Goal: Information Seeking & Learning: Learn about a topic

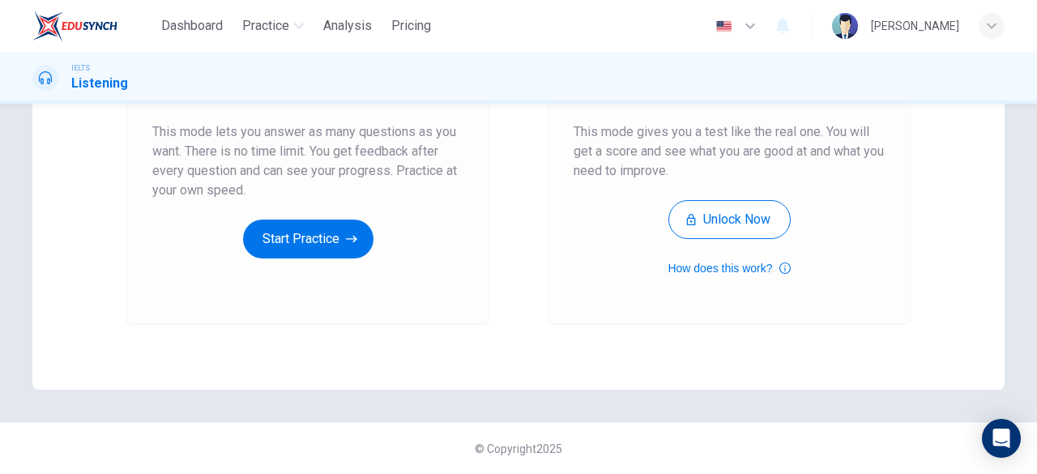
scroll to position [307, 0]
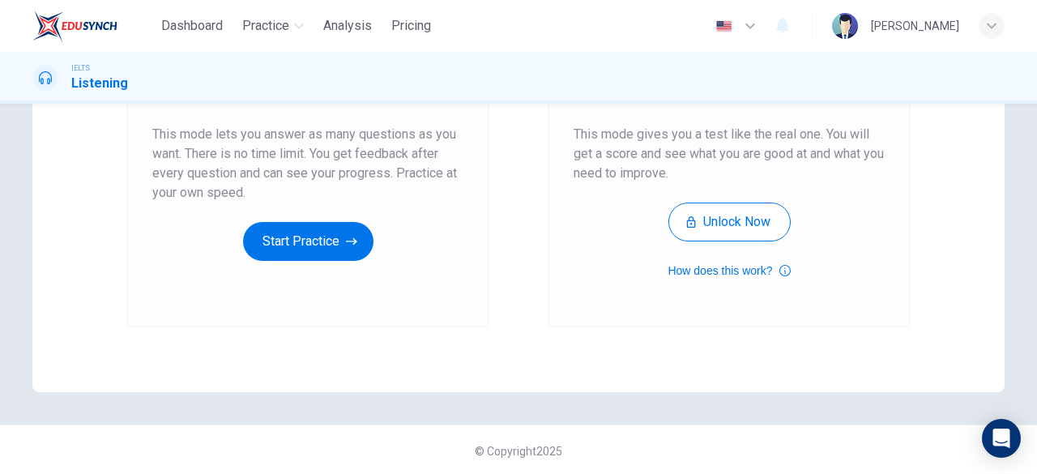
click at [312, 268] on div "Unlimited Practice This mode lets you answer as many questions as you want. The…" at bounding box center [307, 110] width 363 height 433
click at [363, 233] on button "Start Practice" at bounding box center [308, 241] width 130 height 39
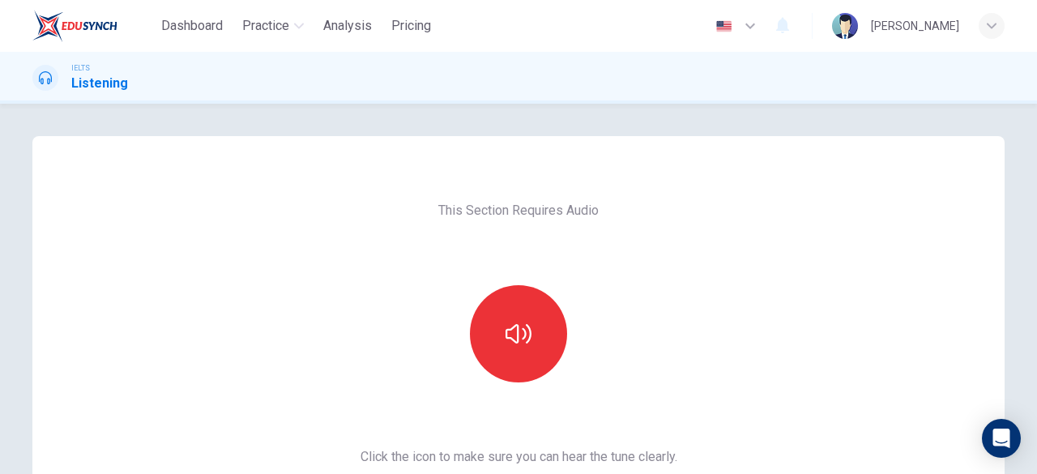
click at [506, 339] on icon "button" at bounding box center [519, 333] width 26 height 19
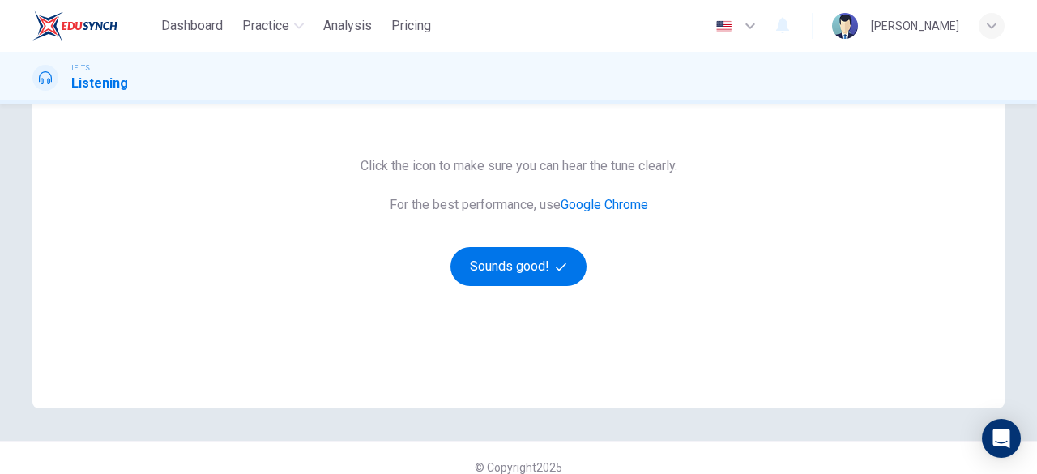
scroll to position [292, 0]
click at [540, 261] on button "Sounds good!" at bounding box center [518, 265] width 136 height 39
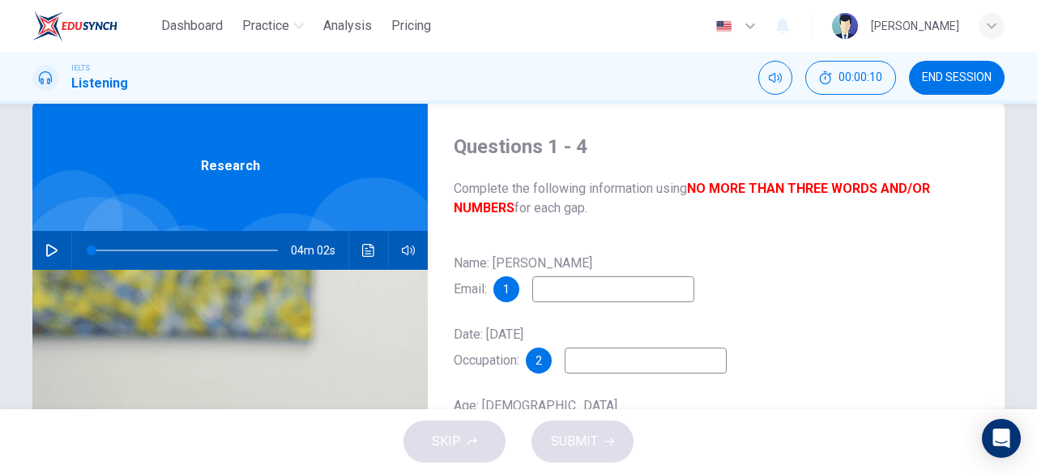
scroll to position [28, 0]
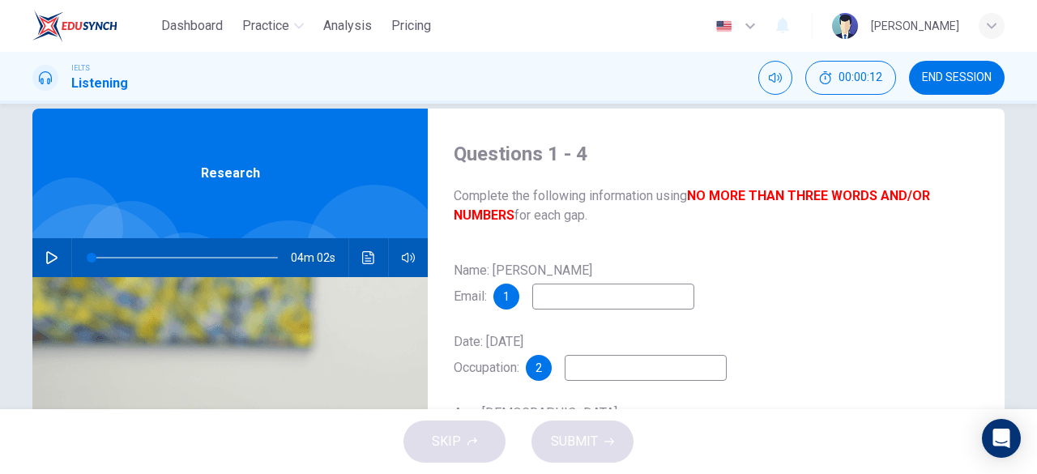
click at [49, 248] on button "button" at bounding box center [52, 257] width 26 height 39
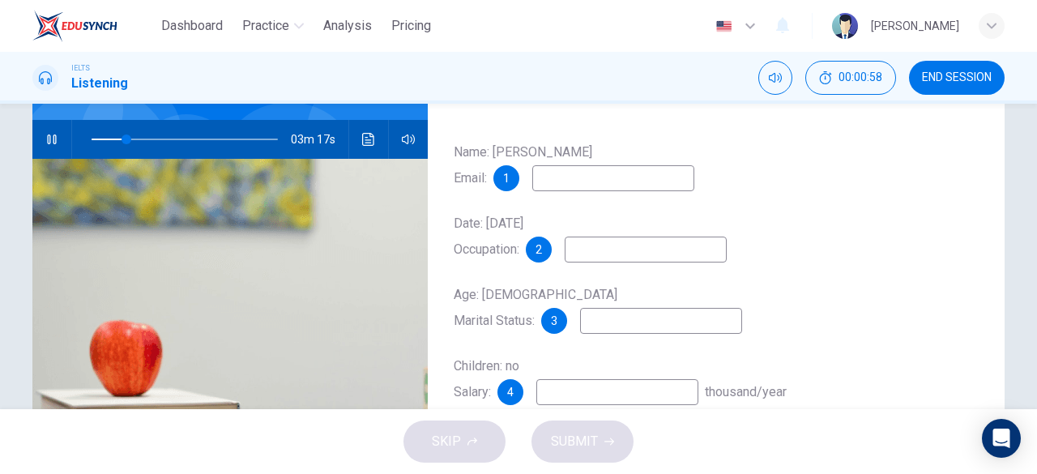
scroll to position [145, 0]
type input "24"
click at [133, 143] on span at bounding box center [138, 140] width 10 height 10
click at [144, 139] on span at bounding box center [149, 140] width 10 height 10
click at [135, 139] on span at bounding box center [140, 140] width 10 height 10
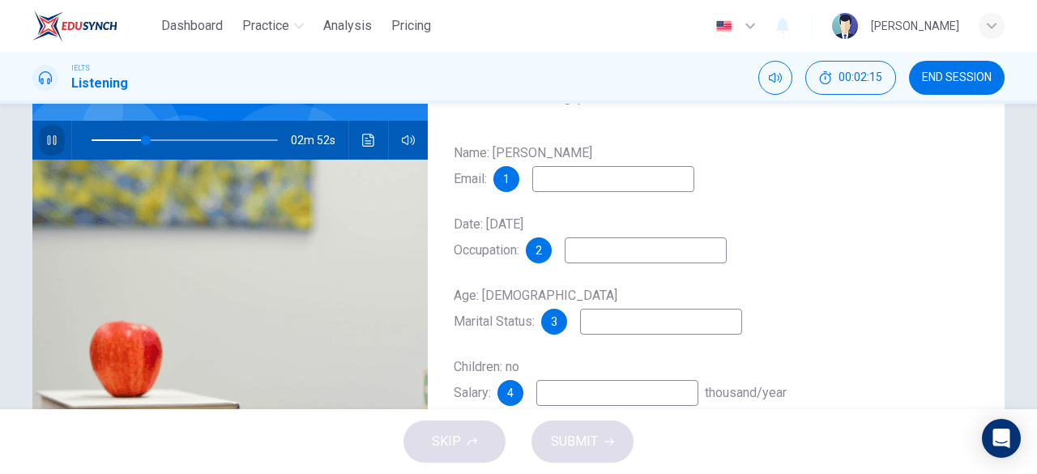
click at [47, 135] on icon "button" at bounding box center [51, 140] width 13 height 13
click at [47, 135] on icon "button" at bounding box center [51, 140] width 11 height 13
click at [47, 135] on icon "button" at bounding box center [51, 140] width 13 height 13
click at [47, 135] on icon "button" at bounding box center [51, 140] width 11 height 13
click at [166, 139] on span at bounding box center [171, 140] width 10 height 10
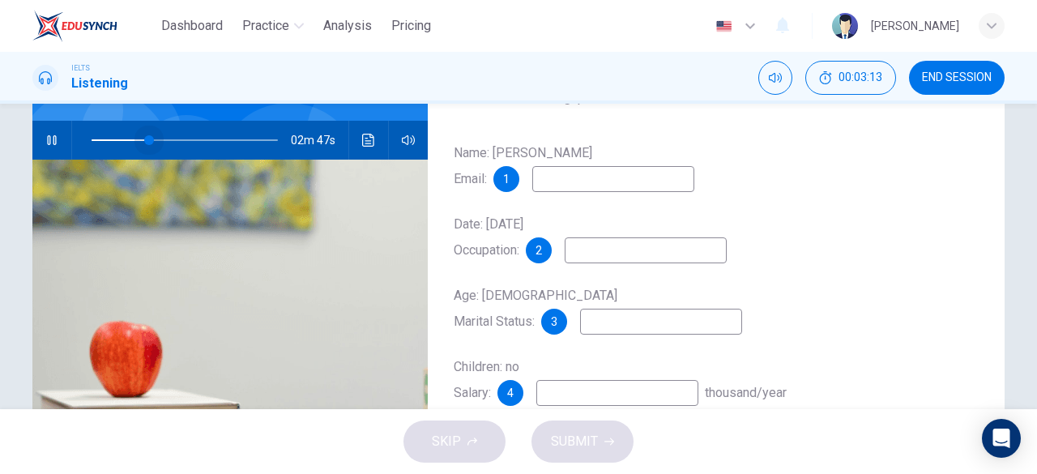
click at [146, 139] on span at bounding box center [149, 140] width 10 height 10
click at [48, 139] on icon "button" at bounding box center [51, 140] width 13 height 13
type input "40"
click at [609, 179] on input at bounding box center [613, 179] width 162 height 26
type input "wglass@email.com"
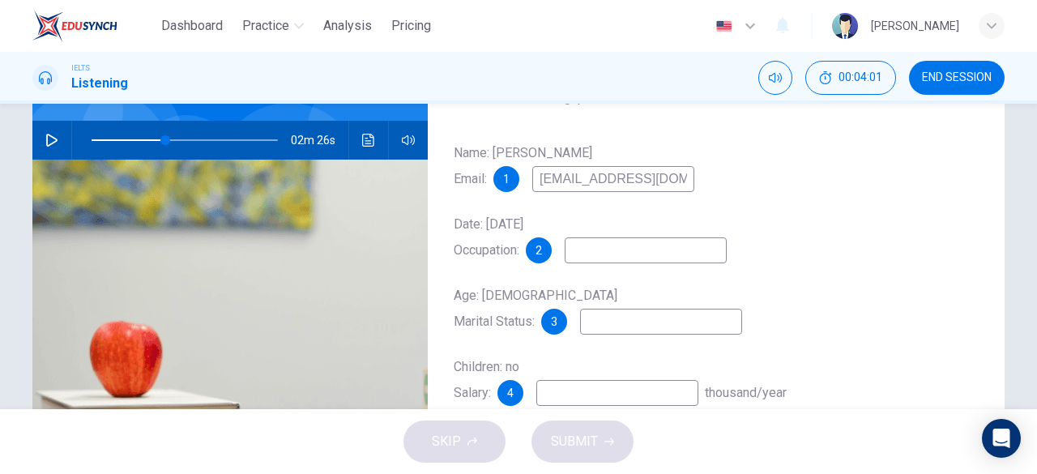
click at [622, 247] on input at bounding box center [646, 250] width 162 height 26
type input "minisfree culture"
click at [646, 317] on input at bounding box center [661, 322] width 162 height 26
type input "single"
click at [634, 396] on input at bounding box center [617, 393] width 162 height 26
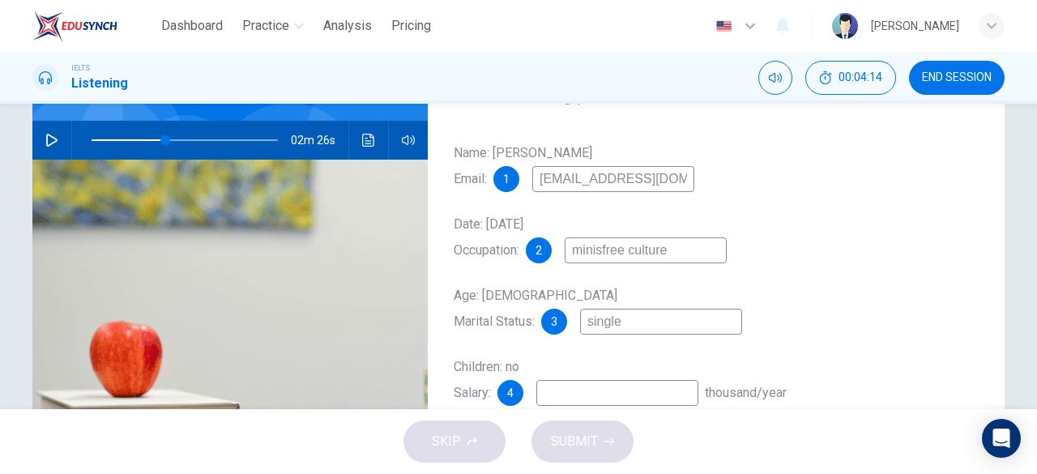
type input "2"
type input "40"
type input "25"
type input "40"
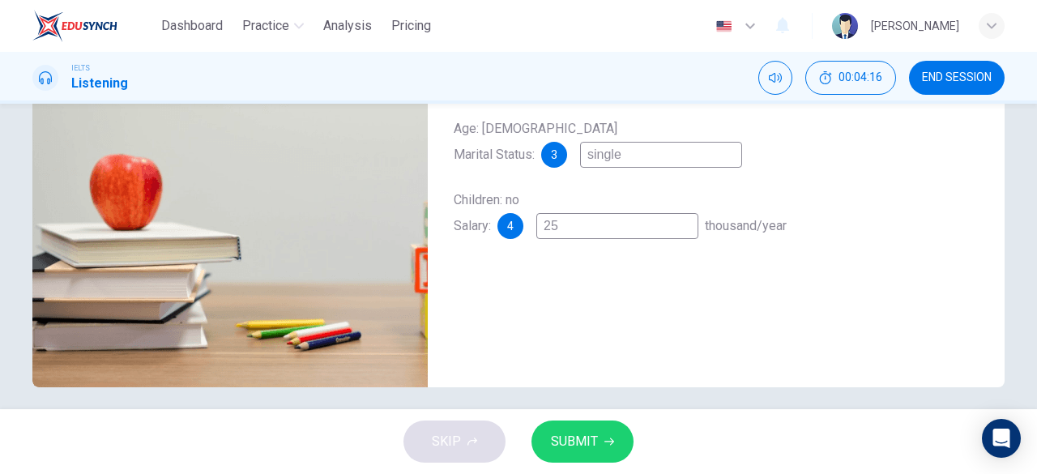
scroll to position [322, 0]
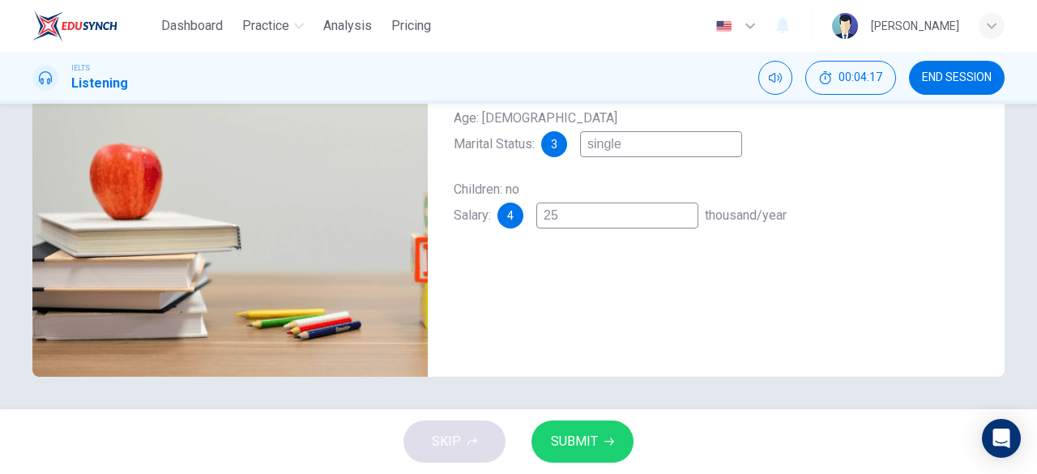
type input "25"
click at [596, 448] on span "SUBMIT" at bounding box center [574, 441] width 47 height 23
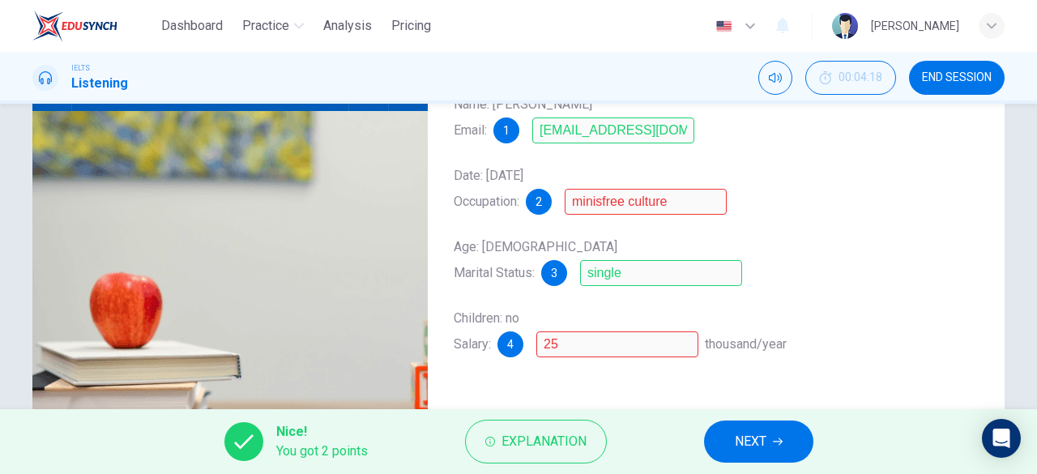
scroll to position [193, 0]
click at [736, 435] on span "NEXT" at bounding box center [751, 441] width 32 height 23
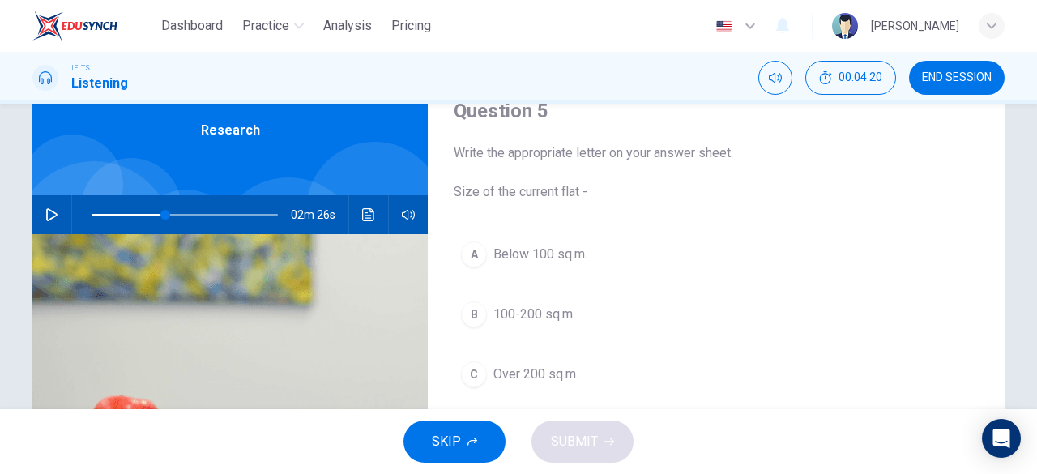
scroll to position [72, 0]
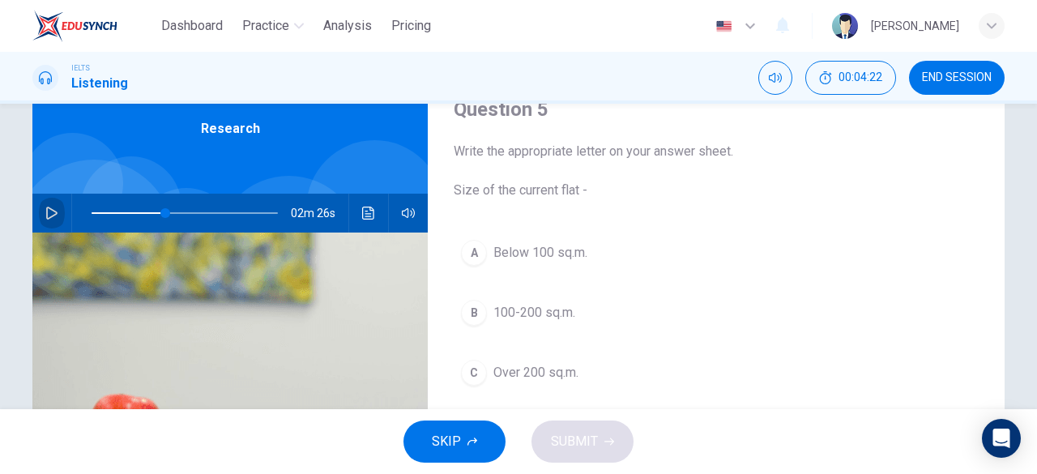
click at [41, 223] on button "button" at bounding box center [52, 213] width 26 height 39
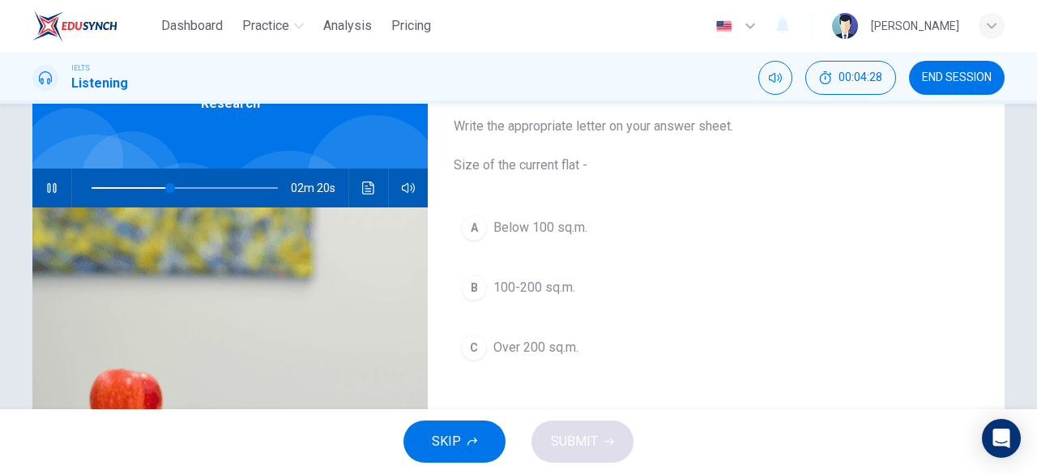
scroll to position [92, 0]
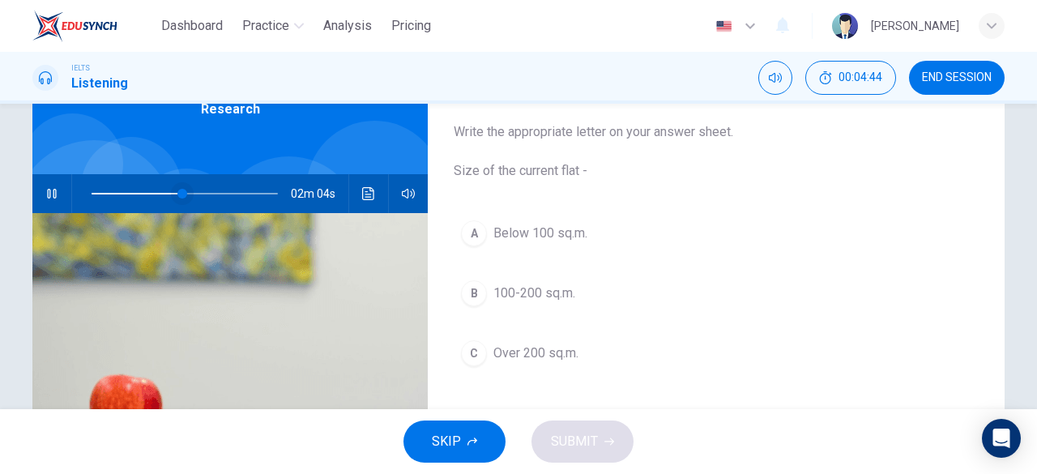
click at [177, 194] on span at bounding box center [182, 194] width 10 height 10
click at [165, 192] on span at bounding box center [170, 194] width 10 height 10
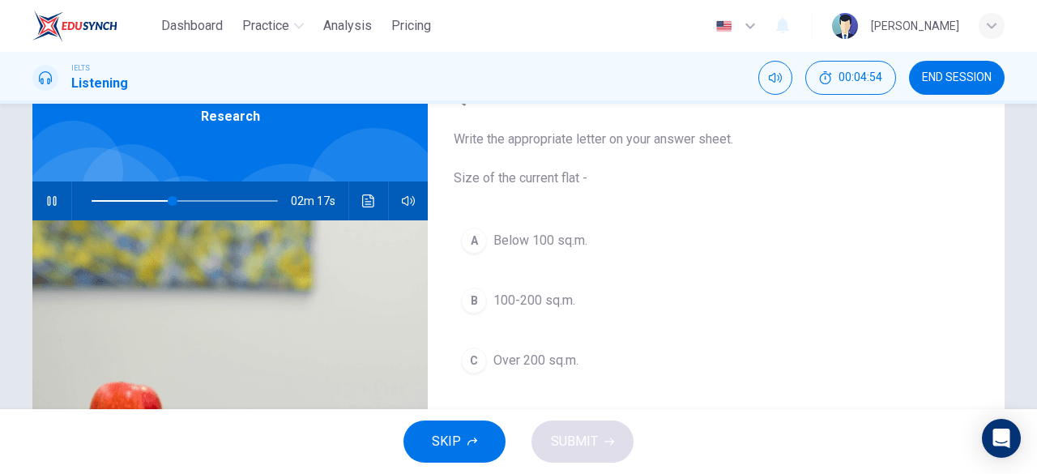
scroll to position [83, 0]
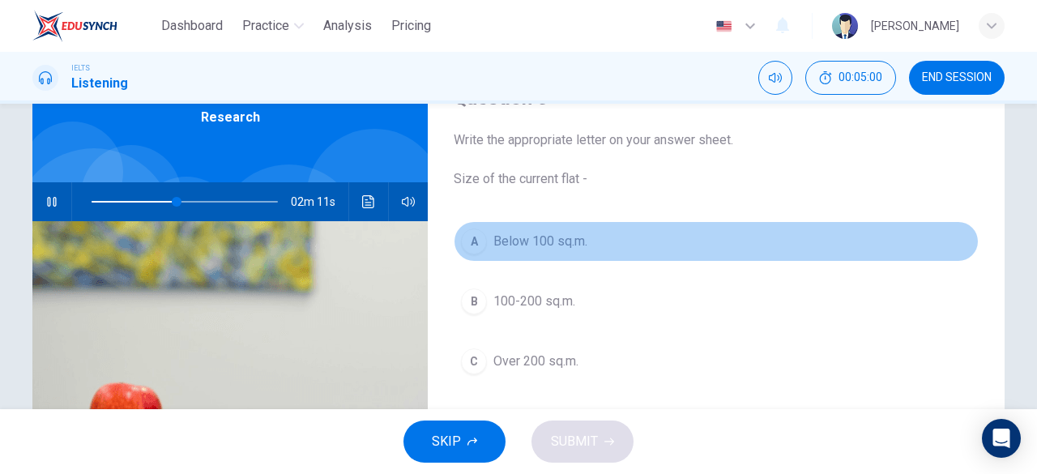
click at [476, 254] on button "A Below 100 sq.m." at bounding box center [716, 241] width 525 height 41
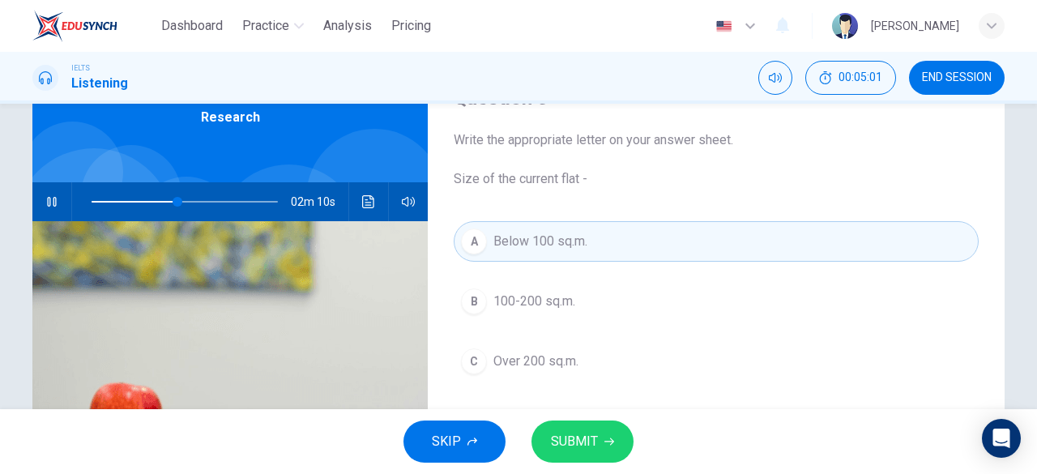
click at [50, 195] on icon "button" at bounding box center [51, 201] width 13 height 13
click at [581, 421] on button "SUBMIT" at bounding box center [583, 442] width 102 height 42
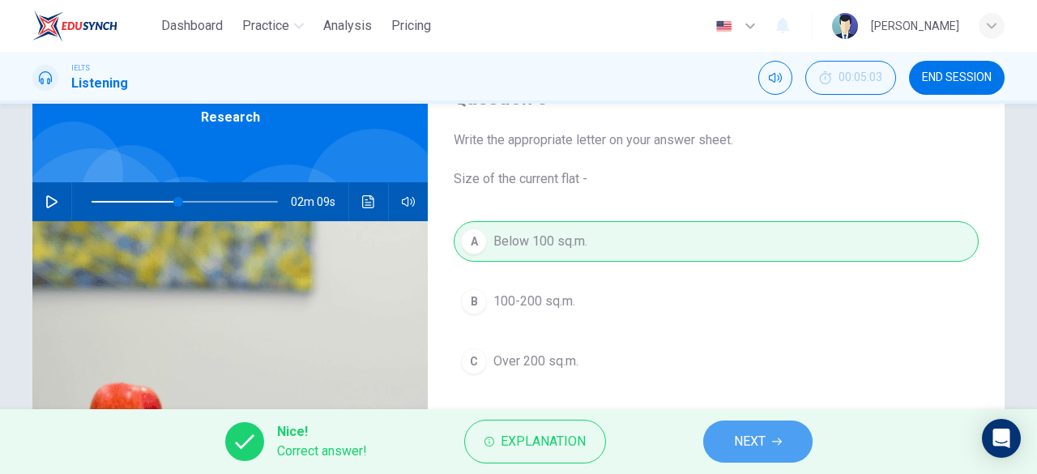
click at [766, 452] on button "NEXT" at bounding box center [757, 442] width 109 height 42
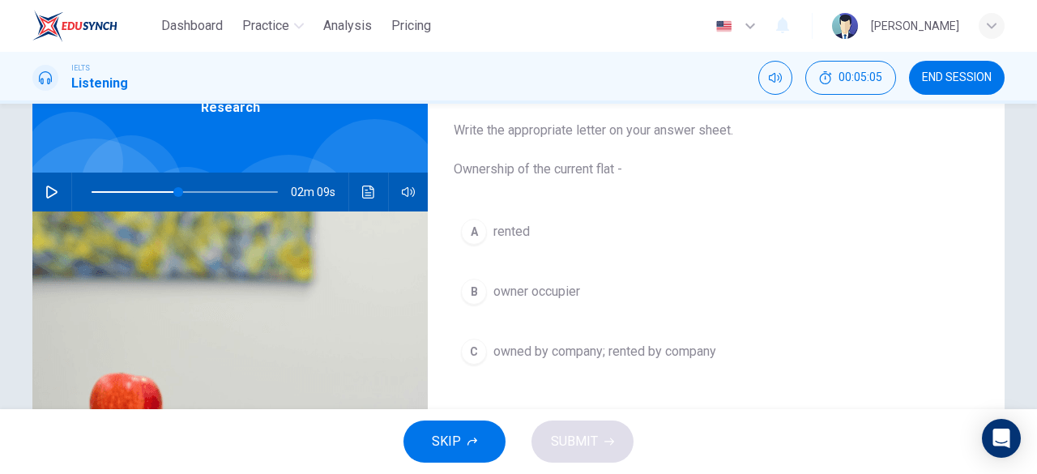
scroll to position [94, 0]
click at [45, 187] on icon "button" at bounding box center [51, 191] width 13 height 13
click at [47, 196] on icon "button" at bounding box center [51, 191] width 13 height 13
click at [198, 194] on span at bounding box center [185, 191] width 186 height 23
click at [51, 202] on button "button" at bounding box center [52, 191] width 26 height 39
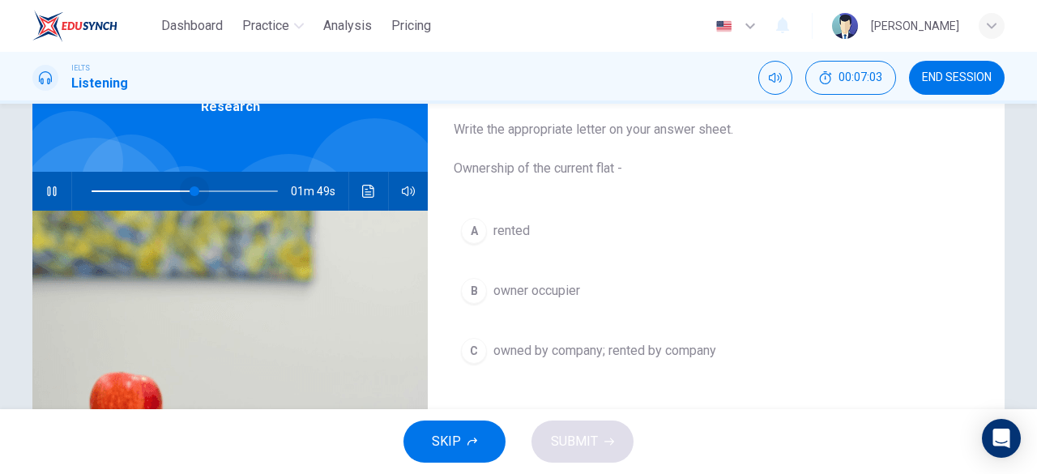
click at [191, 191] on span at bounding box center [195, 191] width 10 height 10
click at [186, 189] on span at bounding box center [191, 191] width 10 height 10
click at [186, 191] on span at bounding box center [191, 191] width 10 height 10
click at [175, 194] on span at bounding box center [179, 191] width 10 height 10
click at [166, 190] on span at bounding box center [170, 191] width 10 height 10
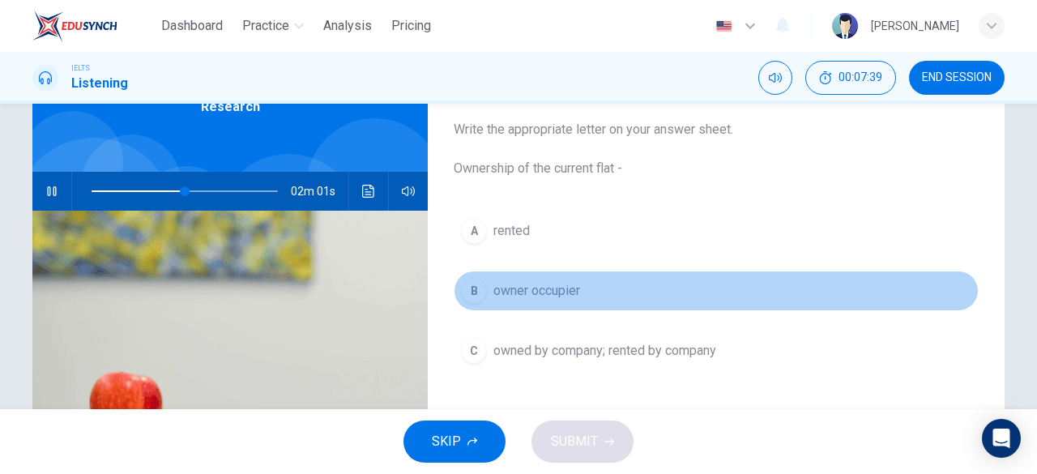
click at [558, 297] on span "owner occupier" at bounding box center [536, 290] width 87 height 19
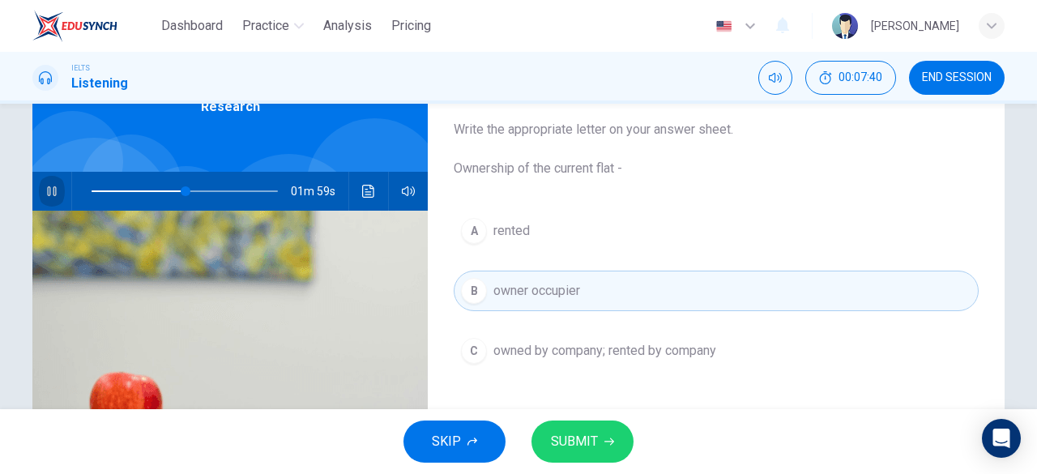
click at [39, 196] on button "button" at bounding box center [52, 191] width 26 height 39
click at [605, 440] on icon "button" at bounding box center [609, 442] width 10 height 10
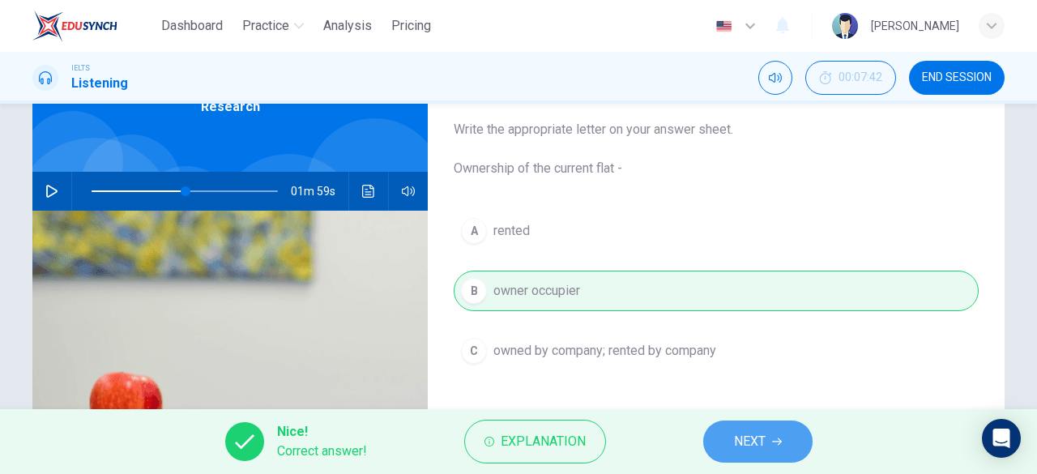
click at [744, 453] on span "NEXT" at bounding box center [750, 441] width 32 height 23
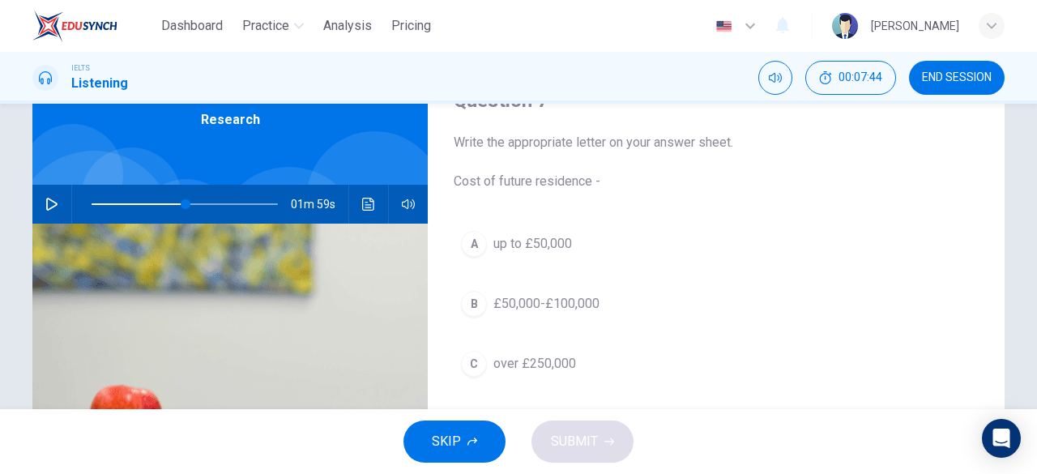
scroll to position [82, 0]
click at [53, 198] on icon "button" at bounding box center [51, 203] width 13 height 13
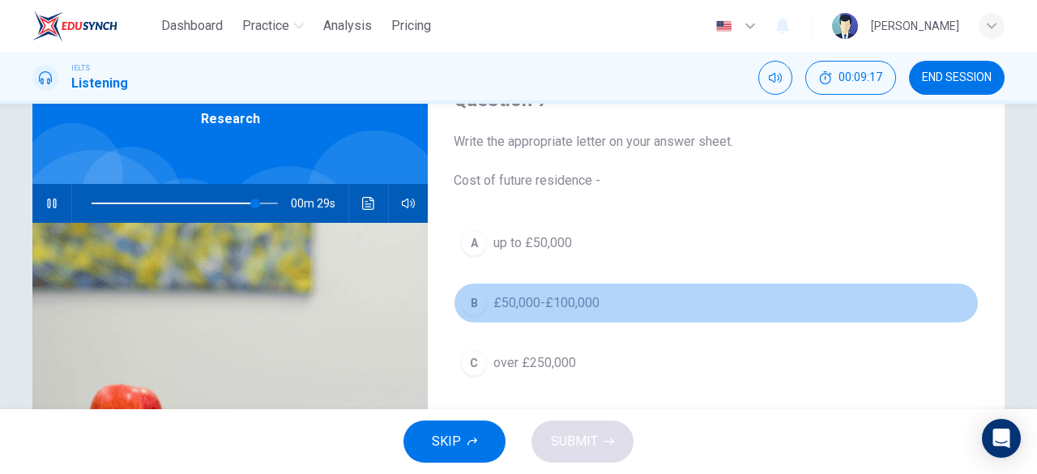
click at [538, 299] on span "£50,000-£100,000" at bounding box center [546, 302] width 106 height 19
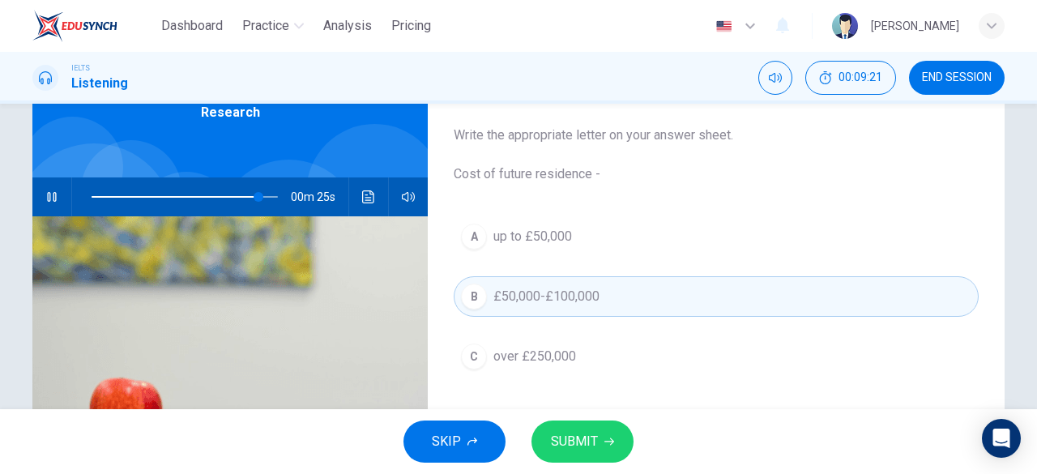
scroll to position [88, 0]
click at [559, 445] on span "SUBMIT" at bounding box center [574, 441] width 47 height 23
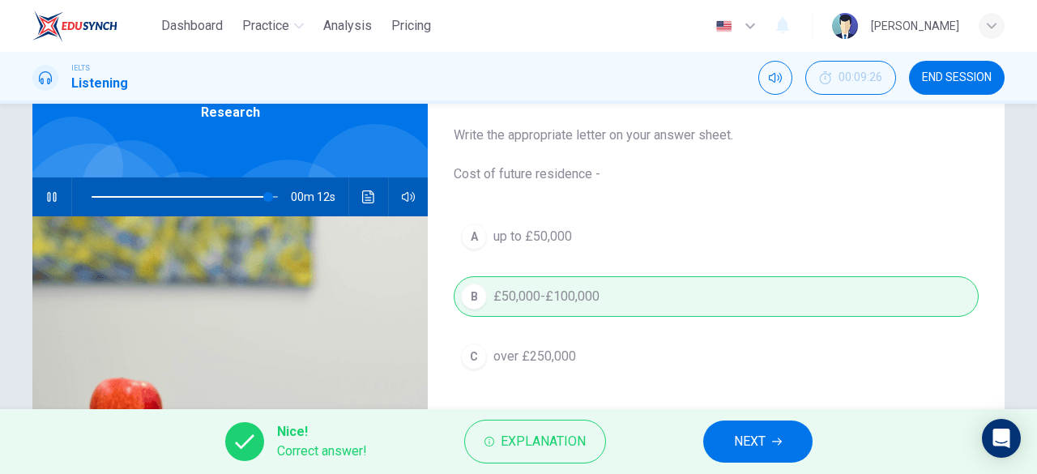
click at [749, 441] on span "NEXT" at bounding box center [750, 441] width 32 height 23
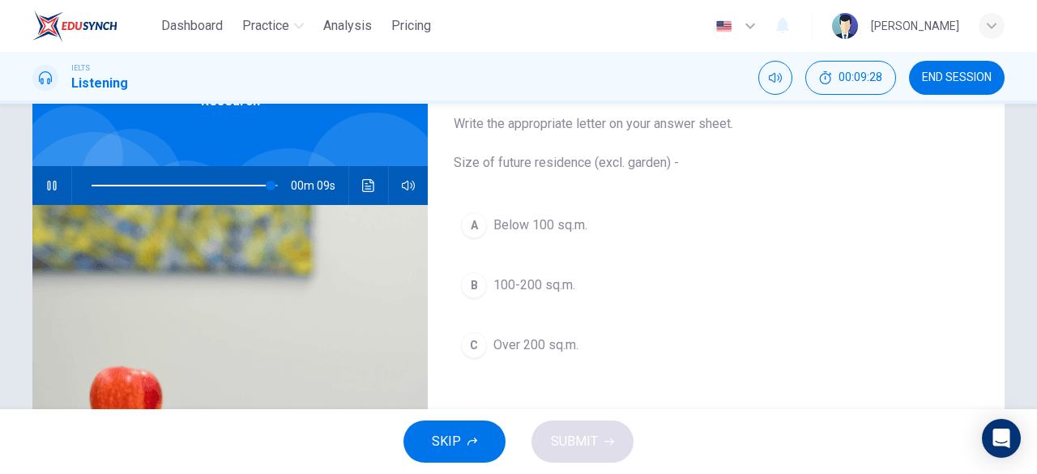
scroll to position [101, 0]
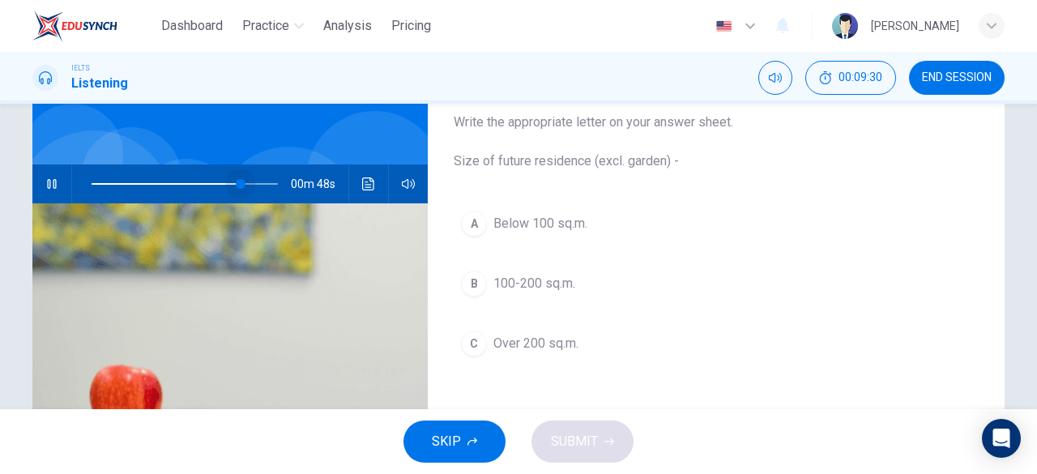
click at [238, 179] on span at bounding box center [185, 184] width 186 height 23
click at [201, 182] on span at bounding box center [185, 184] width 186 height 23
click at [39, 184] on button "button" at bounding box center [52, 183] width 26 height 39
click at [49, 174] on button "button" at bounding box center [52, 183] width 26 height 39
click at [199, 181] on span at bounding box center [185, 184] width 186 height 23
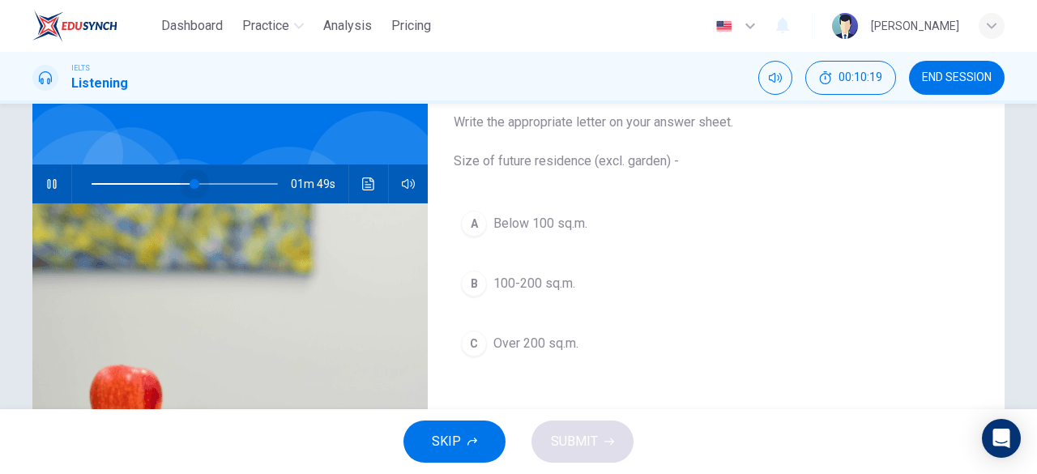
click at [191, 183] on span at bounding box center [195, 184] width 10 height 10
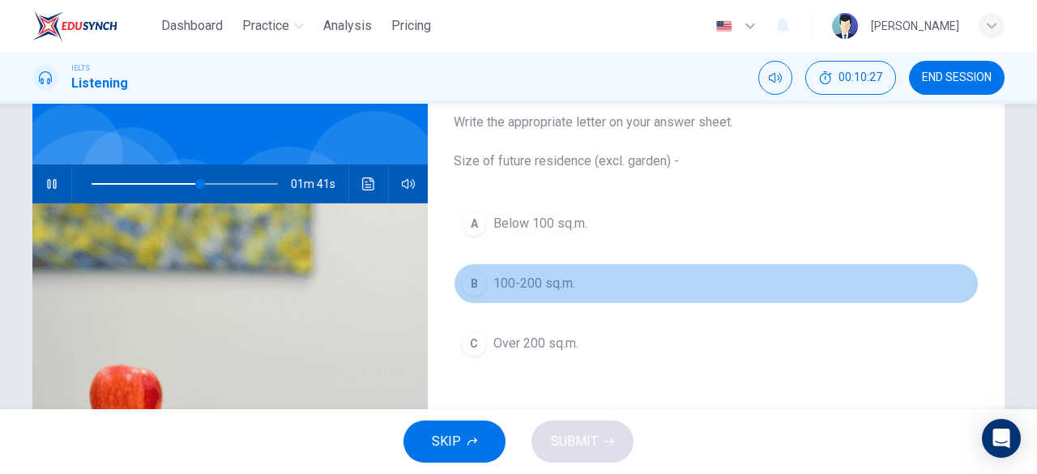
click at [490, 271] on button "B 100-200 sq.m." at bounding box center [716, 283] width 525 height 41
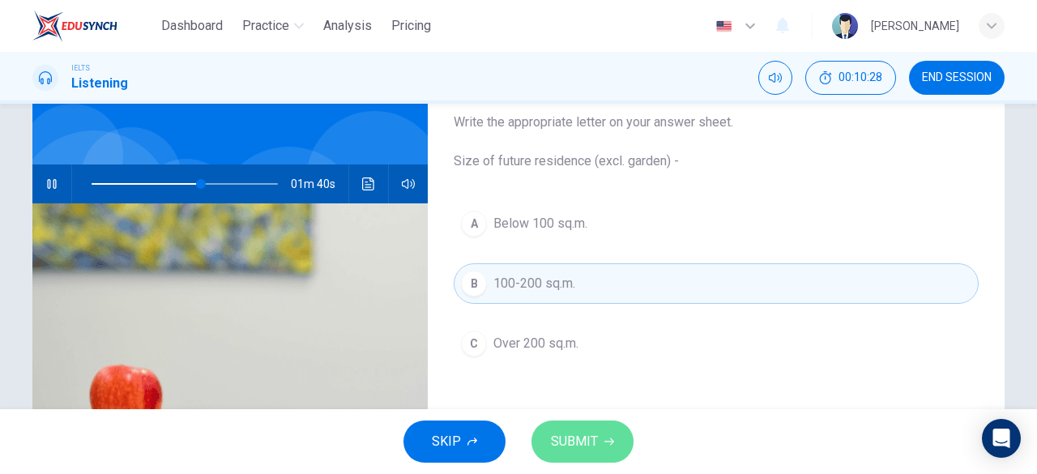
click at [587, 429] on button "SUBMIT" at bounding box center [583, 442] width 102 height 42
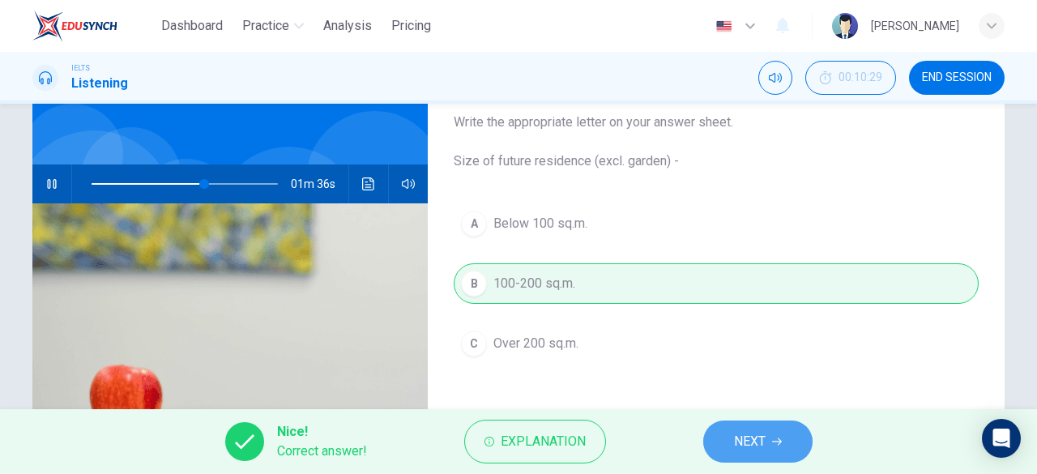
click at [714, 440] on button "NEXT" at bounding box center [757, 442] width 109 height 42
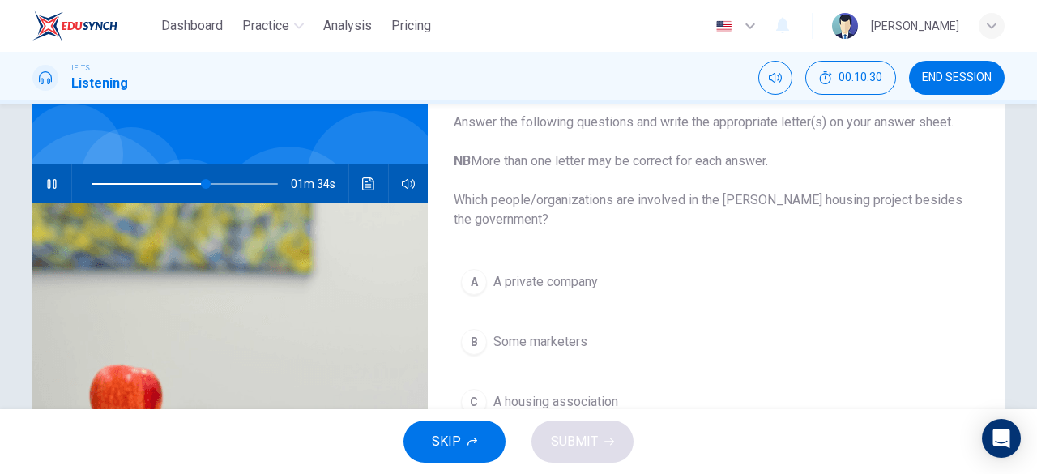
click at [63, 180] on div "01m 34s" at bounding box center [229, 183] width 395 height 39
click at [45, 181] on icon "button" at bounding box center [51, 183] width 13 height 13
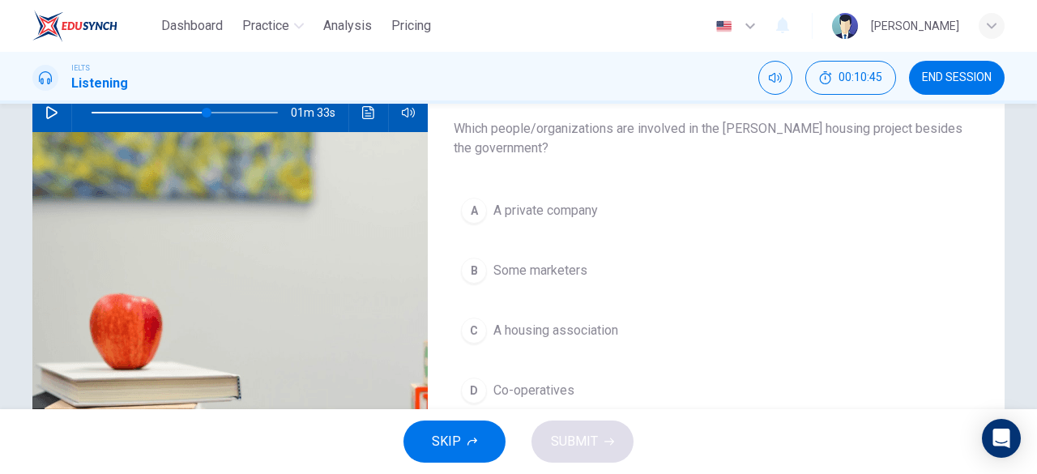
scroll to position [169, 0]
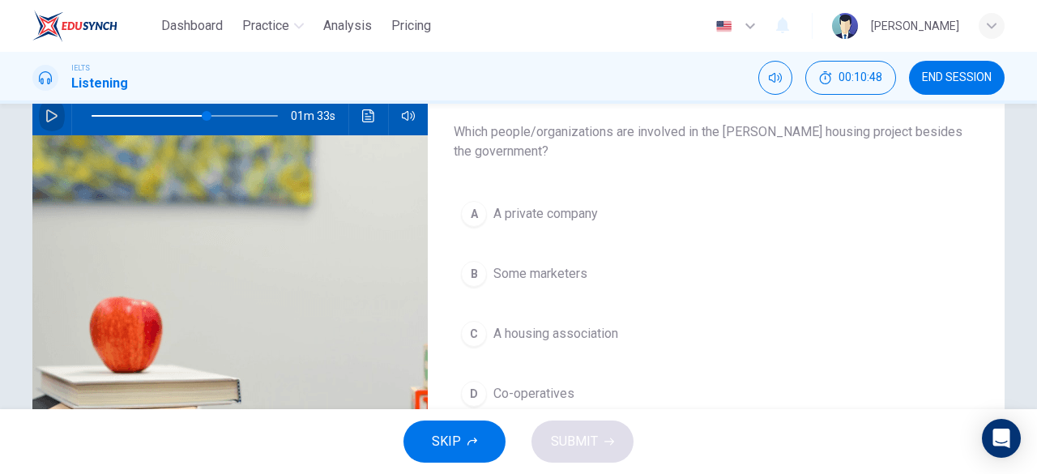
click at [48, 115] on icon "button" at bounding box center [51, 115] width 13 height 13
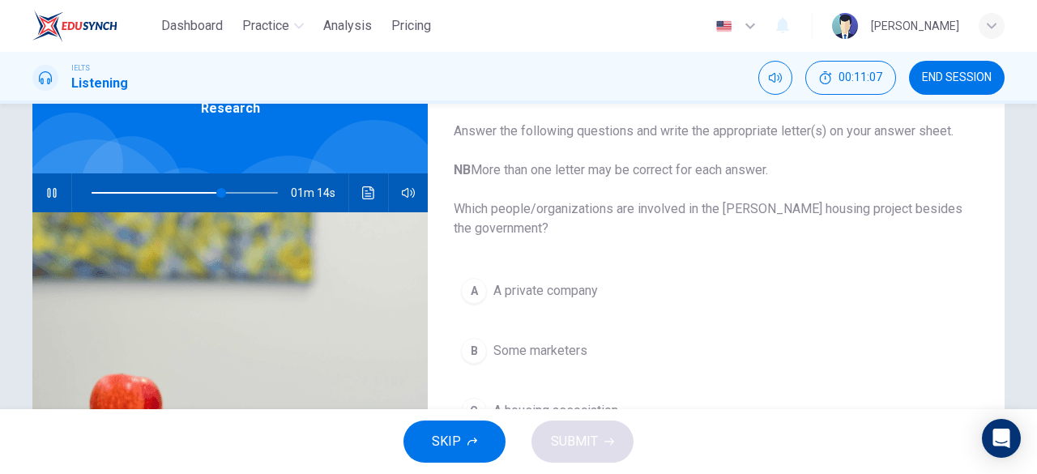
scroll to position [94, 0]
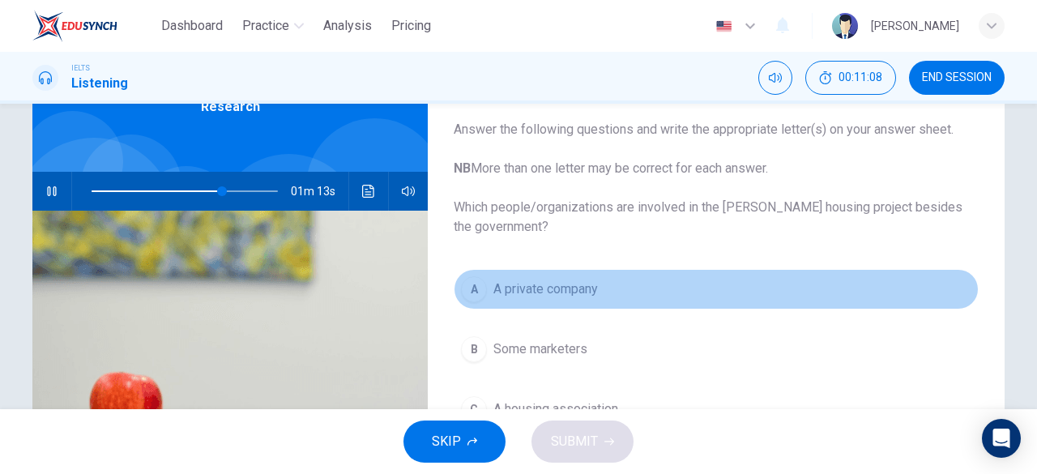
click at [570, 301] on button "A A private company" at bounding box center [716, 289] width 525 height 41
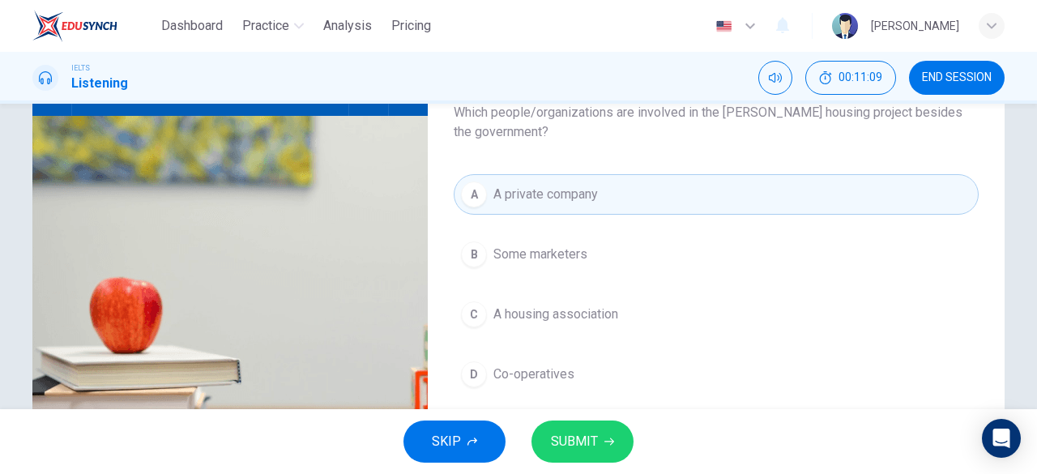
scroll to position [190, 0]
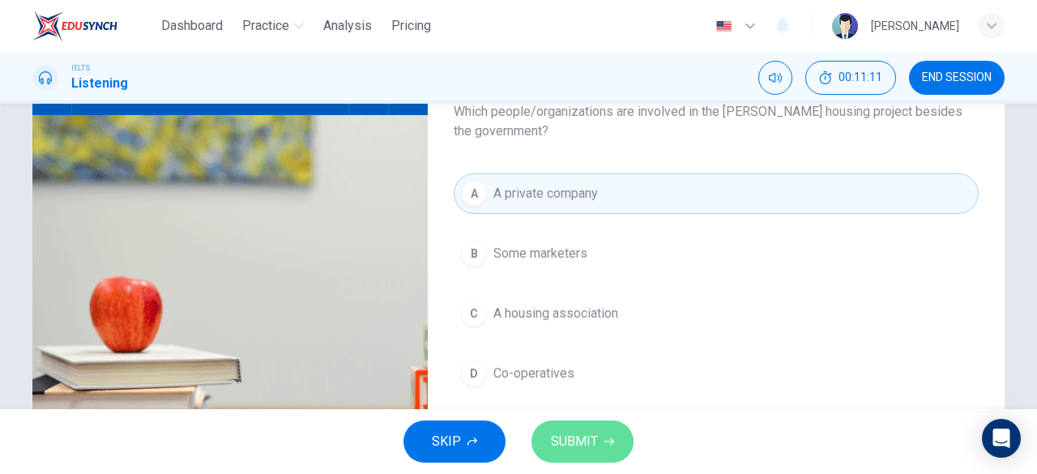
click at [598, 427] on button "SUBMIT" at bounding box center [583, 442] width 102 height 42
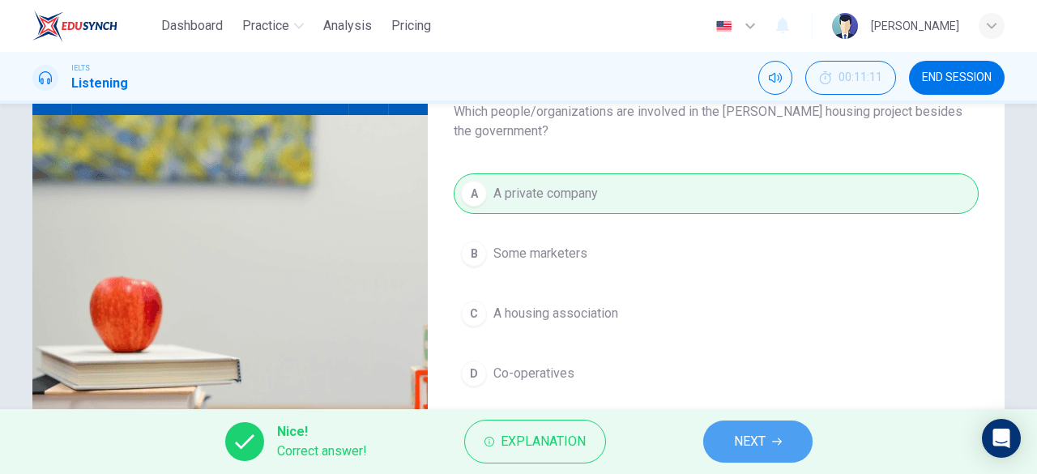
click at [714, 434] on button "NEXT" at bounding box center [757, 442] width 109 height 42
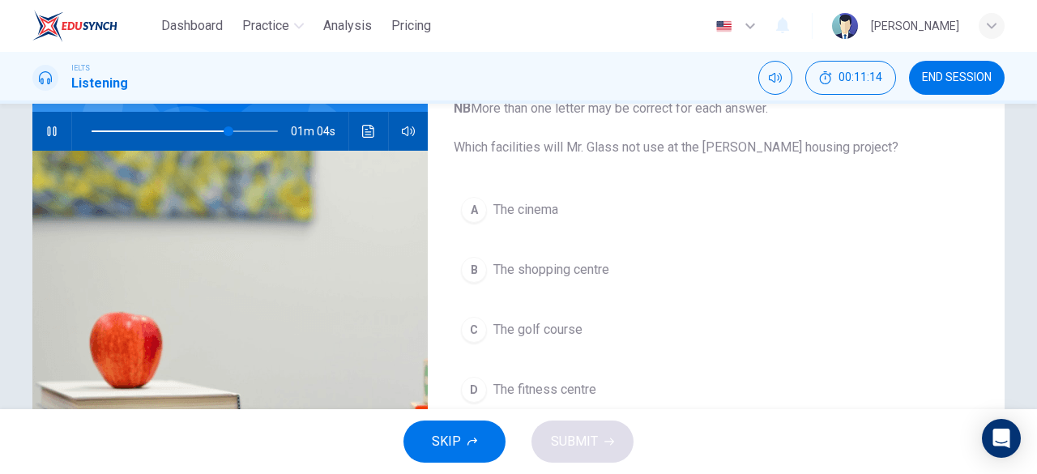
scroll to position [155, 0]
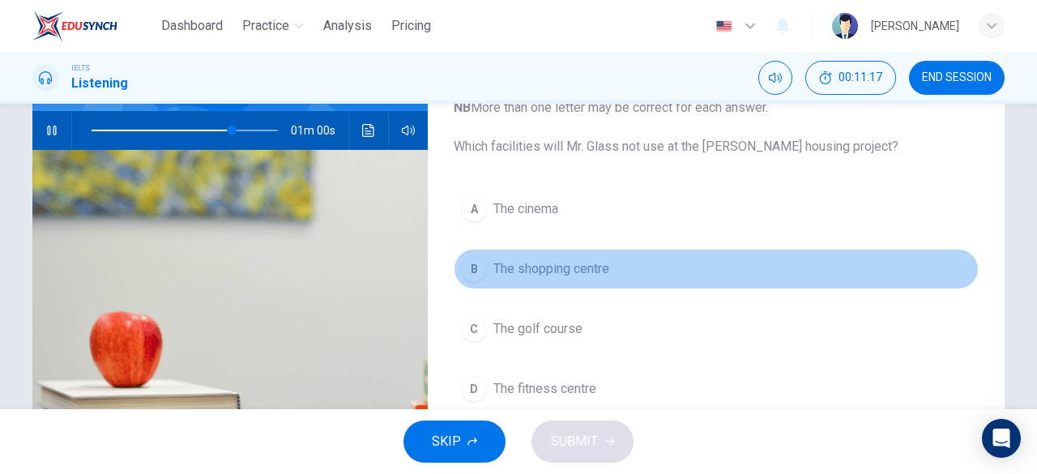
click at [596, 278] on button "B The shopping centre" at bounding box center [716, 269] width 525 height 41
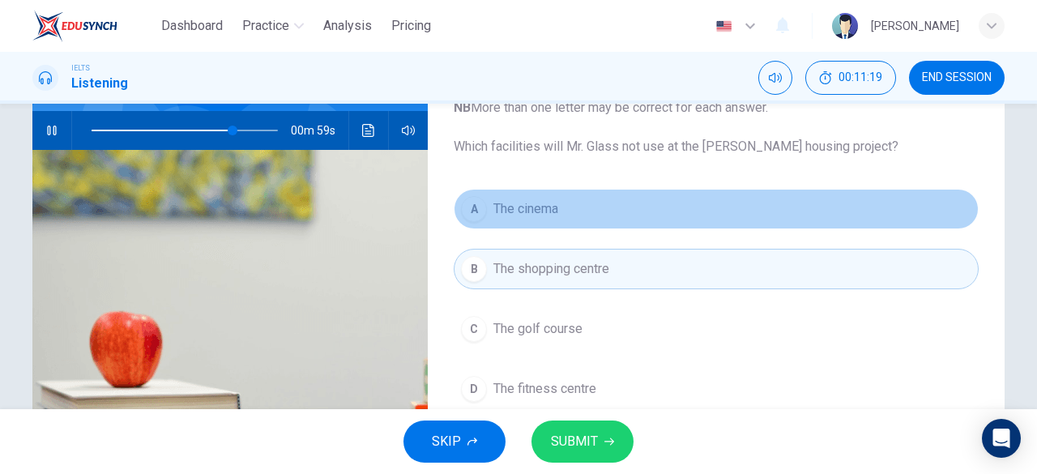
click at [583, 210] on button "A The cinema" at bounding box center [716, 209] width 525 height 41
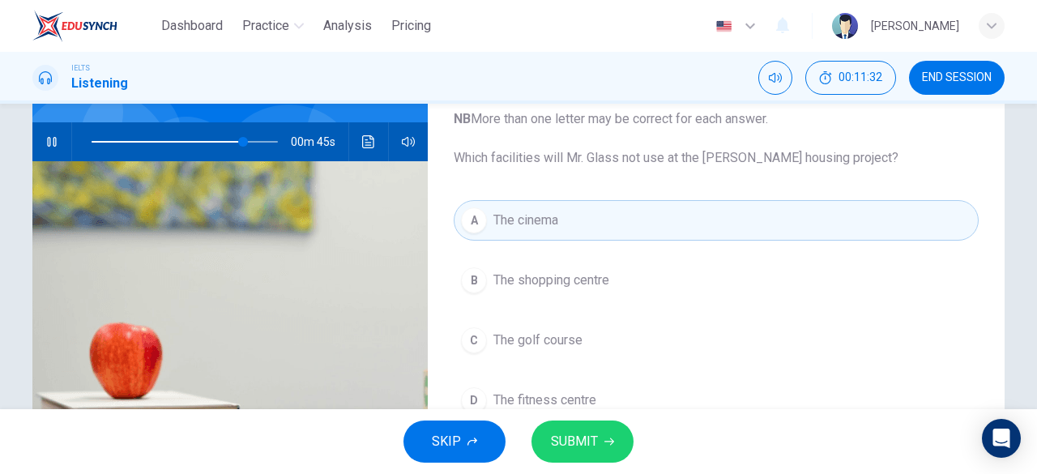
scroll to position [145, 0]
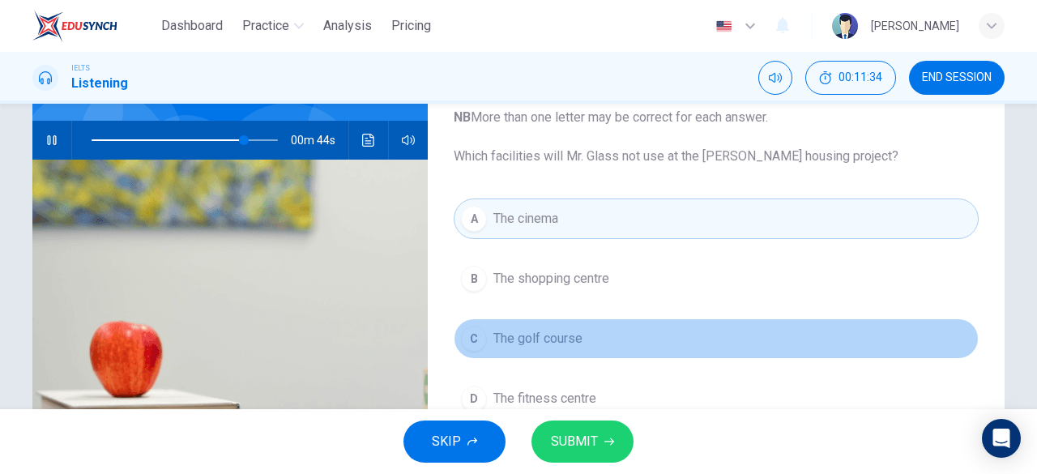
click at [599, 338] on button "C The golf course" at bounding box center [716, 338] width 525 height 41
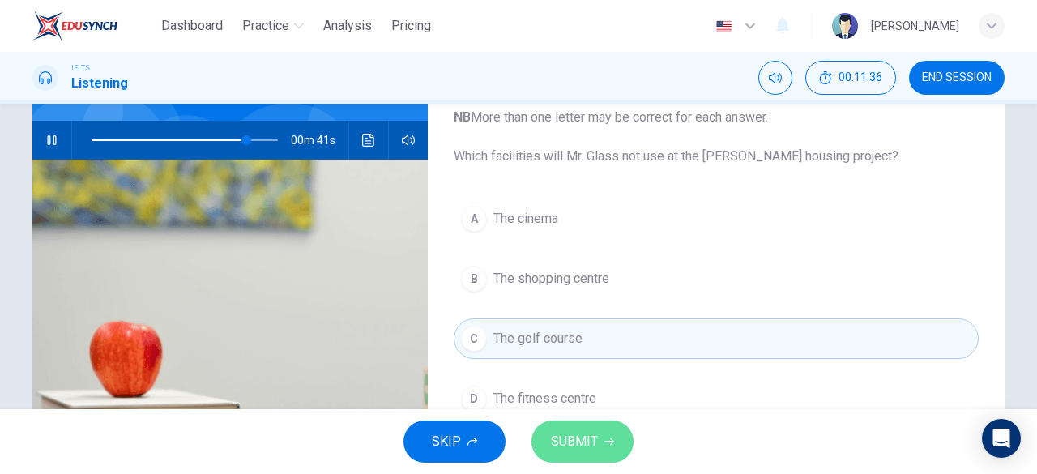
click at [590, 435] on span "SUBMIT" at bounding box center [574, 441] width 47 height 23
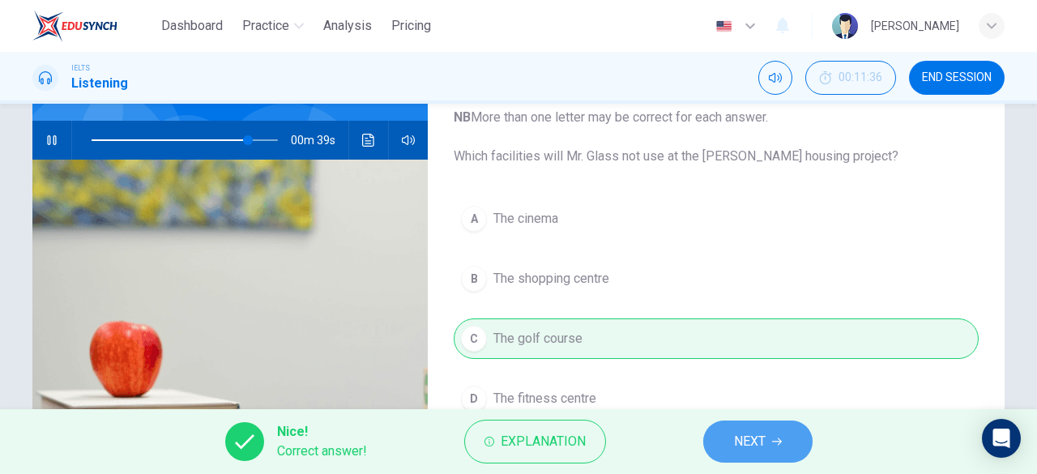
type input "84"
click at [704, 433] on button "NEXT" at bounding box center [757, 442] width 109 height 42
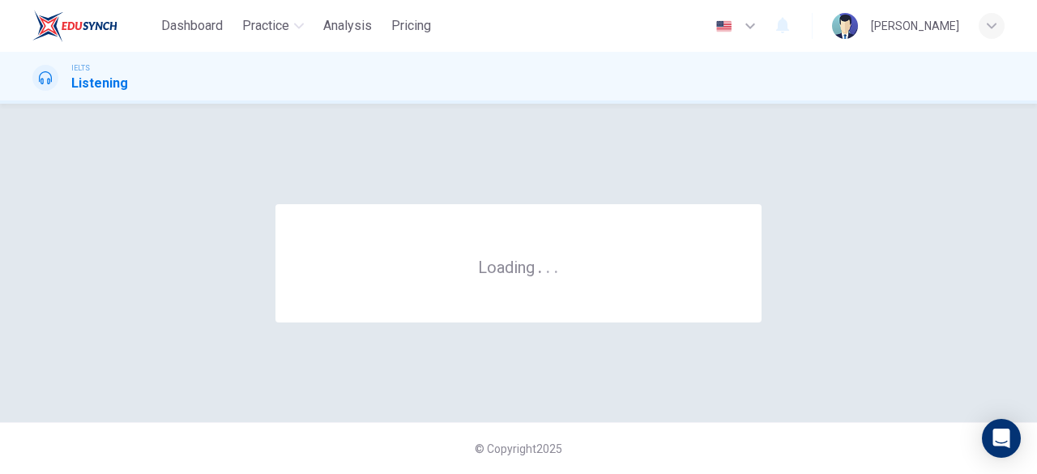
scroll to position [0, 0]
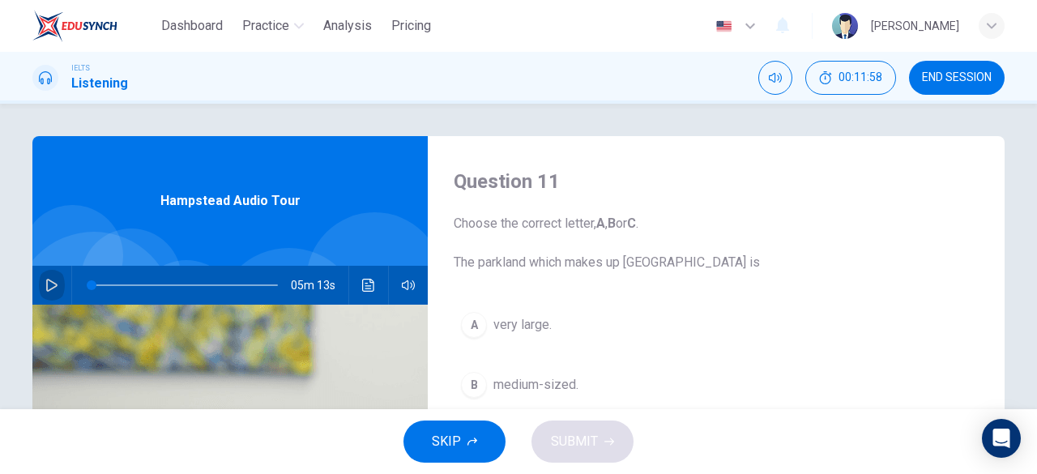
click at [49, 284] on icon "button" at bounding box center [51, 285] width 13 height 13
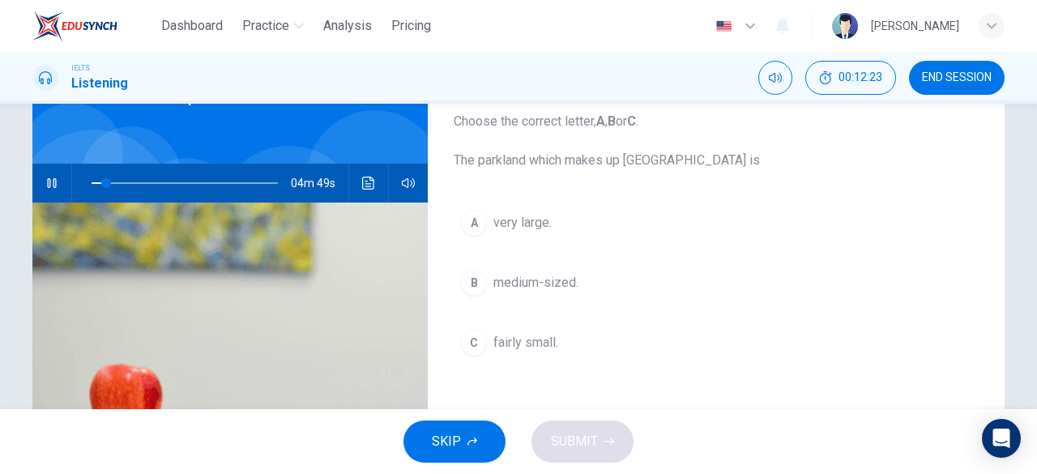
scroll to position [100, 0]
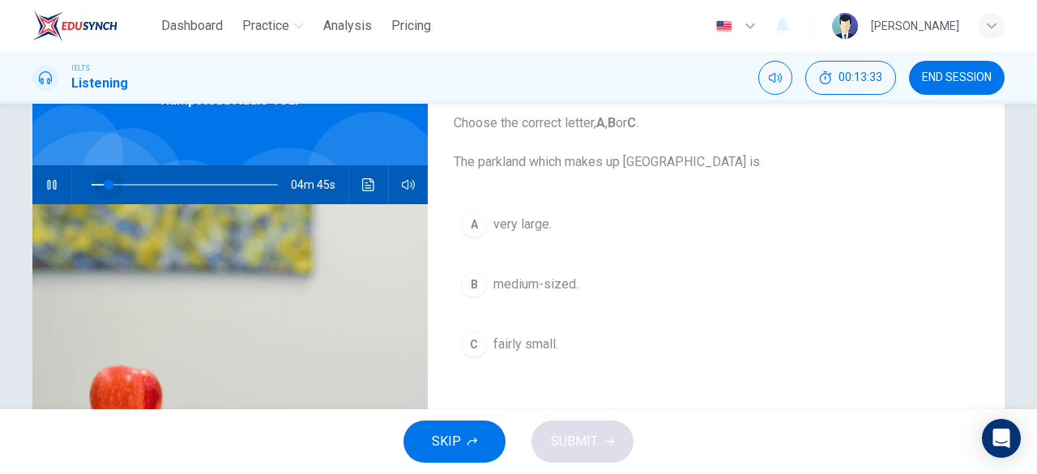
click at [104, 179] on span at bounding box center [185, 184] width 186 height 23
click at [100, 185] on span at bounding box center [105, 185] width 10 height 10
click at [99, 184] on span at bounding box center [103, 185] width 10 height 10
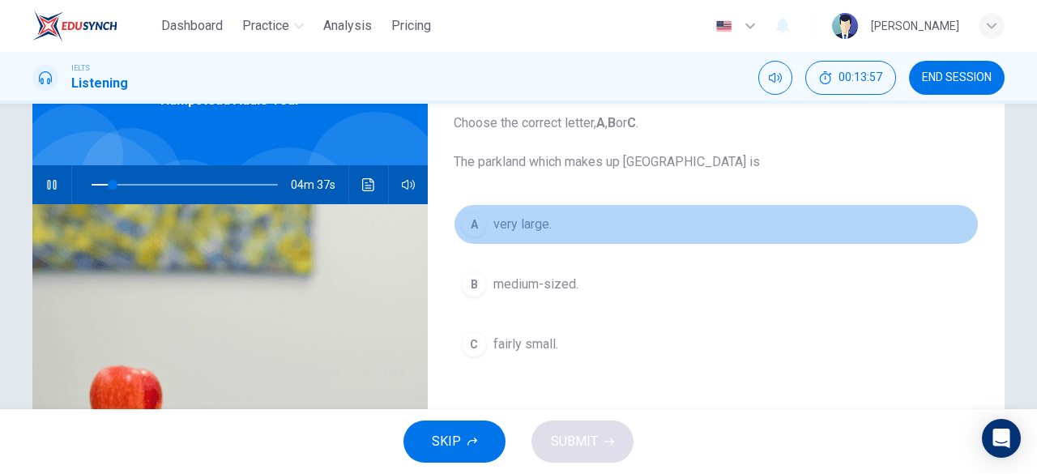
click at [491, 234] on button "A very large." at bounding box center [716, 224] width 525 height 41
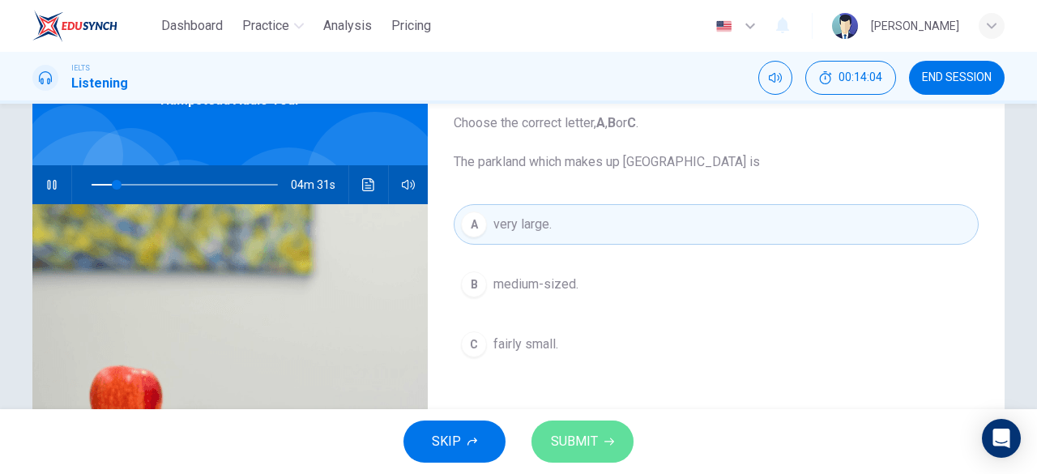
click at [589, 434] on span "SUBMIT" at bounding box center [574, 441] width 47 height 23
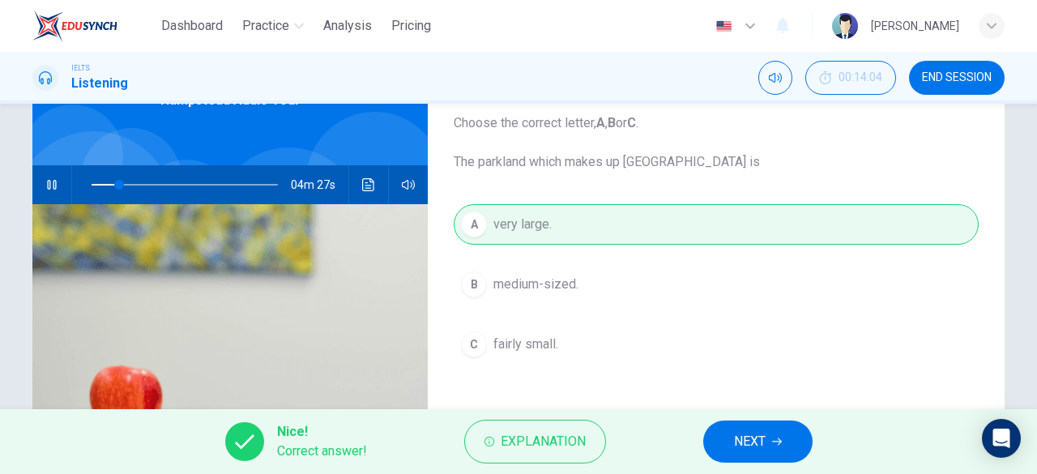
click at [759, 439] on span "NEXT" at bounding box center [750, 441] width 32 height 23
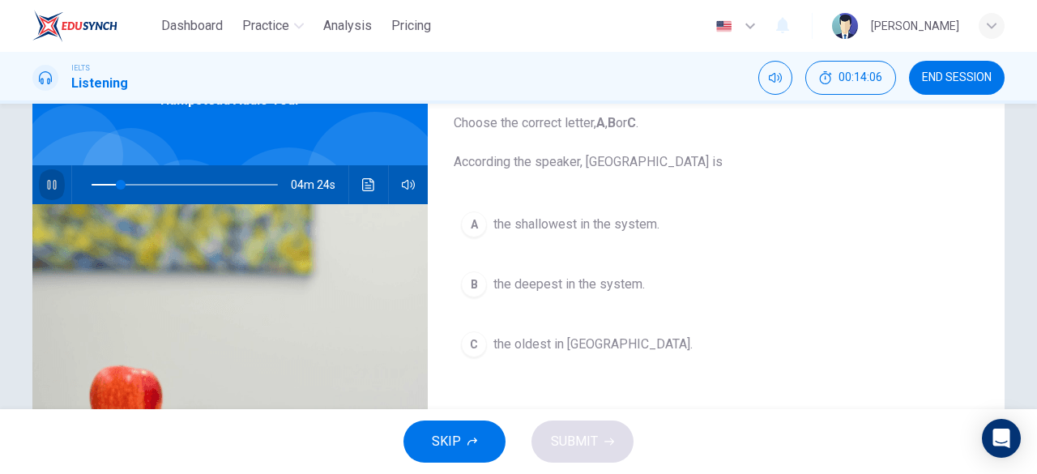
click at [52, 183] on icon "button" at bounding box center [51, 185] width 9 height 10
click at [46, 186] on icon "button" at bounding box center [51, 184] width 13 height 13
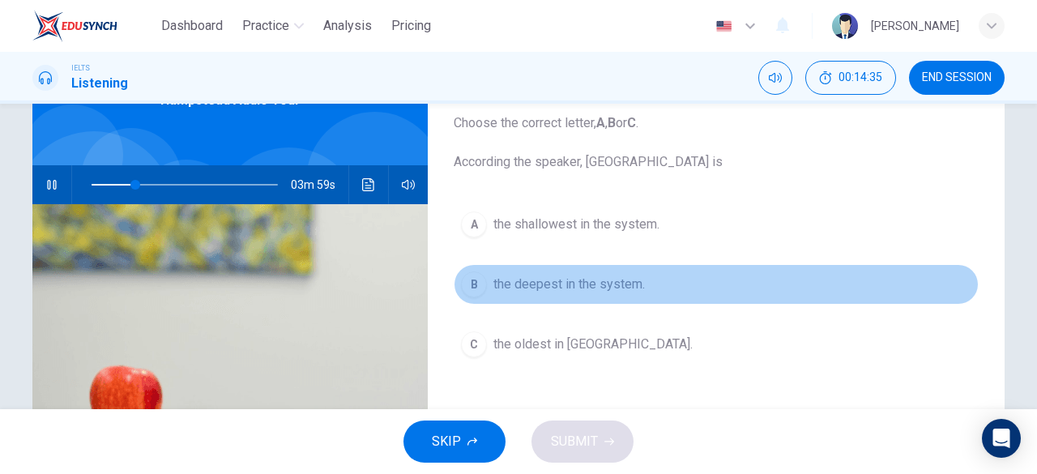
click at [487, 283] on button "B the deepest in the system." at bounding box center [716, 284] width 525 height 41
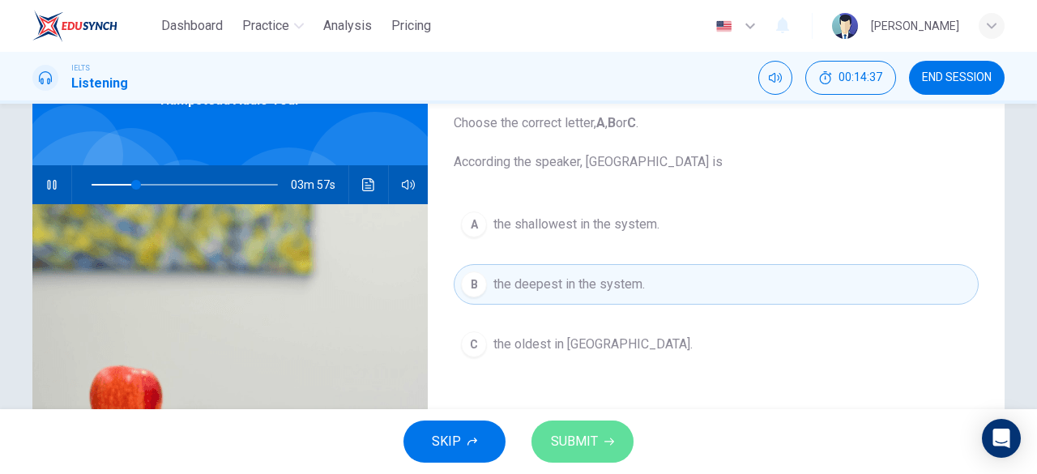
click at [600, 427] on button "SUBMIT" at bounding box center [583, 442] width 102 height 42
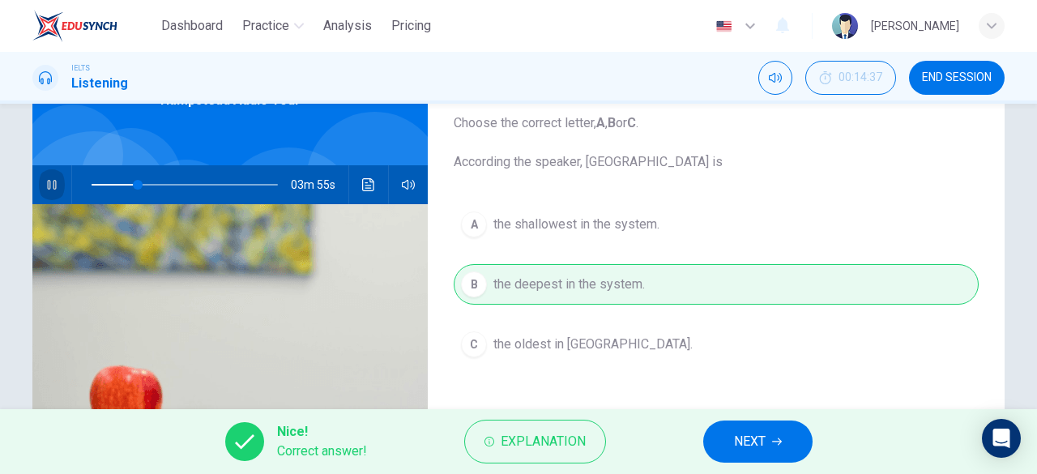
click at [50, 183] on icon "button" at bounding box center [51, 184] width 13 height 13
click at [754, 431] on span "NEXT" at bounding box center [750, 441] width 32 height 23
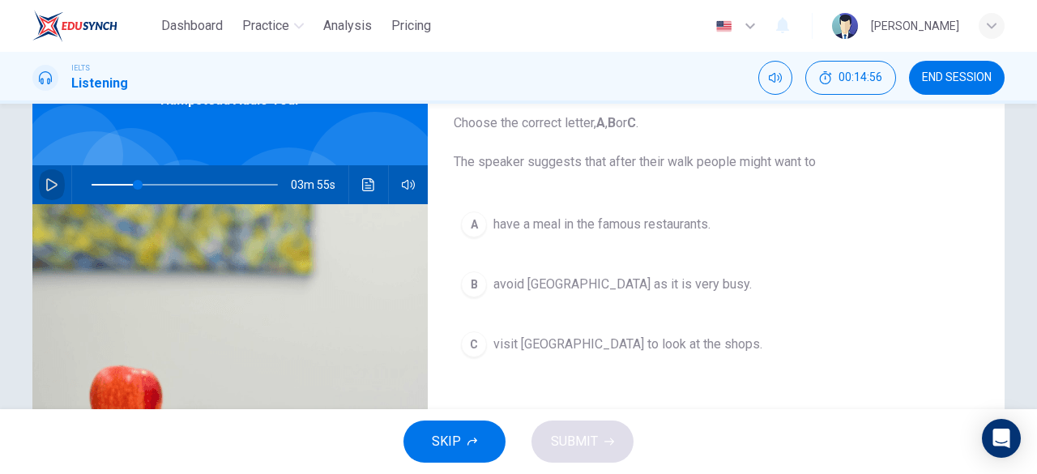
click at [45, 186] on icon "button" at bounding box center [51, 184] width 13 height 13
click at [479, 280] on div "B" at bounding box center [474, 284] width 26 height 26
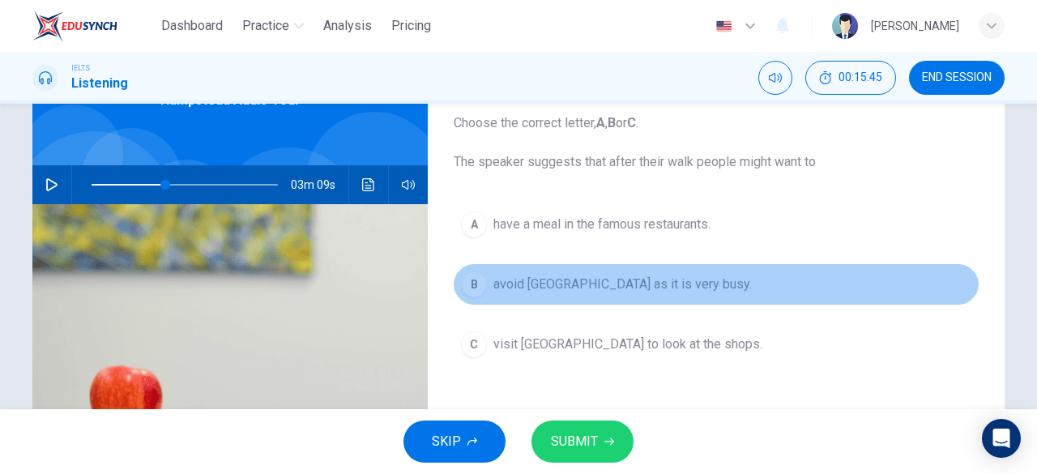
click at [479, 280] on div "B" at bounding box center [474, 284] width 26 height 26
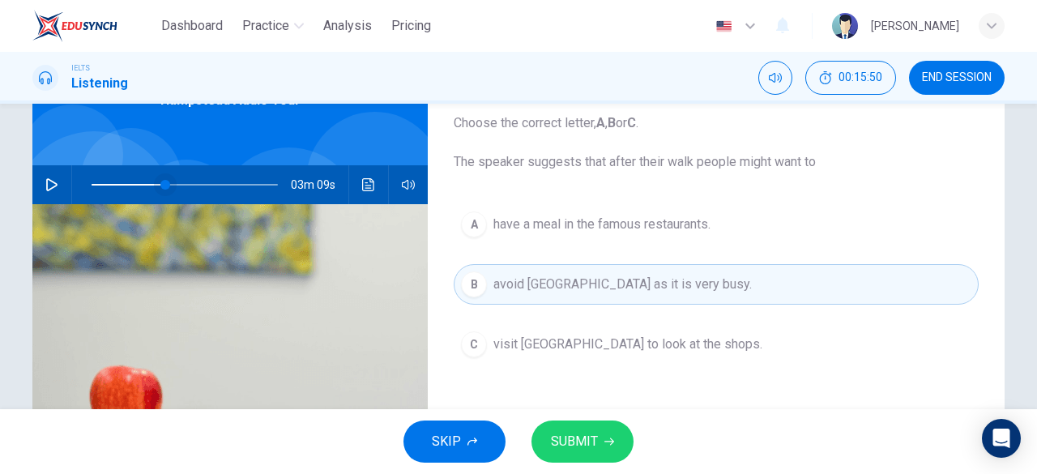
click at [160, 186] on span at bounding box center [165, 185] width 10 height 10
click at [21, 177] on div "Question 13 Choose the correct letter, A , B or C . The speaker suggests that a…" at bounding box center [518, 317] width 1024 height 563
click at [39, 184] on button "button" at bounding box center [52, 184] width 26 height 39
click at [139, 182] on span at bounding box center [144, 185] width 10 height 10
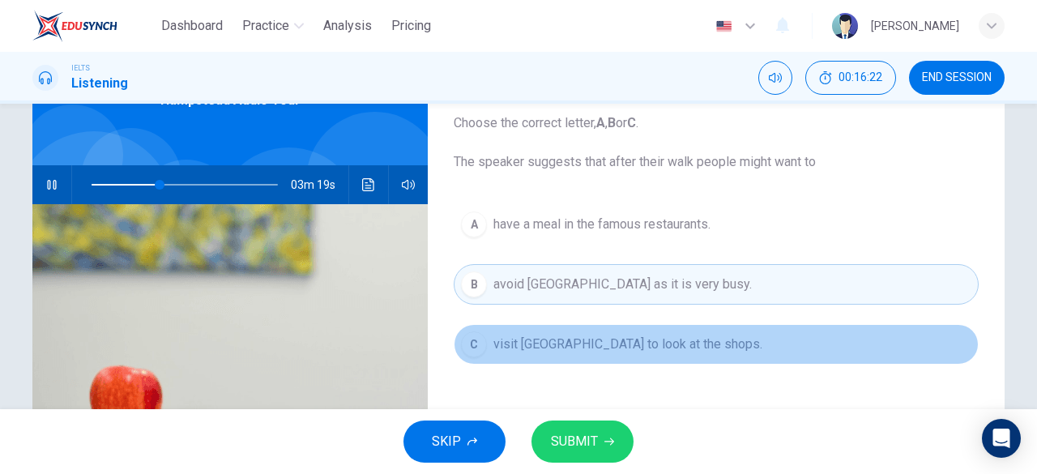
click at [512, 343] on span "visit Hampstead village to look at the shops." at bounding box center [627, 344] width 269 height 19
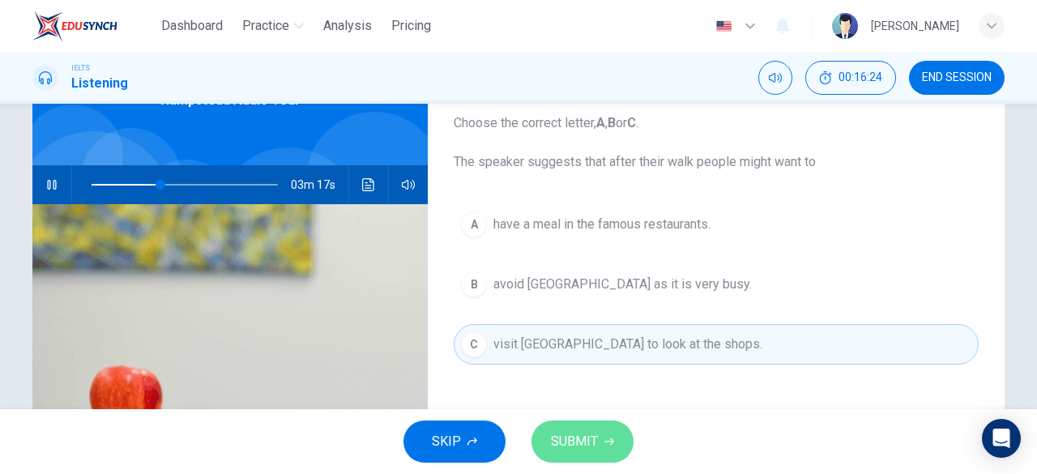
click at [574, 438] on span "SUBMIT" at bounding box center [574, 441] width 47 height 23
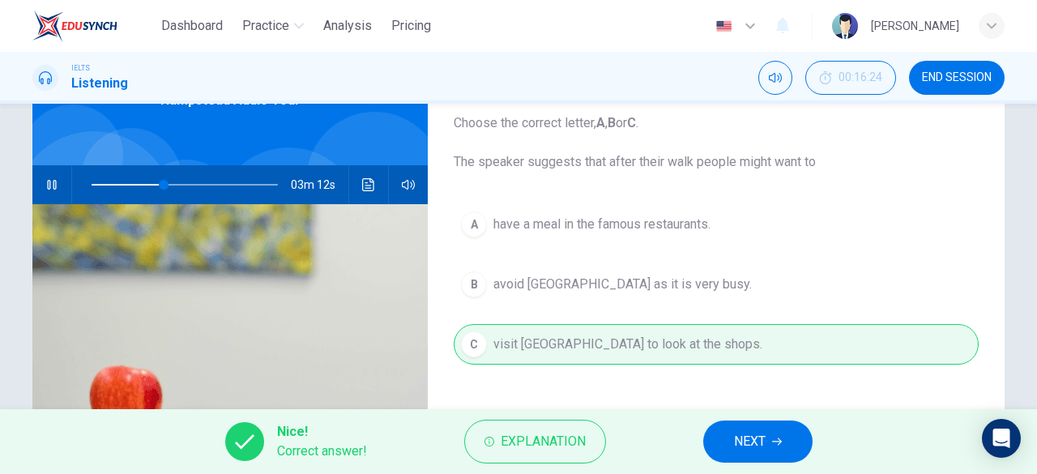
click at [732, 445] on button "NEXT" at bounding box center [757, 442] width 109 height 42
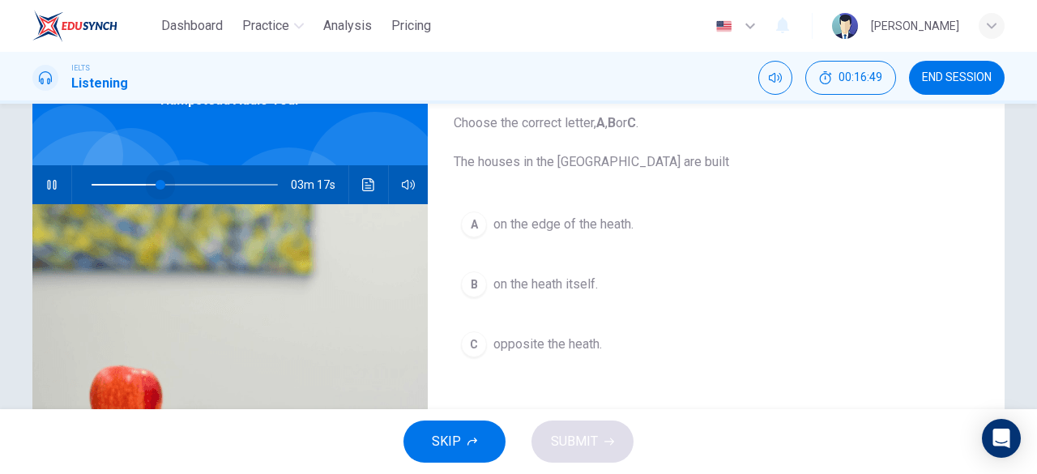
click at [157, 182] on span at bounding box center [185, 184] width 186 height 23
click at [45, 184] on icon "button" at bounding box center [51, 184] width 13 height 13
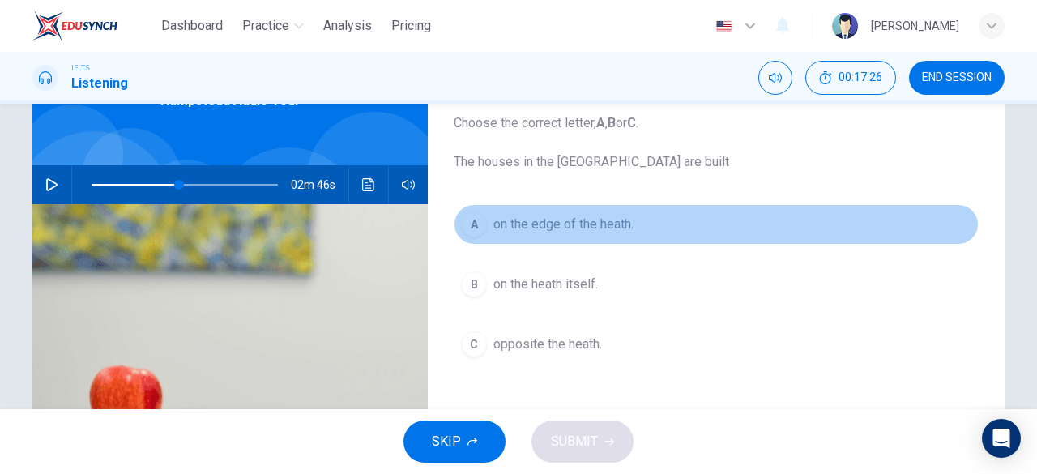
click at [570, 234] on button "A on the edge of the heath." at bounding box center [716, 224] width 525 height 41
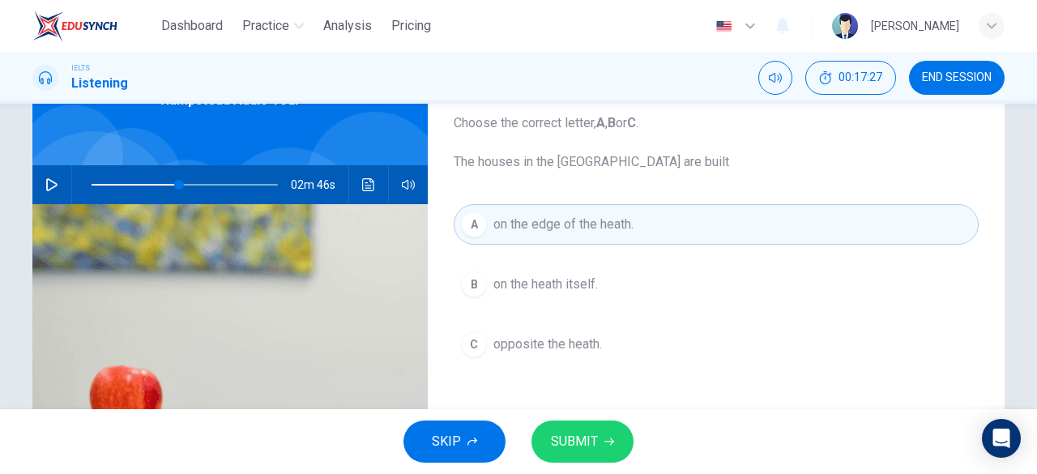
click at [608, 463] on div "SKIP SUBMIT" at bounding box center [518, 441] width 1037 height 65
click at [607, 448] on button "SUBMIT" at bounding box center [583, 442] width 102 height 42
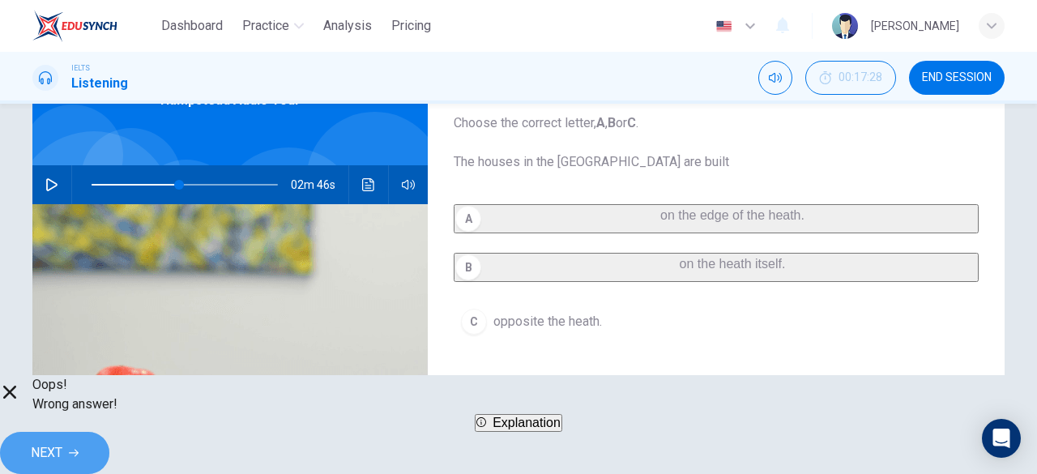
click at [109, 440] on button "NEXT" at bounding box center [54, 453] width 109 height 42
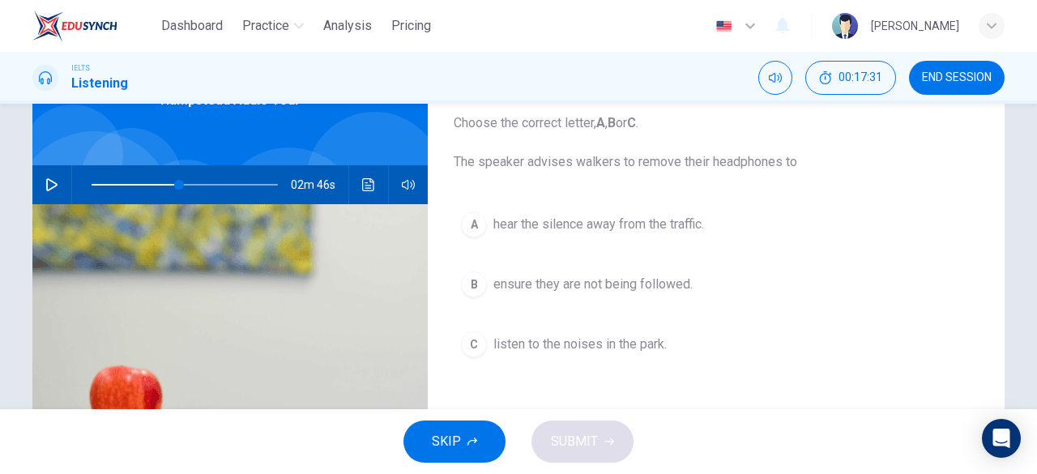
click at [49, 186] on icon "button" at bounding box center [51, 184] width 13 height 13
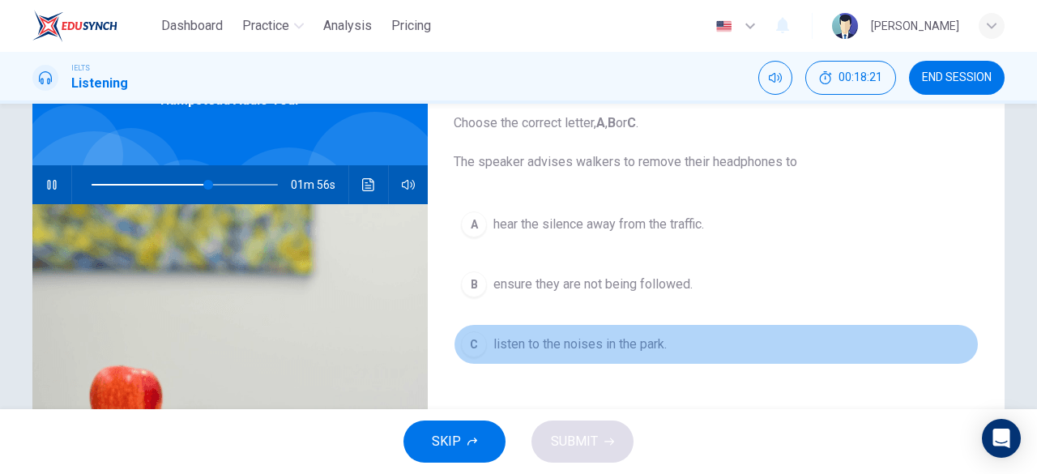
click at [533, 344] on span "listen to the noises in the park." at bounding box center [579, 344] width 173 height 19
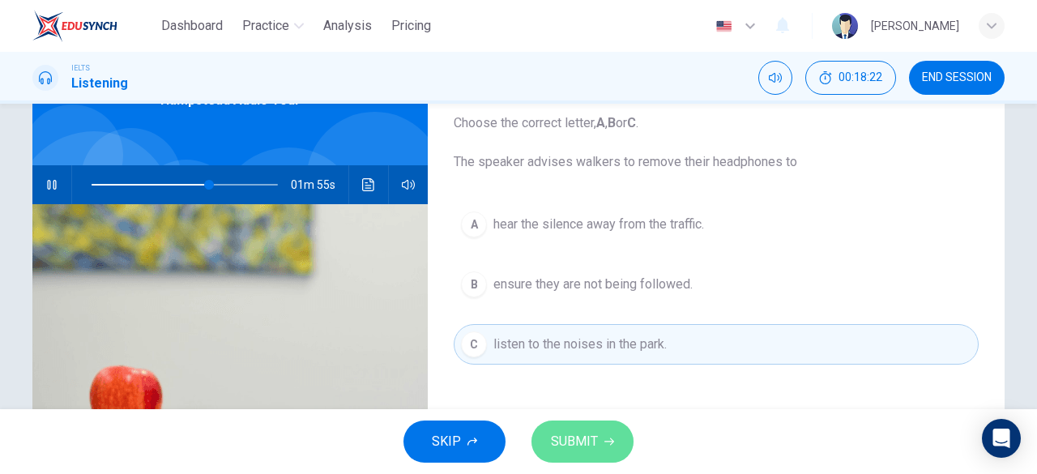
click at [572, 439] on span "SUBMIT" at bounding box center [574, 441] width 47 height 23
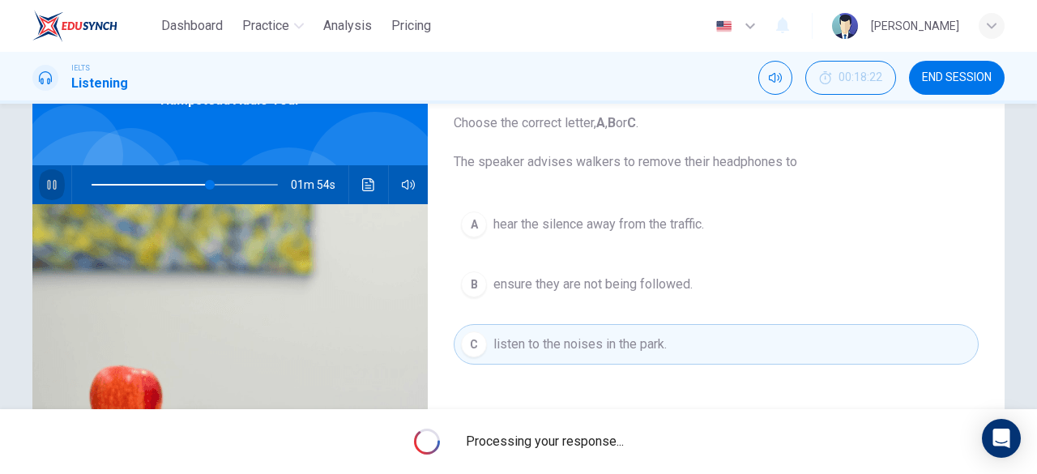
click at [39, 177] on button "button" at bounding box center [52, 184] width 26 height 39
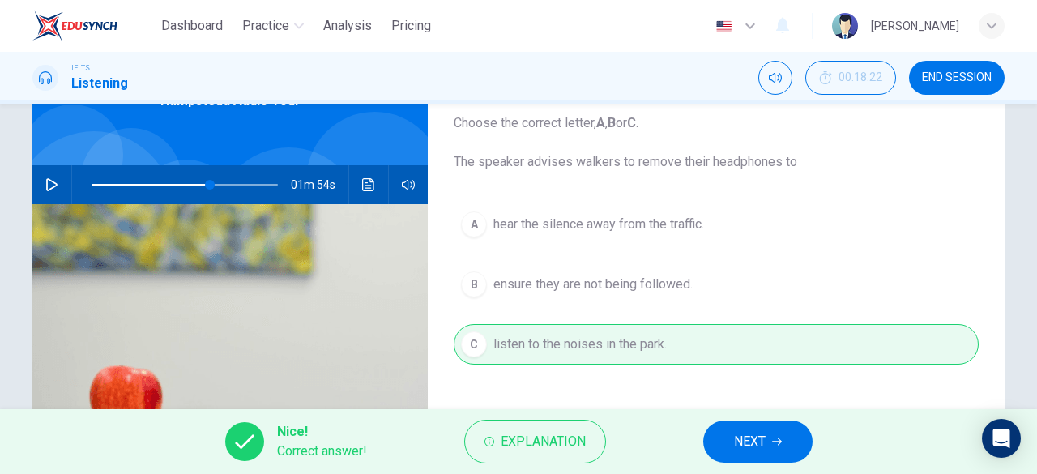
click at [740, 442] on span "NEXT" at bounding box center [750, 441] width 32 height 23
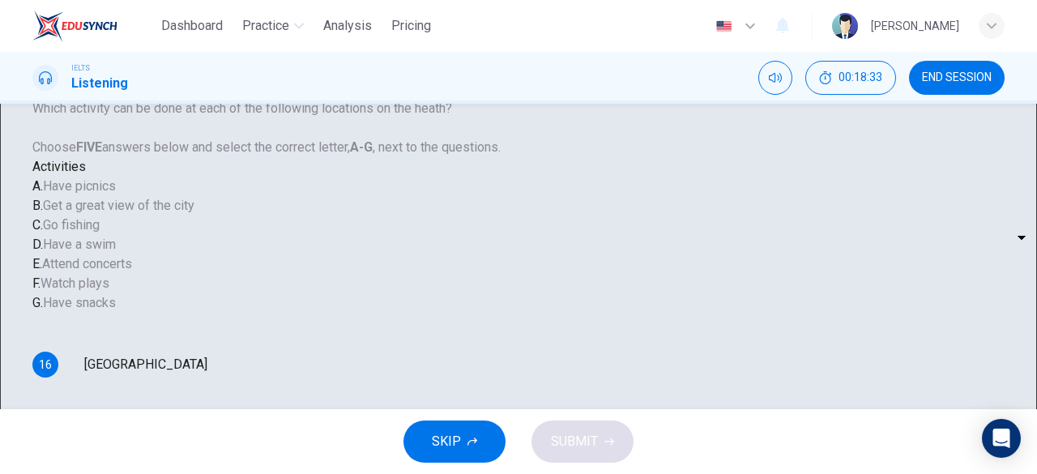
scroll to position [81, 0]
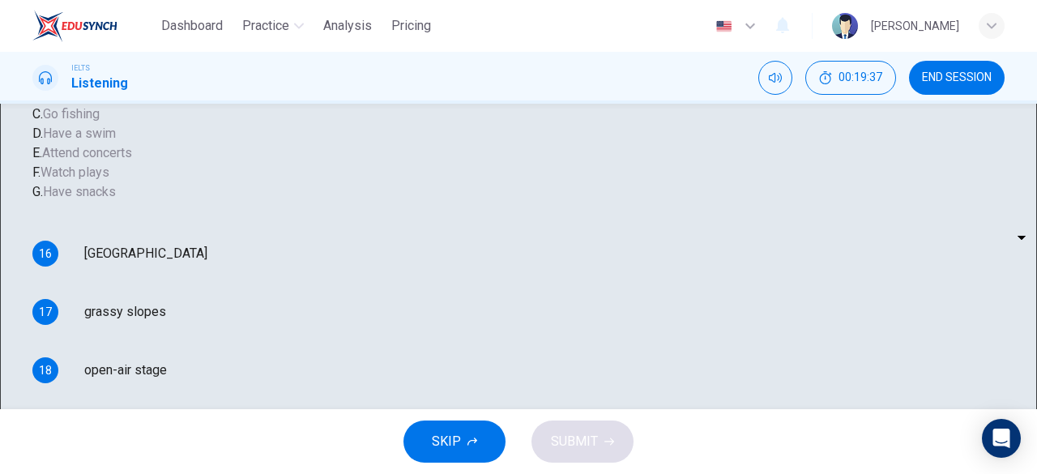
click at [609, 320] on div "17 ​ ​ grassy slopes" at bounding box center [320, 311] width 577 height 39
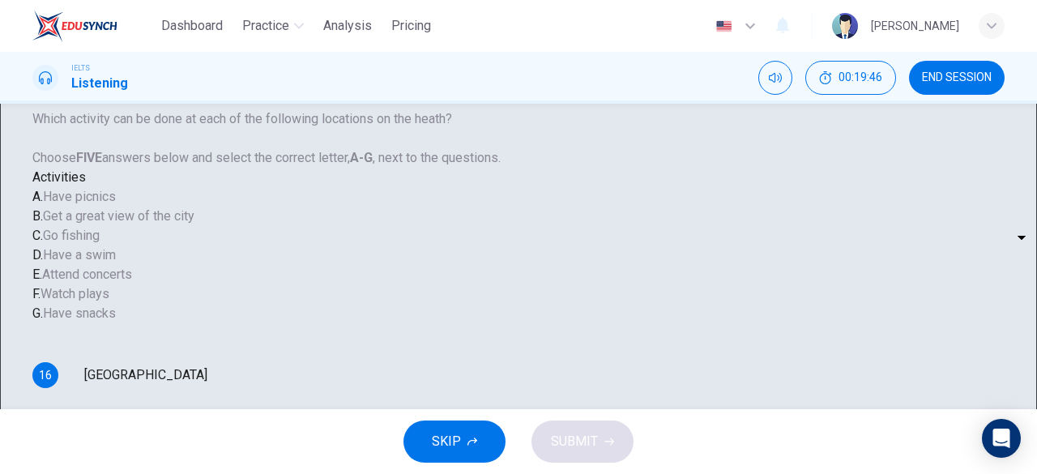
scroll to position [71, 0]
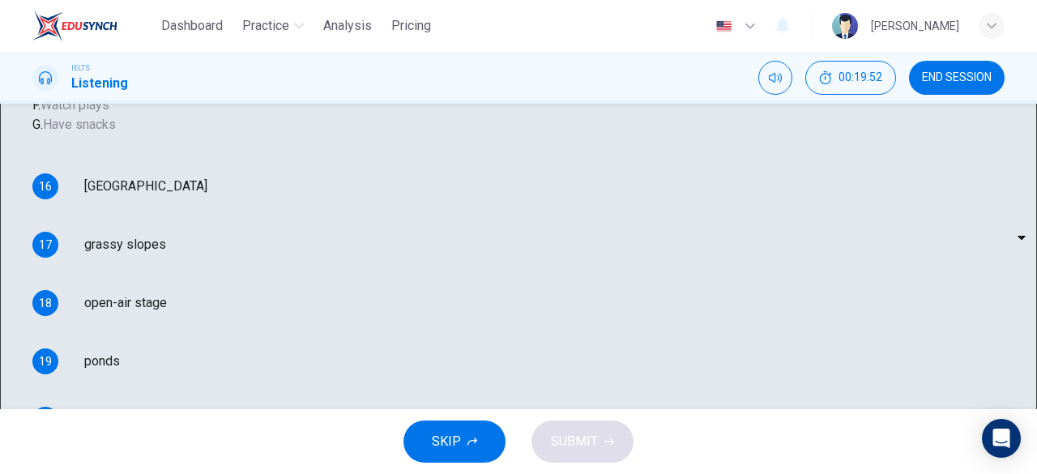
scroll to position [259, 0]
type input "75"
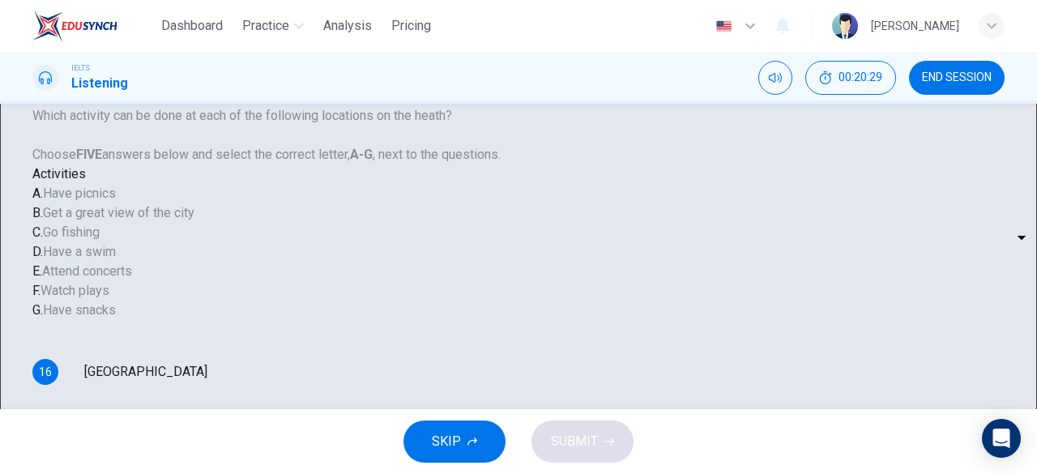
scroll to position [65, 0]
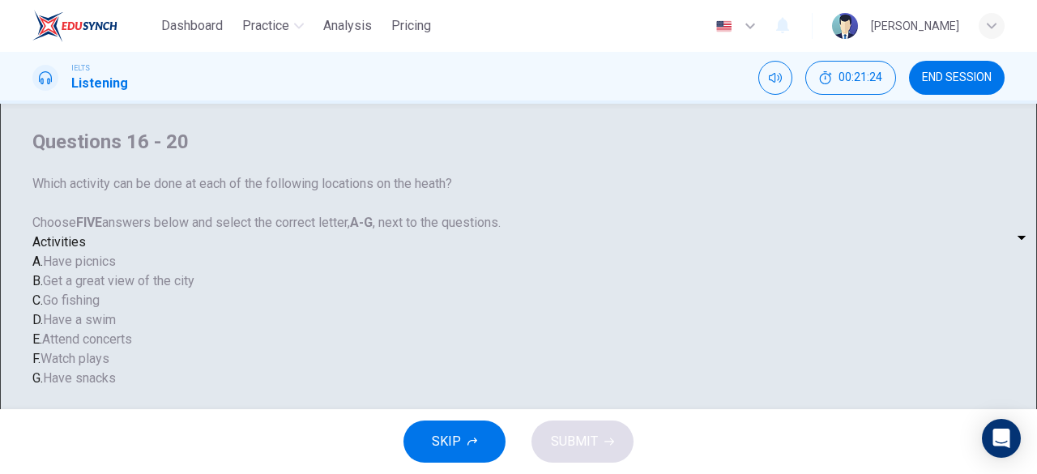
scroll to position [5, 0]
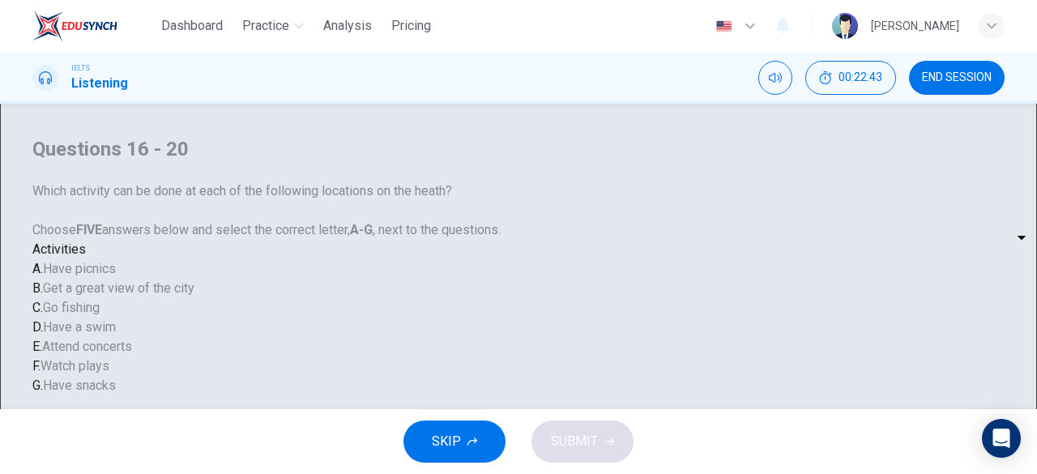
scroll to position [1, 0]
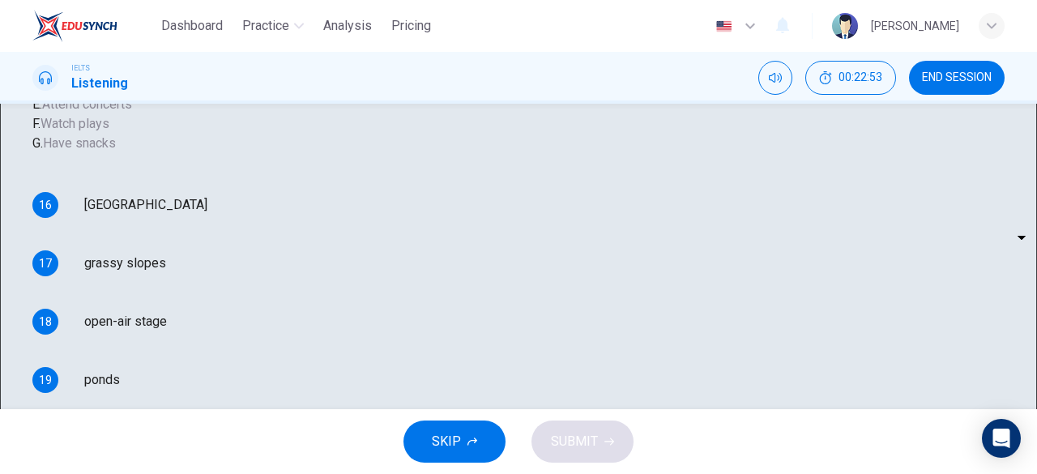
scroll to position [243, 0]
type input "0"
click at [568, 244] on body "Dashboard Practice Analysis Pricing English en ​ Ng Zhe Zhong IELTS Listening 0…" at bounding box center [518, 237] width 1037 height 474
type input "G"
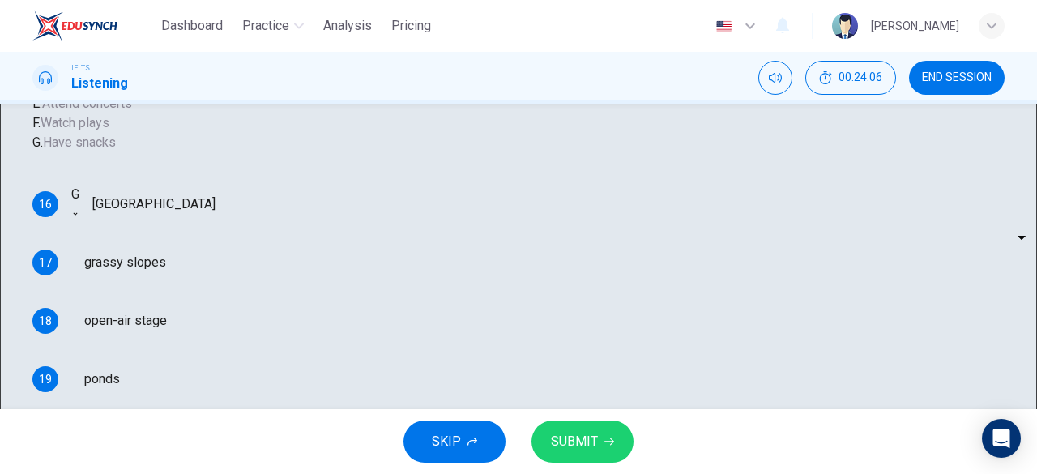
click at [565, 315] on body "Dashboard Practice Analysis Pricing English en ​ Ng Zhe Zhong IELTS Listening 0…" at bounding box center [518, 237] width 1037 height 474
type input "E"
click at [549, 276] on body "Dashboard Practice Analysis Pricing English en ​ Ng Zhe Zhong IELTS Listening 0…" at bounding box center [518, 237] width 1037 height 474
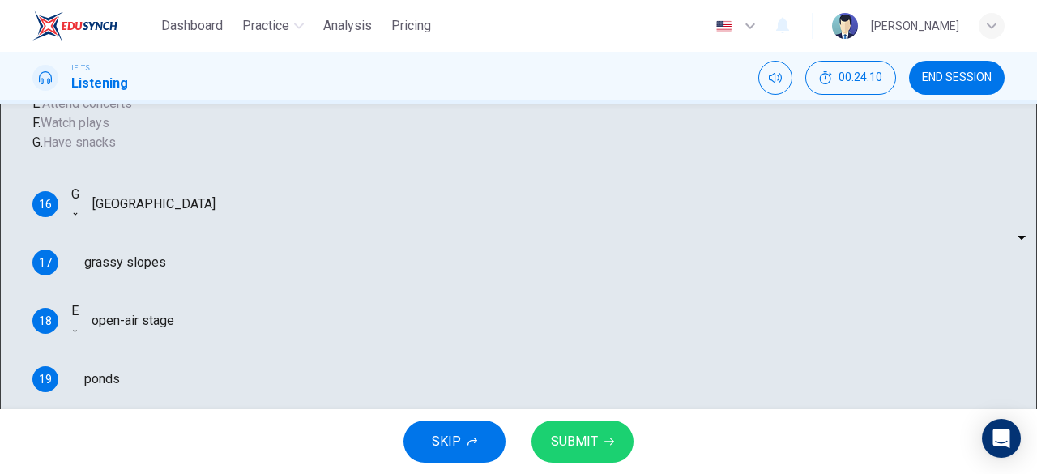
type input "A"
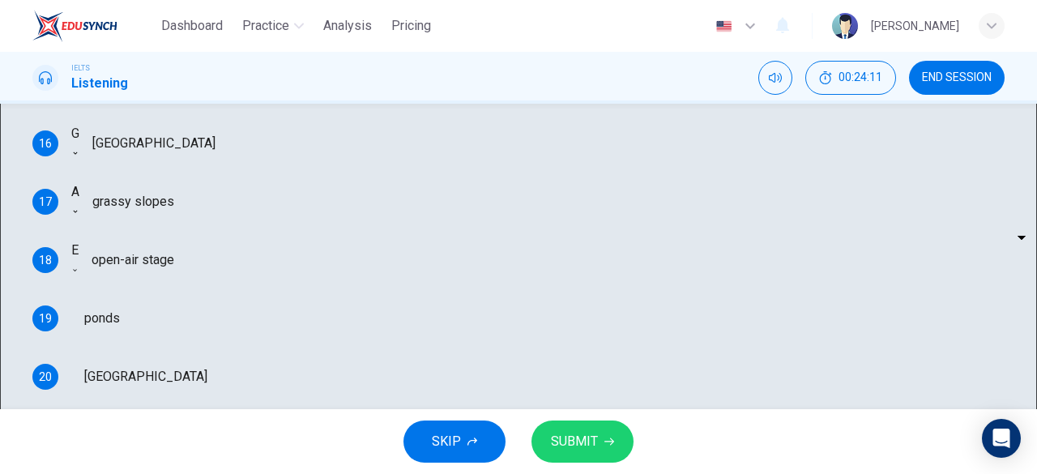
scroll to position [299, 0]
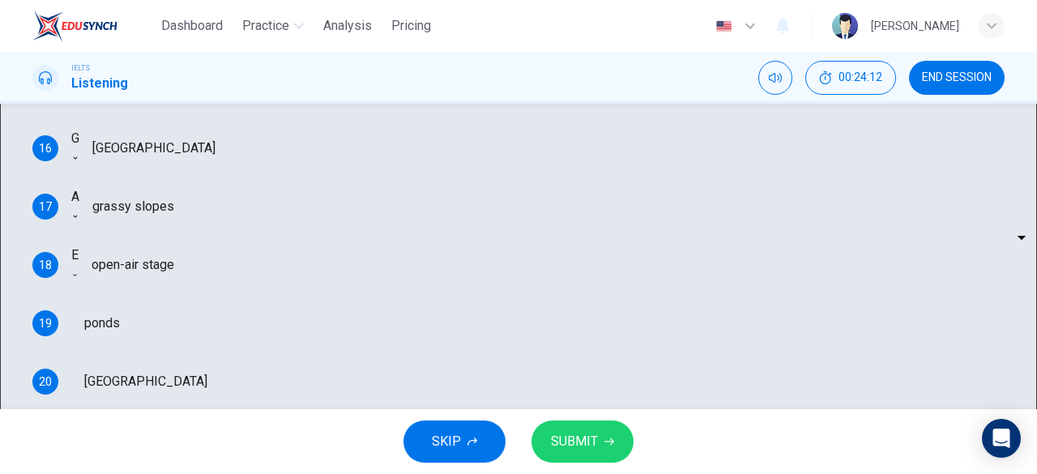
click at [570, 310] on body "Dashboard Practice Analysis Pricing English en ​ Ng Zhe Zhong IELTS Listening 0…" at bounding box center [518, 237] width 1037 height 474
type input "F"
click at [559, 359] on body "Dashboard Practice Analysis Pricing English en ​ Ng Zhe Zhong IELTS Listening 0…" at bounding box center [518, 237] width 1037 height 474
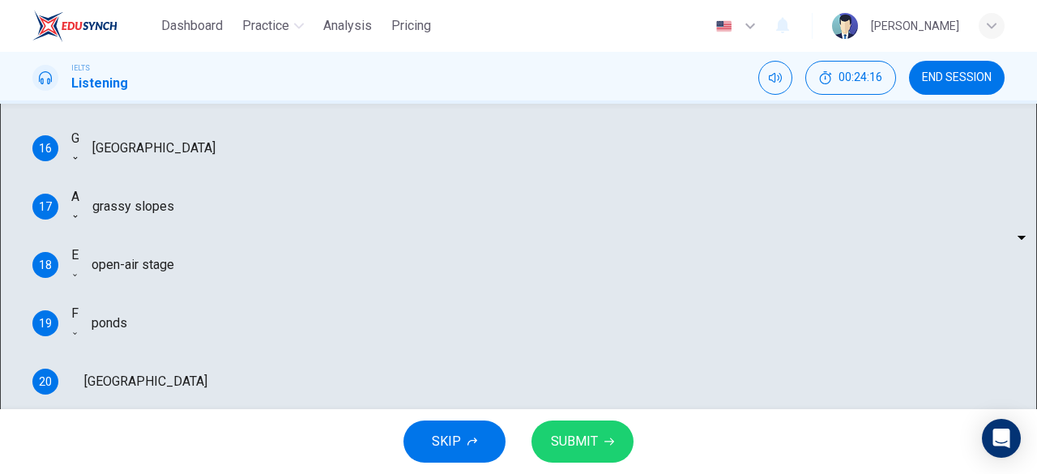
type input "B"
click at [574, 448] on span "SUBMIT" at bounding box center [574, 441] width 47 height 23
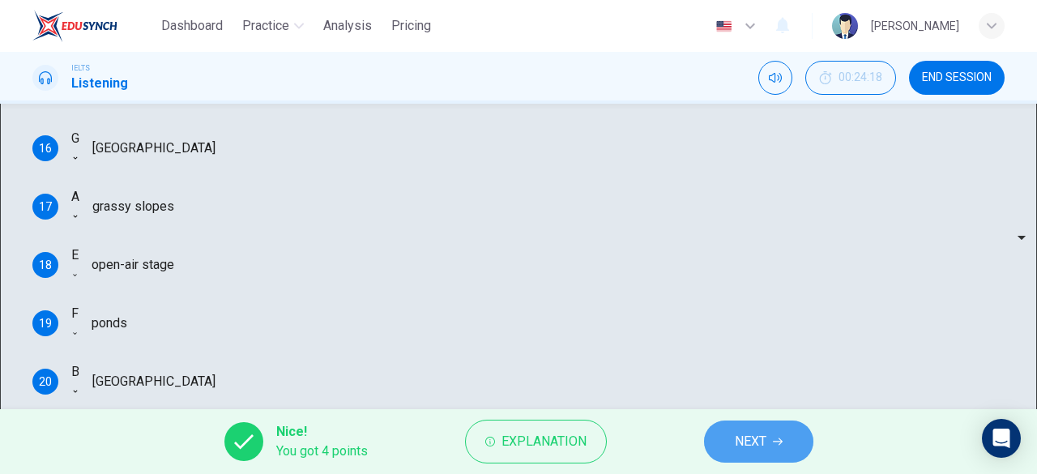
click at [780, 443] on icon "button" at bounding box center [778, 442] width 10 height 10
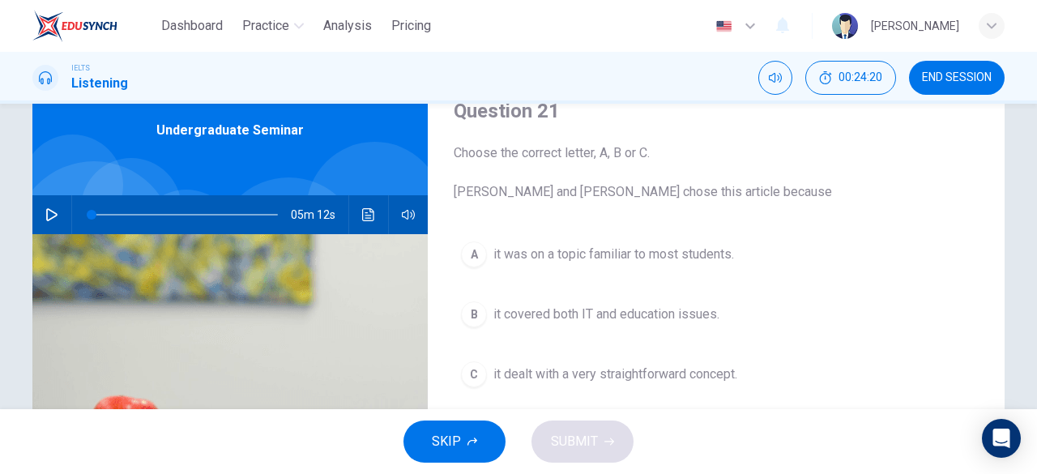
scroll to position [69, 0]
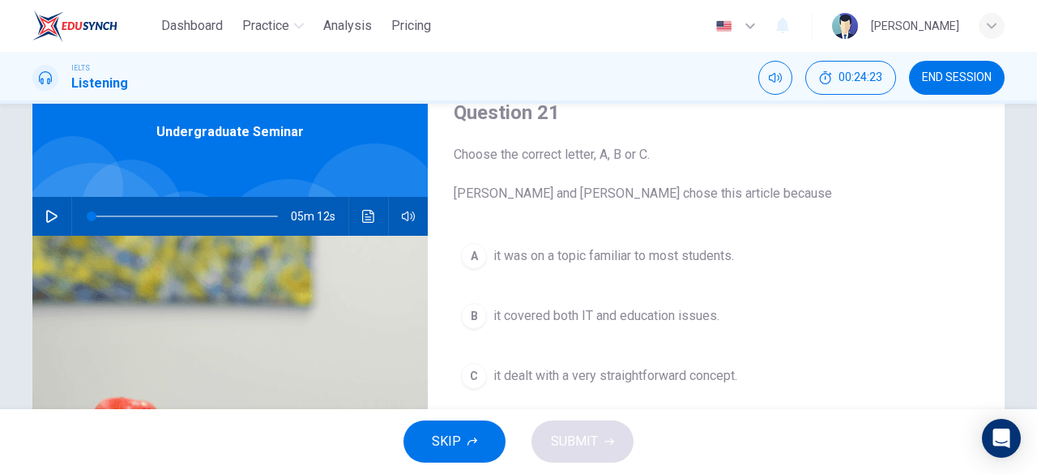
click at [46, 219] on icon "button" at bounding box center [51, 216] width 11 height 13
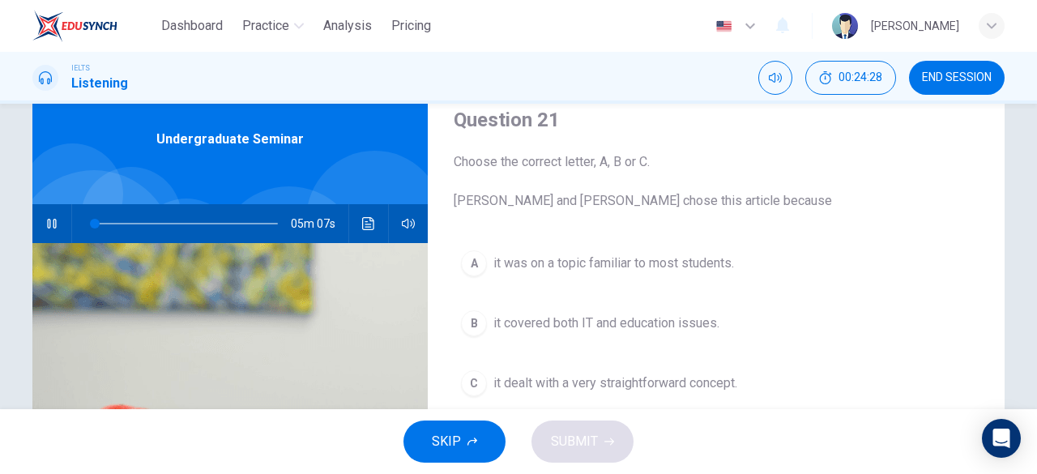
scroll to position [61, 0]
click at [113, 223] on span at bounding box center [118, 225] width 10 height 10
click at [100, 223] on span at bounding box center [105, 225] width 10 height 10
click at [52, 222] on icon "button" at bounding box center [51, 224] width 13 height 13
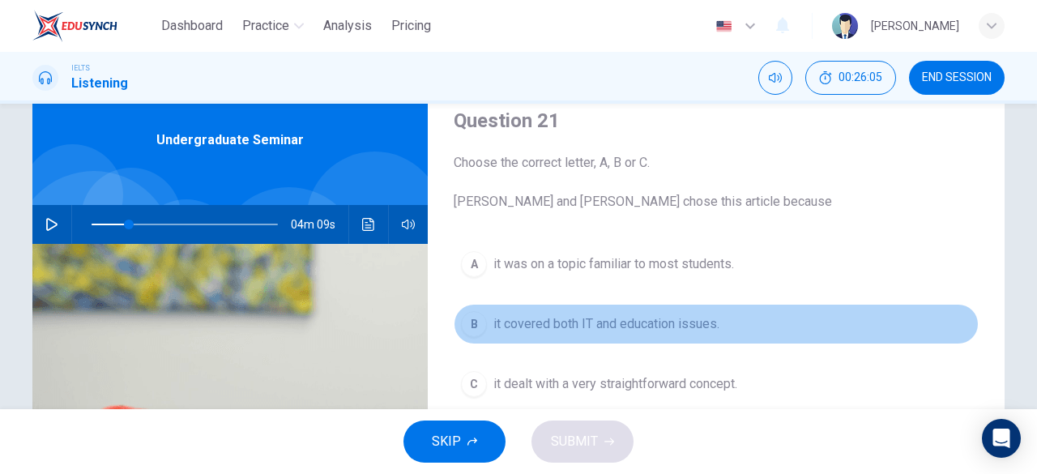
click at [463, 327] on div "B" at bounding box center [474, 324] width 26 height 26
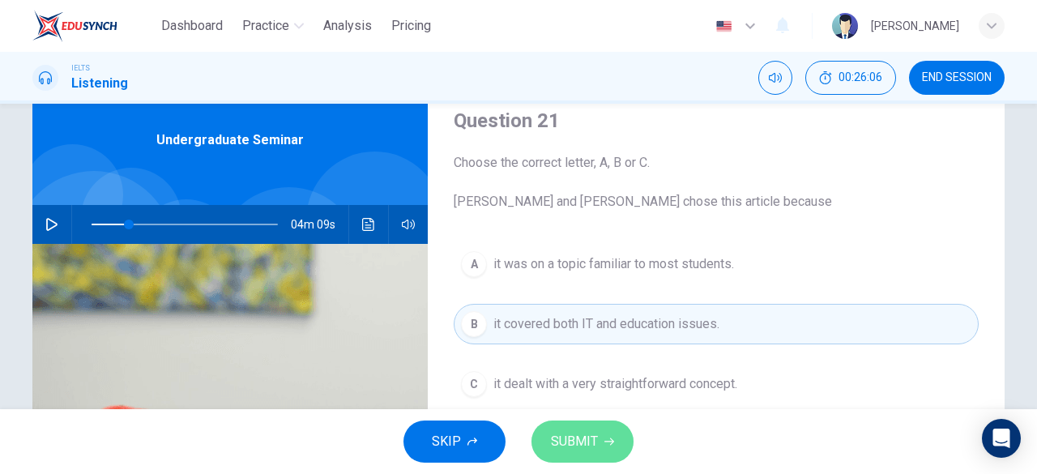
click at [590, 439] on span "SUBMIT" at bounding box center [574, 441] width 47 height 23
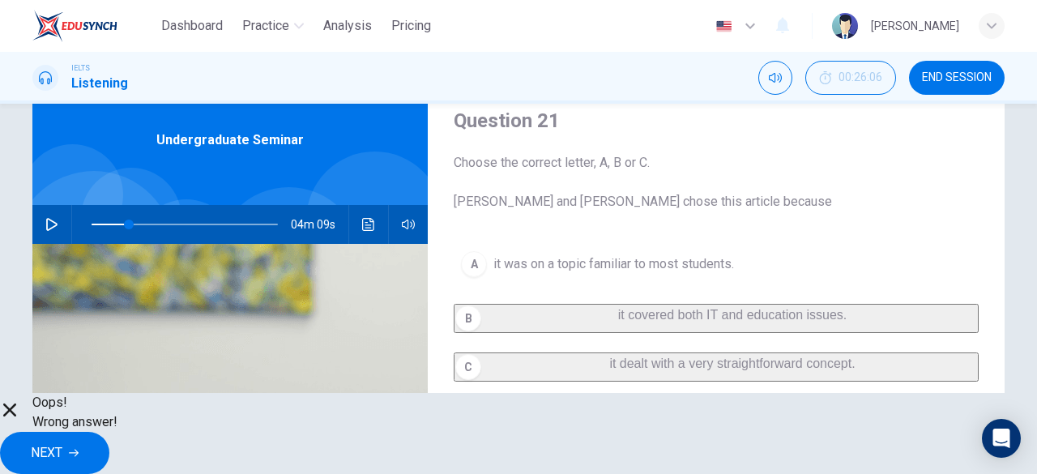
drag, startPoint x: 590, startPoint y: 439, endPoint x: 702, endPoint y: 466, distance: 115.0
click at [702, 466] on div "Oops! Wrong answer! NEXT" at bounding box center [518, 433] width 1037 height 81
click at [79, 450] on icon "button" at bounding box center [74, 453] width 10 height 7
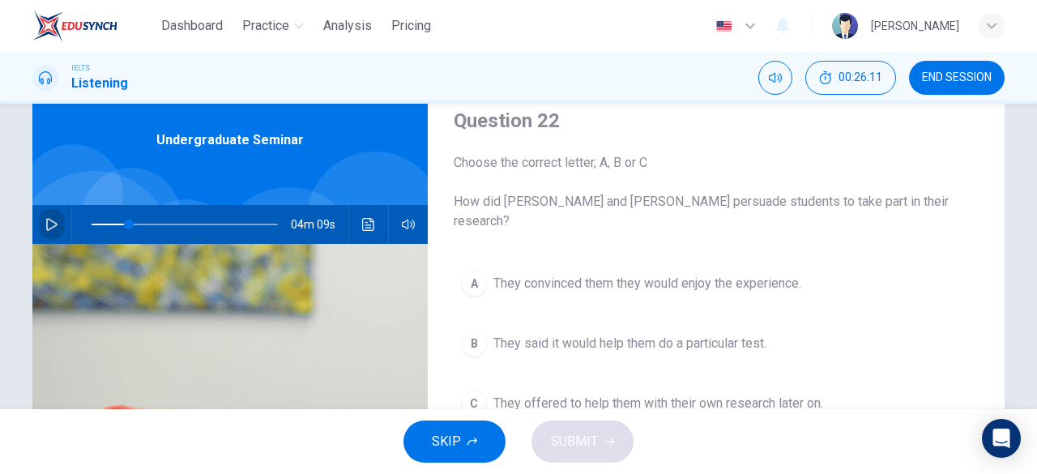
click at [41, 214] on button "button" at bounding box center [52, 224] width 26 height 39
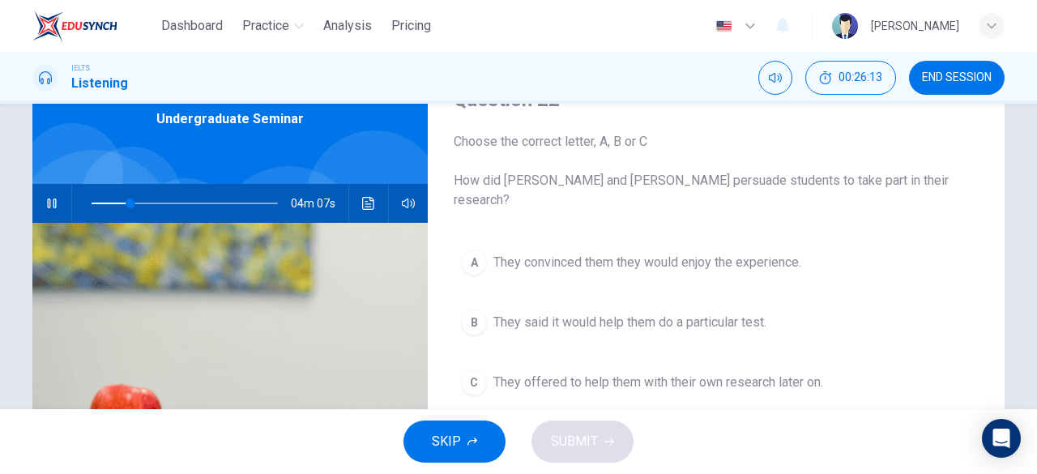
scroll to position [80, 0]
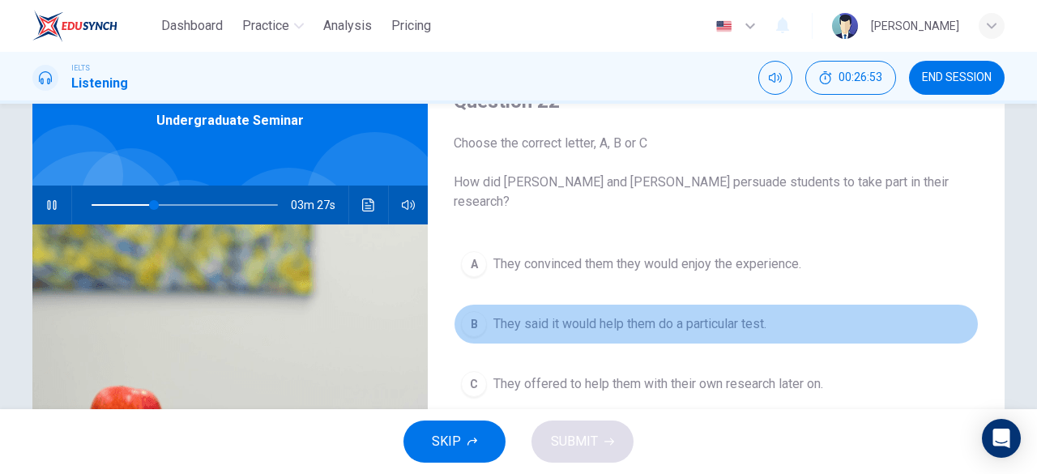
click at [714, 314] on span "They said it would help them do a particular test." at bounding box center [629, 323] width 273 height 19
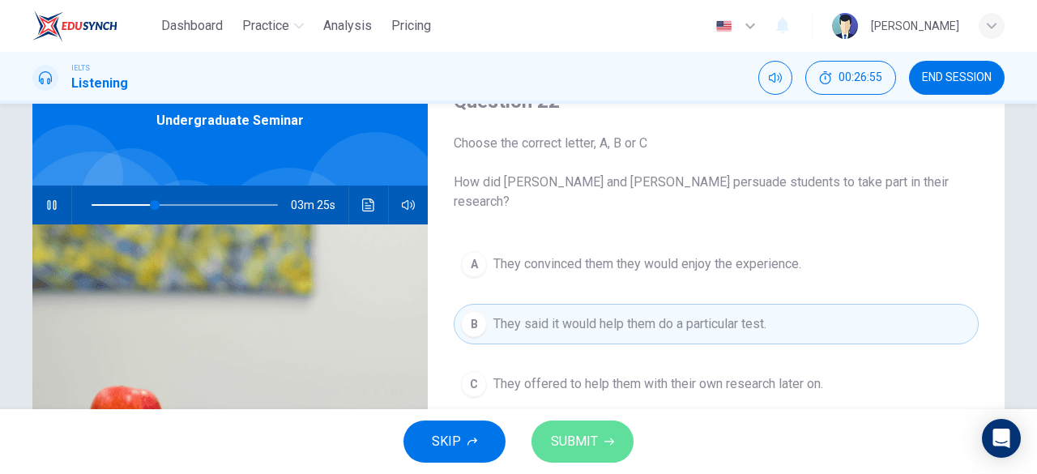
click at [602, 438] on button "SUBMIT" at bounding box center [583, 442] width 102 height 42
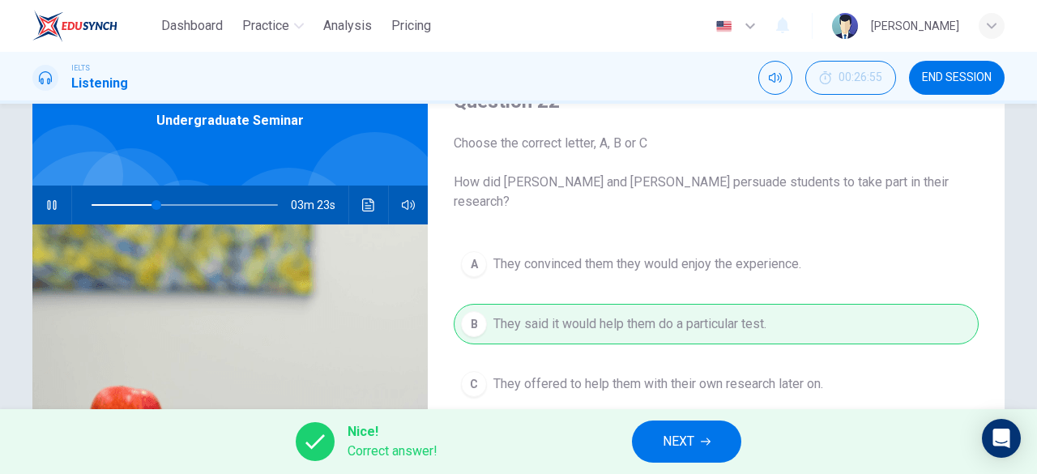
click at [47, 203] on icon "button" at bounding box center [51, 205] width 9 height 10
click at [695, 446] on button "NEXT" at bounding box center [686, 442] width 109 height 42
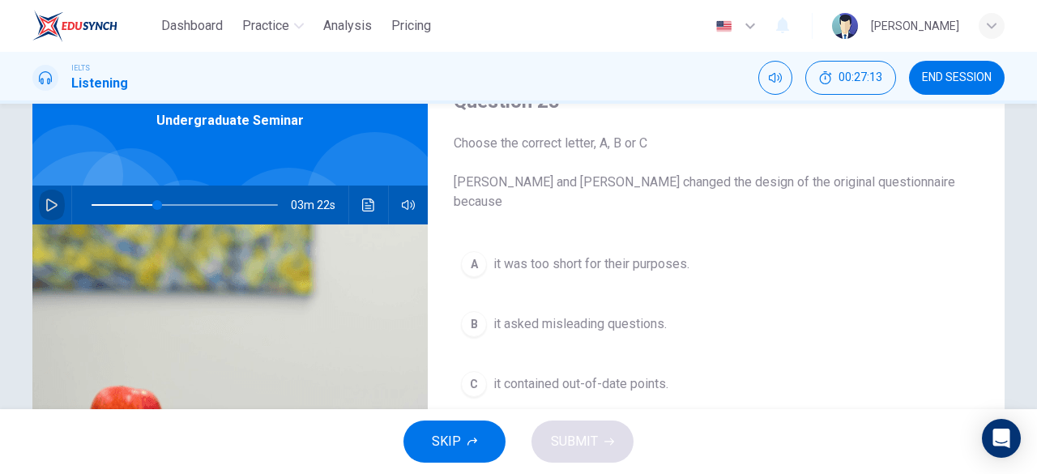
click at [45, 216] on button "button" at bounding box center [52, 205] width 26 height 39
click at [514, 314] on span "it asked misleading questions." at bounding box center [579, 323] width 173 height 19
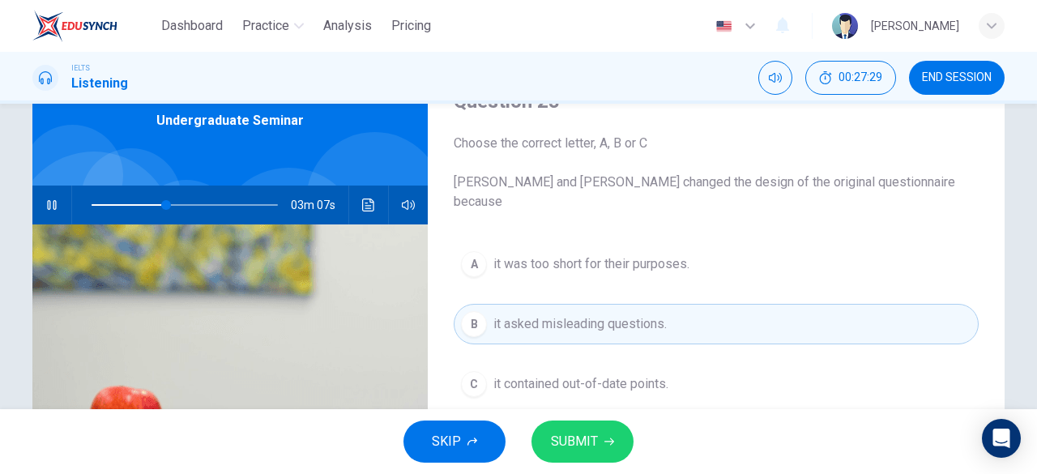
click at [574, 421] on button "SUBMIT" at bounding box center [583, 442] width 102 height 42
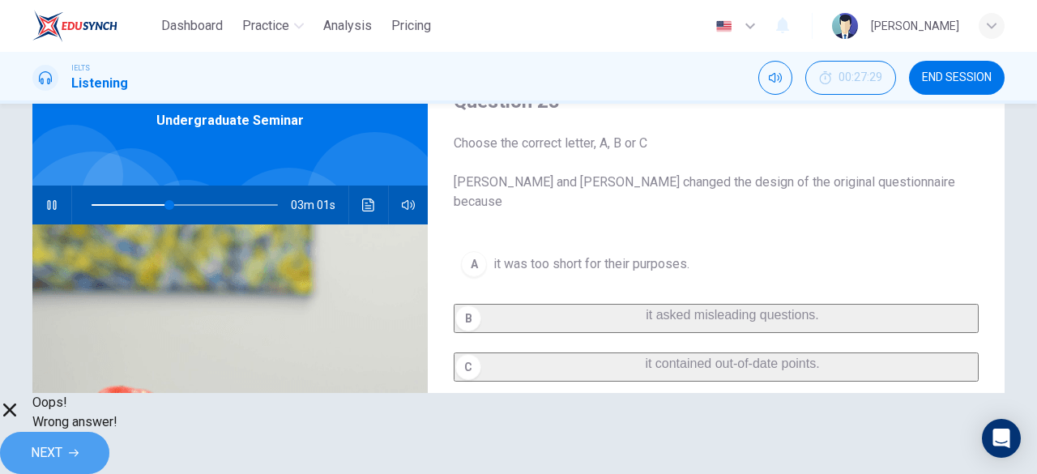
click at [109, 432] on button "NEXT" at bounding box center [54, 453] width 109 height 42
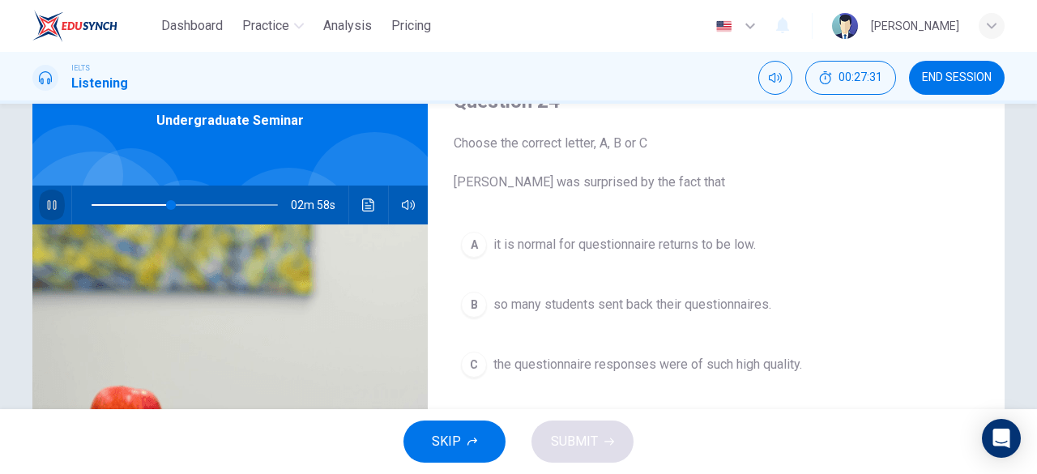
click at [39, 200] on button "button" at bounding box center [52, 205] width 26 height 39
click at [190, 205] on span at bounding box center [195, 205] width 10 height 10
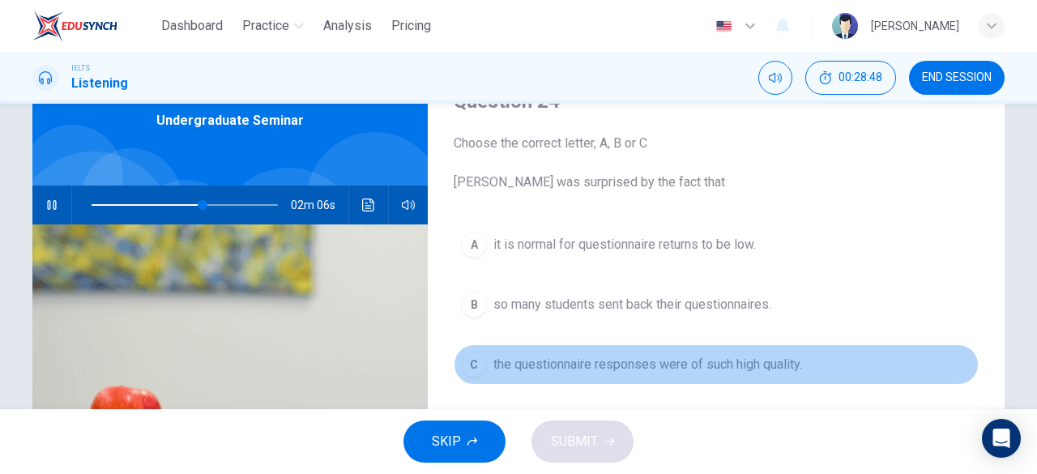
click at [564, 357] on span "the questionnaire responses were of such high quality." at bounding box center [647, 364] width 309 height 19
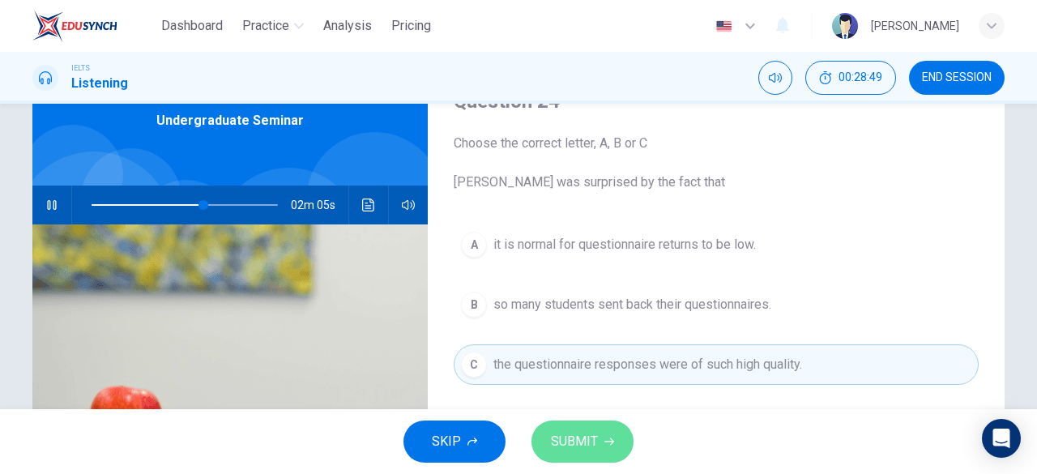
click at [578, 442] on span "SUBMIT" at bounding box center [574, 441] width 47 height 23
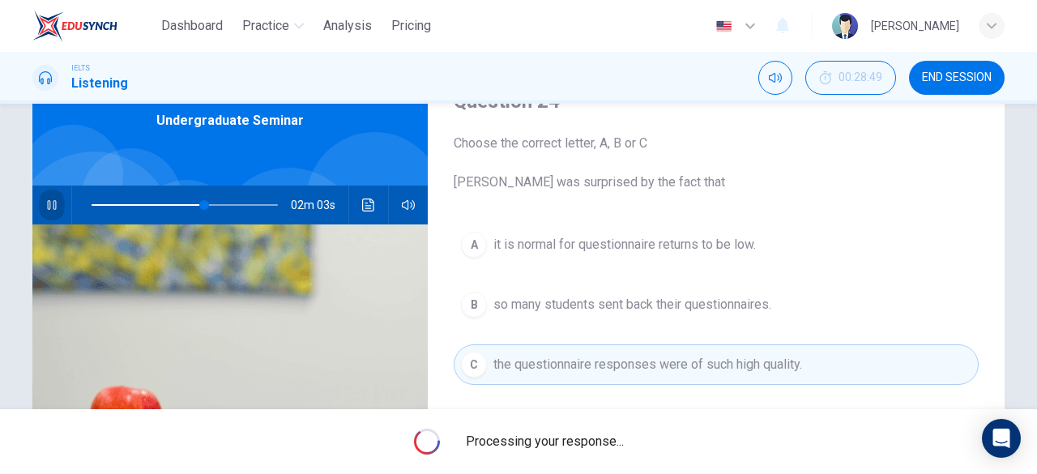
click at [47, 207] on icon "button" at bounding box center [51, 205] width 13 height 13
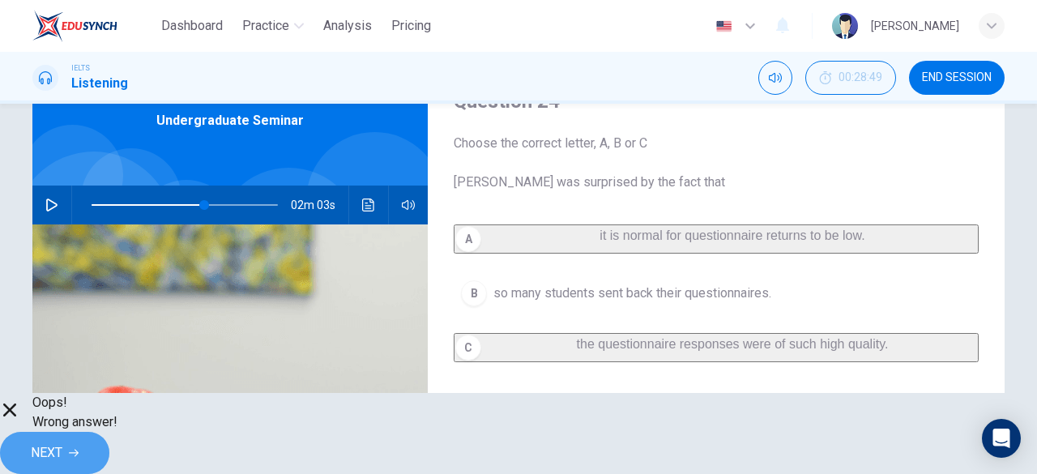
click at [62, 442] on span "NEXT" at bounding box center [47, 453] width 32 height 23
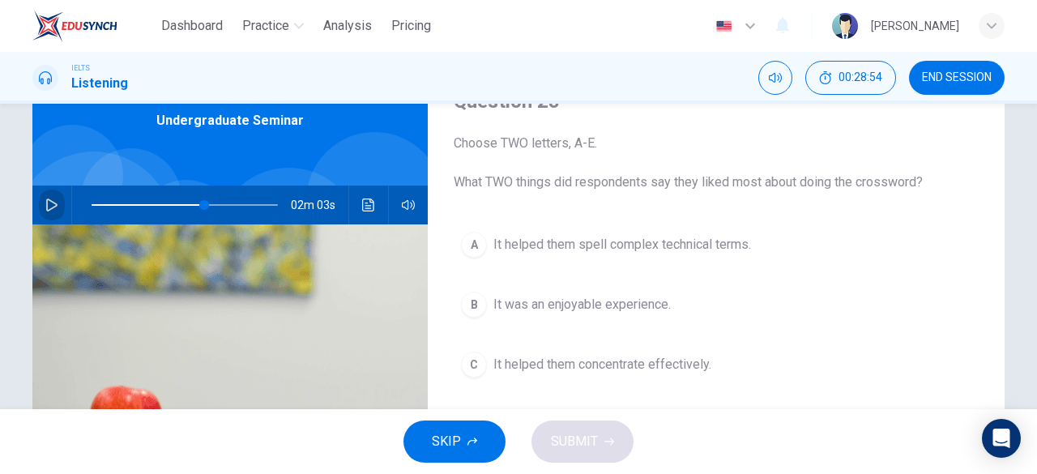
click at [53, 205] on icon "button" at bounding box center [51, 205] width 13 height 13
click at [49, 205] on icon "button" at bounding box center [51, 205] width 9 height 10
click at [46, 200] on icon "button" at bounding box center [51, 205] width 11 height 13
click at [197, 203] on span at bounding box center [199, 205] width 10 height 10
click at [187, 205] on span at bounding box center [191, 205] width 10 height 10
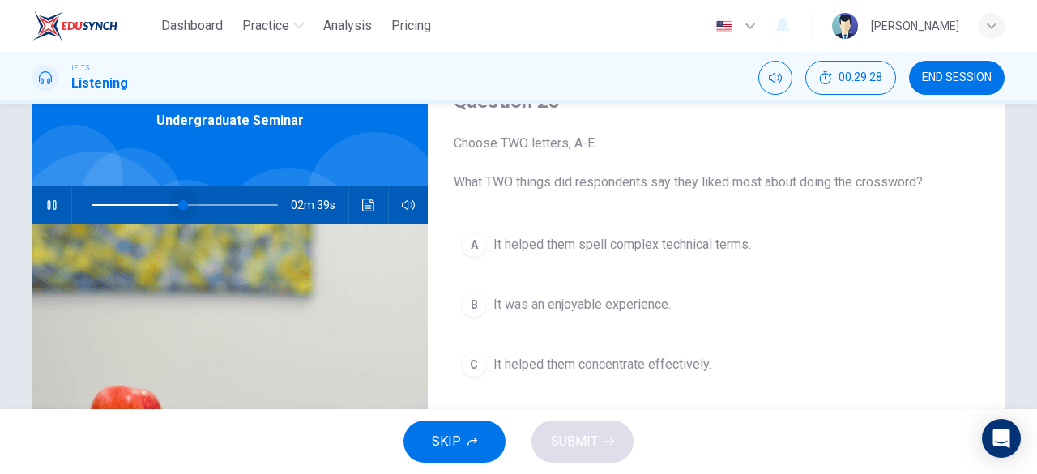
click at [180, 204] on span at bounding box center [183, 205] width 10 height 10
click at [181, 205] on span at bounding box center [185, 205] width 186 height 23
click at [555, 373] on button "C It helped them concentrate effectively." at bounding box center [716, 364] width 525 height 41
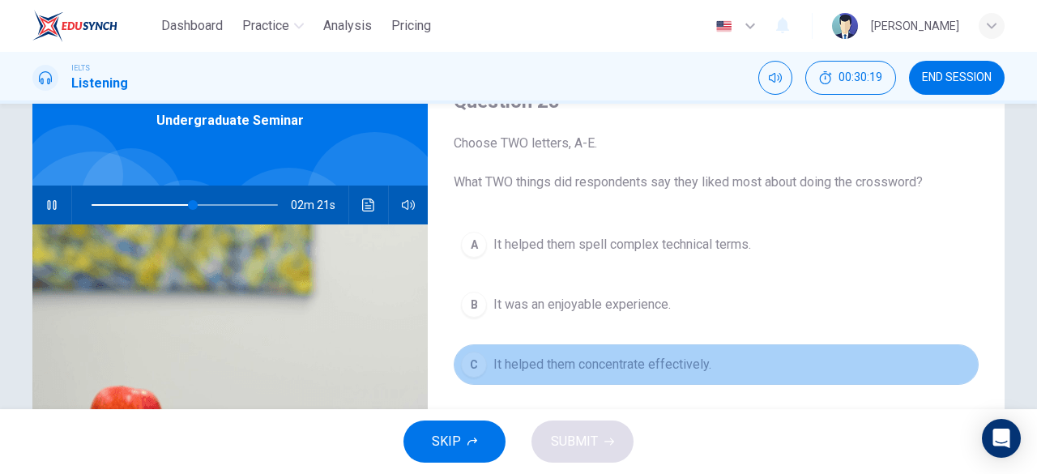
click at [577, 366] on span "It helped them concentrate effectively." at bounding box center [602, 364] width 218 height 19
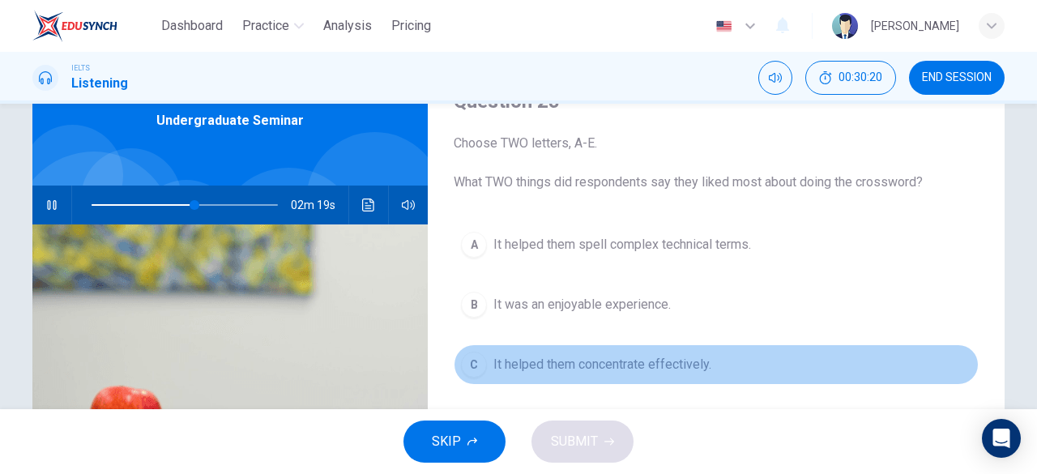
click at [493, 364] on span "It helped them concentrate effectively." at bounding box center [602, 364] width 218 height 19
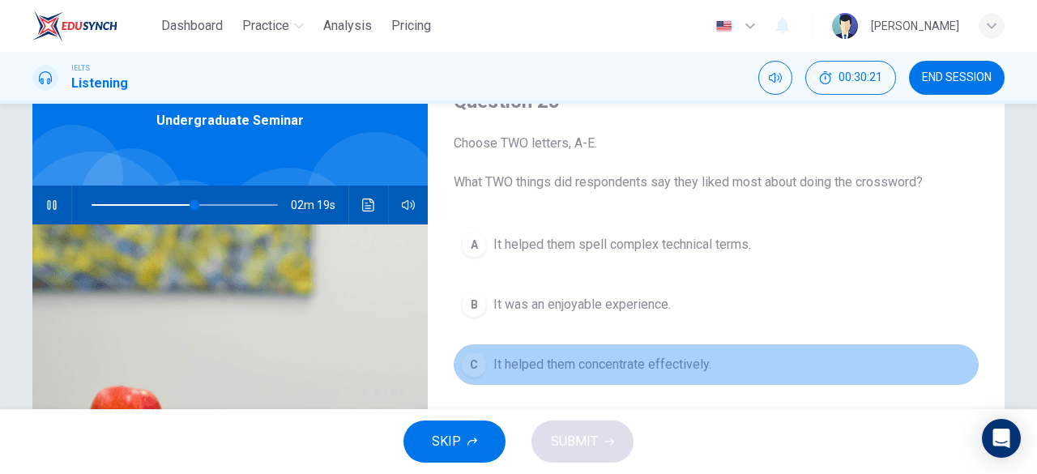
click at [467, 361] on div "C" at bounding box center [474, 365] width 26 height 26
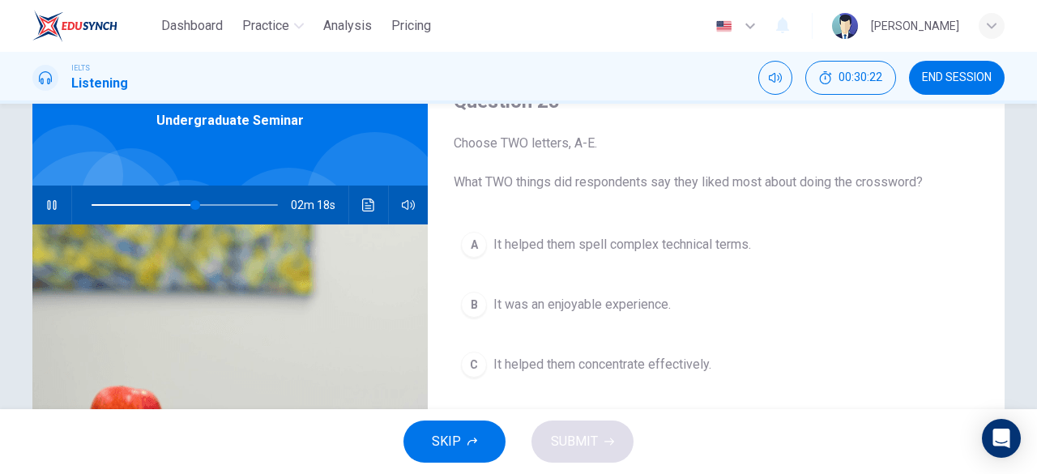
click at [39, 207] on button "button" at bounding box center [52, 205] width 26 height 39
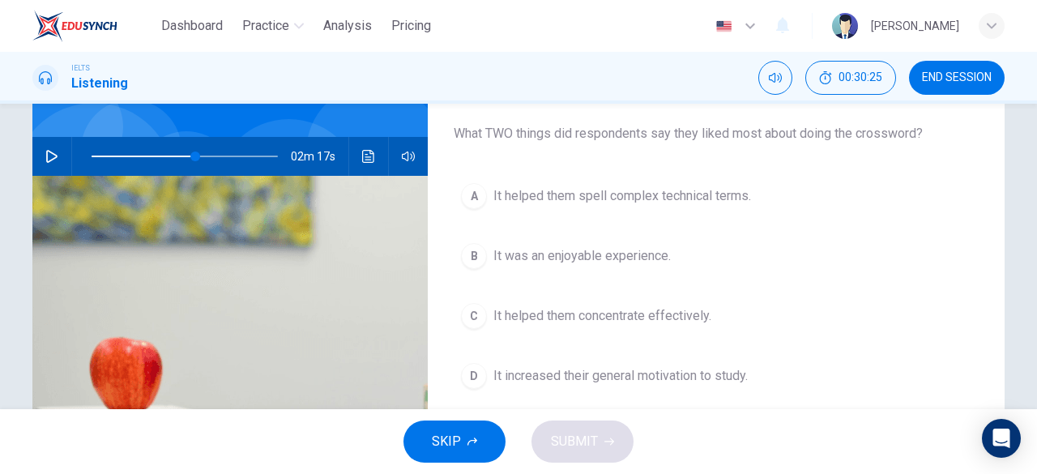
scroll to position [126, 0]
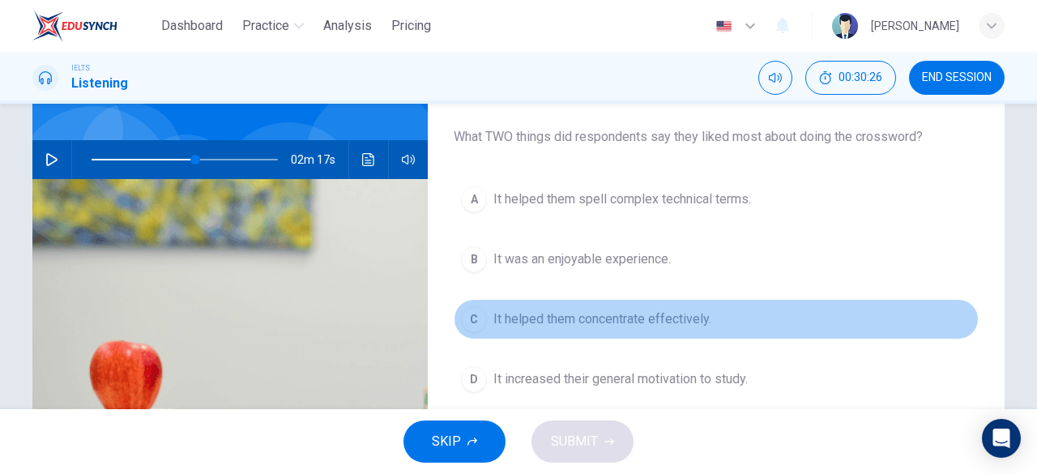
click at [628, 320] on span "It helped them concentrate effectively." at bounding box center [602, 319] width 218 height 19
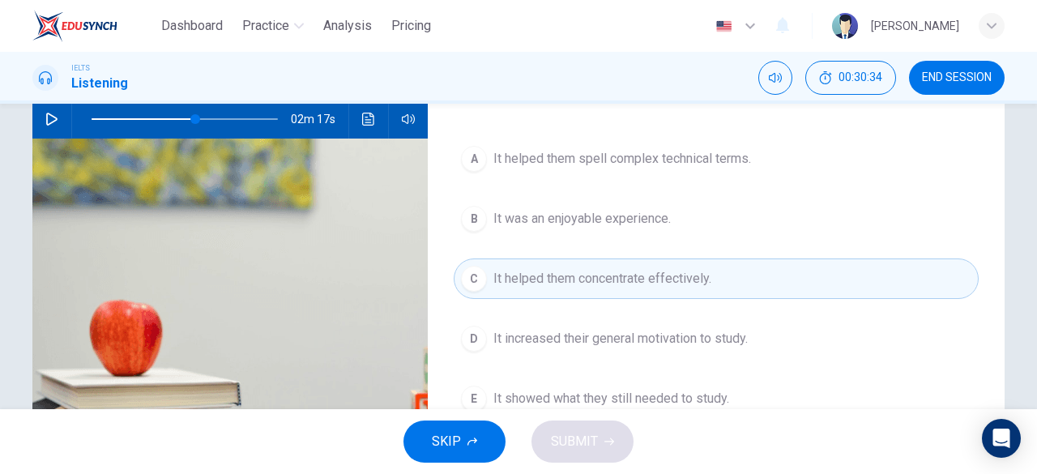
scroll to position [167, 0]
click at [39, 122] on button "button" at bounding box center [52, 118] width 26 height 39
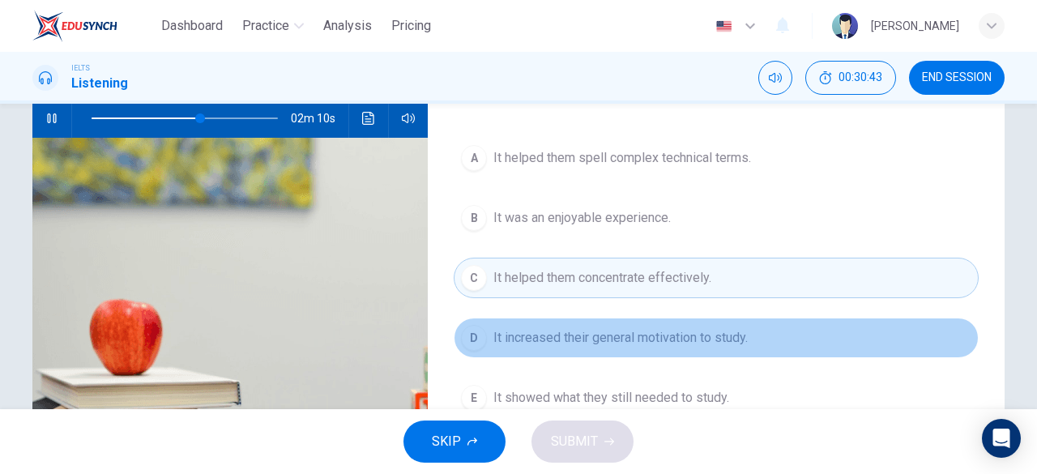
click at [476, 342] on div "D" at bounding box center [474, 338] width 26 height 26
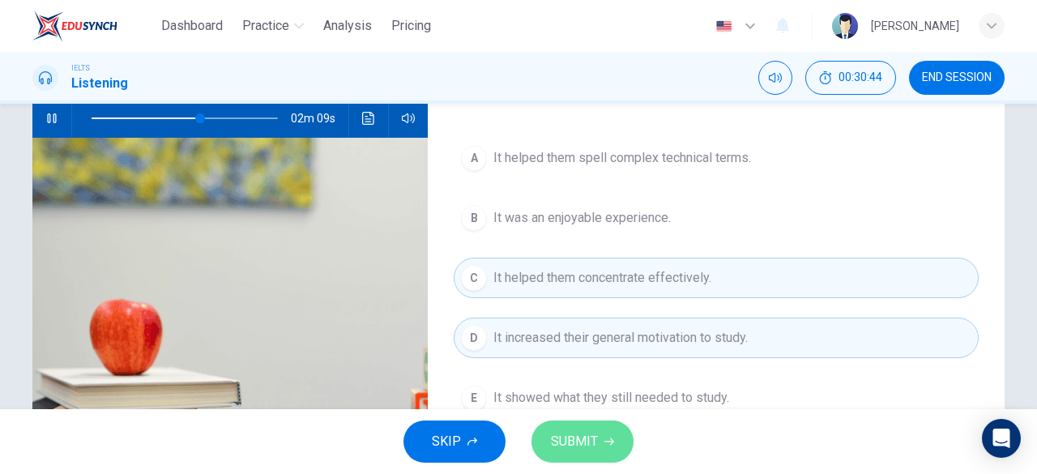
click at [555, 431] on span "SUBMIT" at bounding box center [574, 441] width 47 height 23
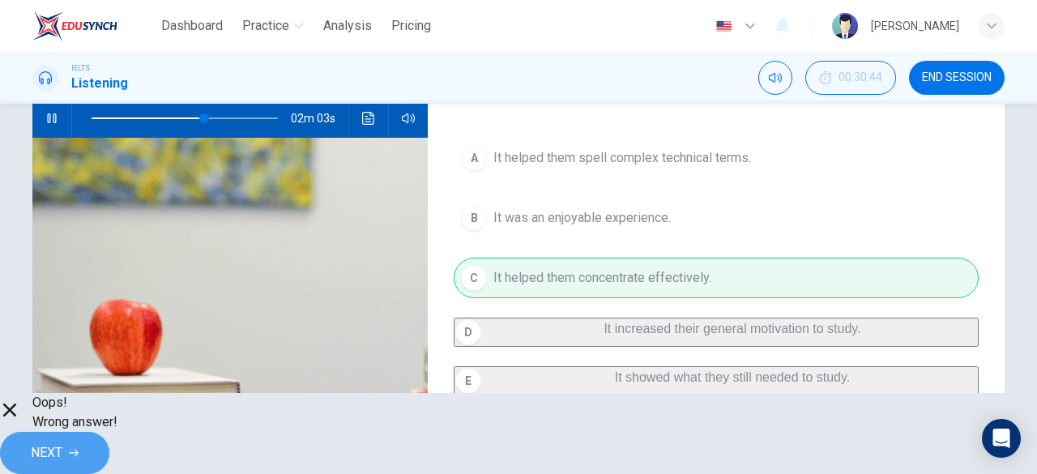
click at [62, 446] on span "NEXT" at bounding box center [47, 453] width 32 height 23
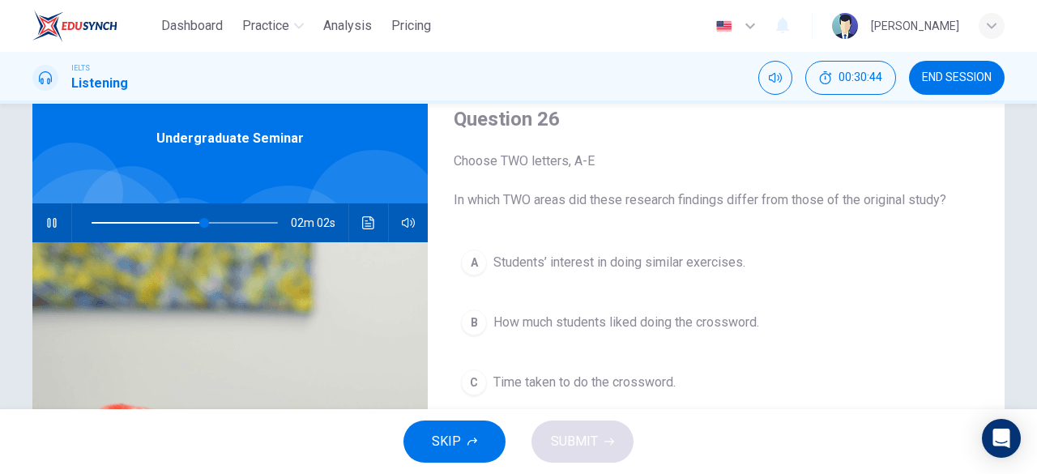
scroll to position [63, 0]
click at [51, 216] on icon "button" at bounding box center [51, 222] width 13 height 13
click at [47, 222] on icon "button" at bounding box center [51, 222] width 13 height 13
click at [200, 220] on span at bounding box center [205, 222] width 10 height 10
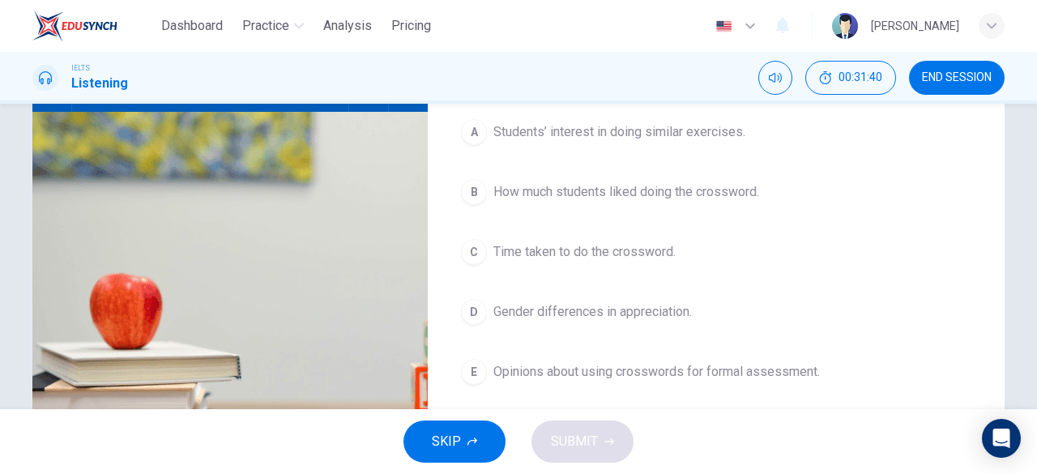
scroll to position [189, 0]
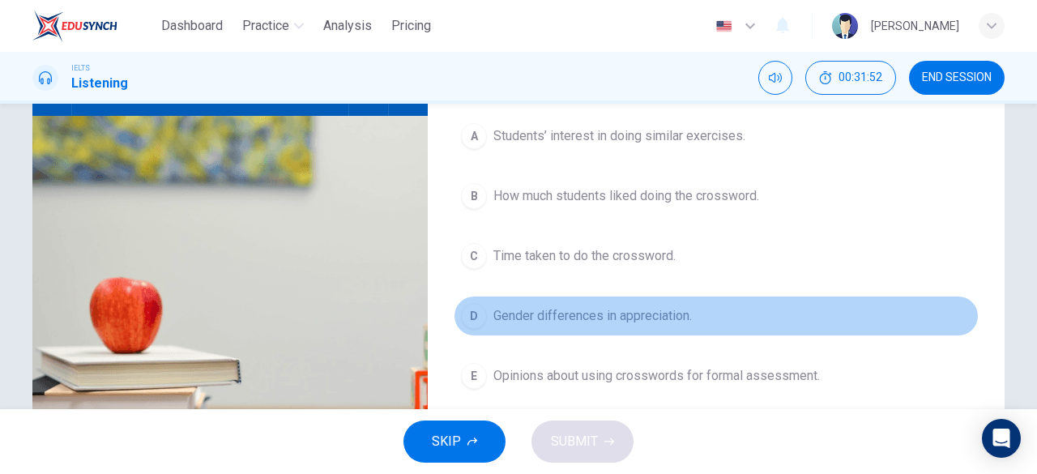
click at [566, 309] on span "Gender differences in appreciation." at bounding box center [592, 315] width 199 height 19
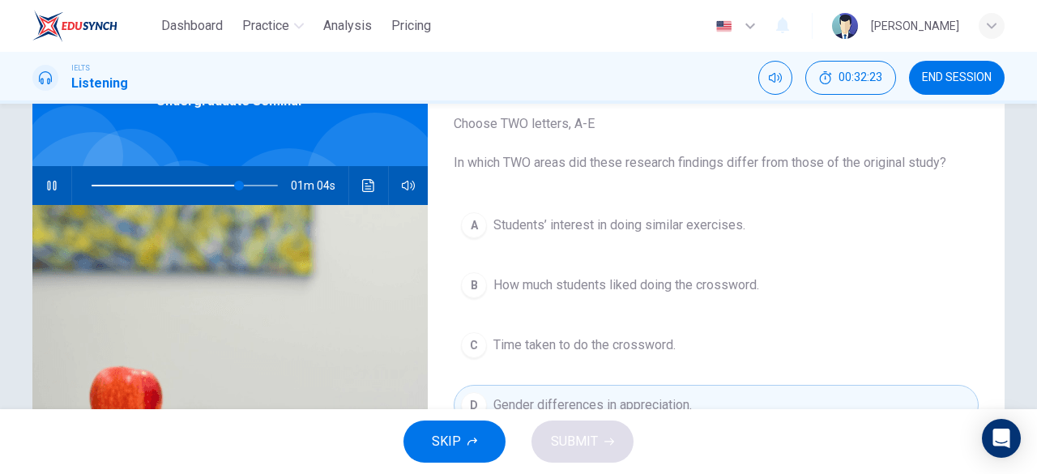
scroll to position [99, 0]
click at [216, 186] on span at bounding box center [185, 186] width 186 height 23
click at [50, 186] on icon "button" at bounding box center [51, 186] width 13 height 13
click at [207, 187] on span at bounding box center [211, 186] width 10 height 10
click at [45, 193] on button "button" at bounding box center [52, 186] width 26 height 39
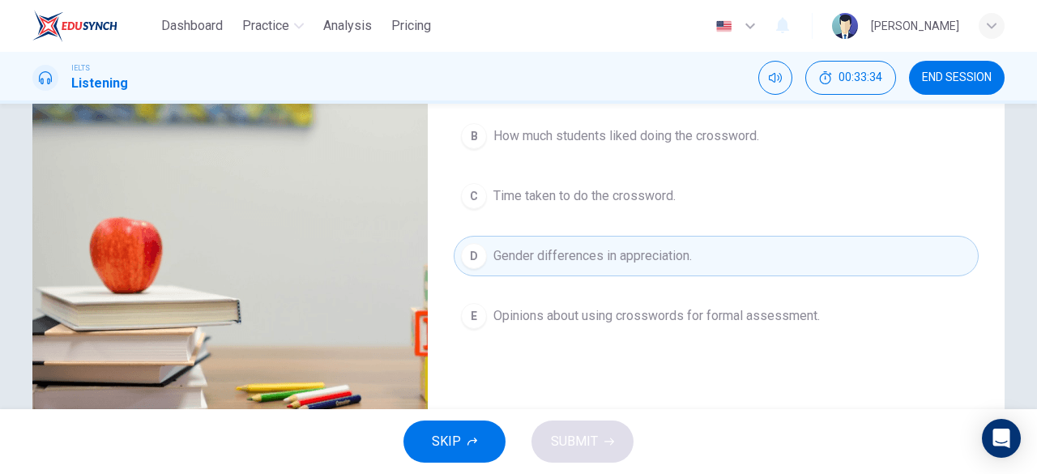
scroll to position [250, 0]
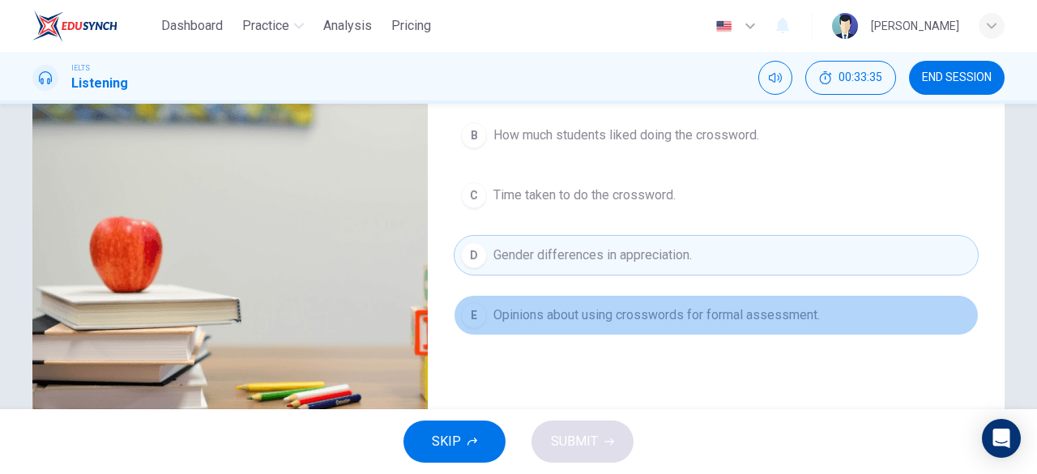
click at [574, 311] on span "Opinions about using crosswords for formal assessment." at bounding box center [656, 314] width 327 height 19
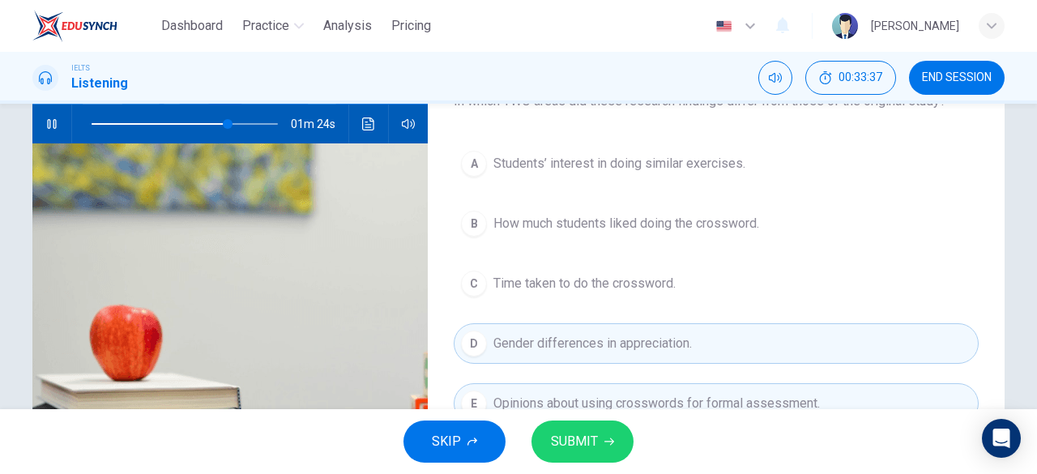
scroll to position [160, 0]
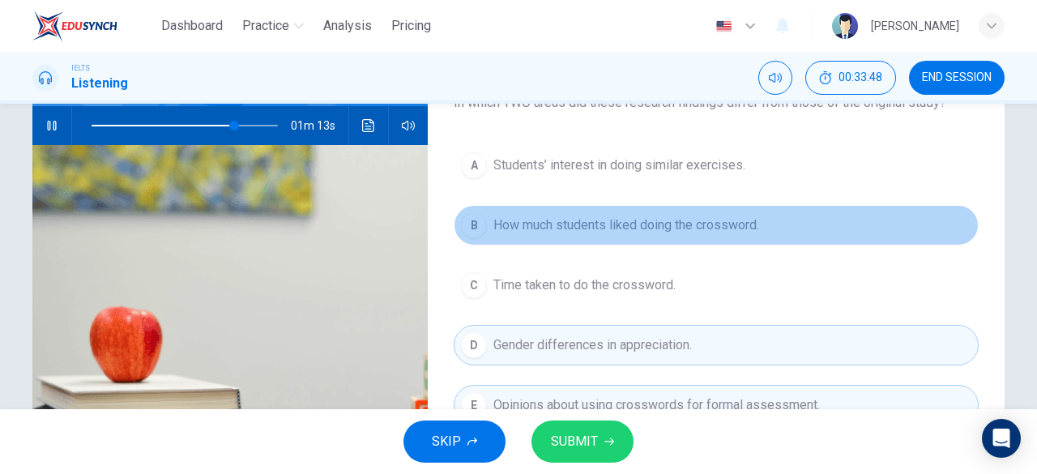
click at [627, 240] on button "B How much students liked doing the crossword." at bounding box center [716, 225] width 525 height 41
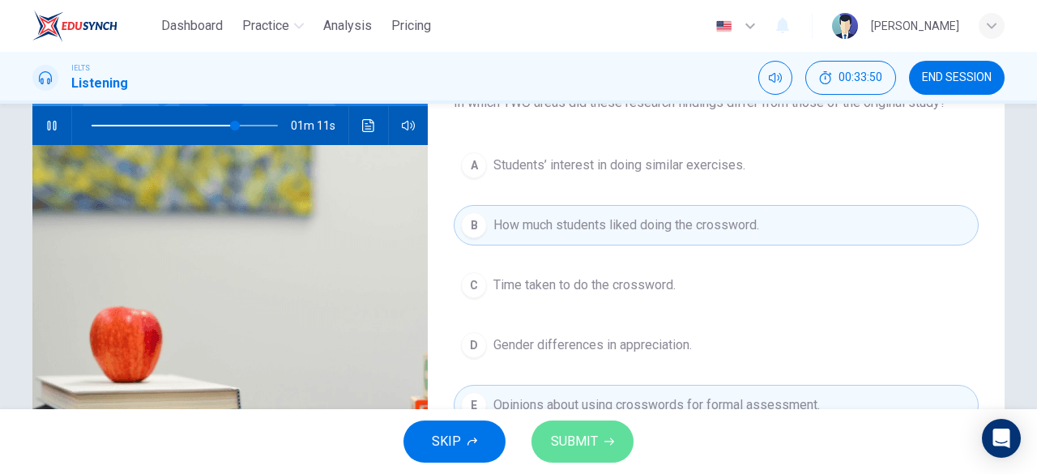
click at [608, 438] on icon "button" at bounding box center [609, 442] width 10 height 10
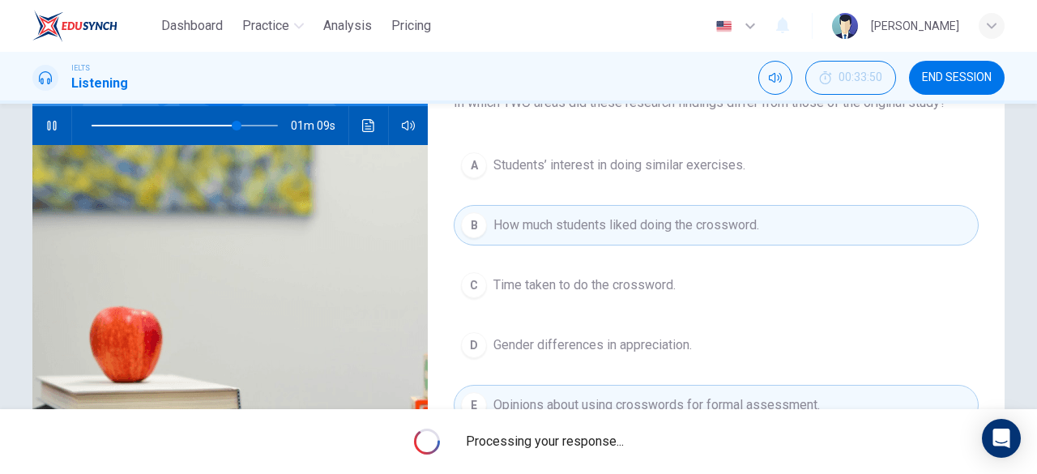
click at [50, 129] on icon "button" at bounding box center [51, 125] width 13 height 13
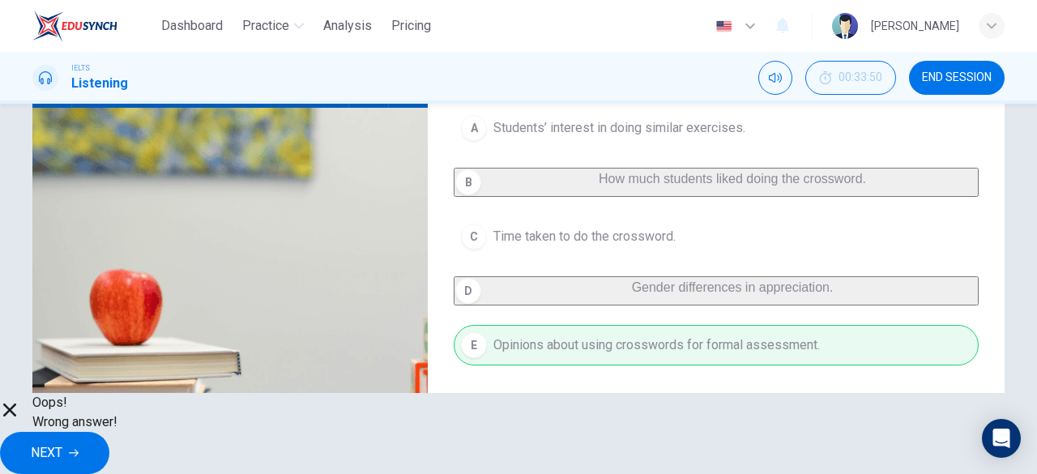
scroll to position [197, 0]
click at [62, 442] on span "NEXT" at bounding box center [47, 453] width 32 height 23
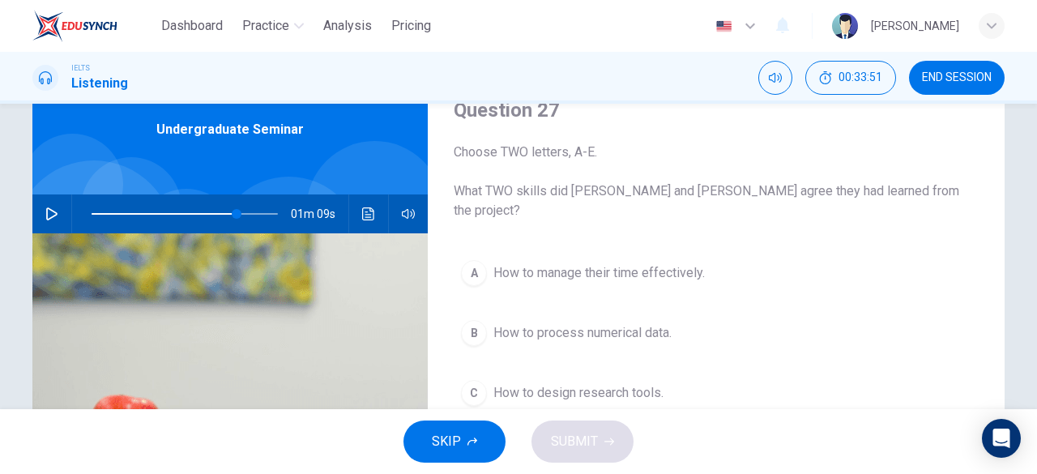
scroll to position [70, 0]
click at [46, 220] on icon "button" at bounding box center [51, 214] width 11 height 13
click at [45, 220] on icon "button" at bounding box center [51, 214] width 13 height 13
click at [46, 220] on icon "button" at bounding box center [51, 214] width 11 height 13
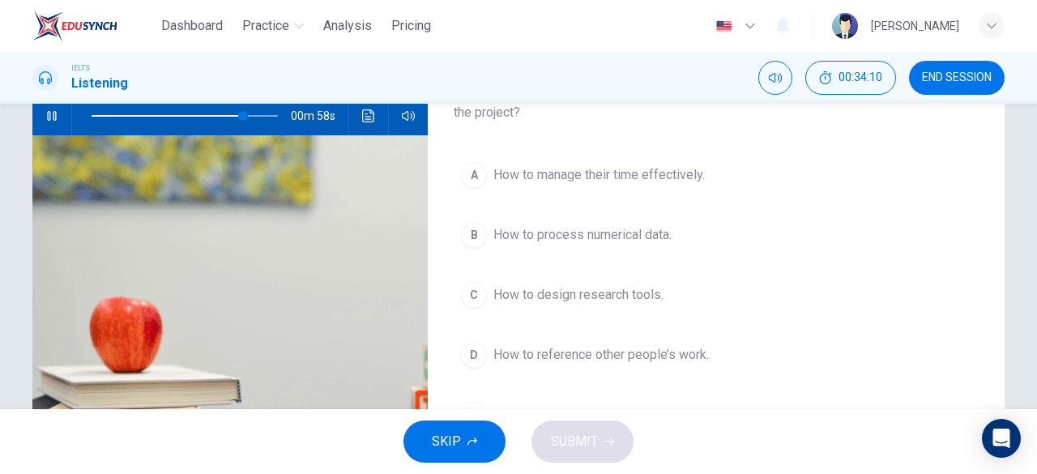
scroll to position [168, 0]
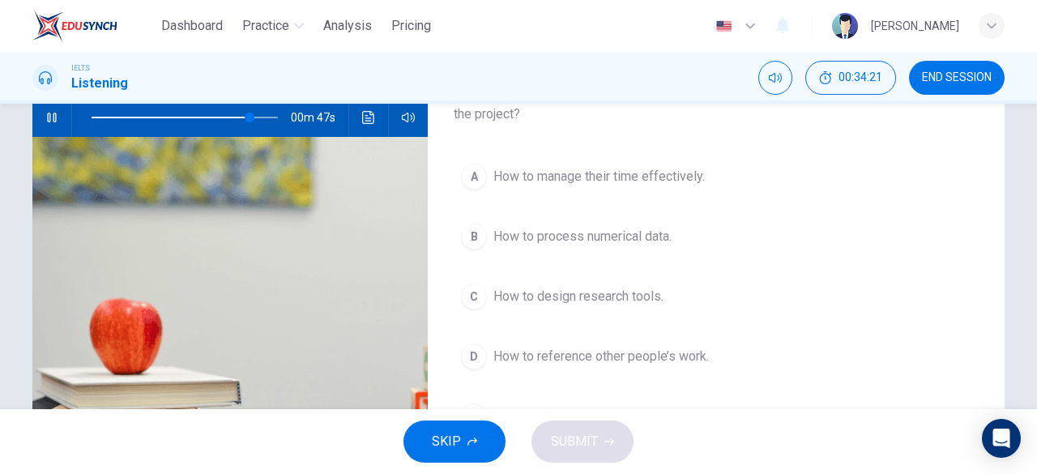
click at [601, 227] on span "How to process numerical data." at bounding box center [582, 236] width 178 height 19
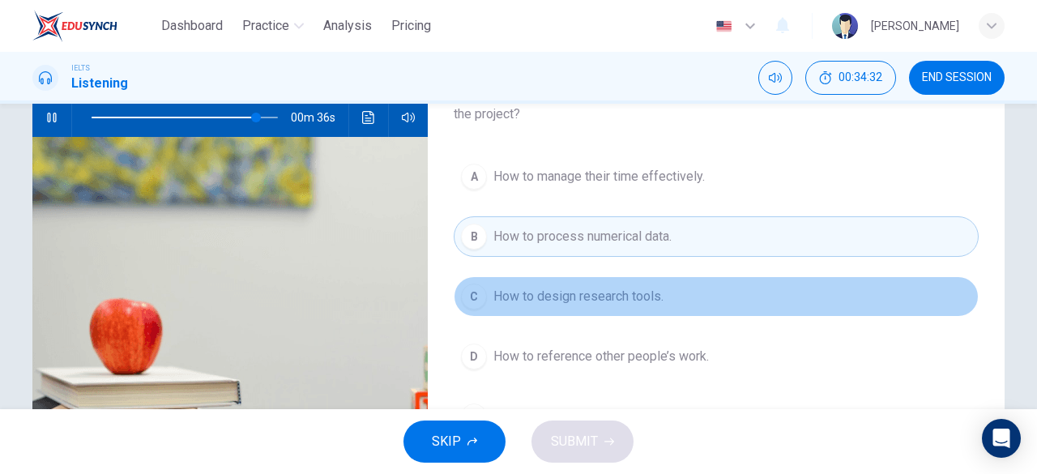
click at [591, 287] on span "How to design research tools." at bounding box center [578, 296] width 170 height 19
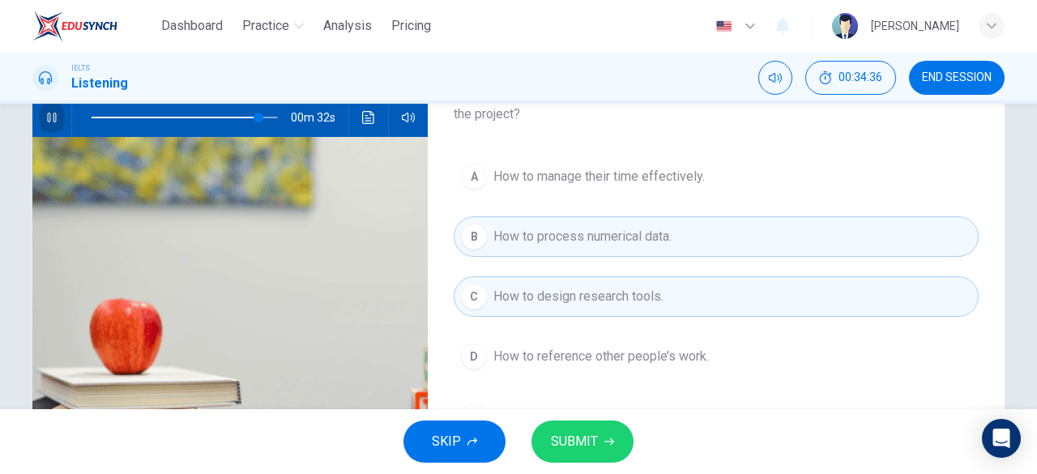
click at [50, 117] on icon "button" at bounding box center [51, 117] width 13 height 13
click at [588, 443] on span "SUBMIT" at bounding box center [574, 441] width 47 height 23
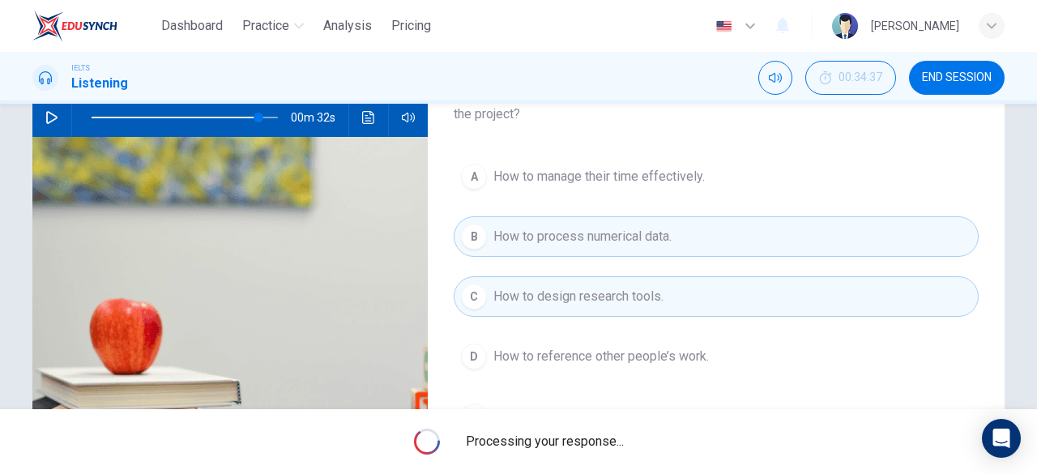
type input "90"
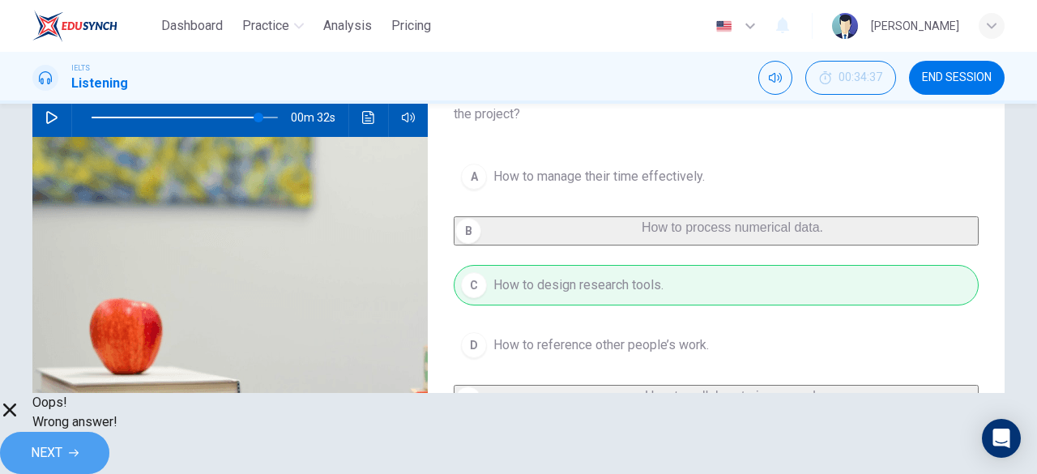
click at [109, 432] on button "NEXT" at bounding box center [54, 453] width 109 height 42
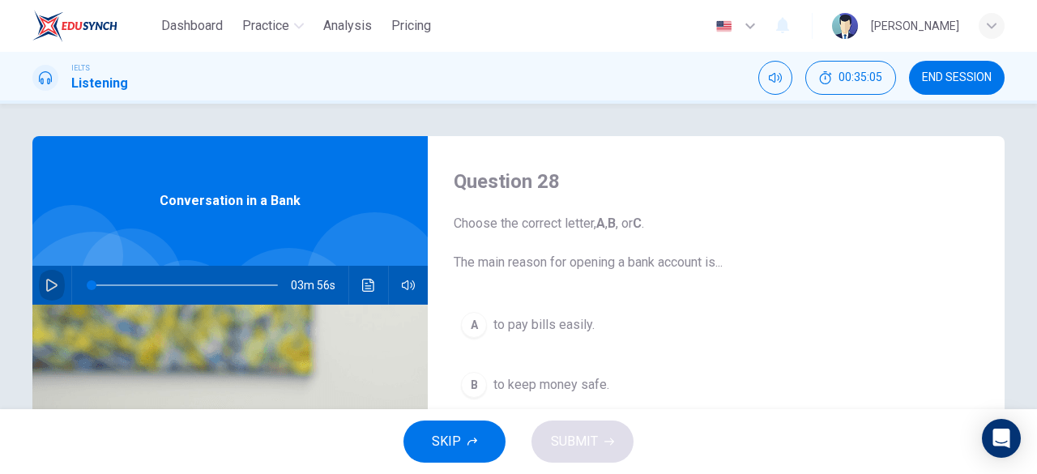
click at [49, 286] on icon "button" at bounding box center [51, 285] width 13 height 13
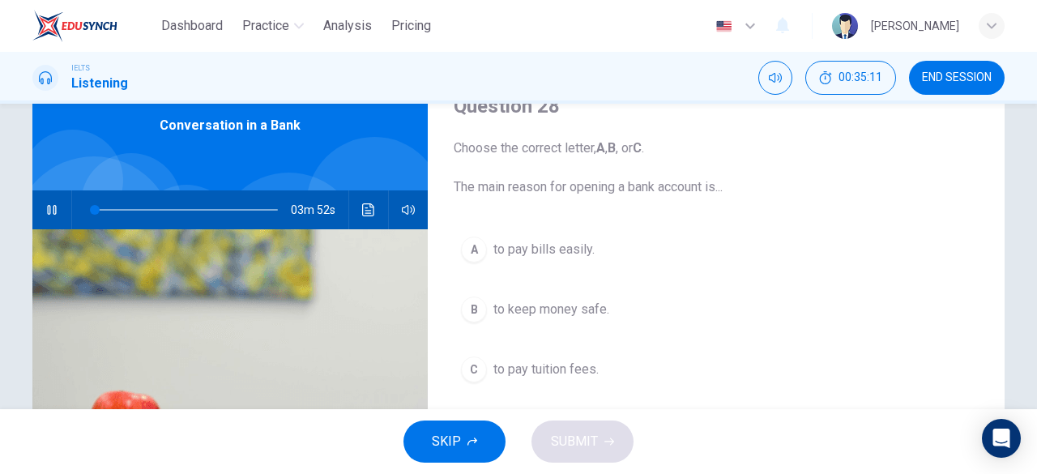
scroll to position [51, 0]
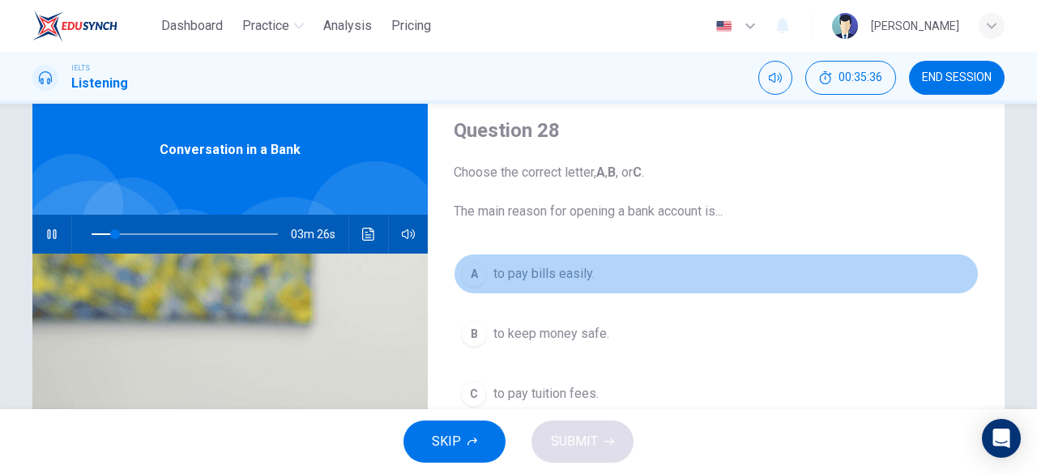
click at [566, 277] on span "to pay bills easily." at bounding box center [543, 273] width 101 height 19
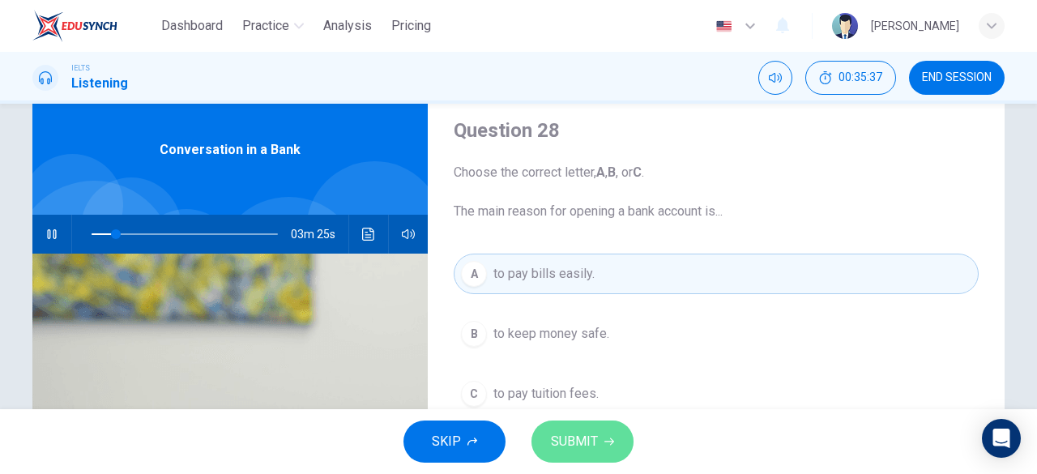
click at [583, 437] on span "SUBMIT" at bounding box center [574, 441] width 47 height 23
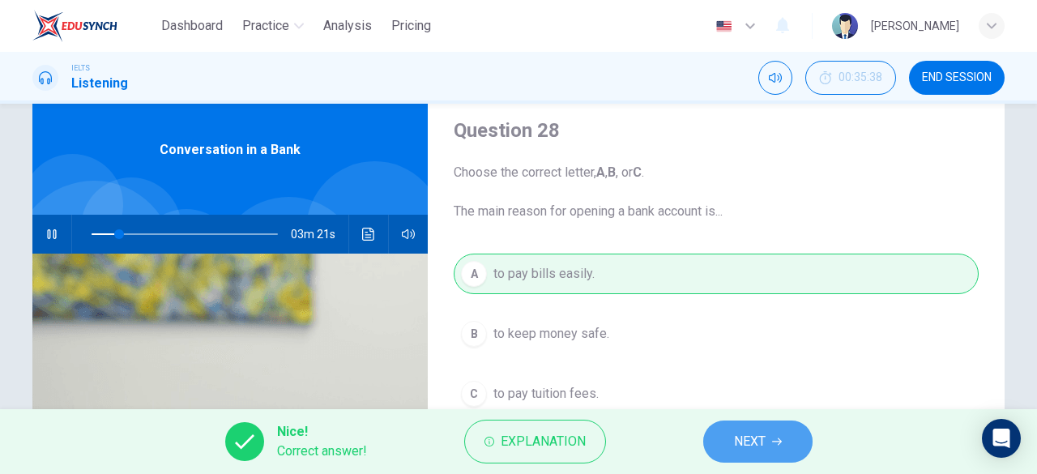
click at [771, 430] on button "NEXT" at bounding box center [757, 442] width 109 height 42
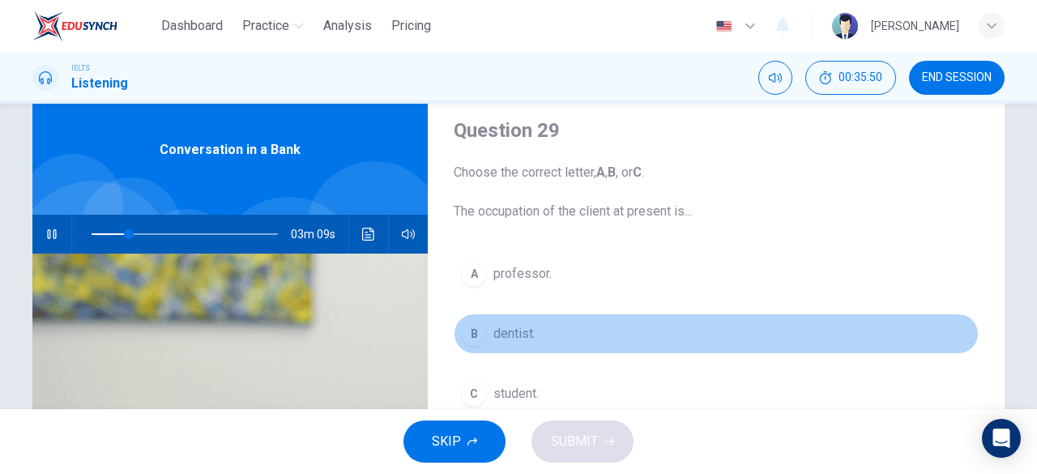
click at [523, 336] on span "dentist." at bounding box center [514, 333] width 42 height 19
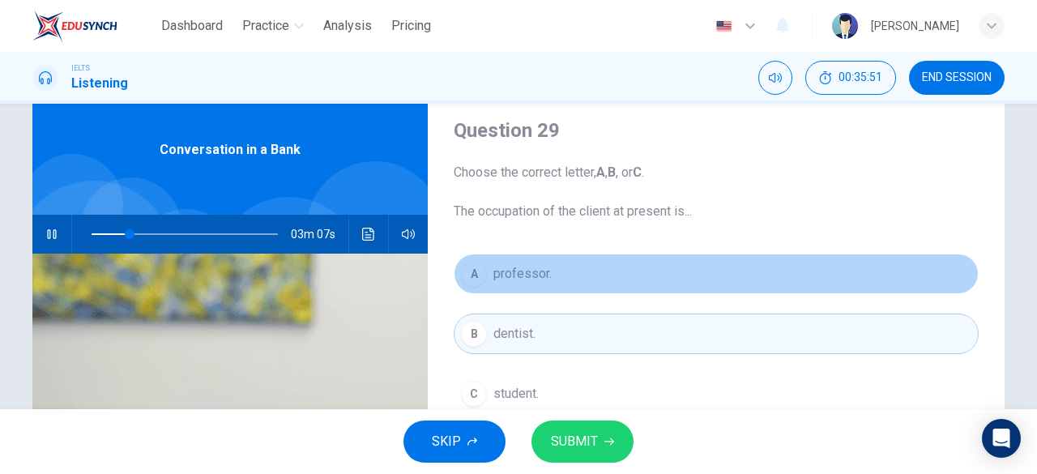
click at [578, 269] on button "A professor." at bounding box center [716, 274] width 525 height 41
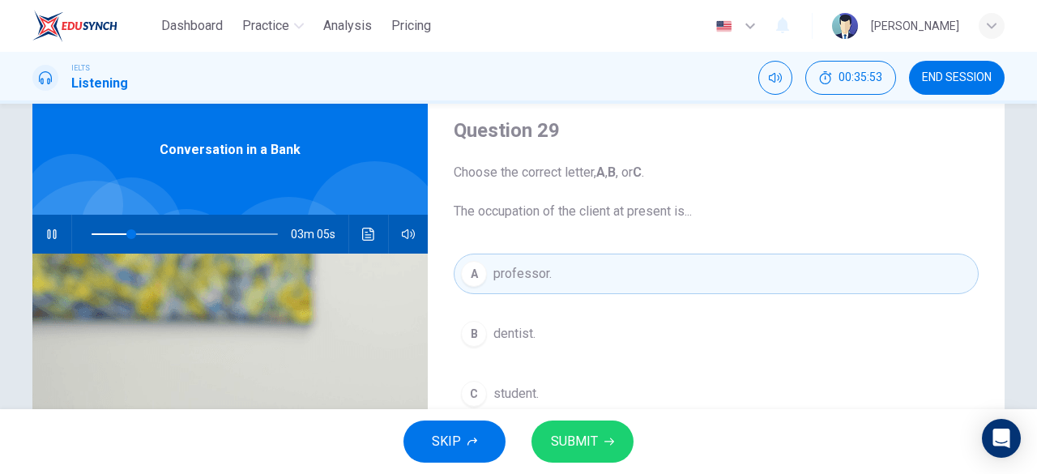
click at [559, 386] on button "C student." at bounding box center [716, 394] width 525 height 41
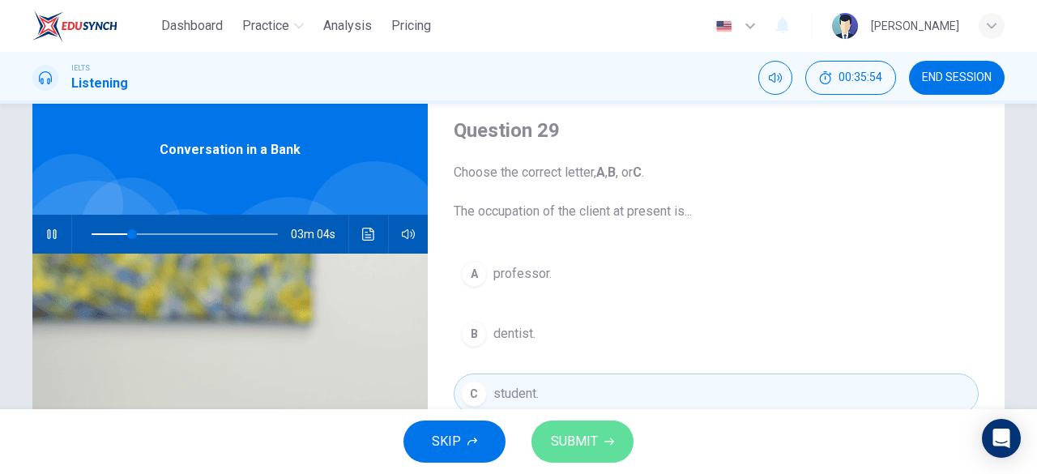
click at [568, 436] on span "SUBMIT" at bounding box center [574, 441] width 47 height 23
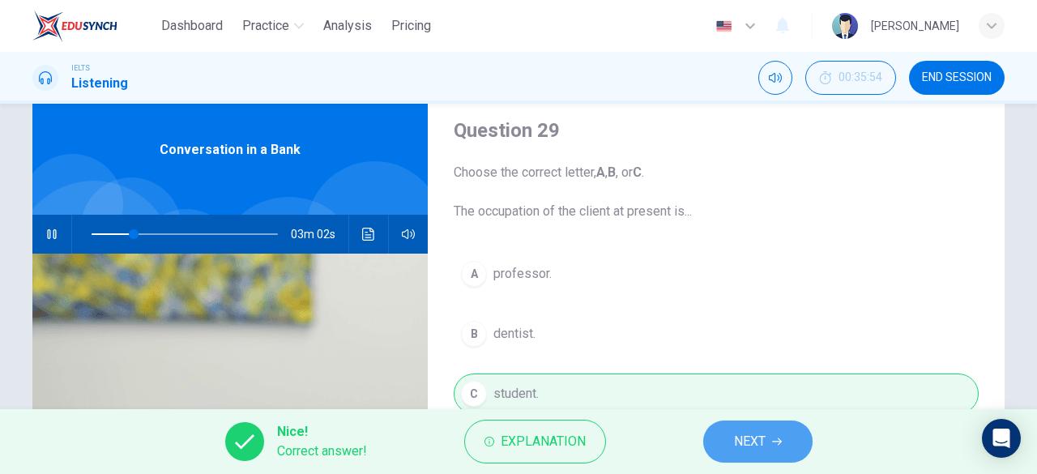
click at [737, 435] on span "NEXT" at bounding box center [750, 441] width 32 height 23
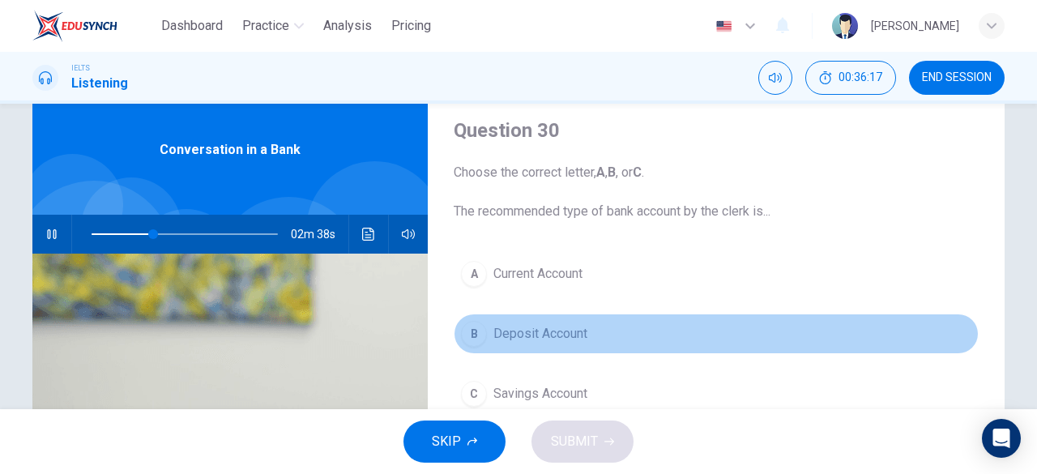
click at [561, 336] on span "Deposit Account" at bounding box center [540, 333] width 94 height 19
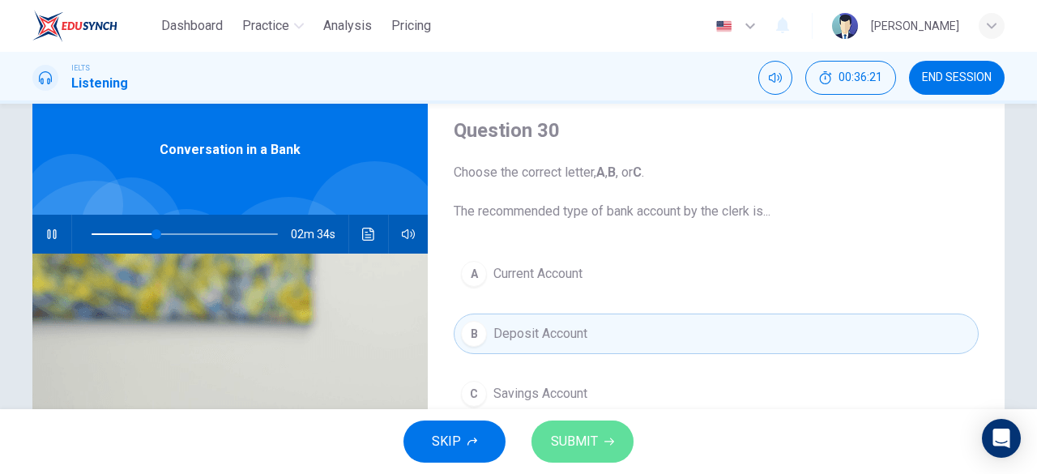
click at [583, 436] on span "SUBMIT" at bounding box center [574, 441] width 47 height 23
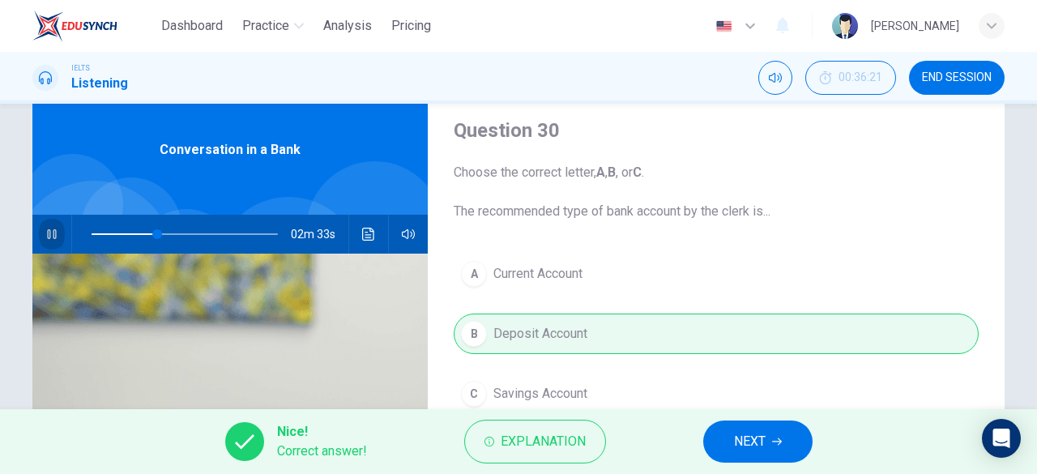
click at [45, 229] on icon "button" at bounding box center [51, 234] width 13 height 13
click at [741, 446] on span "NEXT" at bounding box center [750, 441] width 32 height 23
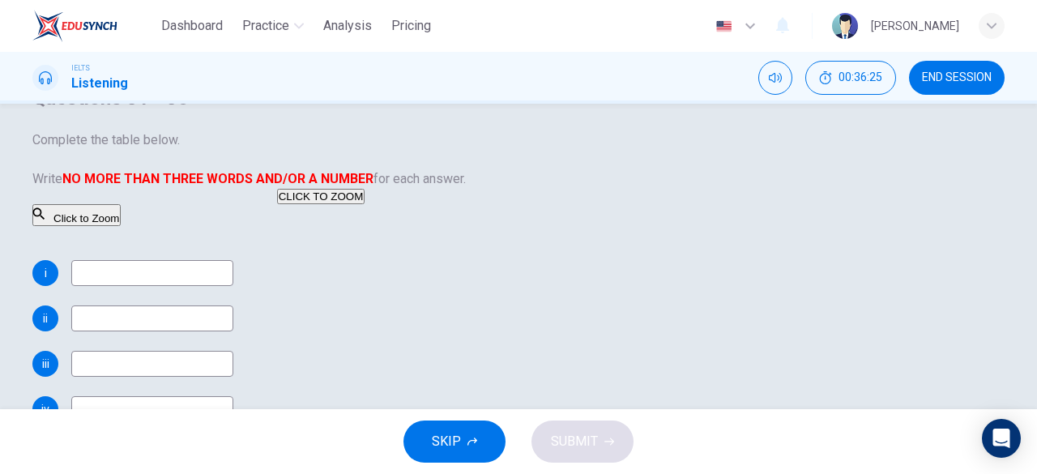
scroll to position [217, 0]
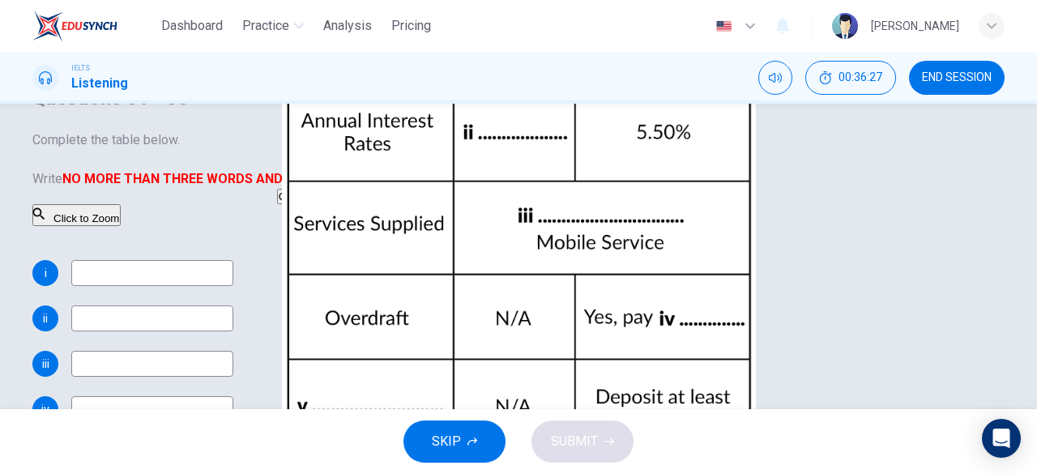
type input "44"
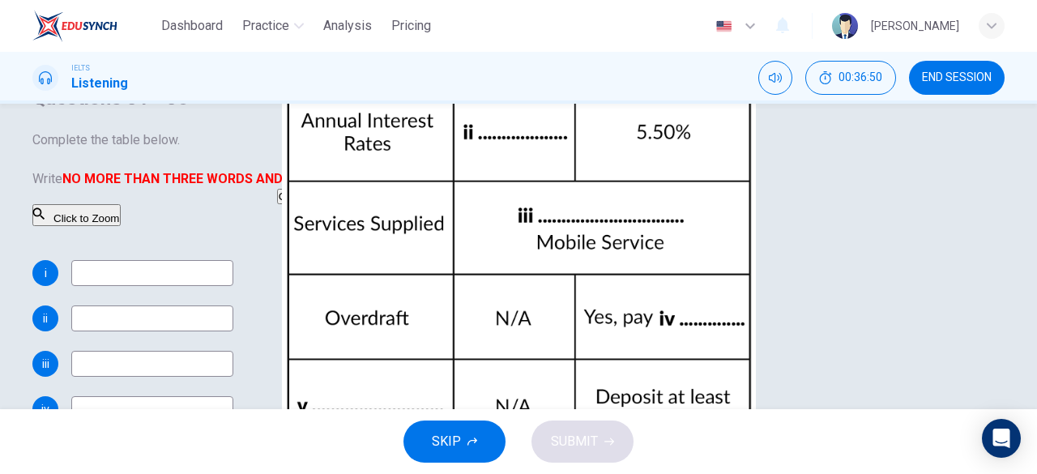
click at [233, 286] on input at bounding box center [152, 273] width 162 height 26
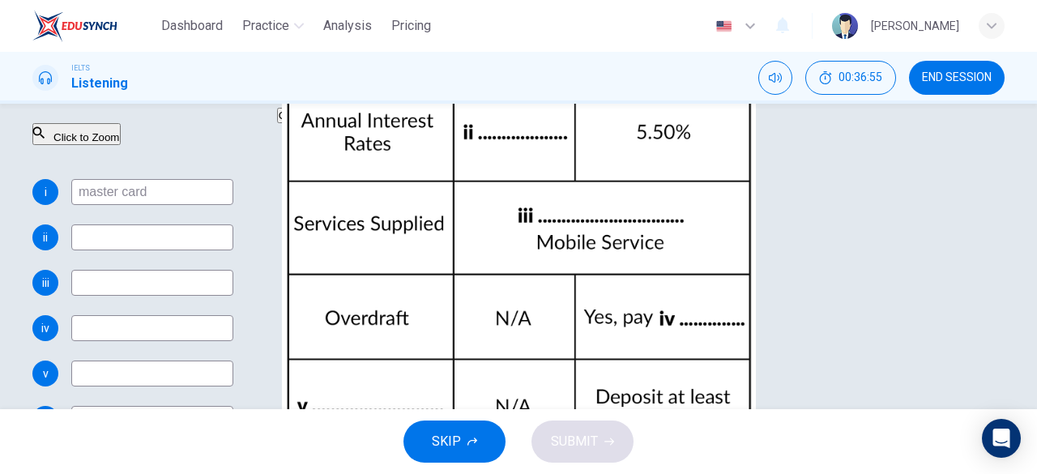
type input "master card"
click at [233, 250] on input at bounding box center [152, 237] width 162 height 26
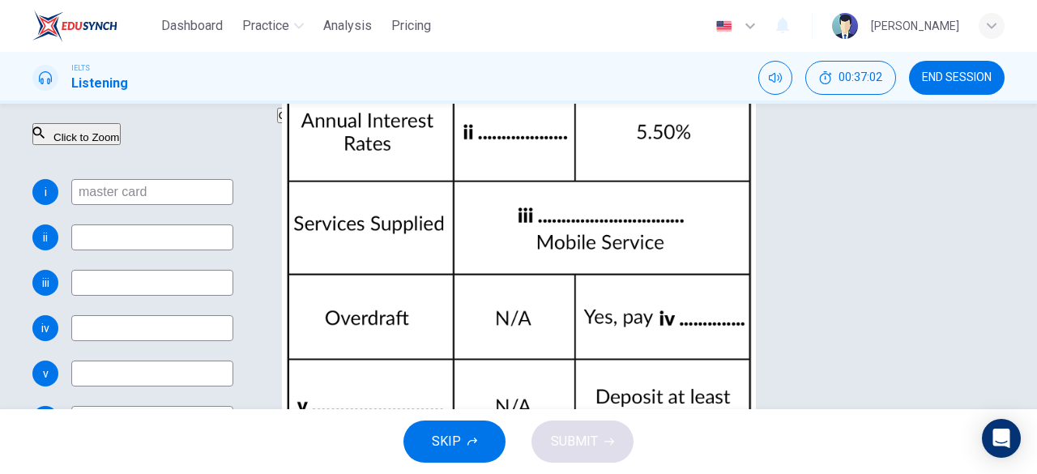
type input "45"
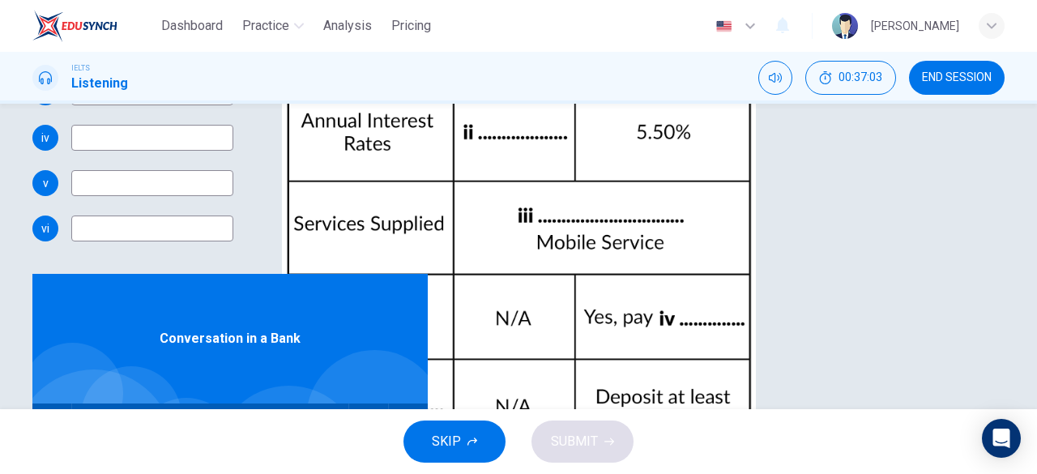
scroll to position [321, 0]
click at [233, 62] on input at bounding box center [152, 49] width 162 height 26
type input "2.50%"
click at [233, 107] on input at bounding box center [152, 94] width 162 height 26
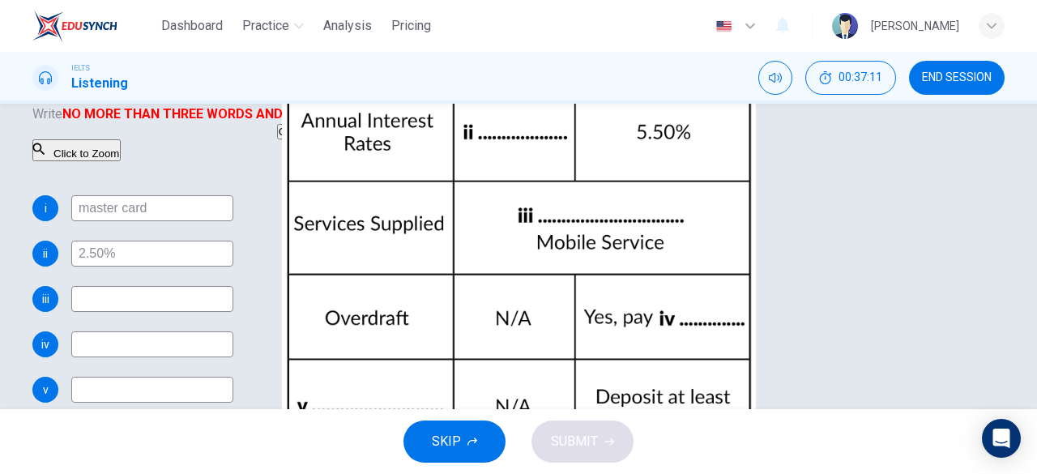
scroll to position [114, 0]
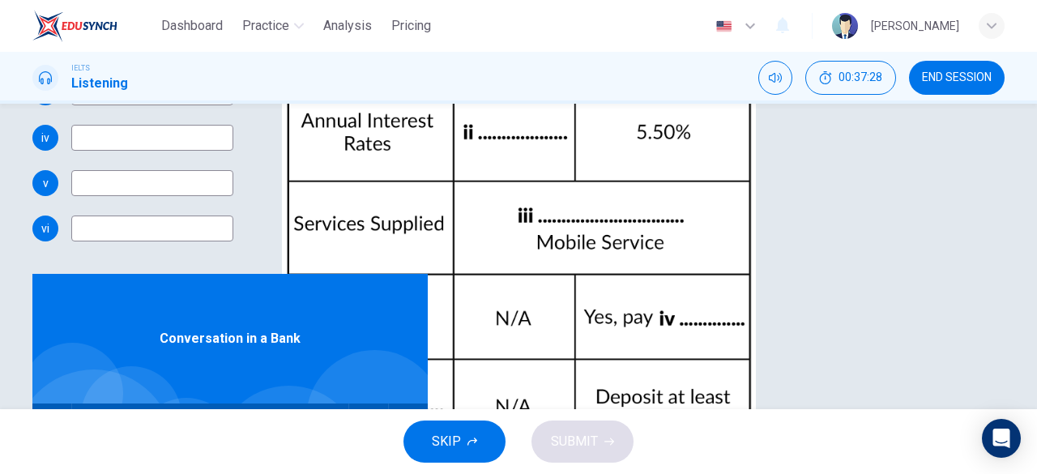
scroll to position [322, 0]
type input "54"
click at [233, 106] on input at bounding box center [152, 93] width 162 height 26
type input "In"
type input "55"
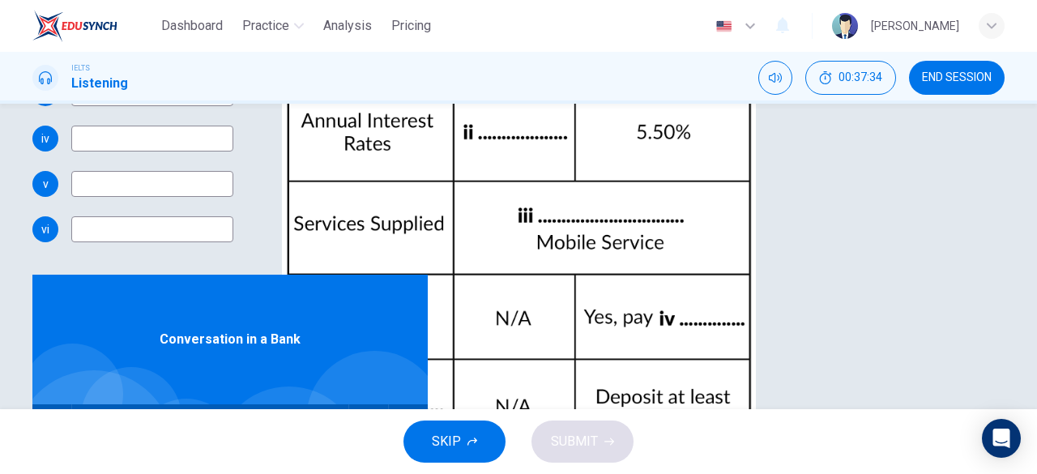
type input "Interne"
type input "55"
type input "Internet se"
type input "56"
type input "Internet servi"
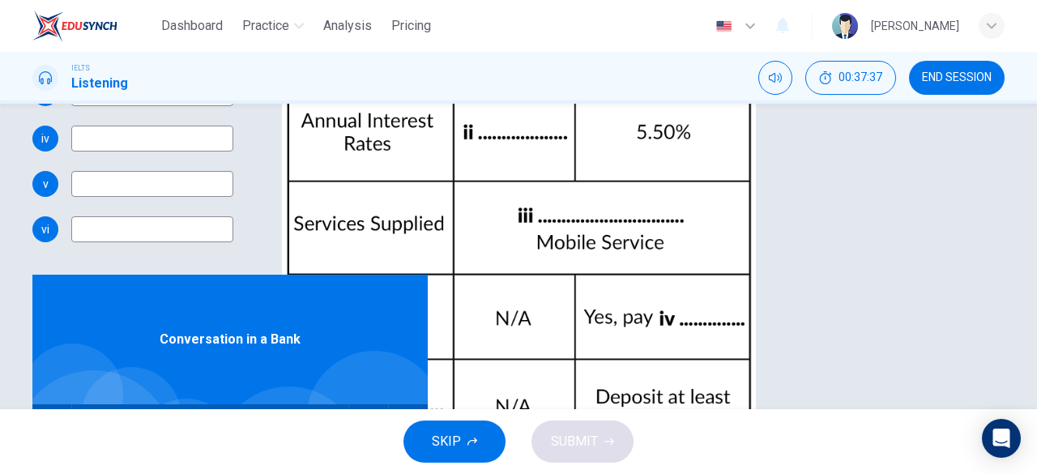
type input "56"
type input "Internet service"
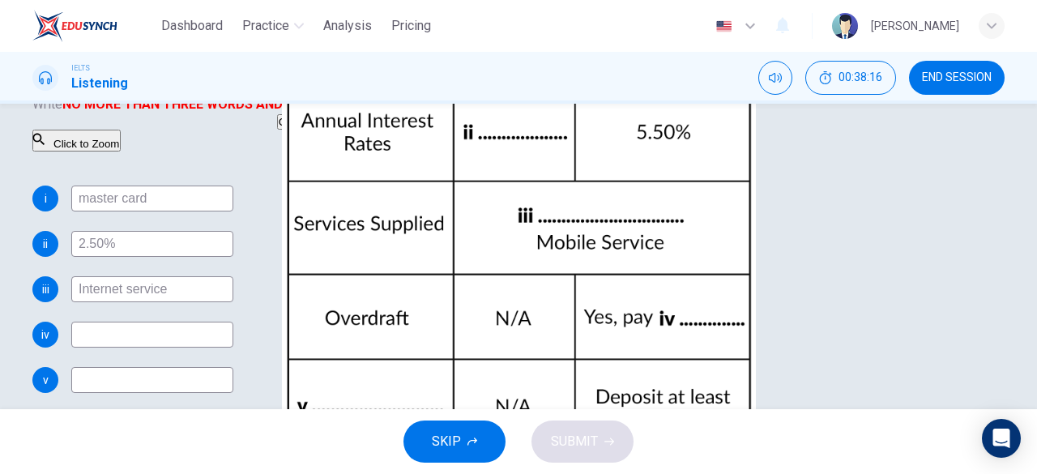
scroll to position [127, 0]
type input "73"
type input "Internet service"
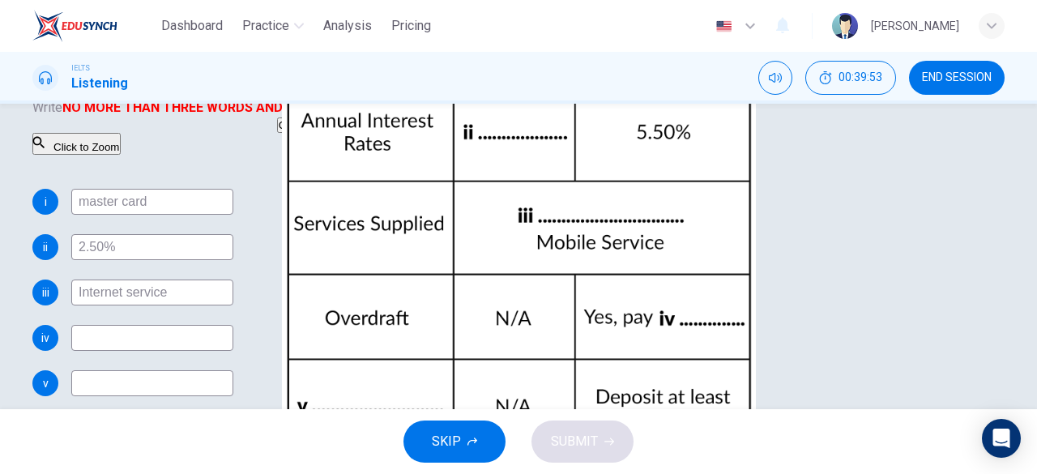
scroll to position [123, 0]
type input "82"
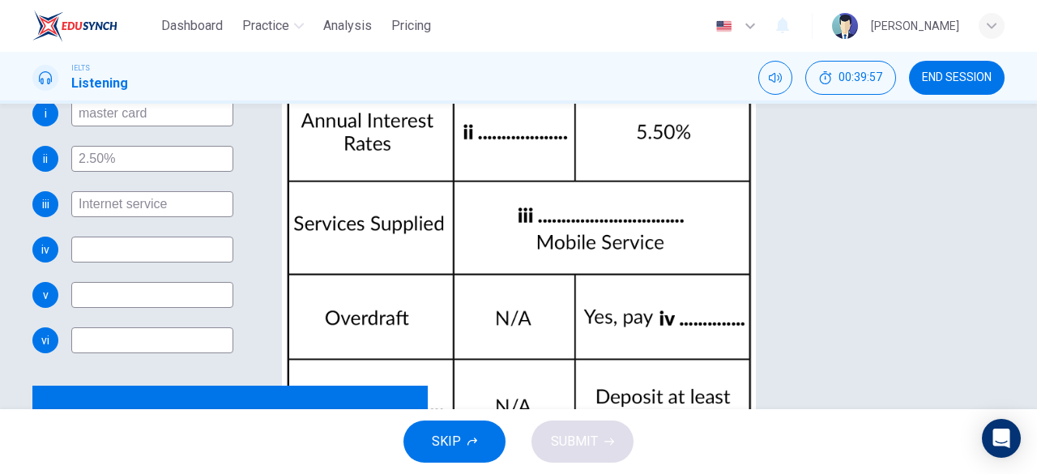
scroll to position [315, 0]
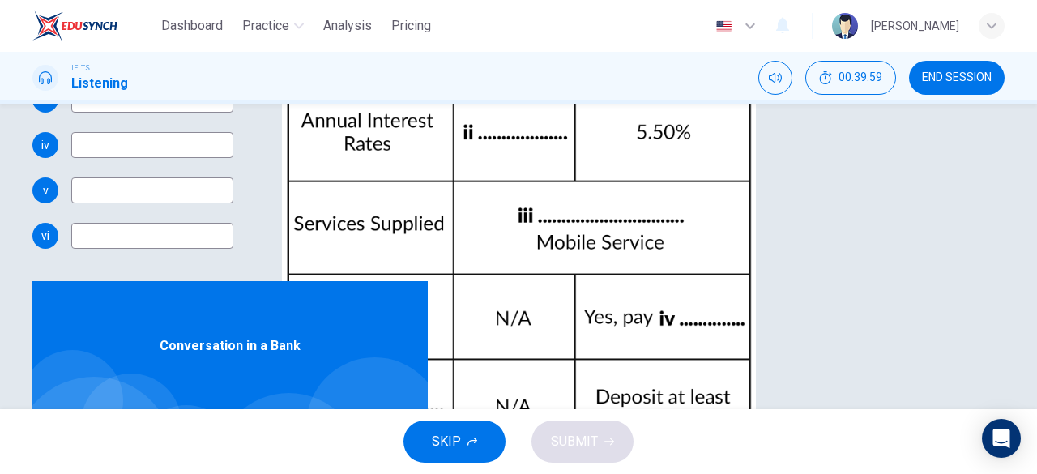
click at [233, 249] on input at bounding box center [152, 236] width 162 height 26
type input "5"
type input "fifty hundred pounds"
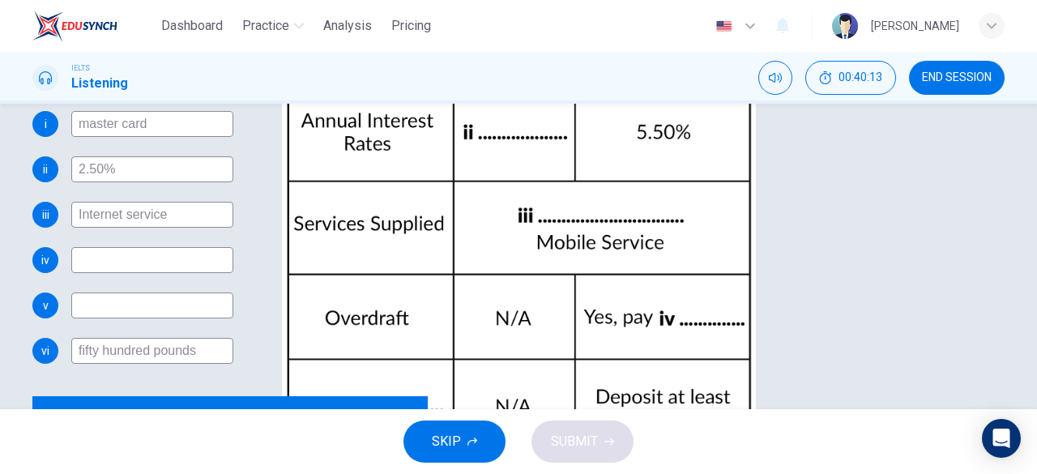
scroll to position [162, 0]
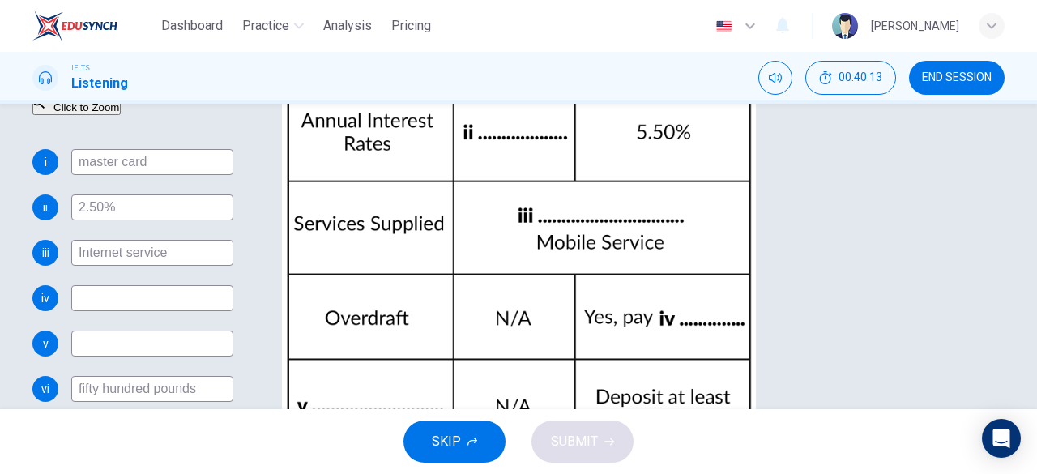
type input "82"
type input "fifty hundred pounds"
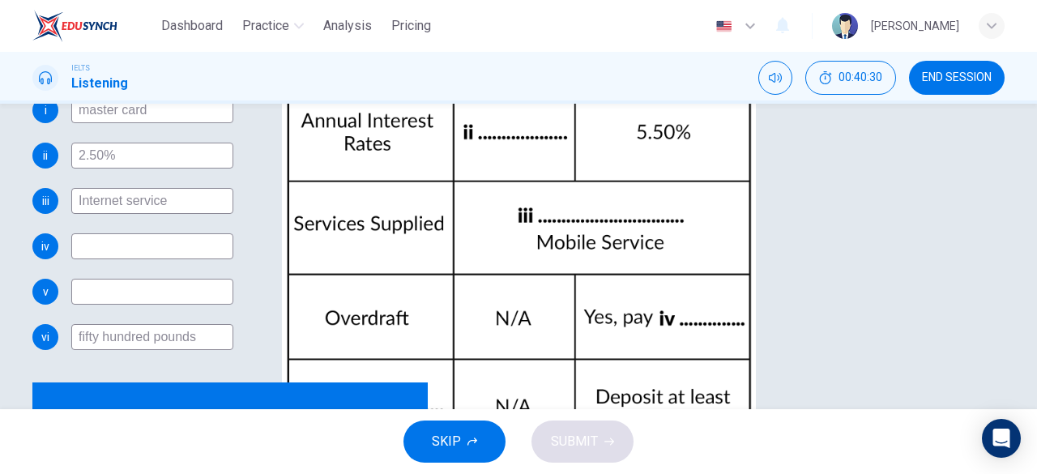
scroll to position [211, 0]
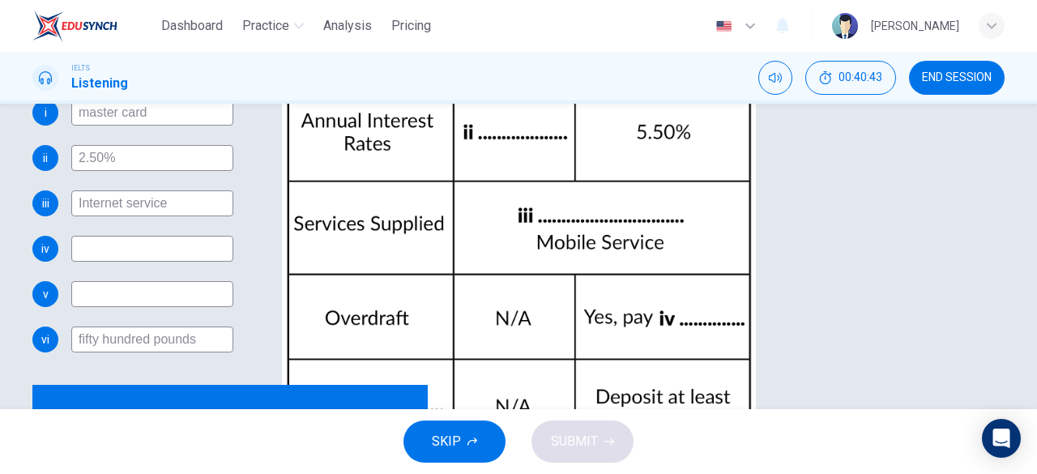
click at [233, 307] on input at bounding box center [152, 294] width 162 height 26
type input "75"
type input "Re"
type input "75"
type input "Requ"
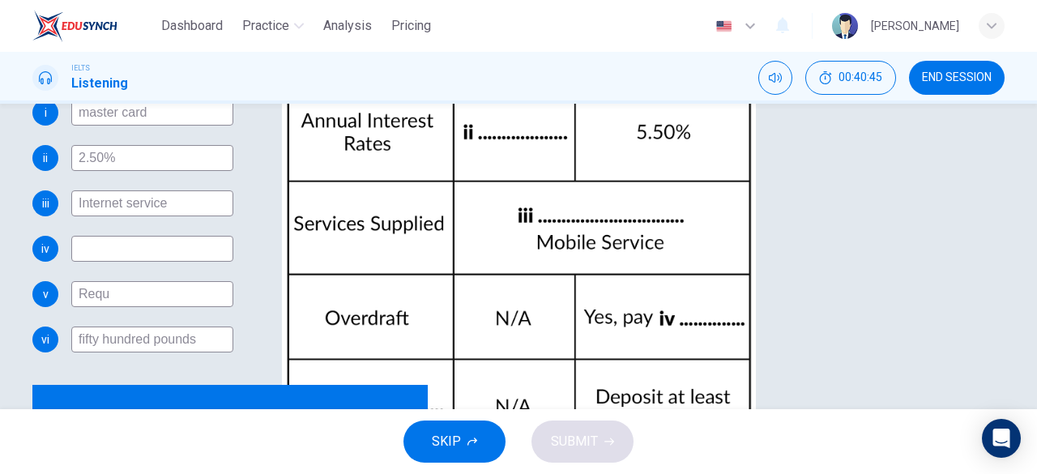
type input "76"
type input "Requireme"
type input "76"
type input "Re"
type input "77"
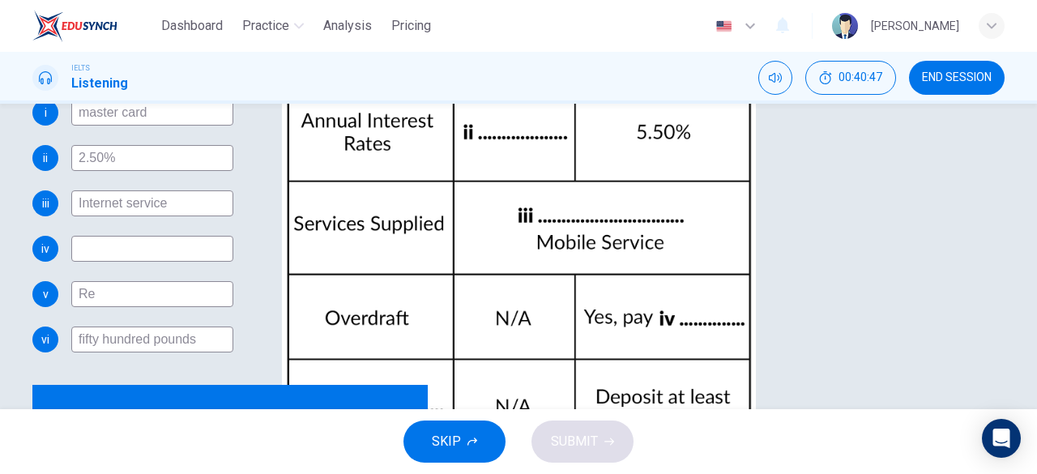
type input "R"
type input "re"
type input "77"
type input "requie"
type input "78"
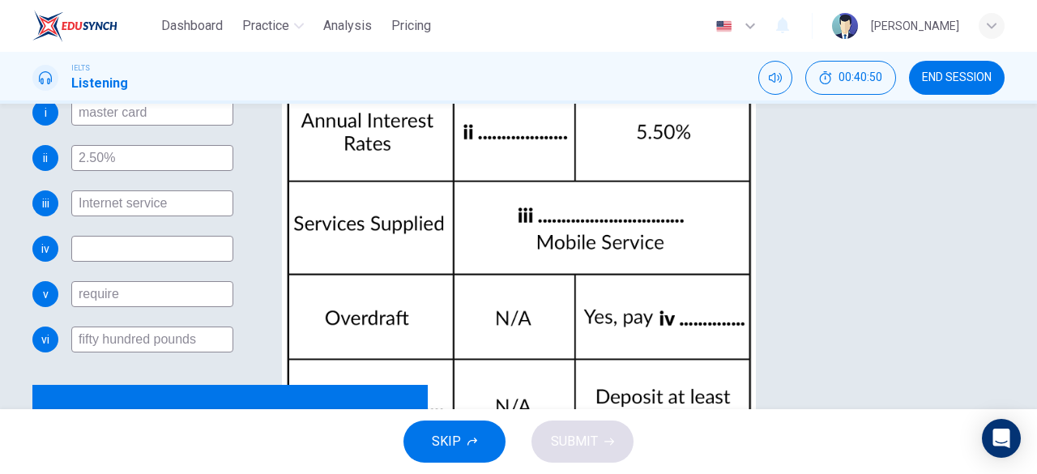
type input "requirem"
type input "78"
type input "requirement"
type input "78"
type input "requirement"
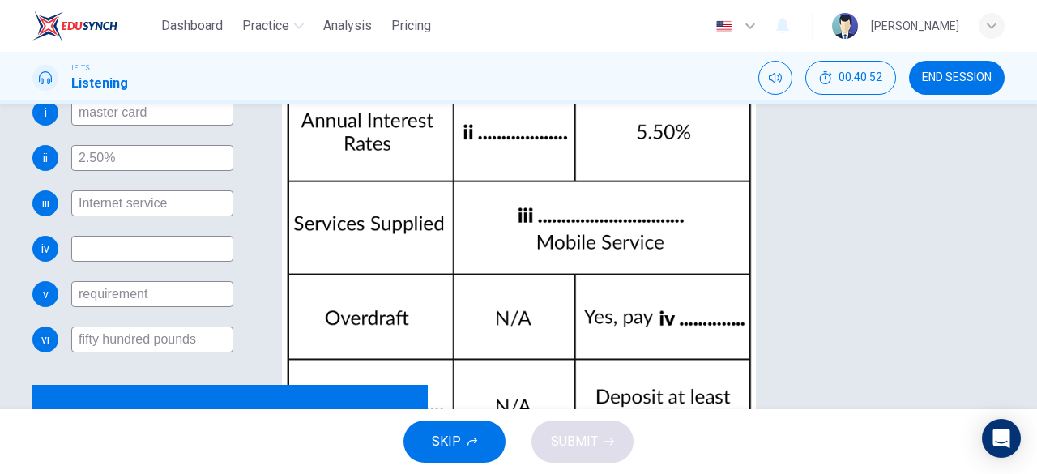
click at [233, 262] on input at bounding box center [152, 249] width 162 height 26
type input "79"
type input "so"
type input "79"
type input "som"
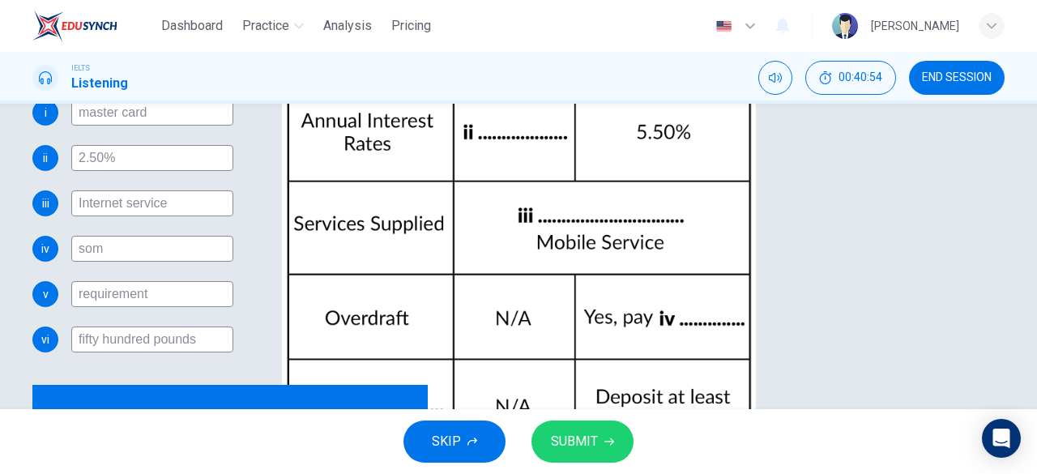
type input "79"
type input "some"
type input "79"
type input "some"
type input "80"
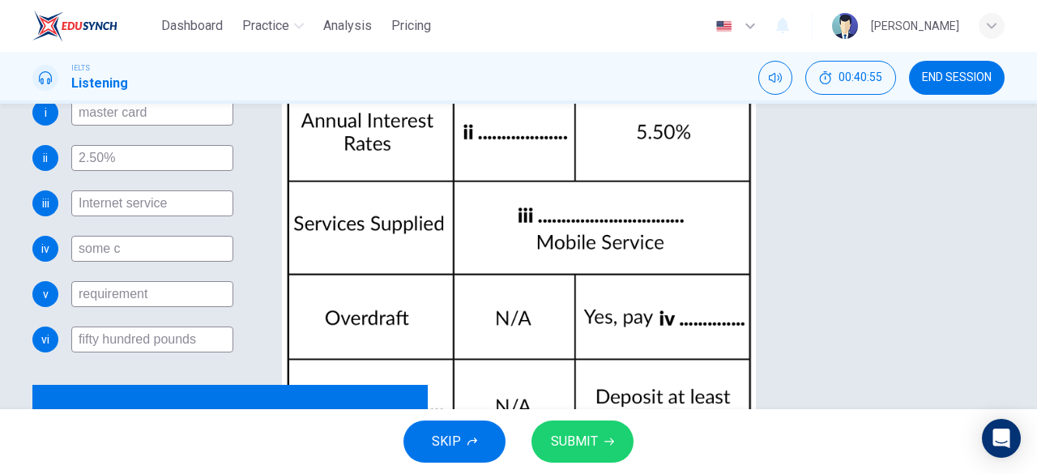
type input "some ch"
type input "80"
type input "some cha"
type input "80"
type input "some char"
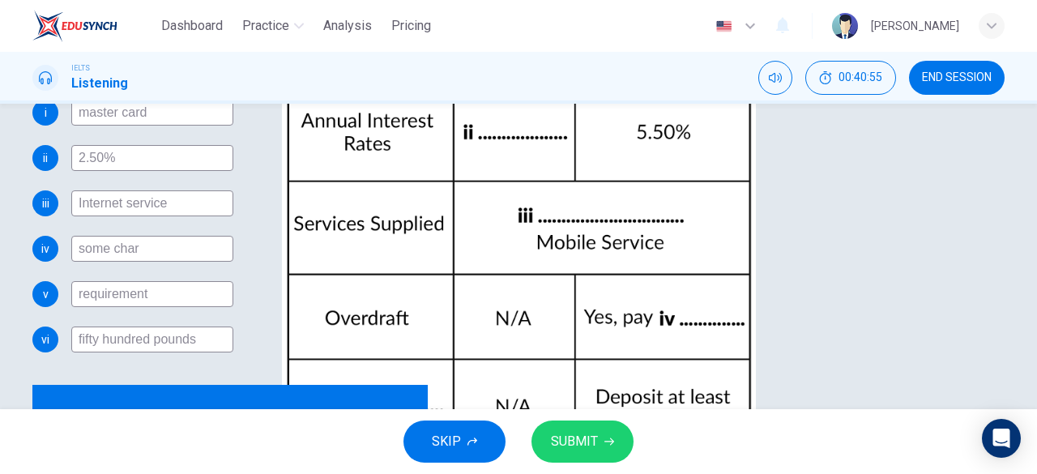
type input "80"
type input "some charg"
type input "80"
type input "some charge"
type input "80"
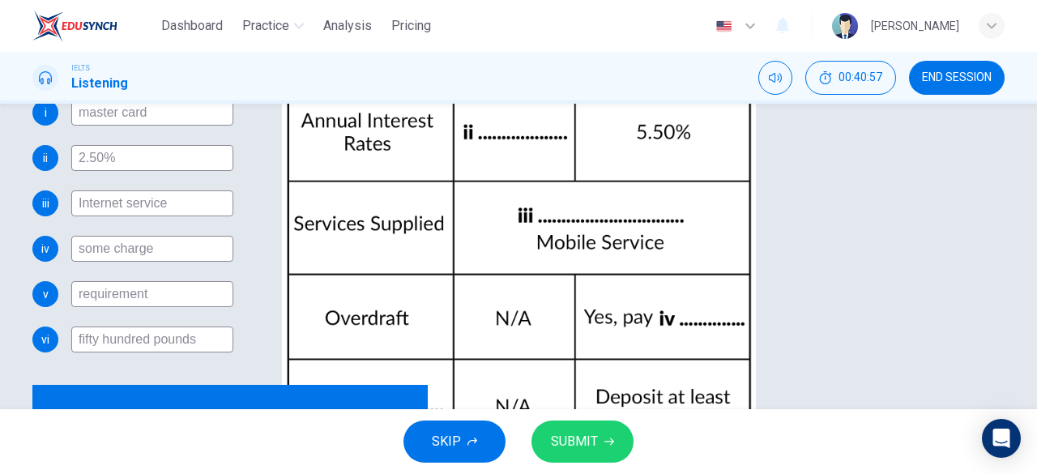
type input "some charge"
click at [572, 436] on span "SUBMIT" at bounding box center [574, 441] width 47 height 23
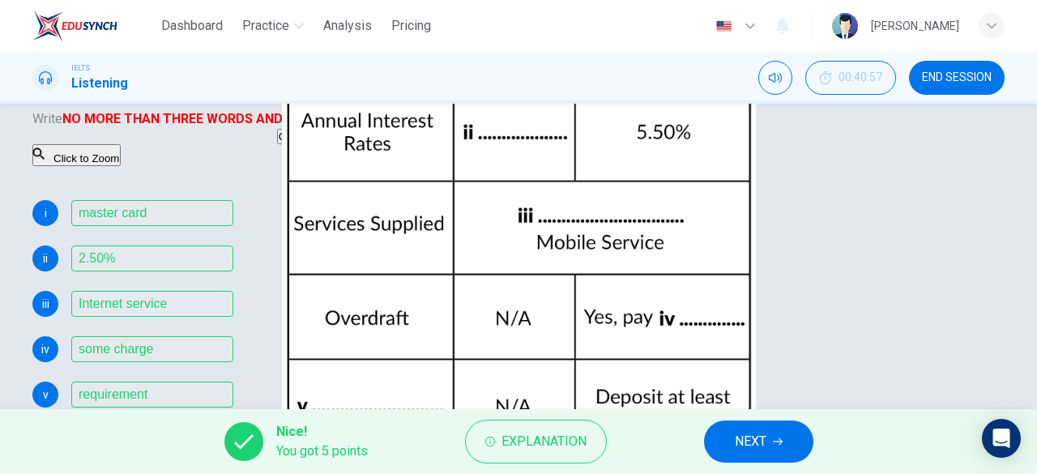
scroll to position [111, 0]
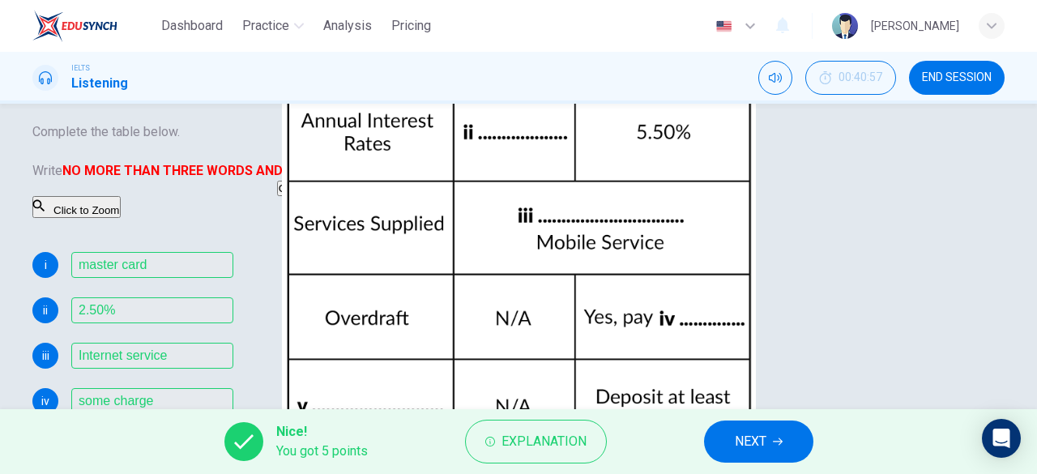
scroll to position [59, 0]
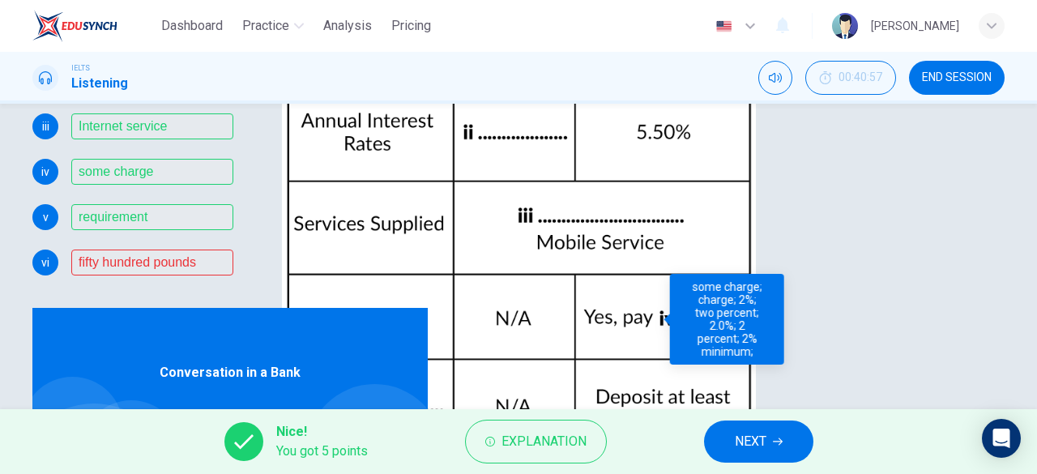
scroll to position [288, 0]
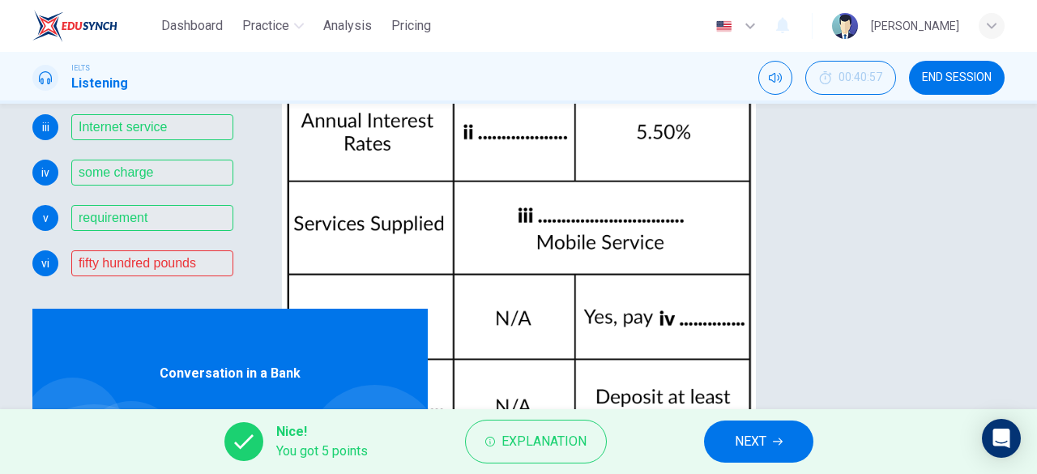
click at [735, 437] on span "NEXT" at bounding box center [751, 441] width 32 height 23
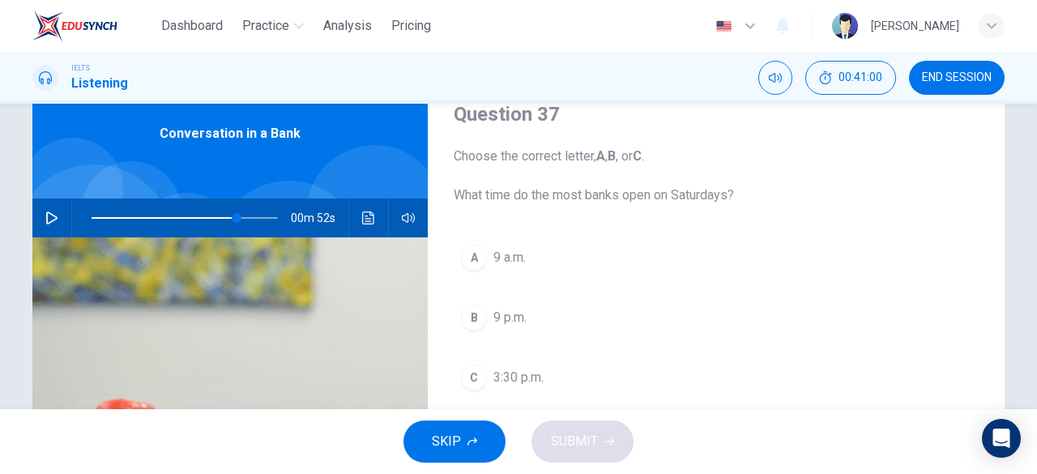
scroll to position [65, 0]
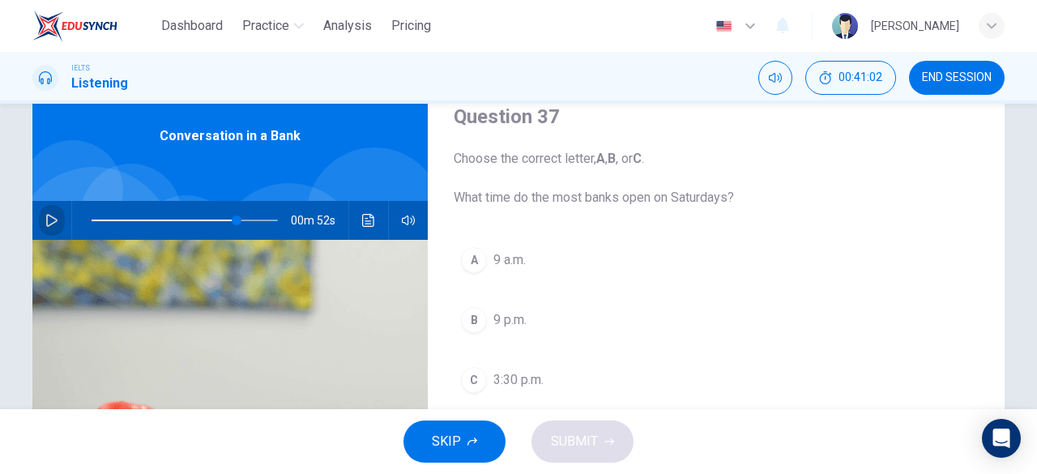
click at [48, 219] on icon "button" at bounding box center [51, 220] width 13 height 13
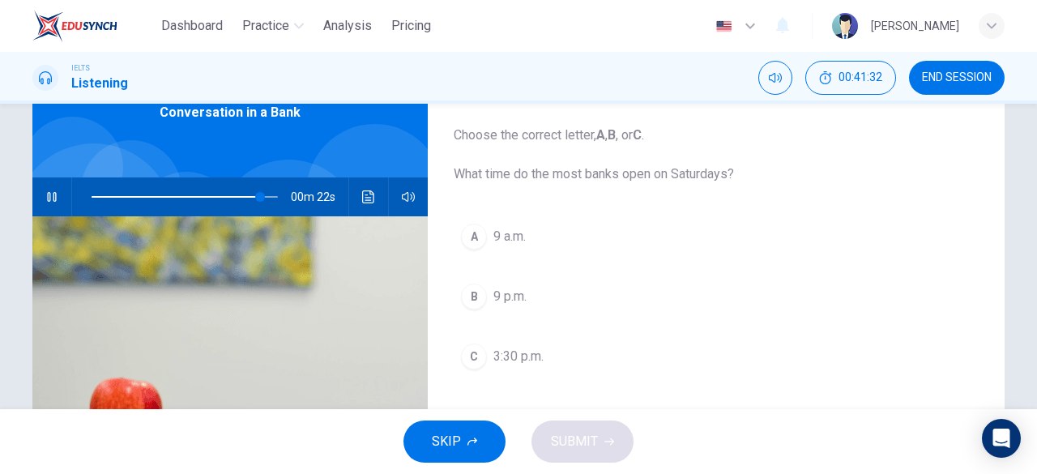
scroll to position [88, 0]
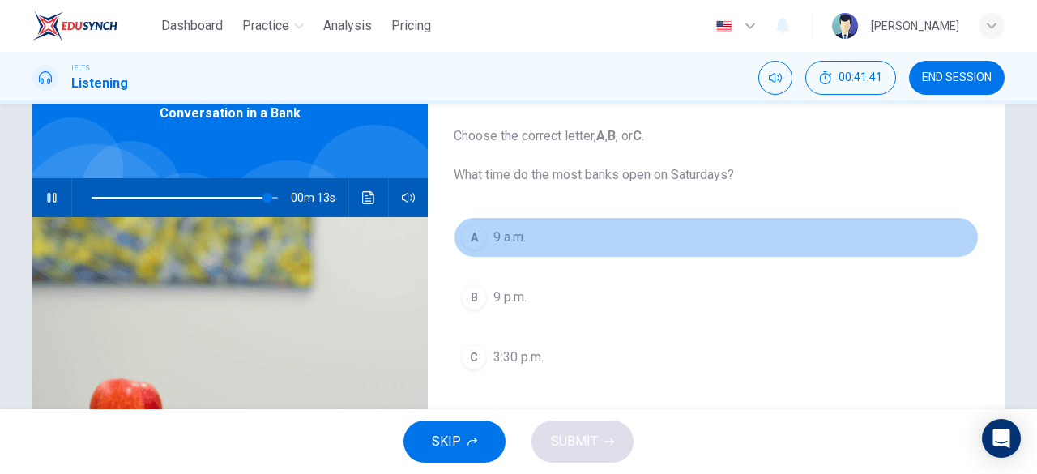
click at [506, 242] on span "9 a.m." at bounding box center [509, 237] width 32 height 19
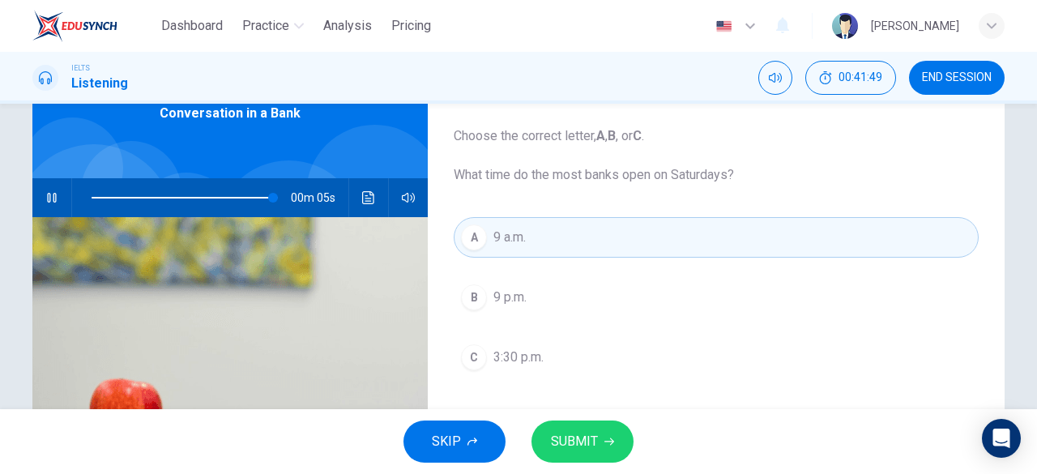
click at [531, 354] on span "3:30 p.m." at bounding box center [518, 357] width 50 height 19
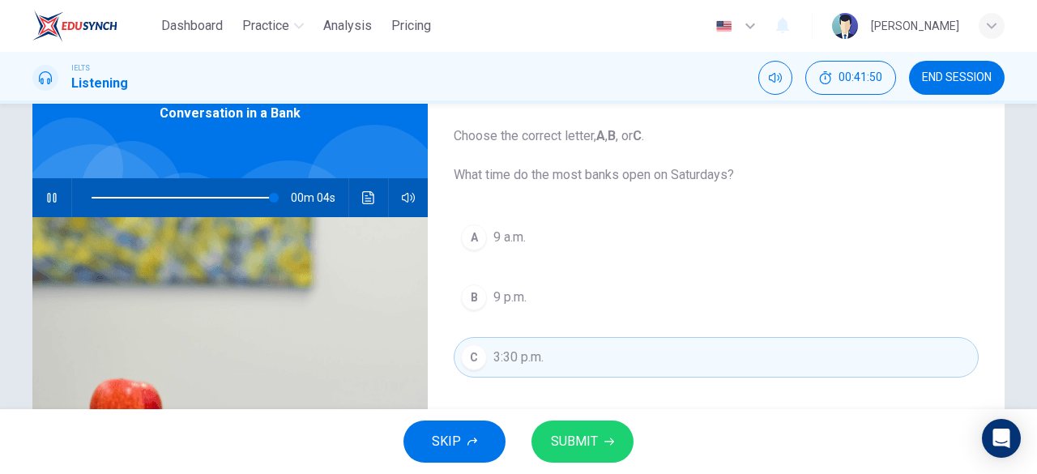
click at [570, 434] on span "SUBMIT" at bounding box center [574, 441] width 47 height 23
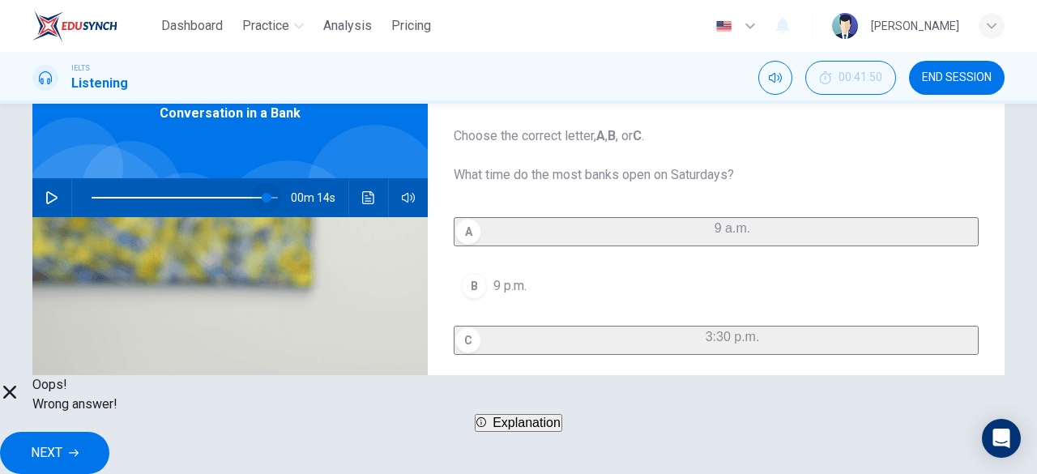
click at [264, 192] on span at bounding box center [185, 197] width 186 height 23
click at [244, 194] on span at bounding box center [185, 197] width 186 height 23
click at [248, 196] on span at bounding box center [252, 198] width 10 height 10
click at [255, 197] on span at bounding box center [252, 198] width 10 height 10
click at [46, 197] on icon "button" at bounding box center [51, 197] width 11 height 13
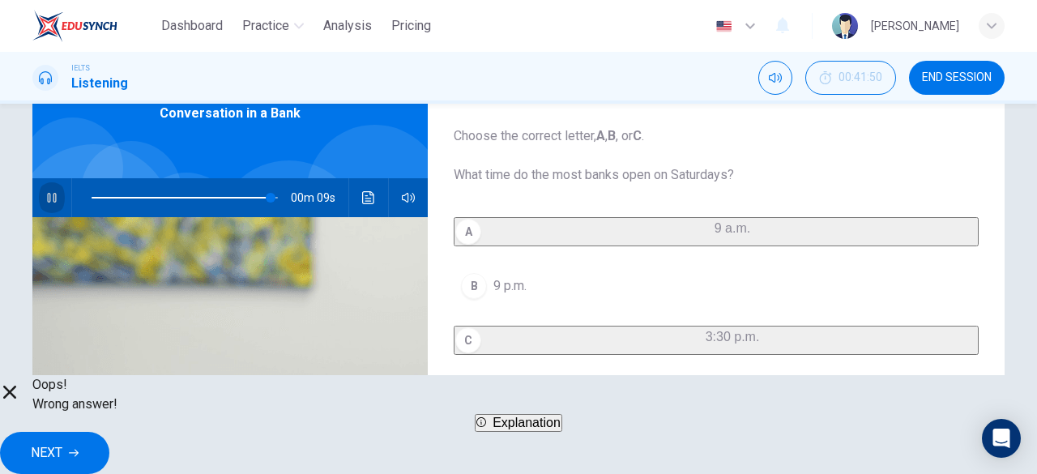
click at [45, 197] on icon "button" at bounding box center [51, 197] width 13 height 13
click at [46, 197] on icon "button" at bounding box center [51, 197] width 11 height 13
type input "98"
click at [109, 433] on button "NEXT" at bounding box center [54, 453] width 109 height 42
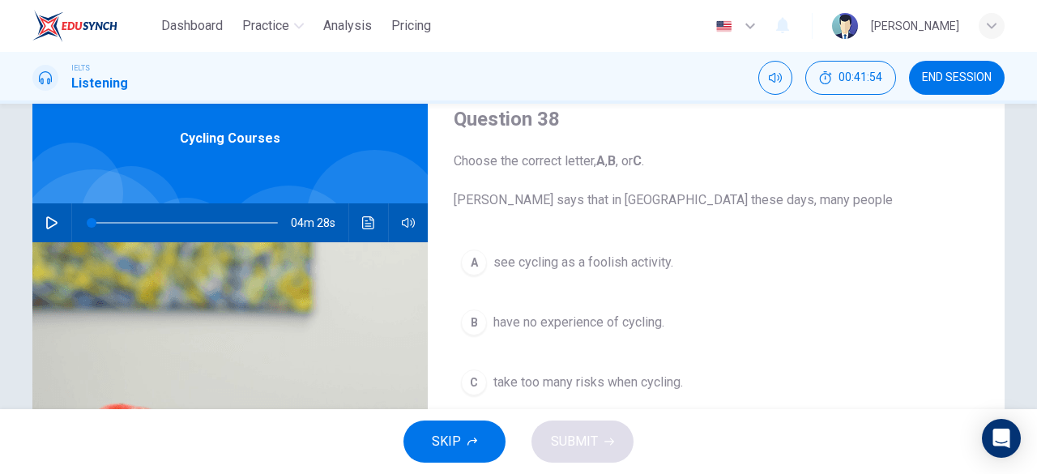
scroll to position [62, 0]
click at [49, 224] on icon "button" at bounding box center [51, 222] width 13 height 13
click at [109, 221] on span at bounding box center [112, 223] width 10 height 10
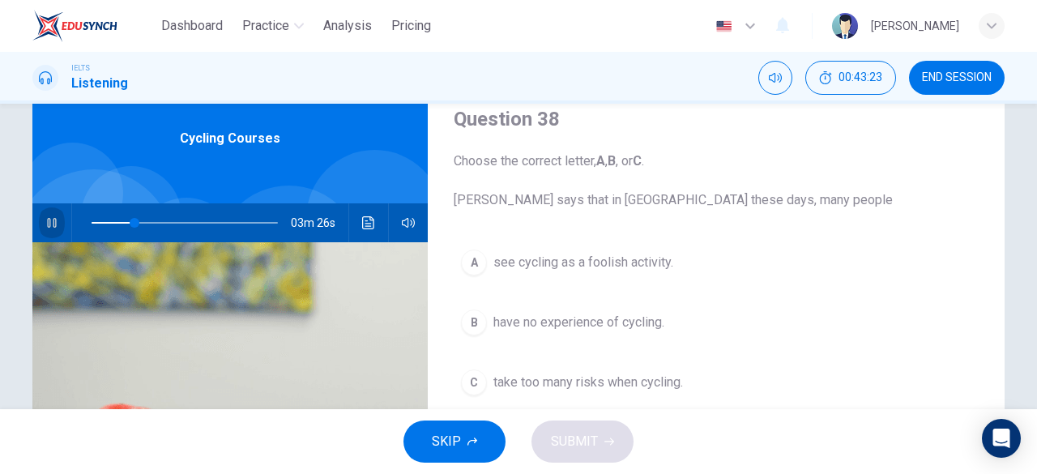
click at [45, 224] on icon "button" at bounding box center [51, 222] width 13 height 13
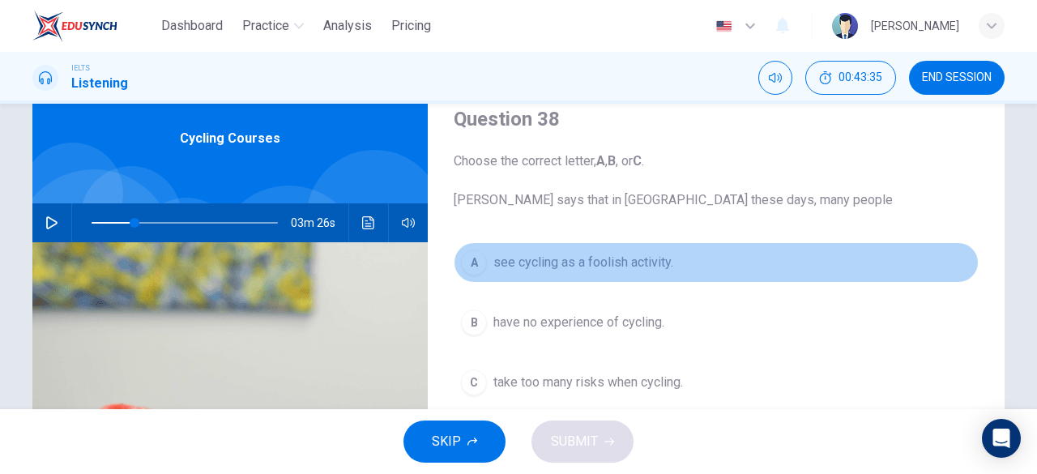
click at [524, 261] on span "see cycling as a foolish activity." at bounding box center [583, 262] width 180 height 19
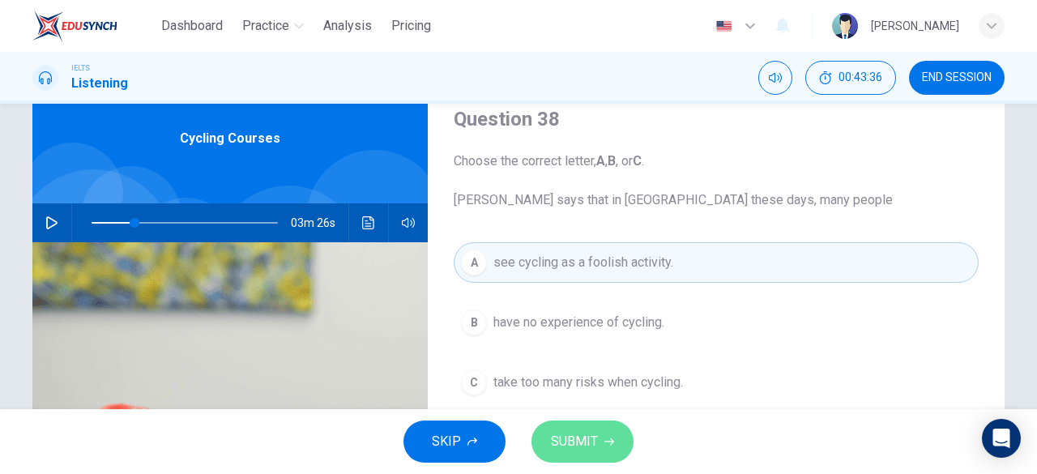
click at [565, 434] on span "SUBMIT" at bounding box center [574, 441] width 47 height 23
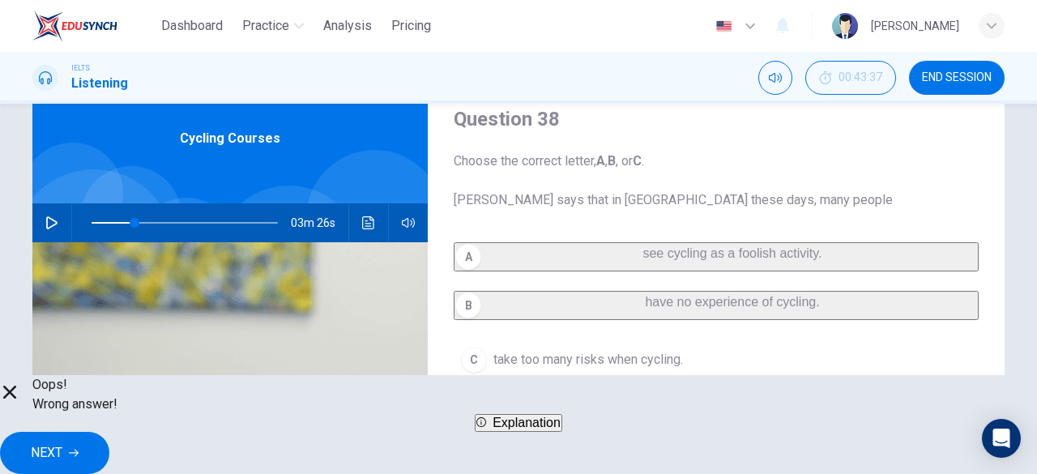
click at [62, 449] on span "NEXT" at bounding box center [47, 453] width 32 height 23
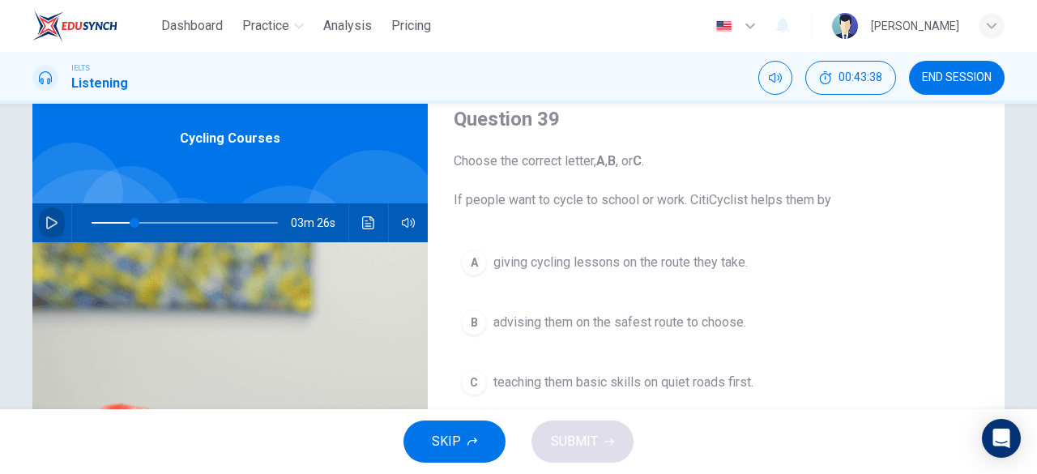
click at [49, 225] on icon "button" at bounding box center [51, 222] width 11 height 13
click at [49, 225] on icon "button" at bounding box center [51, 222] width 13 height 13
click at [49, 225] on icon "button" at bounding box center [51, 222] width 11 height 13
click at [123, 221] on span at bounding box center [127, 223] width 10 height 10
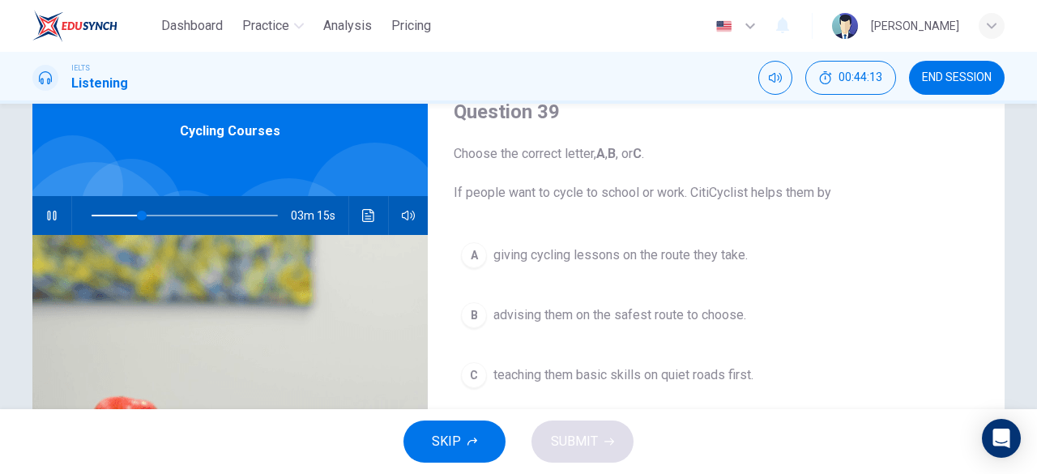
scroll to position [70, 0]
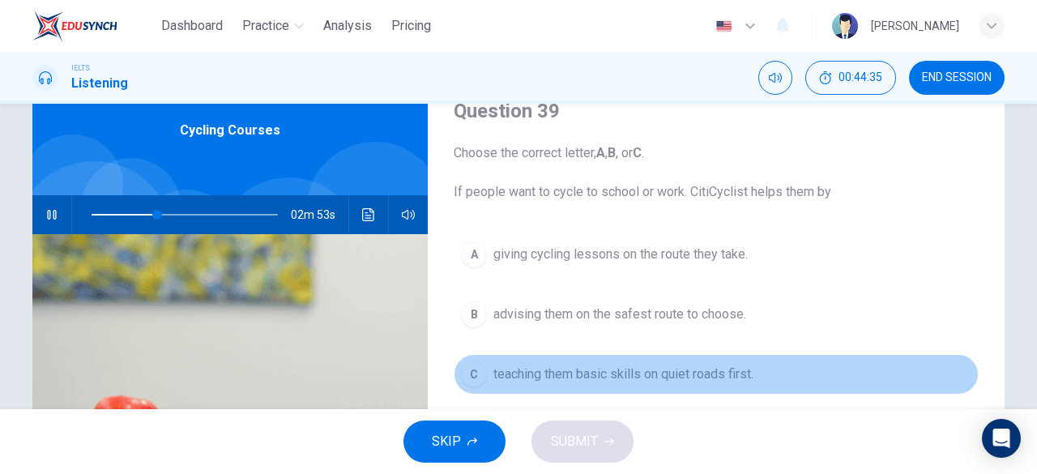
click at [604, 367] on span "teaching them basic skills on quiet roads first." at bounding box center [623, 374] width 260 height 19
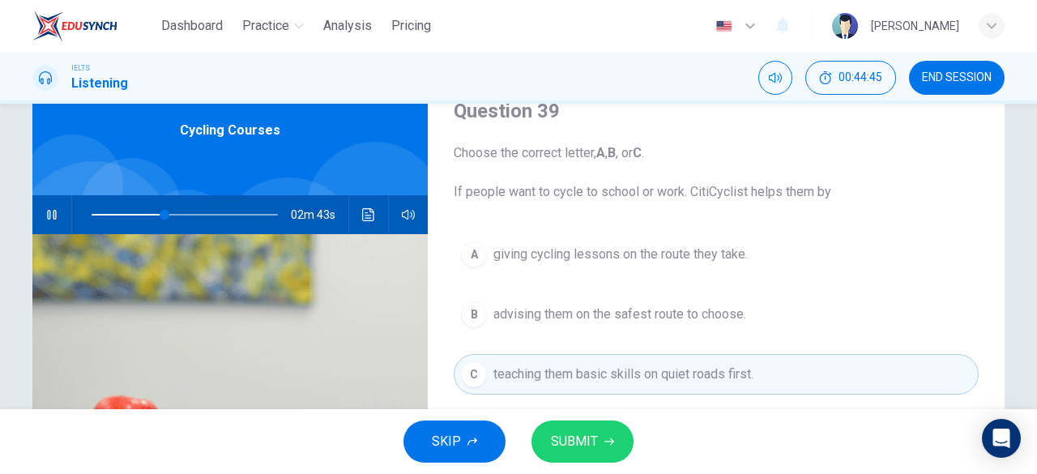
click at [598, 432] on button "SUBMIT" at bounding box center [583, 442] width 102 height 42
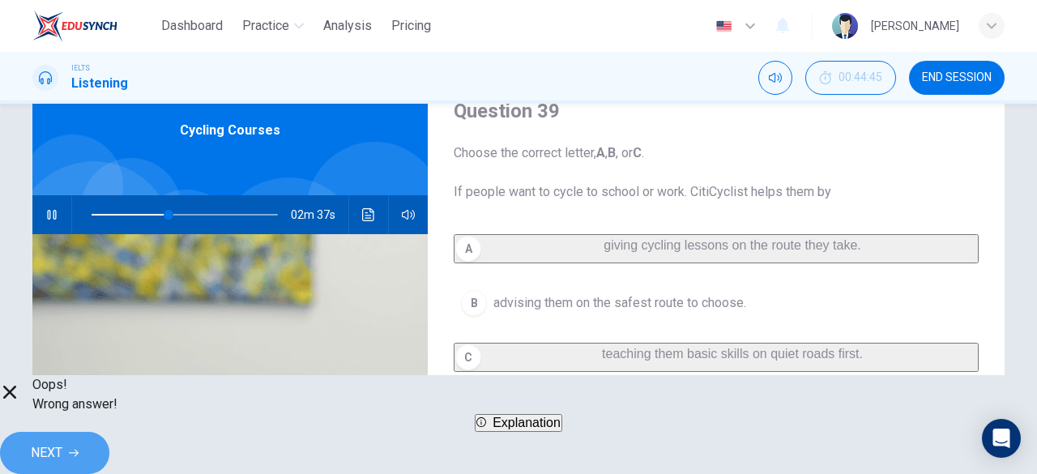
click at [109, 437] on button "NEXT" at bounding box center [54, 453] width 109 height 42
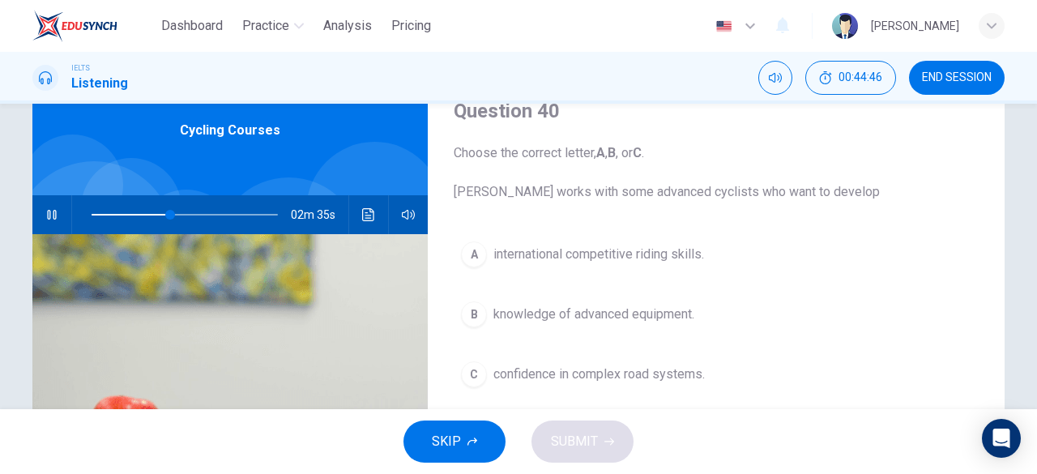
click at [47, 211] on icon "button" at bounding box center [51, 215] width 9 height 10
click at [45, 211] on icon "button" at bounding box center [51, 214] width 13 height 13
click at [162, 210] on span at bounding box center [185, 214] width 186 height 23
click at [151, 211] on span at bounding box center [155, 215] width 10 height 10
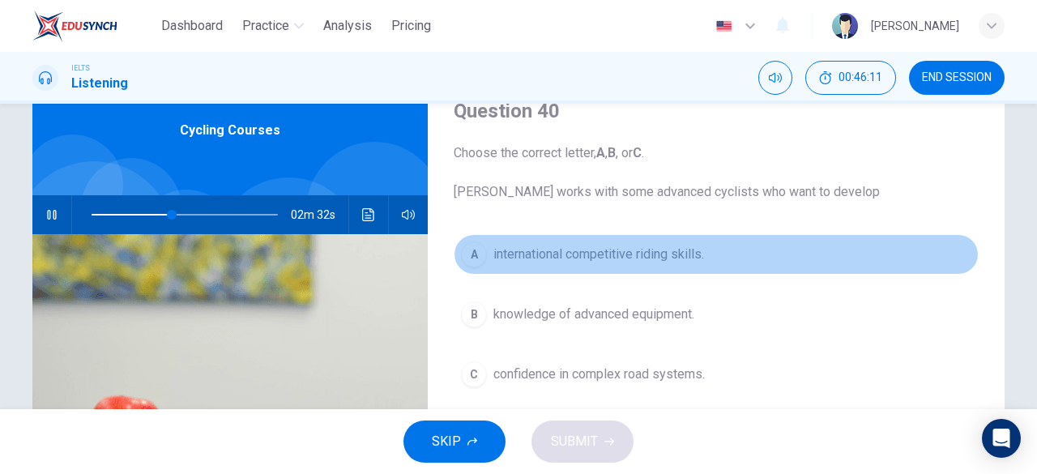
click at [664, 254] on span "international competitive riding skills." at bounding box center [598, 254] width 211 height 19
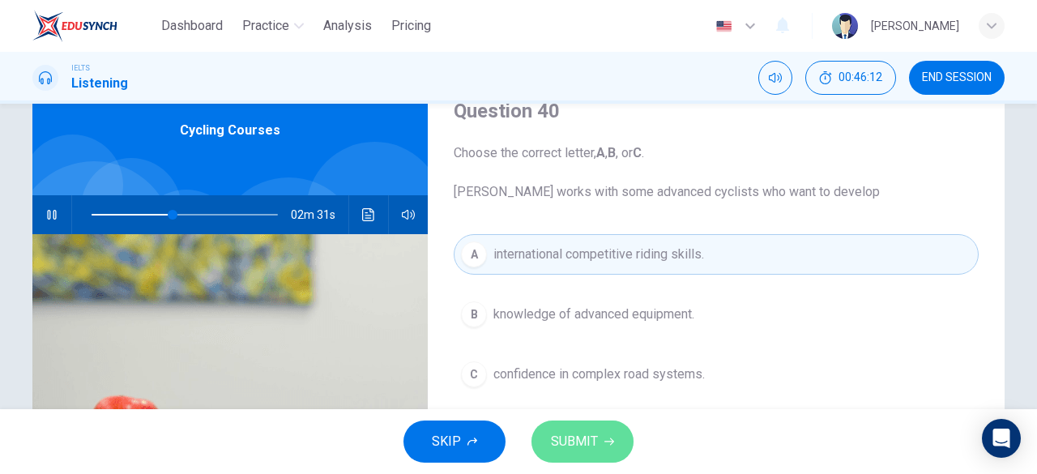
click at [585, 439] on span "SUBMIT" at bounding box center [574, 441] width 47 height 23
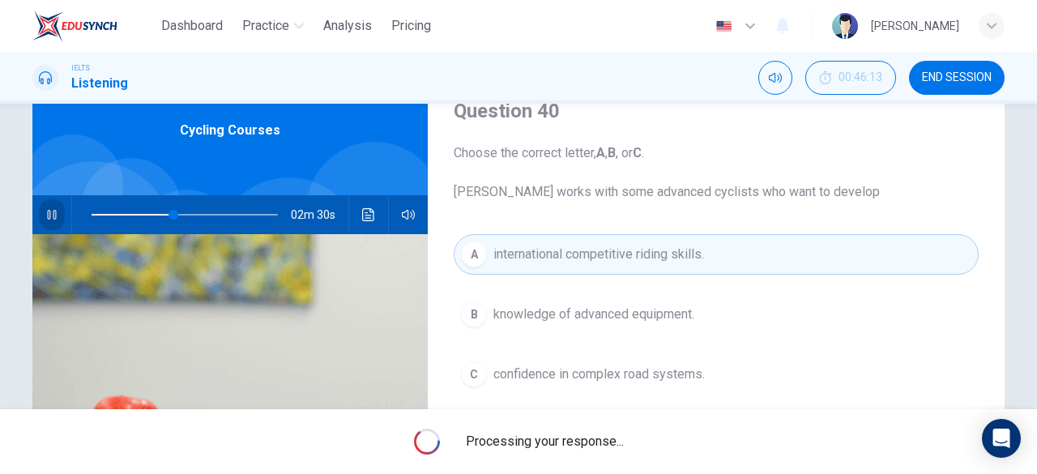
click at [39, 217] on button "button" at bounding box center [52, 214] width 26 height 39
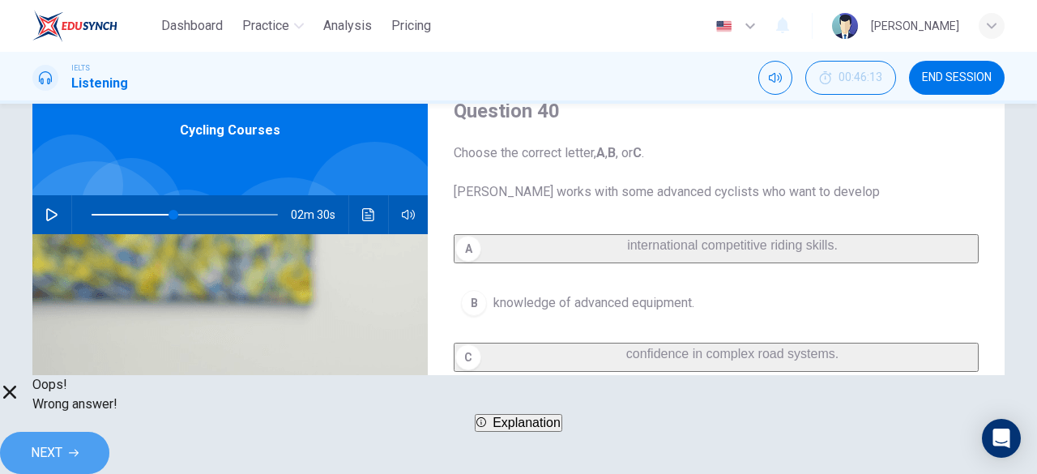
click at [62, 450] on span "NEXT" at bounding box center [47, 453] width 32 height 23
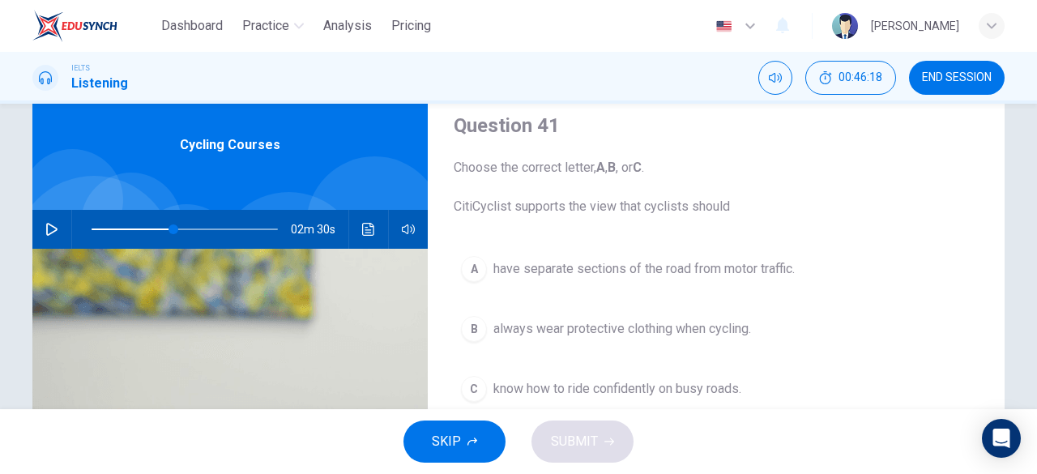
scroll to position [50, 0]
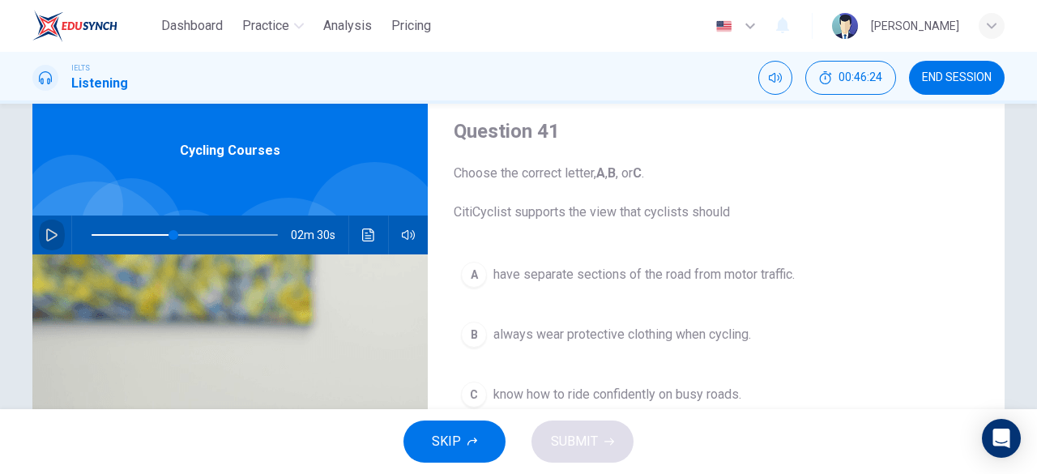
click at [49, 241] on icon "button" at bounding box center [51, 234] width 13 height 13
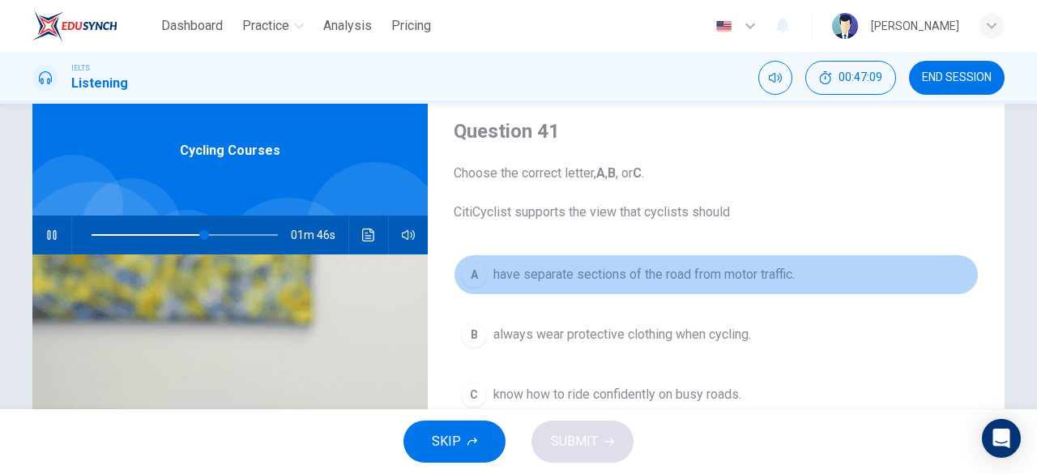
click at [635, 275] on span "have separate sections of the road from motor traffic." at bounding box center [643, 274] width 301 height 19
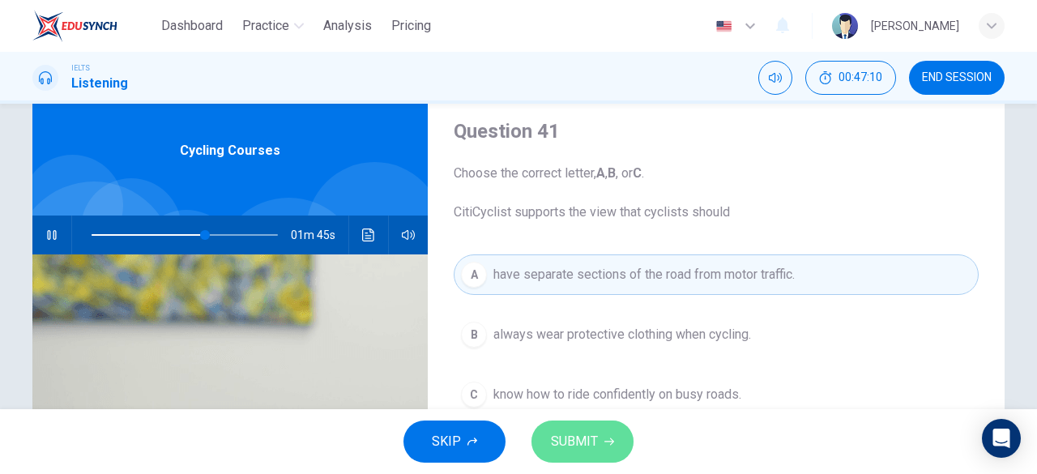
click at [608, 446] on icon "button" at bounding box center [609, 442] width 10 height 10
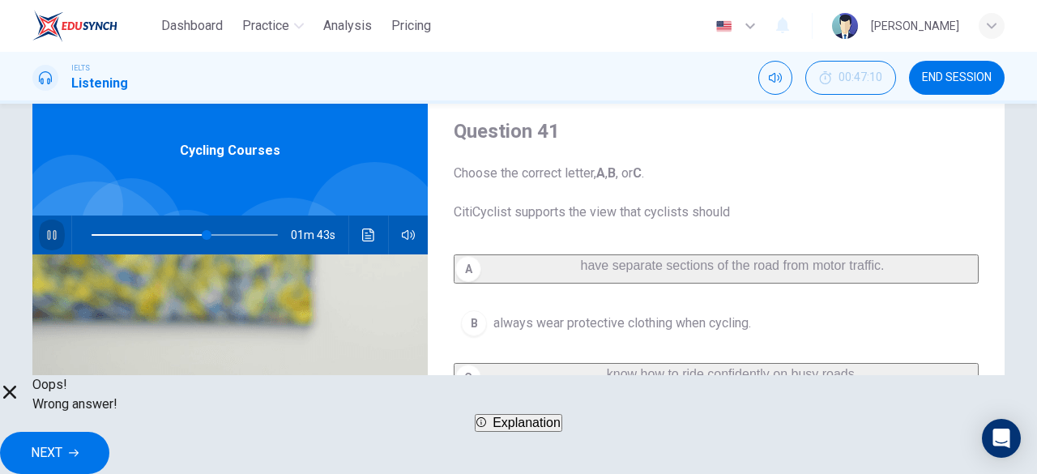
click at [48, 226] on button "button" at bounding box center [52, 235] width 26 height 39
click at [62, 442] on span "NEXT" at bounding box center [47, 453] width 32 height 23
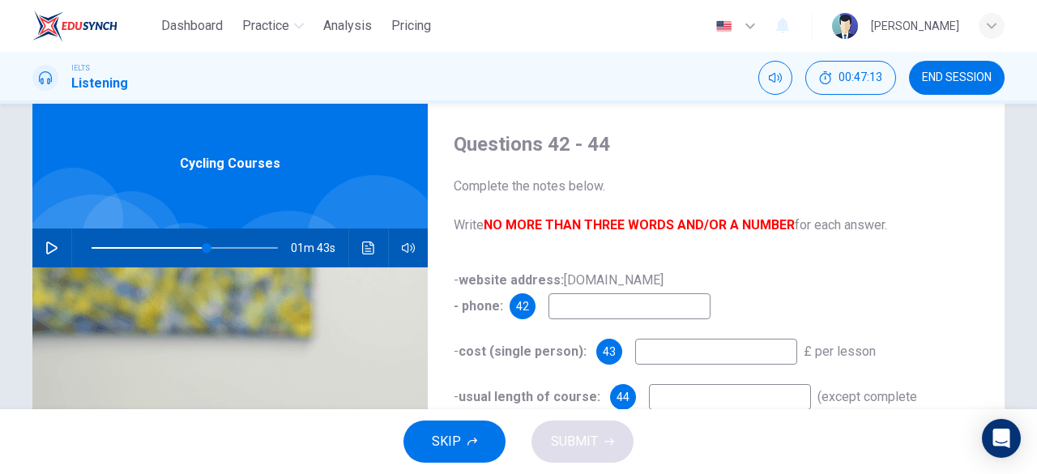
scroll to position [36, 0]
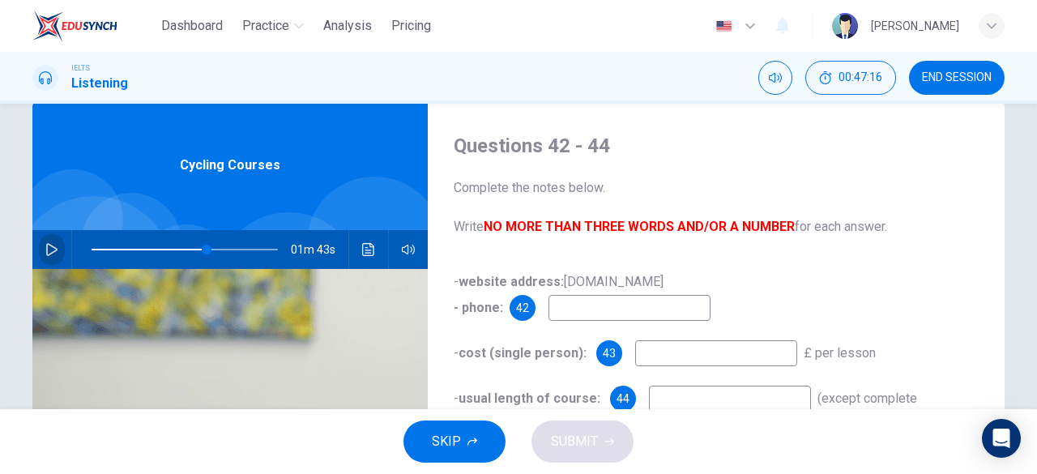
click at [56, 252] on button "button" at bounding box center [52, 249] width 26 height 39
click at [583, 304] on input at bounding box center [630, 308] width 162 height 26
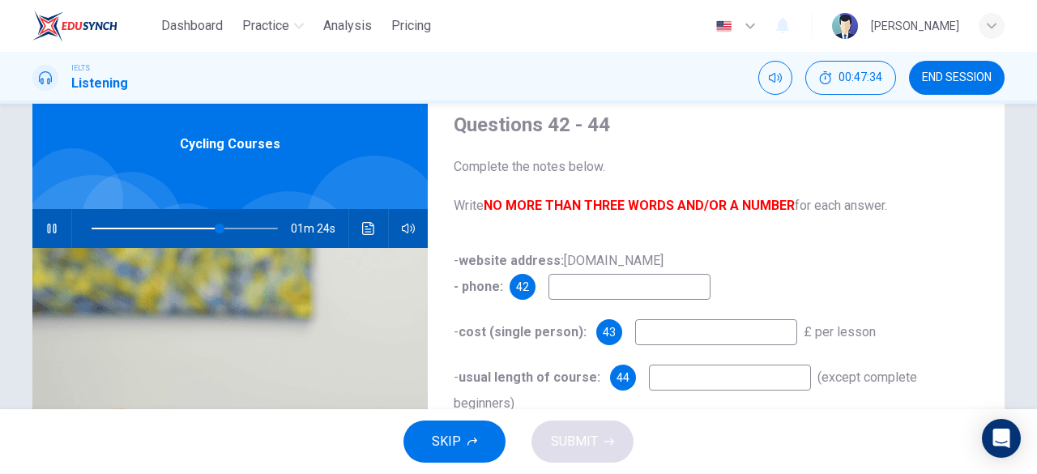
scroll to position [52, 0]
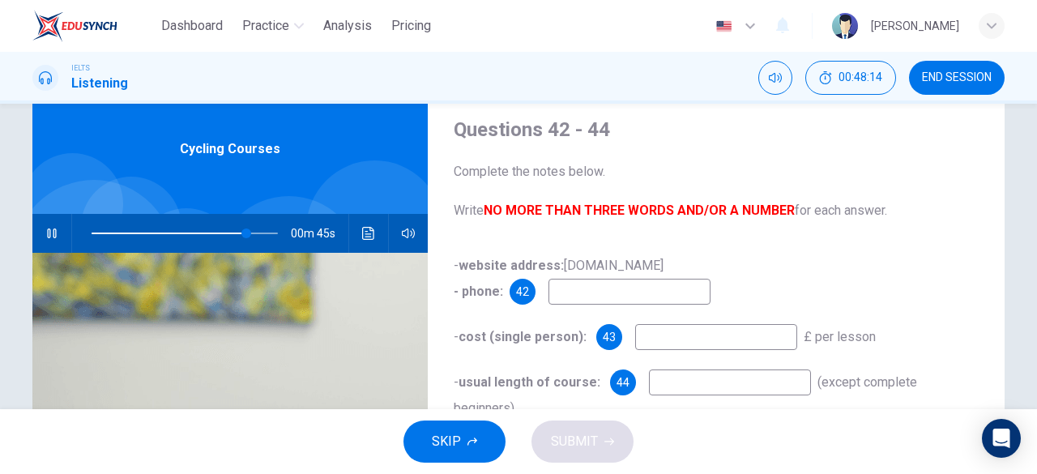
type input "83"
type input "0"
type input "84"
type input "020"
type input "84"
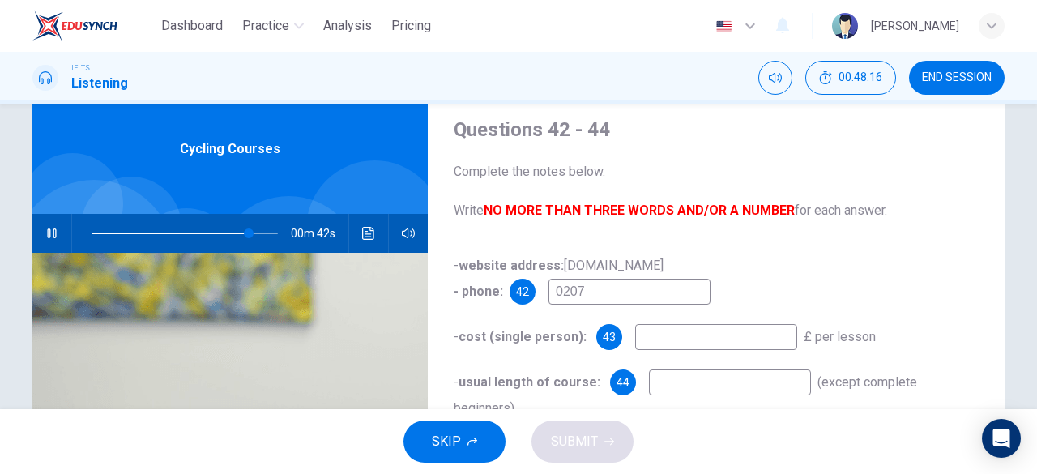
type input "02075"
type input "85"
type input "0207562"
type input "86"
type input "0207562"
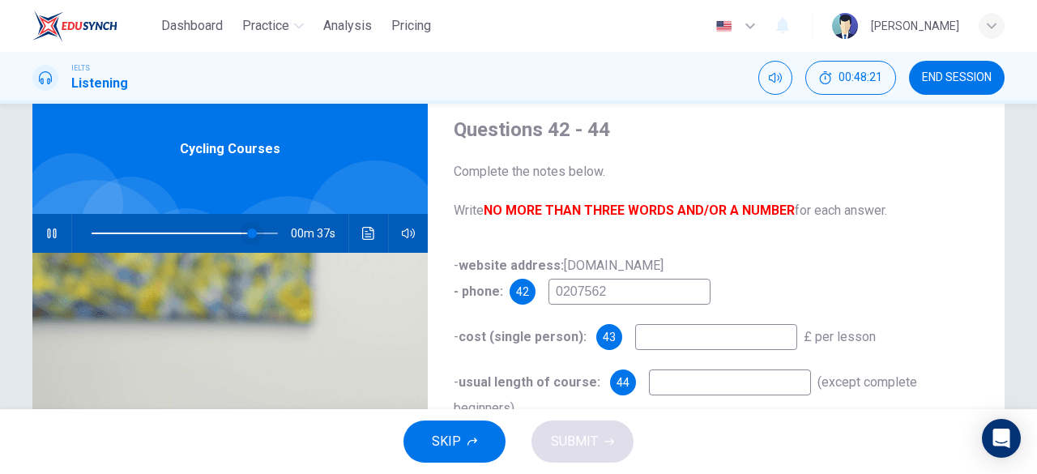
click at [247, 233] on span at bounding box center [252, 233] width 10 height 10
click at [45, 229] on icon "button" at bounding box center [51, 233] width 13 height 13
click at [241, 233] on span at bounding box center [245, 233] width 10 height 10
click at [49, 234] on icon "button" at bounding box center [51, 233] width 13 height 13
click at [621, 292] on input "0207562" at bounding box center [630, 292] width 162 height 26
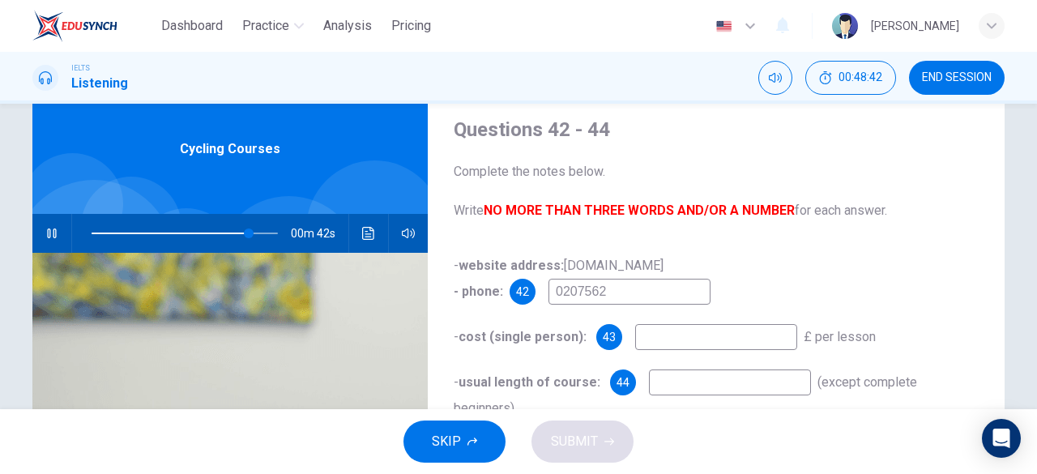
type input "85"
type input "0207562402"
type input "85"
type input "02075624028"
type input "85"
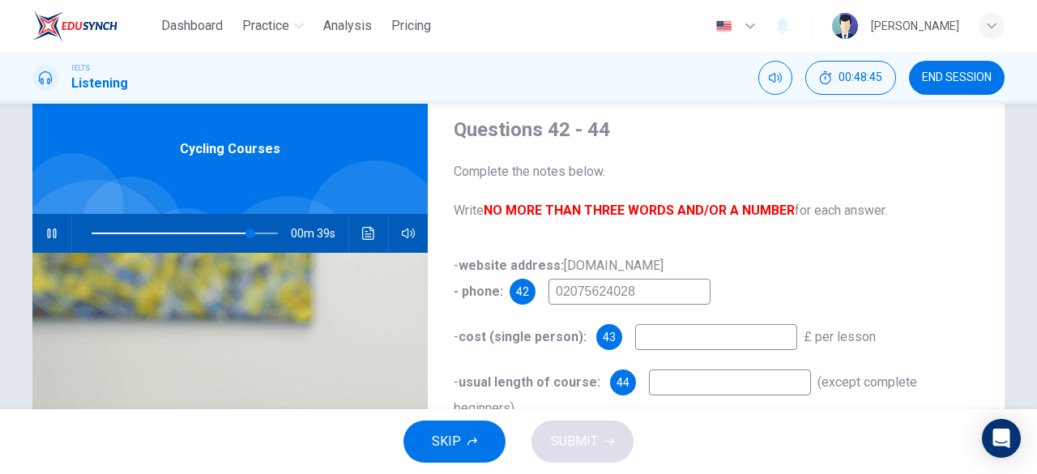
type input "02075624028"
click at [714, 348] on input at bounding box center [716, 337] width 162 height 26
click at [243, 232] on span at bounding box center [246, 233] width 10 height 10
click at [664, 333] on input at bounding box center [716, 337] width 162 height 26
type input "90"
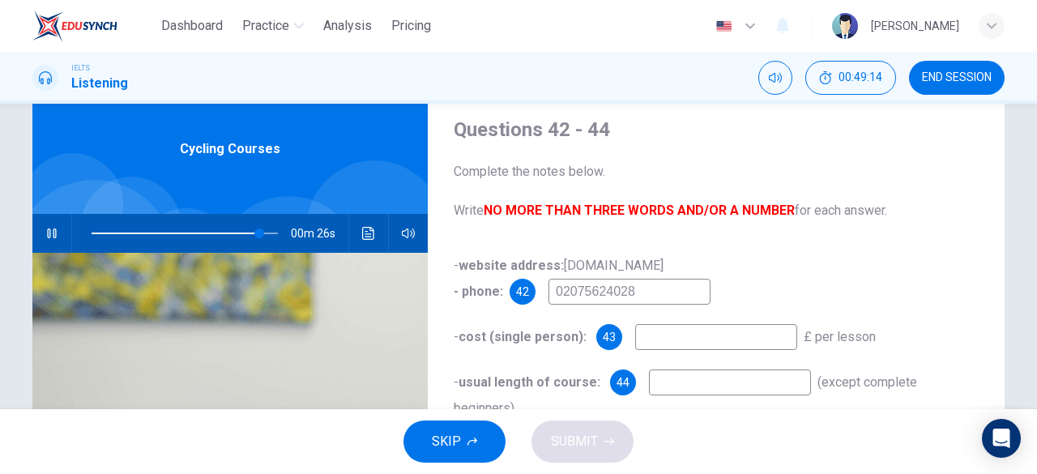
type input "2"
type input "90"
type input "27"
type input "92"
type input "27"
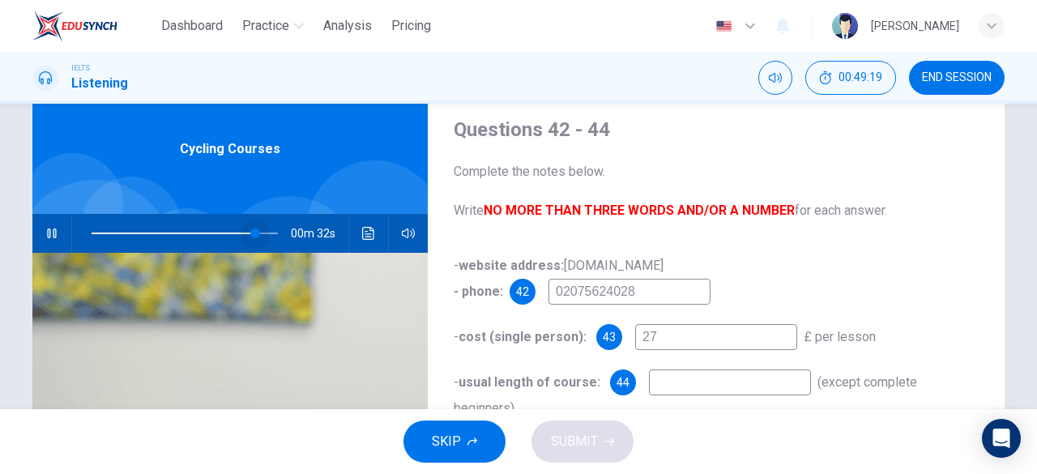
click at [252, 233] on span at bounding box center [255, 233] width 10 height 10
click at [246, 233] on span at bounding box center [250, 233] width 10 height 10
click at [47, 231] on icon "button" at bounding box center [51, 233] width 9 height 10
type input "91"
click at [687, 343] on input "27" at bounding box center [716, 337] width 162 height 26
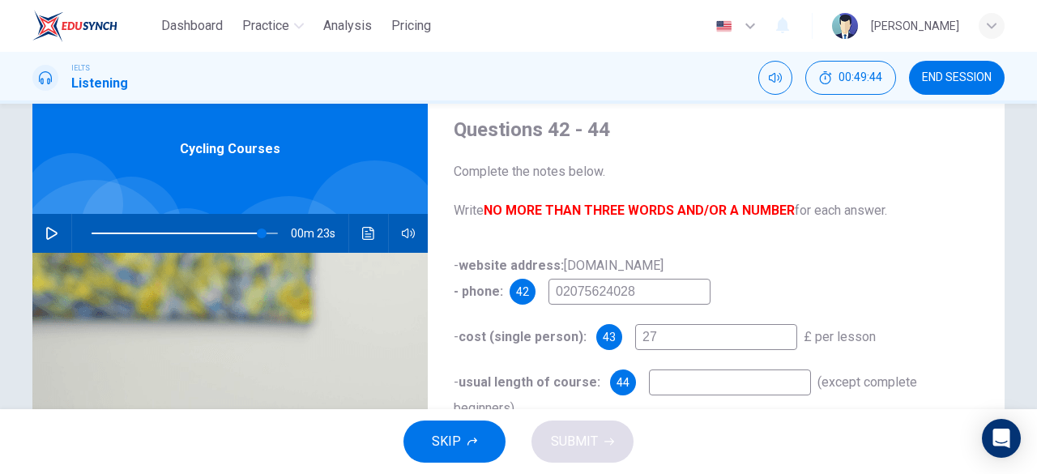
type input "2"
type input "6 pounds"
type input "91"
type input "6 pounds"
click at [46, 237] on icon "button" at bounding box center [51, 233] width 11 height 13
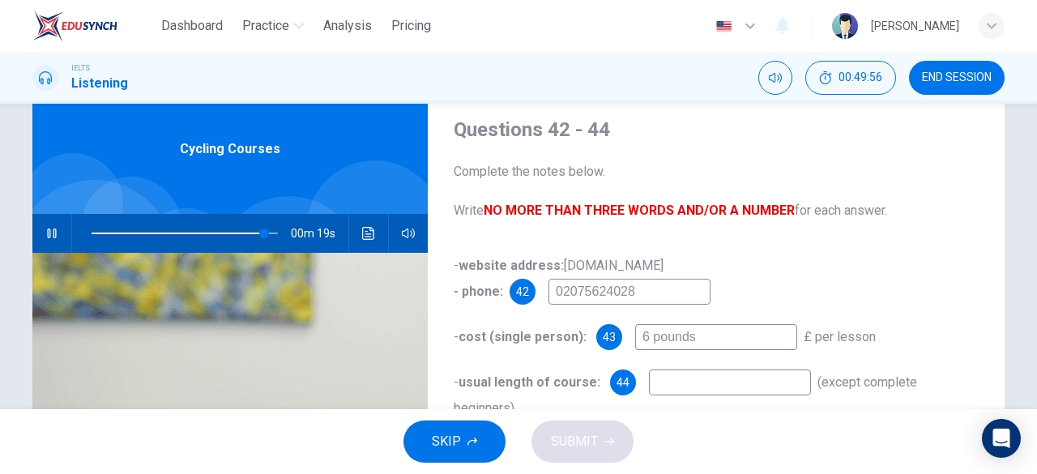
click at [687, 396] on div "- website address: citicyclist.co.uk - phone: 42 02075624028 - cost (single per…" at bounding box center [716, 353] width 525 height 201
click at [695, 387] on input at bounding box center [730, 382] width 162 height 26
type input "98"
type input "1"
type input "99"
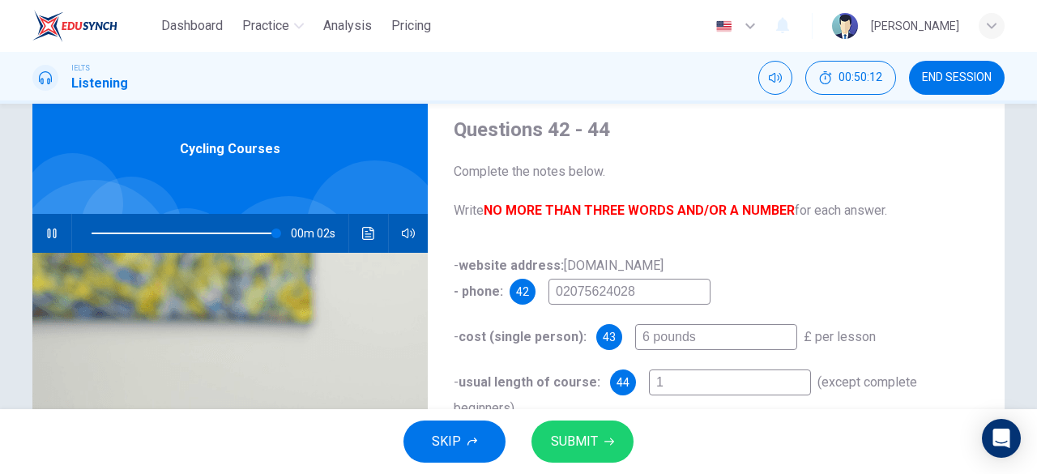
type input "1"
type input "99"
type input "1 h"
type input "99"
type input "1 hou"
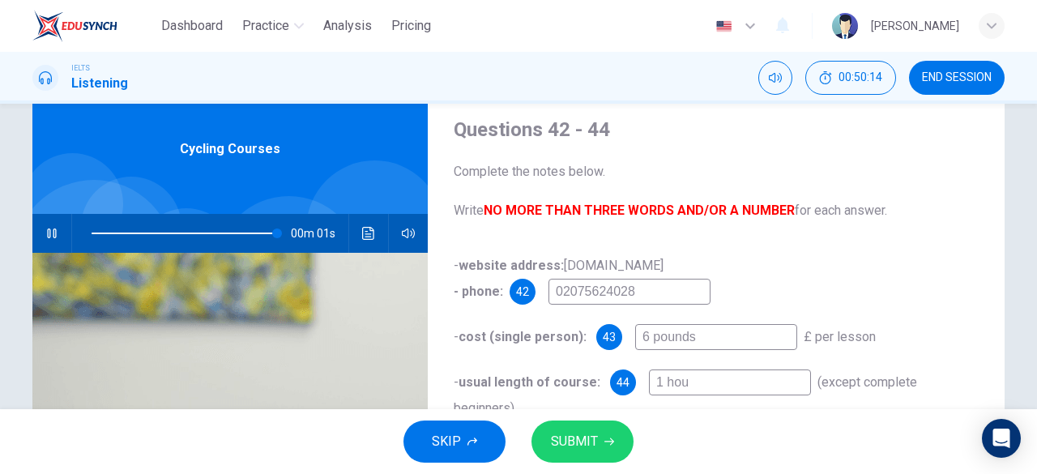
type input "99"
type input "1 hour"
type input "99"
type input "1 hours"
type input "0"
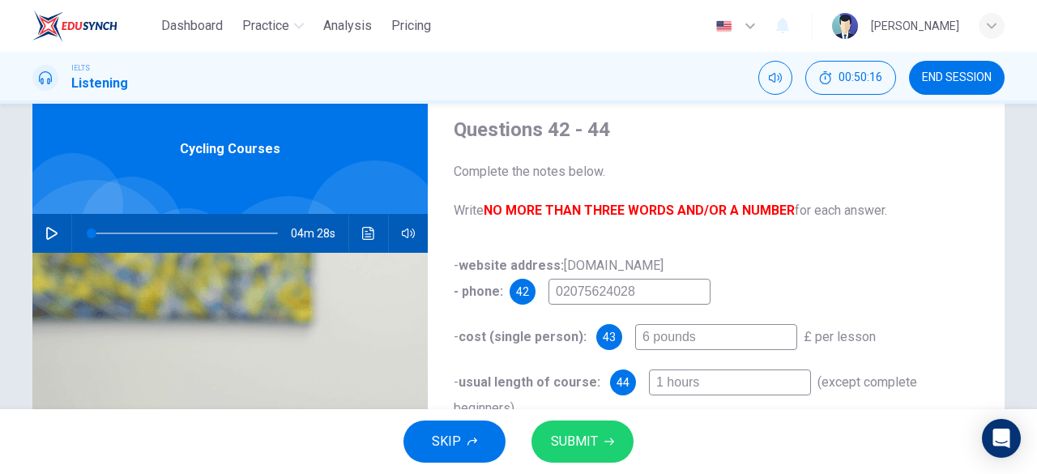
type input "1 hours"
click at [610, 440] on icon "button" at bounding box center [609, 442] width 10 height 10
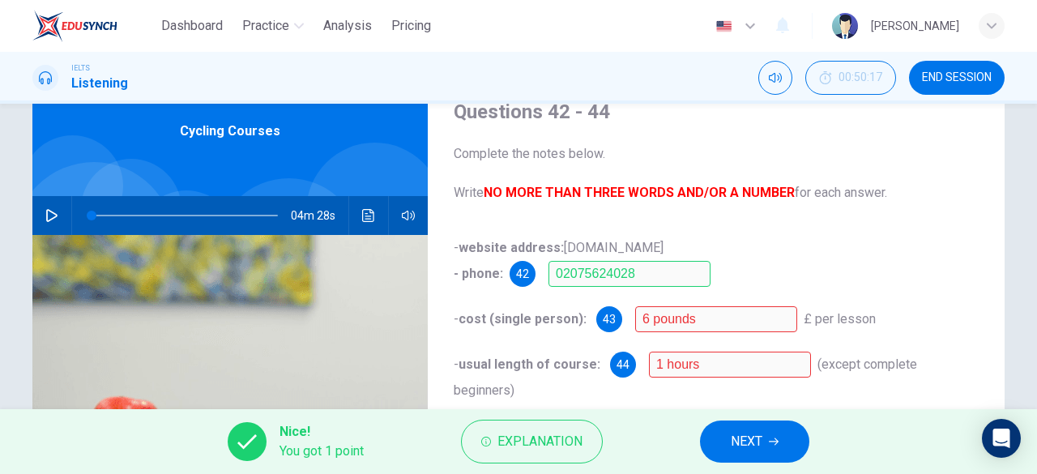
scroll to position [70, 0]
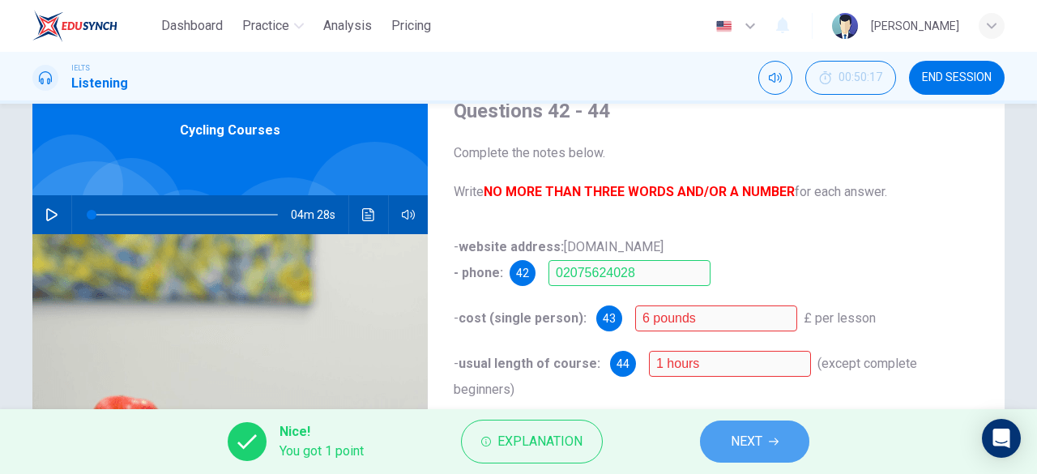
click at [776, 446] on icon "button" at bounding box center [774, 442] width 10 height 10
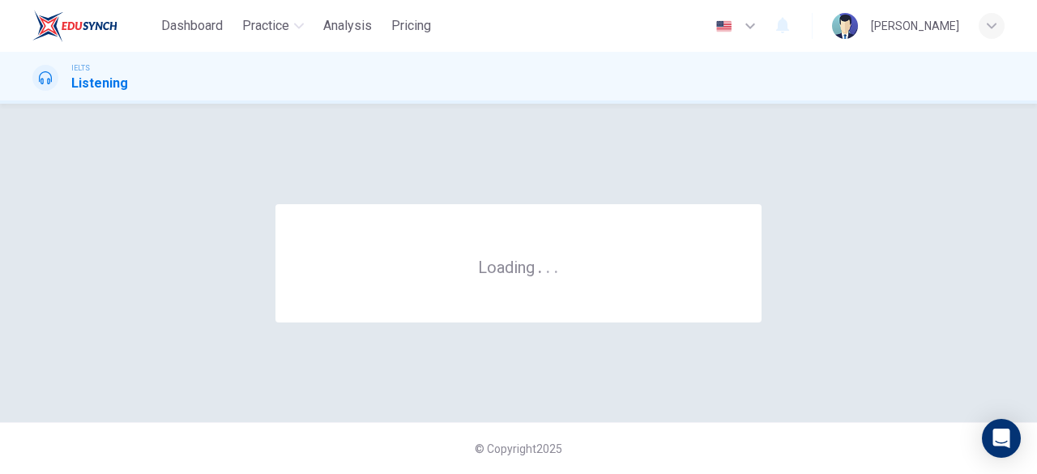
scroll to position [0, 0]
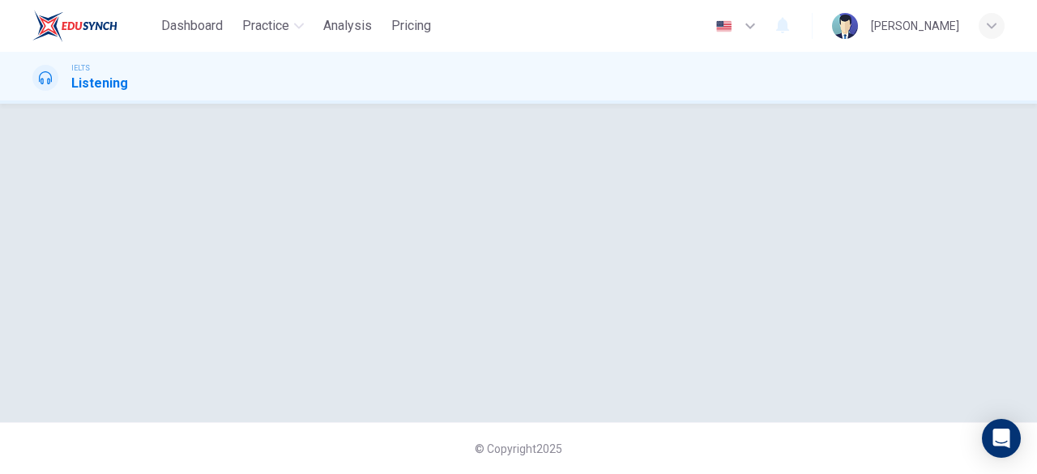
click at [647, 347] on div at bounding box center [518, 263] width 1024 height 254
click at [587, 157] on div at bounding box center [518, 263] width 1024 height 254
click at [196, 177] on div at bounding box center [518, 263] width 1024 height 254
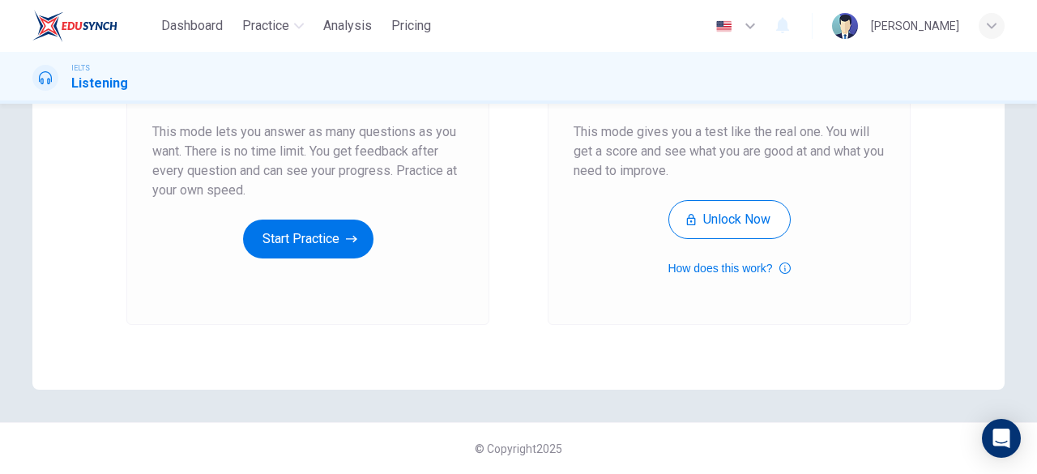
scroll to position [306, 0]
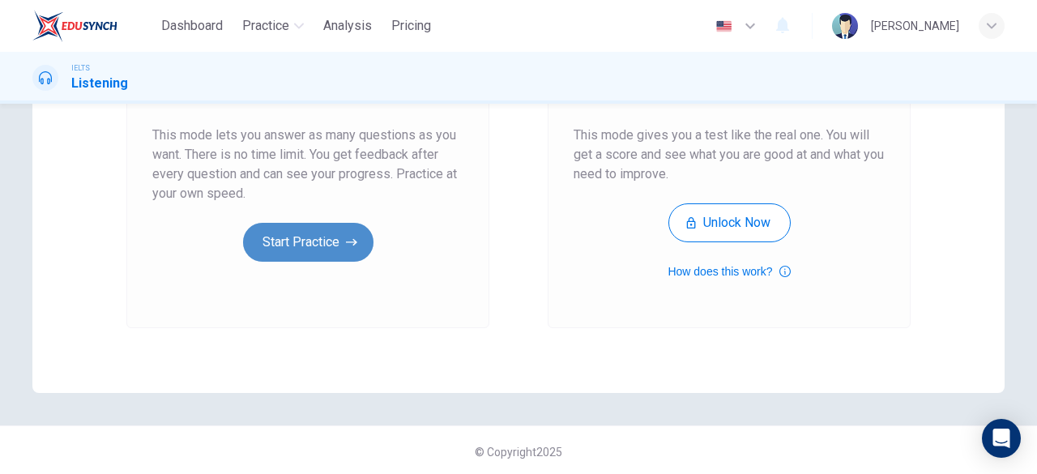
click at [318, 233] on button "Start Practice" at bounding box center [308, 242] width 130 height 39
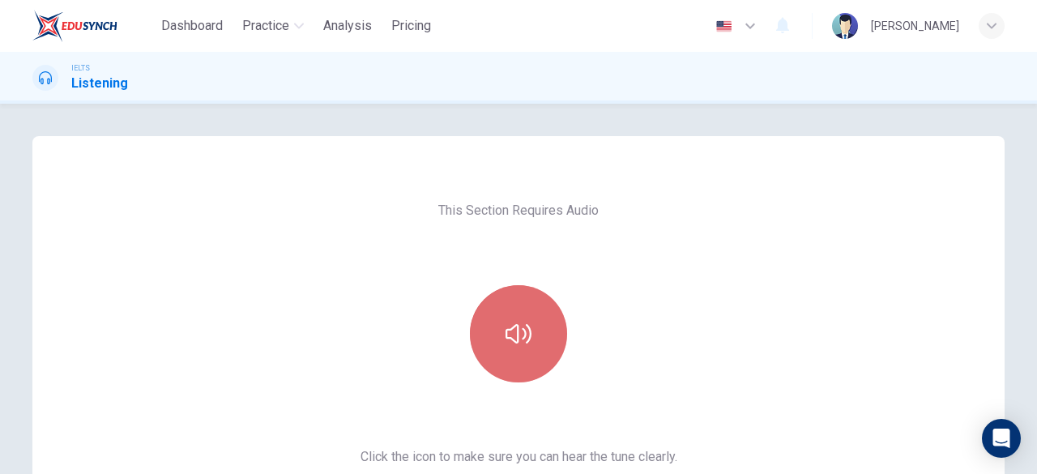
click at [542, 323] on button "button" at bounding box center [518, 333] width 97 height 97
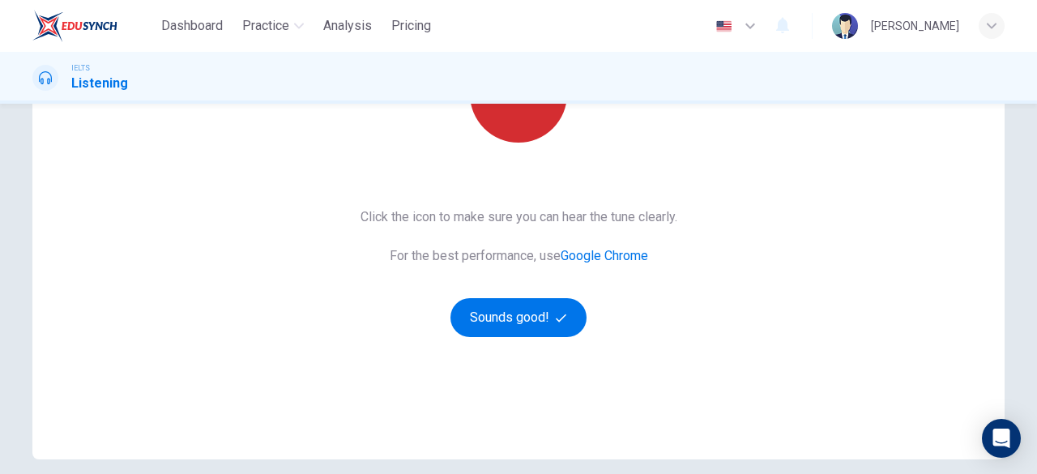
scroll to position [237, 0]
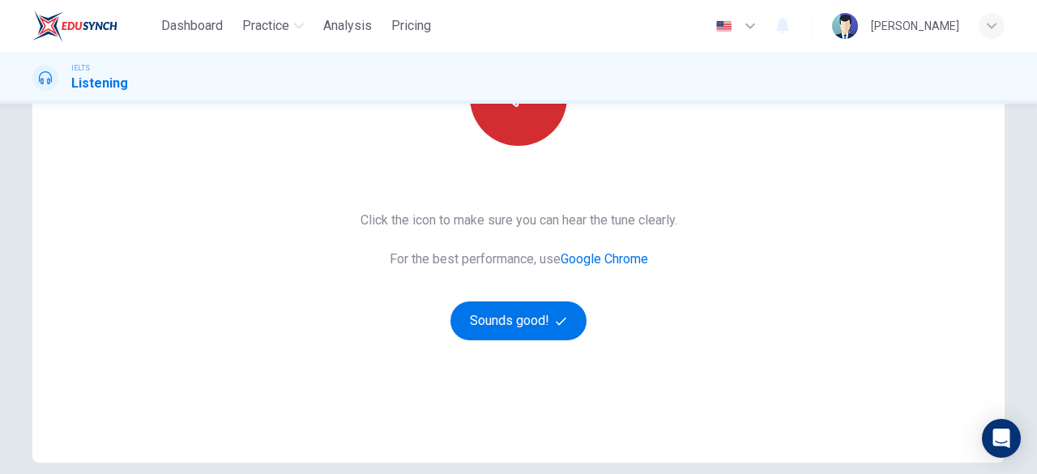
click at [542, 323] on button "Sounds good!" at bounding box center [518, 320] width 136 height 39
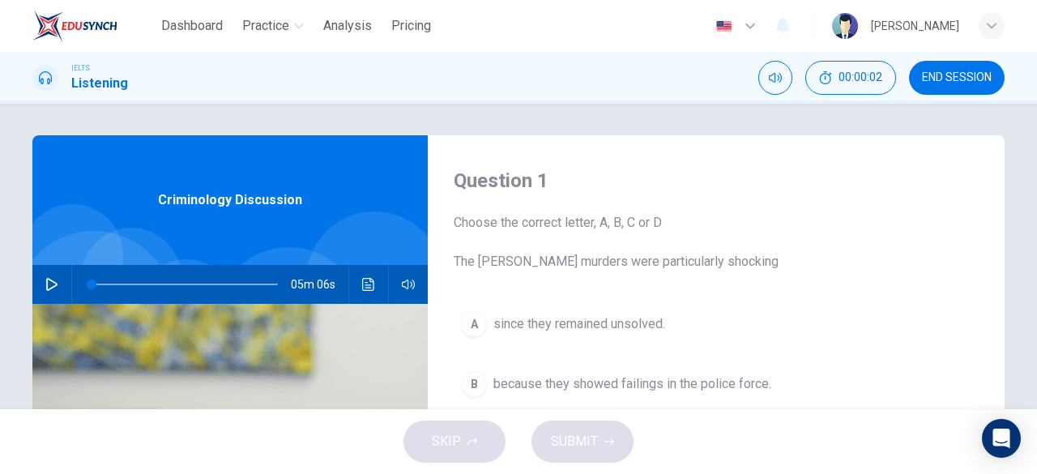
scroll to position [0, 0]
click at [41, 276] on button "button" at bounding box center [52, 285] width 26 height 39
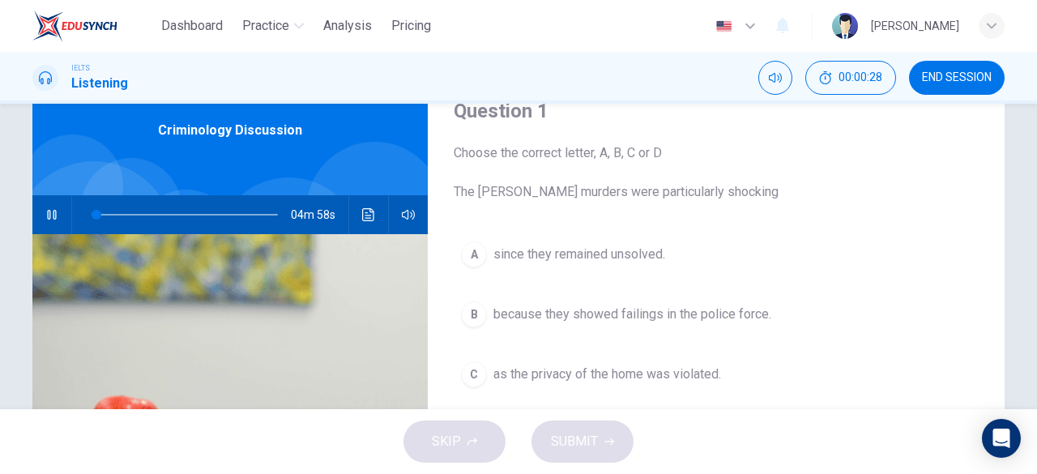
scroll to position [86, 0]
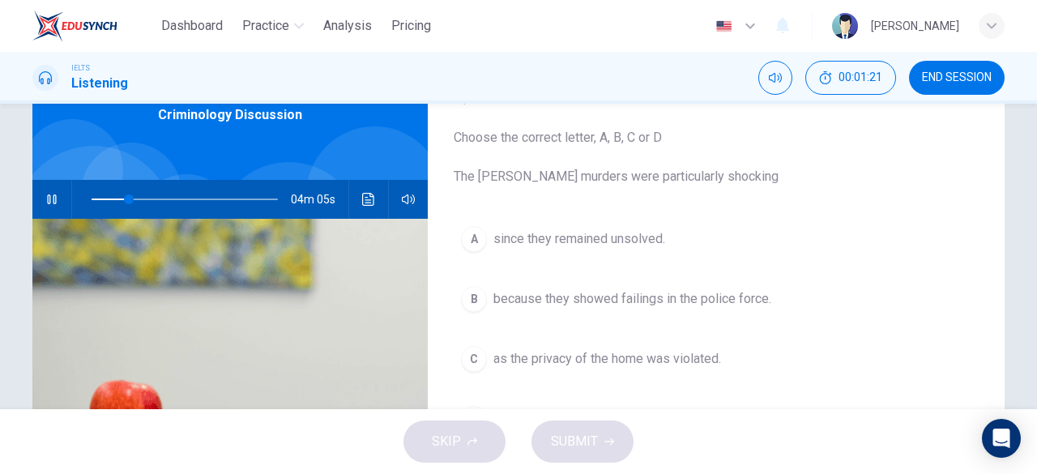
click at [99, 200] on span at bounding box center [185, 199] width 186 height 23
click at [99, 199] on span at bounding box center [104, 199] width 10 height 10
click at [502, 246] on span "since they remained unsolved." at bounding box center [579, 238] width 172 height 19
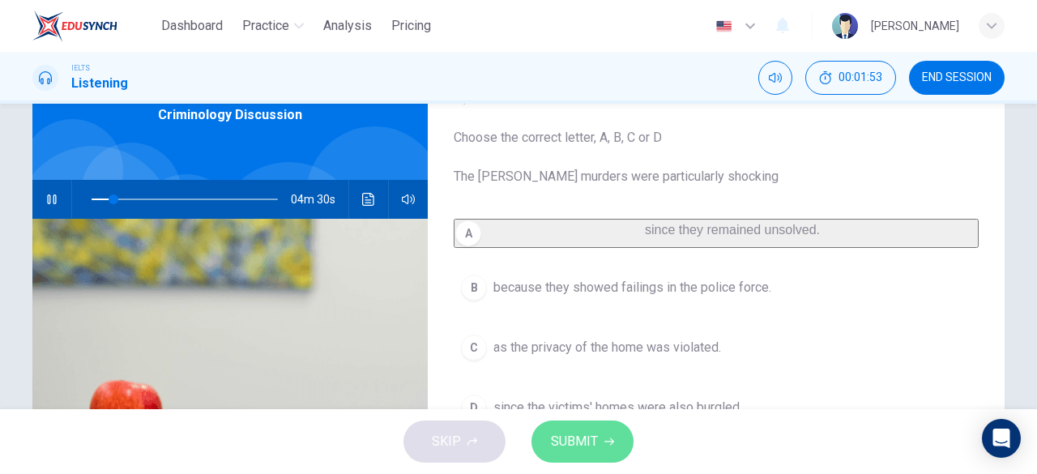
click at [564, 437] on span "SUBMIT" at bounding box center [574, 441] width 47 height 23
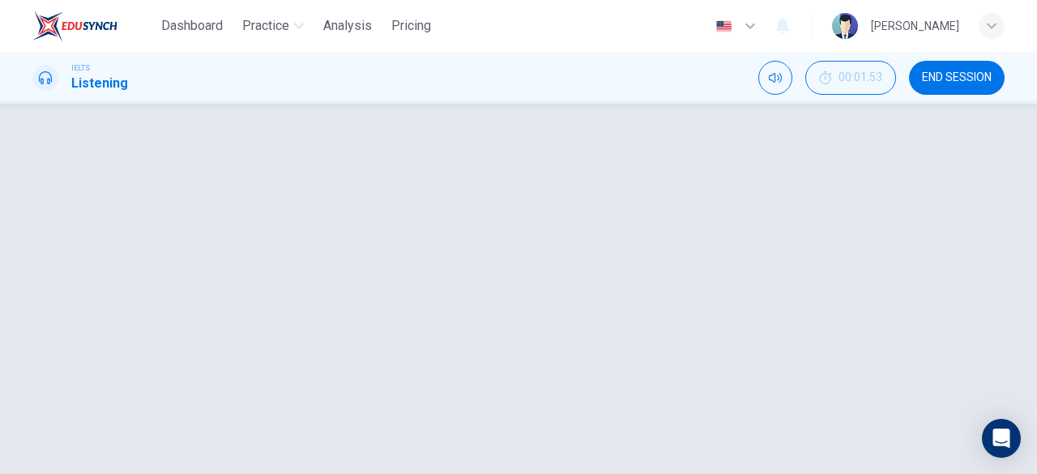
click at [49, 197] on icon "button" at bounding box center [51, 199] width 13 height 13
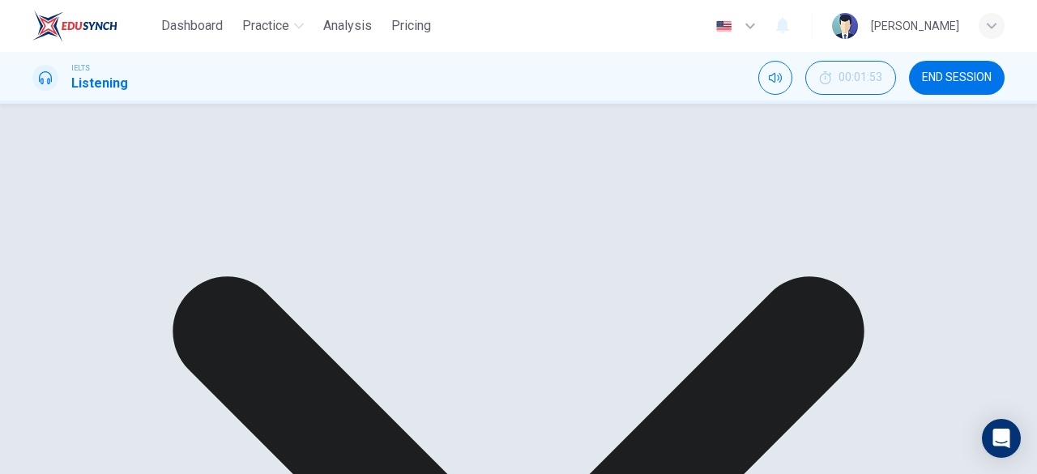
click at [109, 197] on span at bounding box center [114, 199] width 10 height 10
click at [59, 195] on button "button" at bounding box center [52, 199] width 26 height 39
click at [45, 208] on button "button" at bounding box center [52, 199] width 26 height 39
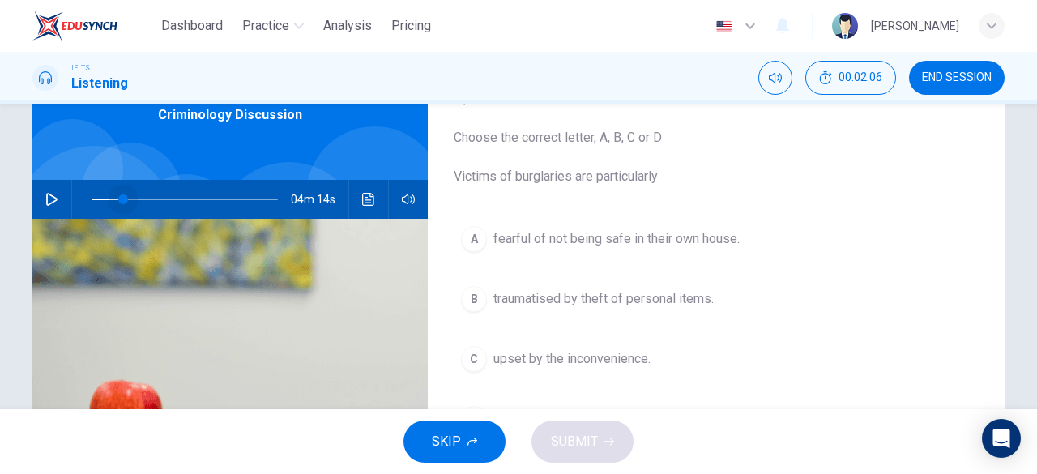
click at [118, 202] on span at bounding box center [123, 199] width 10 height 10
click at [45, 198] on icon "button" at bounding box center [51, 199] width 13 height 13
click at [110, 197] on span at bounding box center [114, 199] width 10 height 10
click at [533, 366] on span "upset by the inconvenience." at bounding box center [571, 358] width 157 height 19
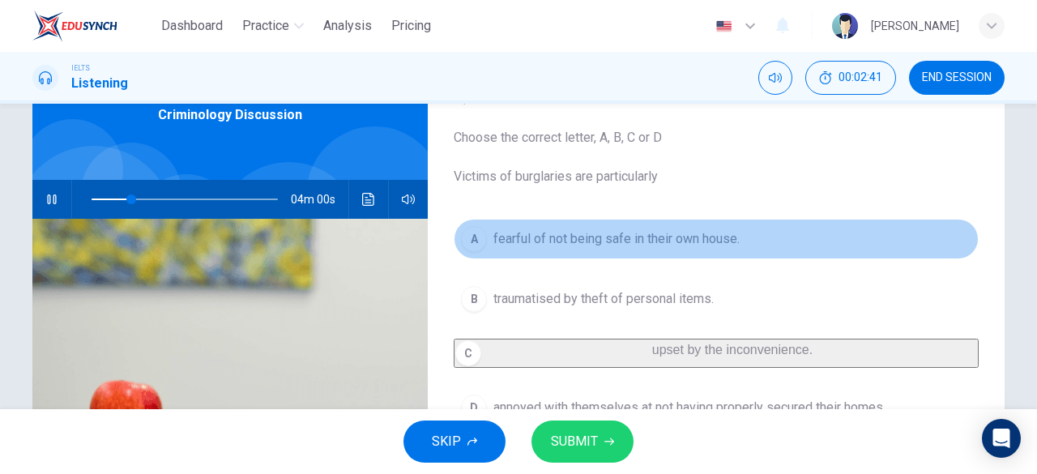
click at [571, 242] on span "fearful of not being safe in their own house." at bounding box center [616, 238] width 246 height 19
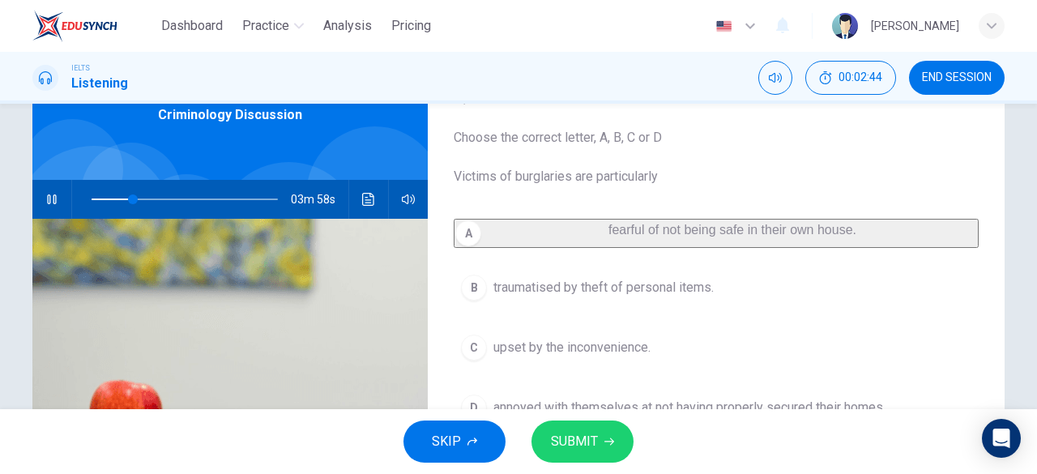
click at [590, 432] on span "SUBMIT" at bounding box center [574, 441] width 47 height 23
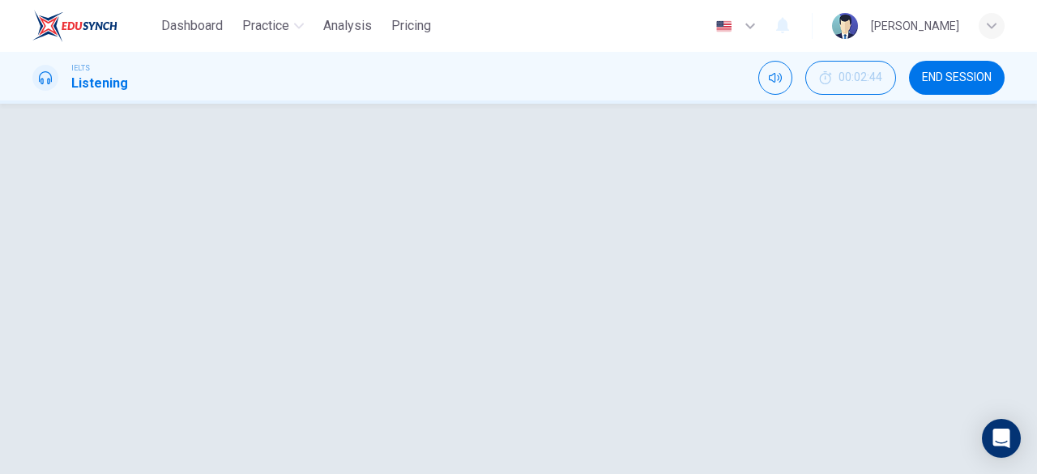
click at [47, 201] on icon "button" at bounding box center [51, 199] width 13 height 13
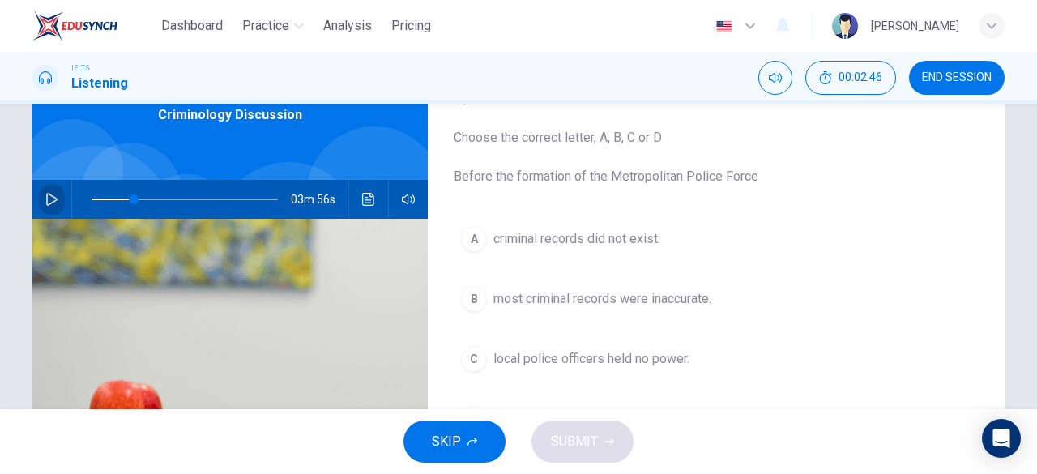
click at [42, 206] on button "button" at bounding box center [52, 199] width 26 height 39
click at [138, 199] on span at bounding box center [185, 199] width 186 height 23
click at [40, 197] on button "button" at bounding box center [52, 199] width 26 height 39
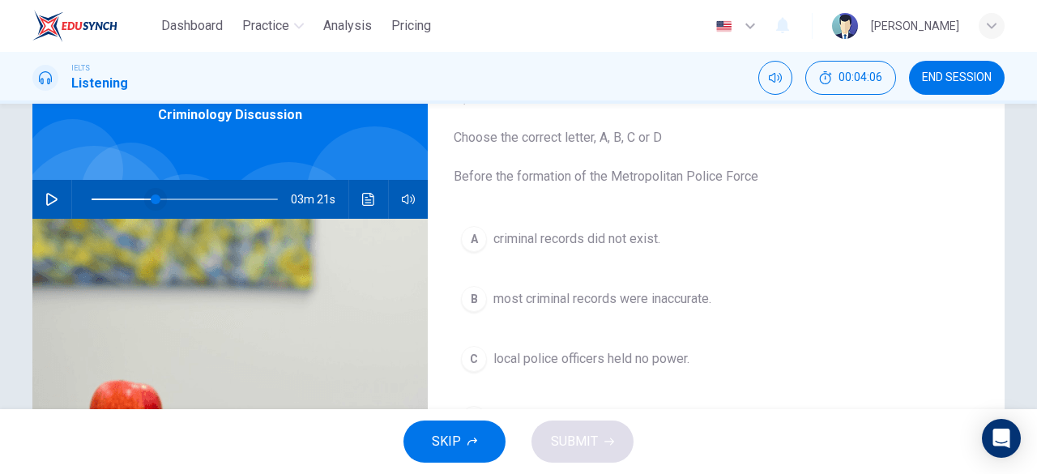
click at [151, 200] on span at bounding box center [156, 199] width 10 height 10
click at [45, 195] on icon "button" at bounding box center [51, 199] width 13 height 13
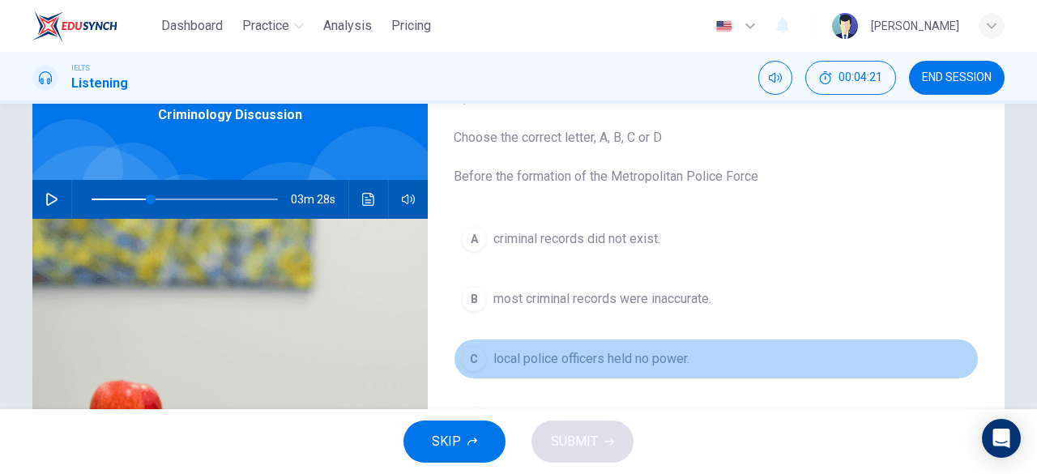
click at [599, 358] on span "local police officers held no power." at bounding box center [591, 358] width 196 height 19
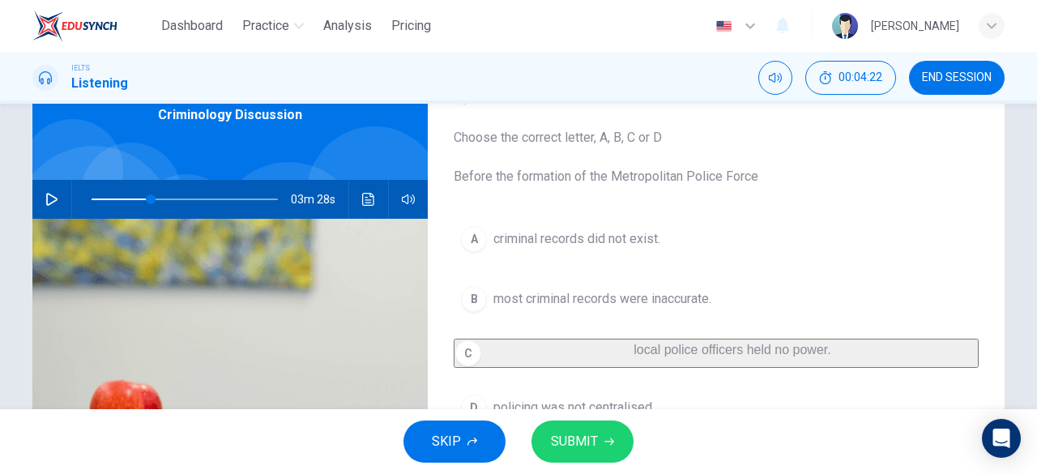
click at [593, 438] on span "SUBMIT" at bounding box center [574, 441] width 47 height 23
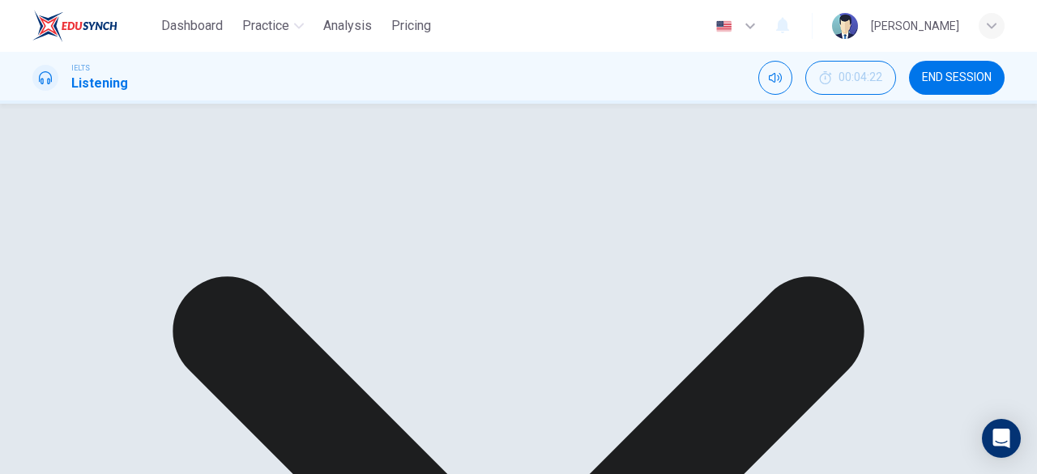
scroll to position [97, 0]
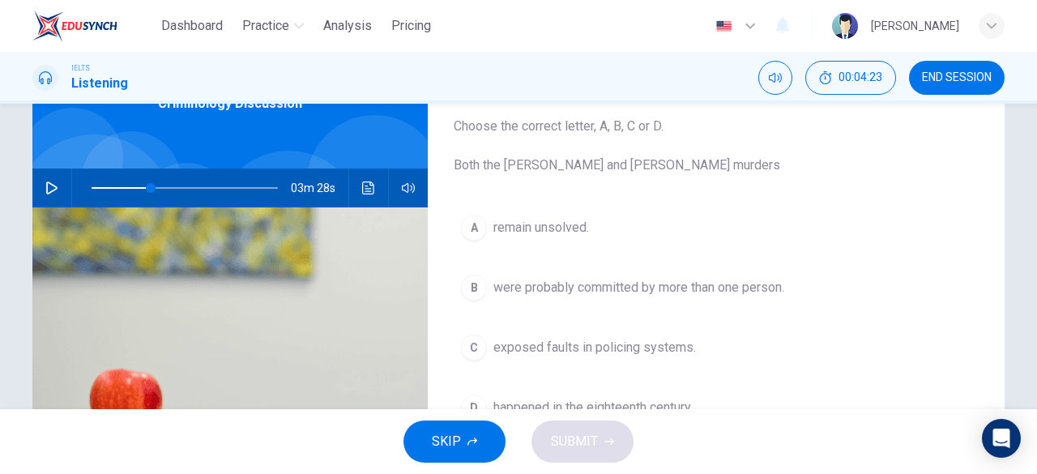
click at [53, 186] on icon "button" at bounding box center [51, 187] width 13 height 13
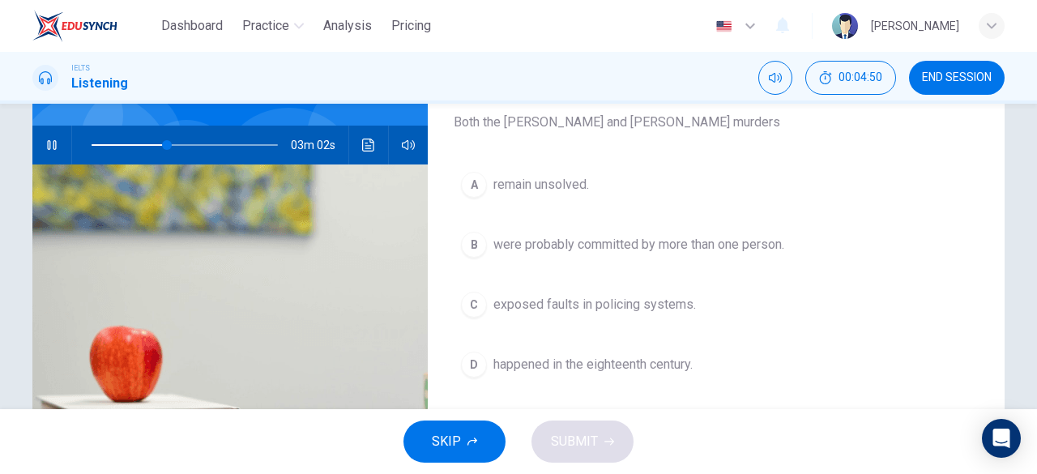
scroll to position [138, 0]
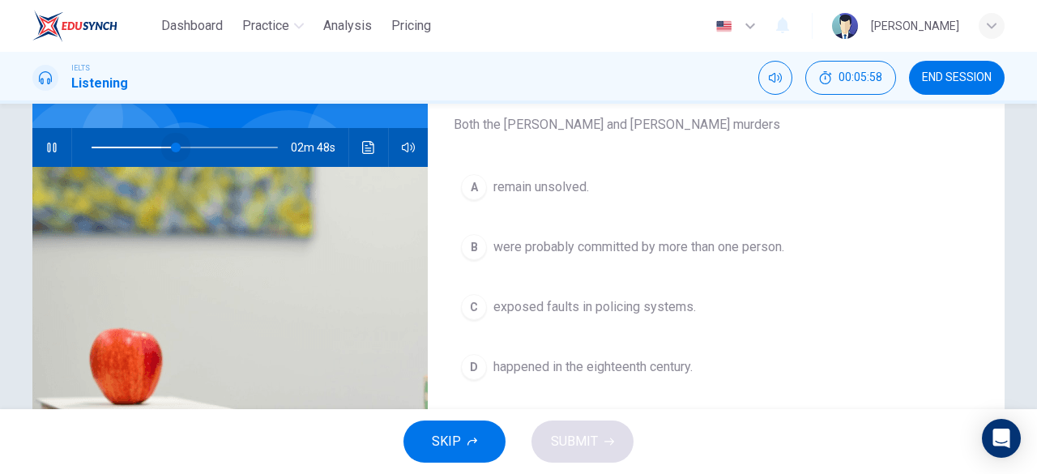
click at [173, 144] on span at bounding box center [185, 147] width 186 height 23
click at [158, 146] on span at bounding box center [162, 148] width 10 height 10
click at [147, 146] on span at bounding box center [185, 147] width 186 height 23
click at [45, 139] on button "button" at bounding box center [52, 147] width 26 height 39
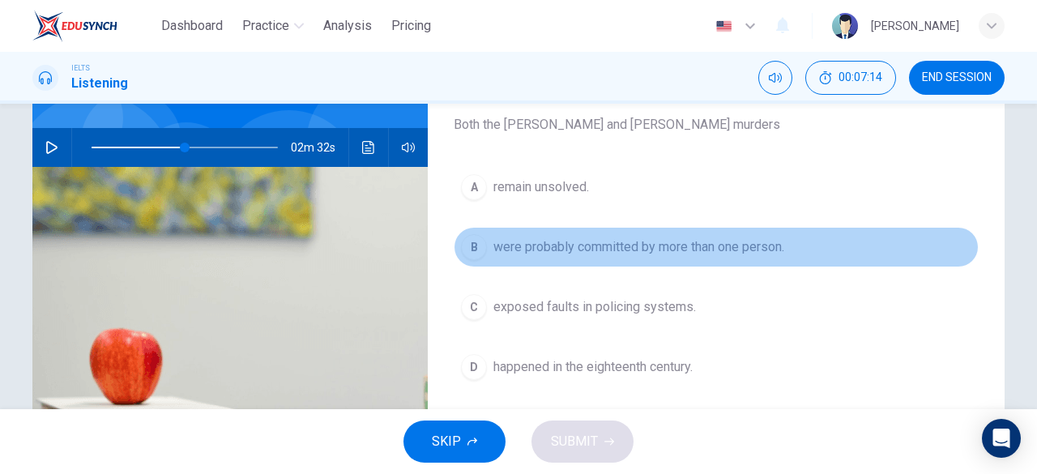
click at [607, 257] on button "B were probably committed by more than one person." at bounding box center [716, 247] width 525 height 41
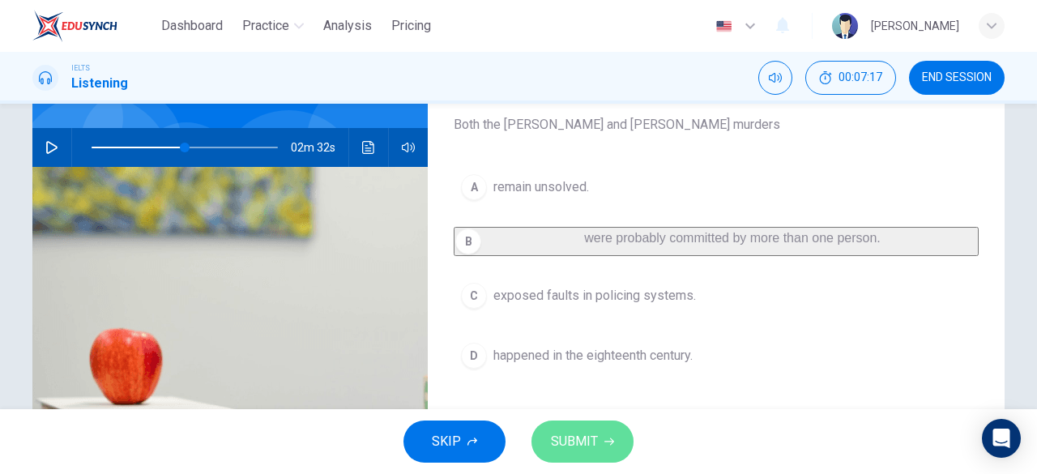
click at [604, 439] on icon "button" at bounding box center [609, 442] width 10 height 10
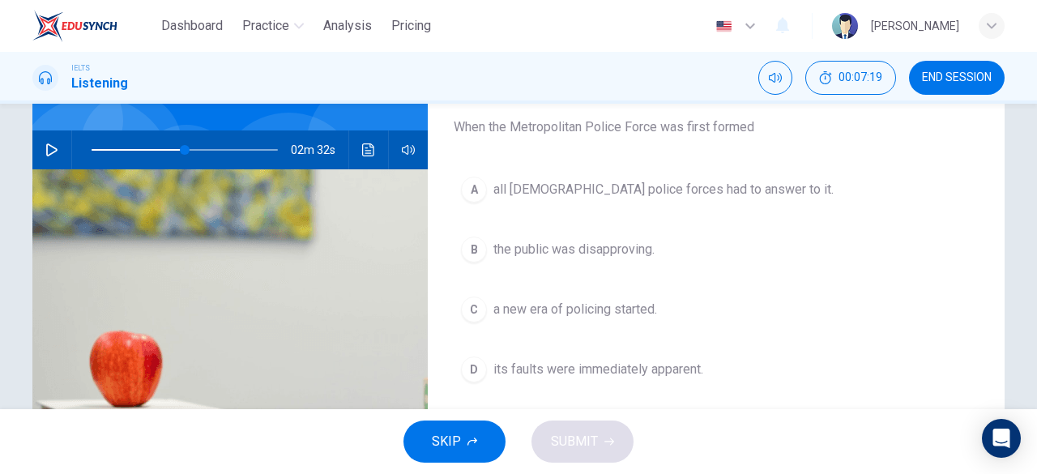
scroll to position [134, 0]
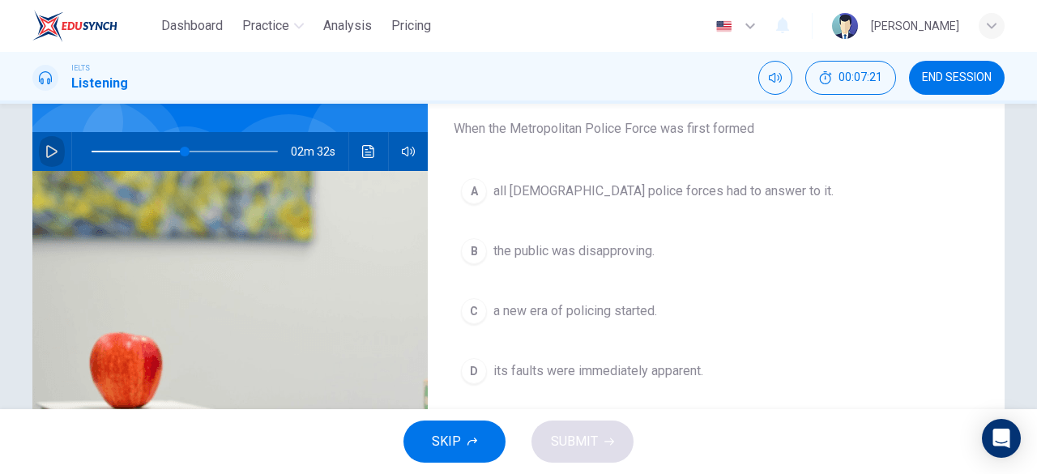
click at [55, 148] on button "button" at bounding box center [52, 151] width 26 height 39
click at [161, 148] on span at bounding box center [185, 151] width 186 height 23
click at [57, 145] on button "button" at bounding box center [52, 151] width 26 height 39
click at [49, 159] on button "button" at bounding box center [52, 151] width 26 height 39
click at [158, 152] on span at bounding box center [162, 152] width 10 height 10
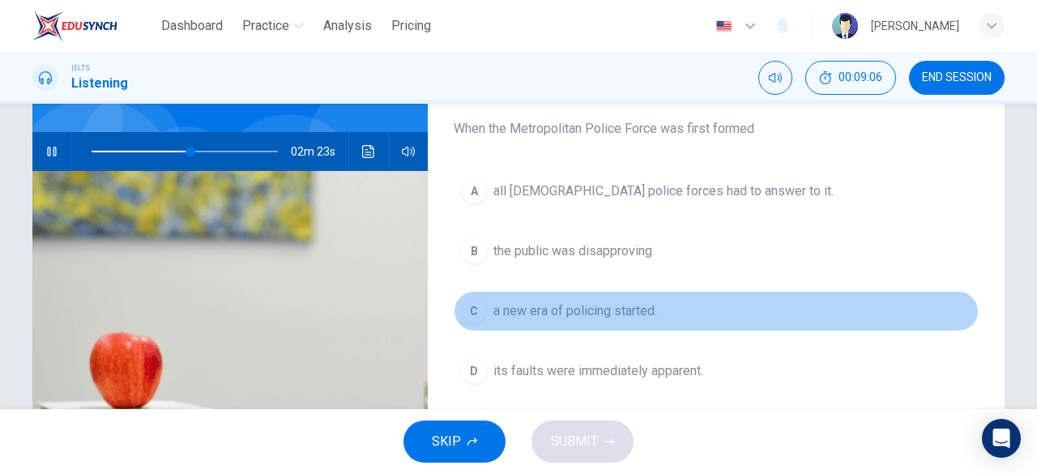
click at [554, 314] on span "a new era of policing started." at bounding box center [575, 310] width 164 height 19
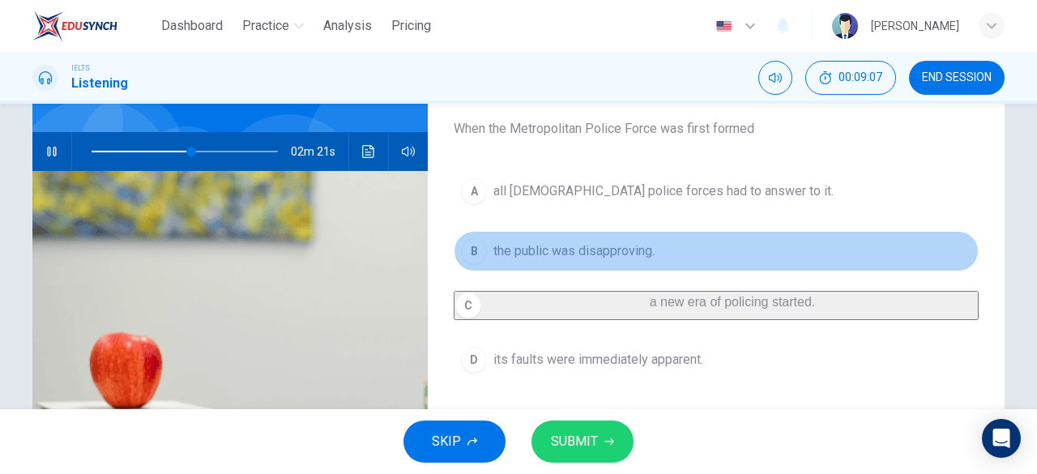
click at [564, 250] on span "the public was disapproving." at bounding box center [573, 250] width 161 height 19
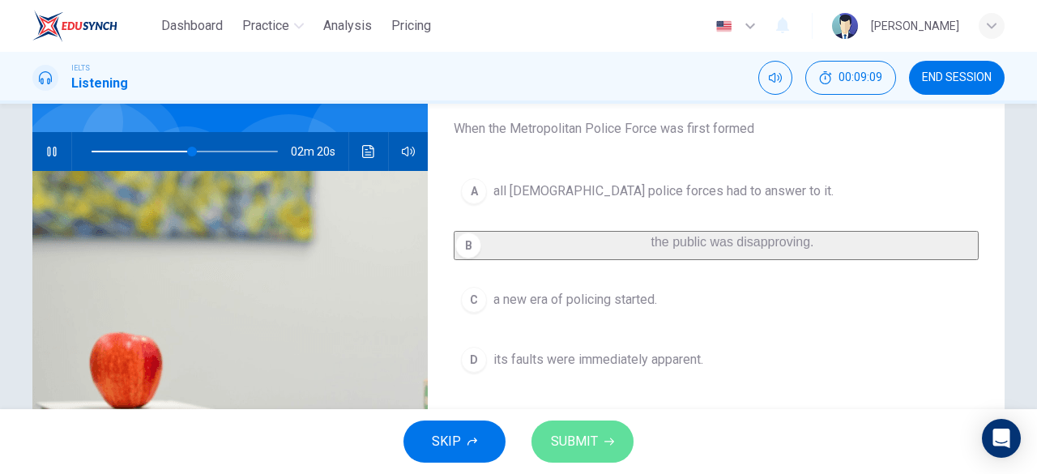
click at [600, 437] on button "SUBMIT" at bounding box center [583, 442] width 102 height 42
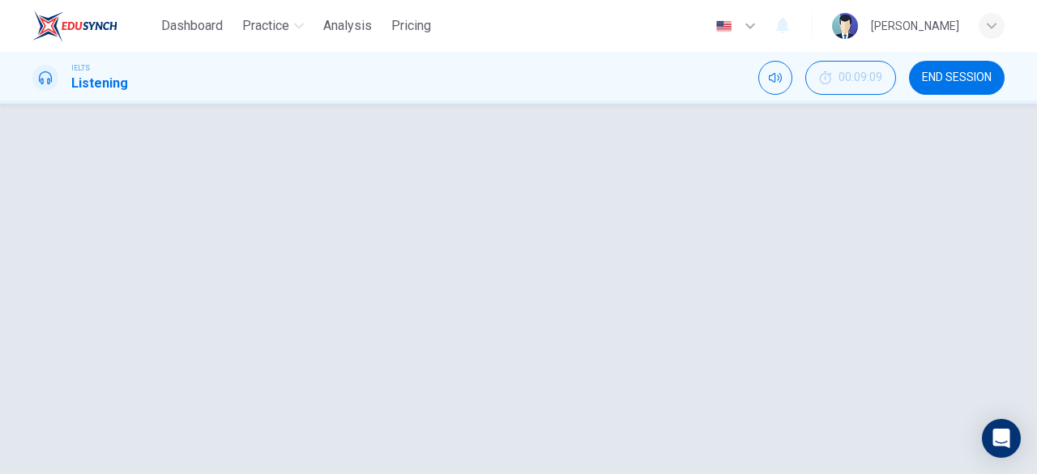
click at [53, 153] on icon "button" at bounding box center [51, 151] width 13 height 13
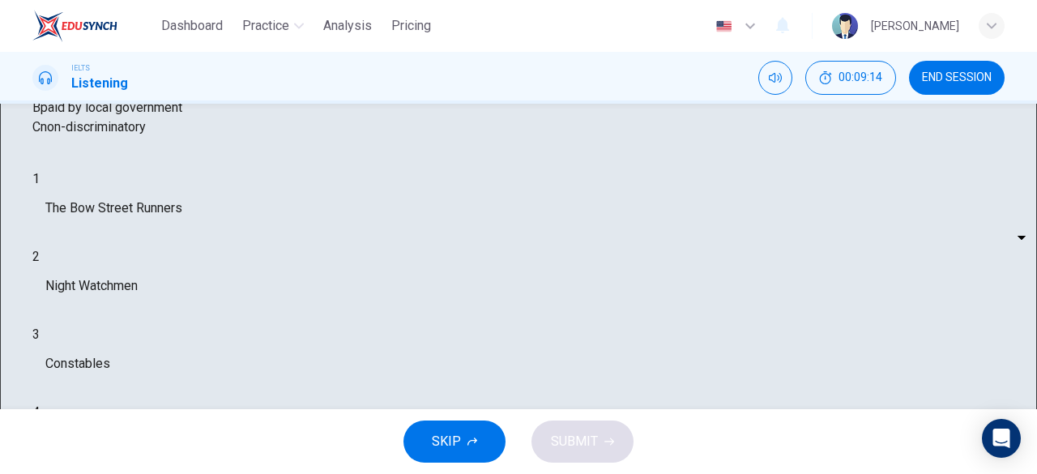
scroll to position [161, 0]
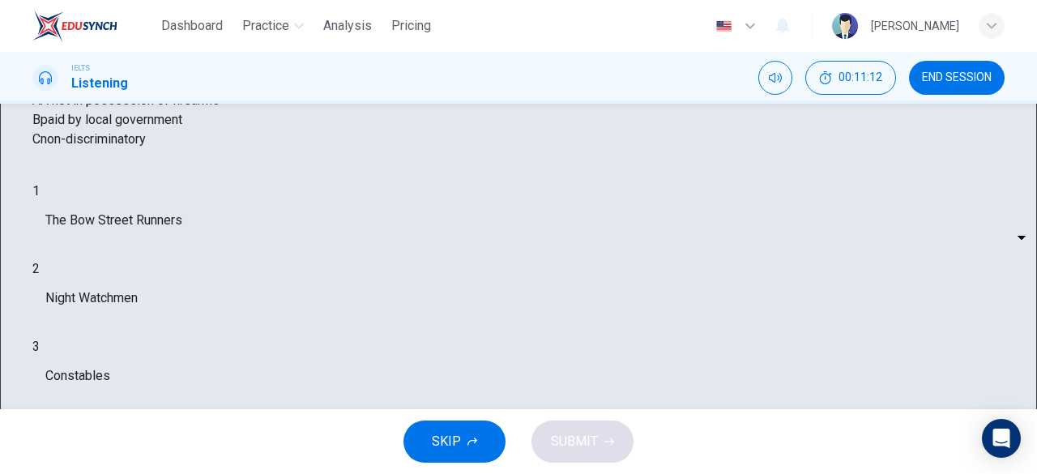
scroll to position [150, 0]
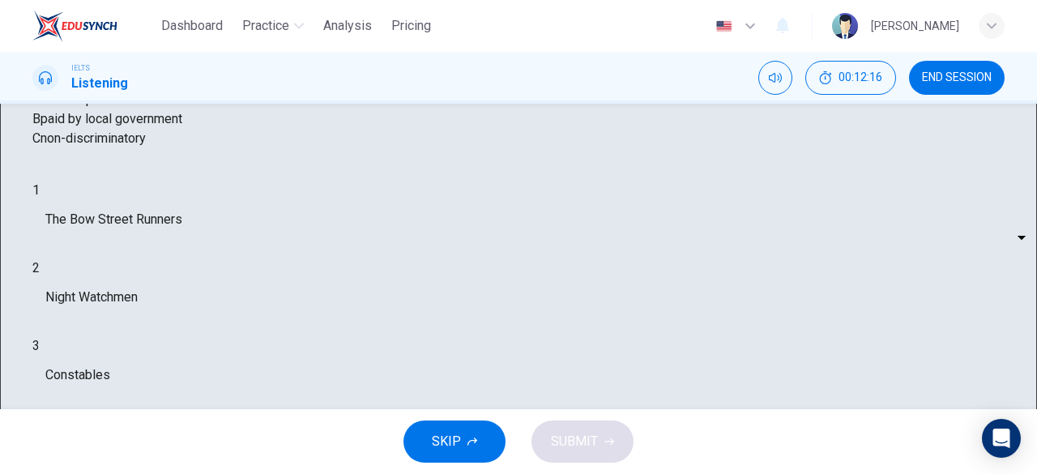
click at [541, 372] on body "Dashboard Practice Analysis Pricing English en ​ [PERSON_NAME] IELTS Listening …" at bounding box center [518, 237] width 1037 height 474
type input "91"
type input "C"
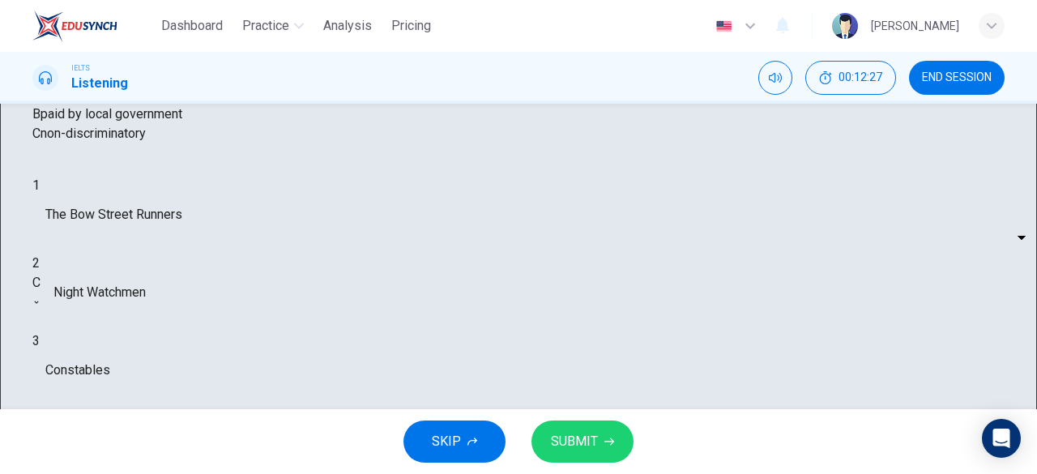
scroll to position [156, 0]
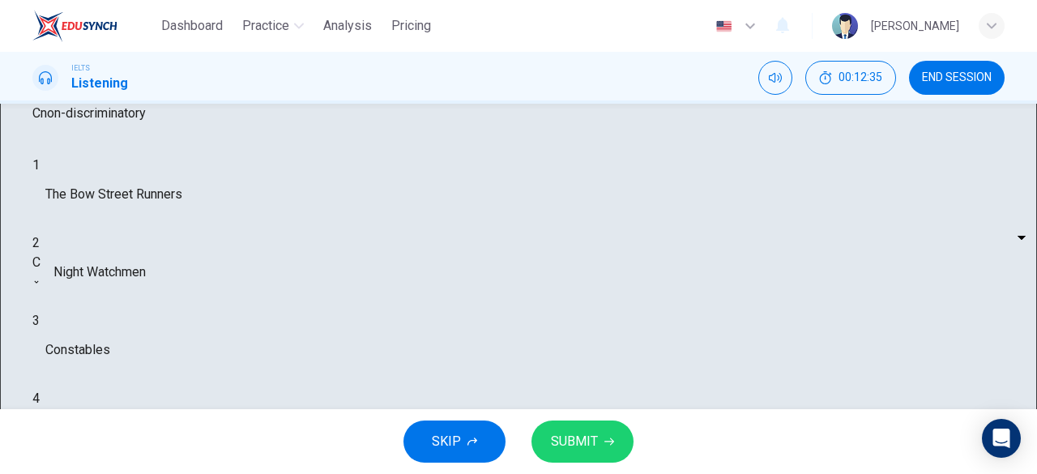
scroll to position [165, 0]
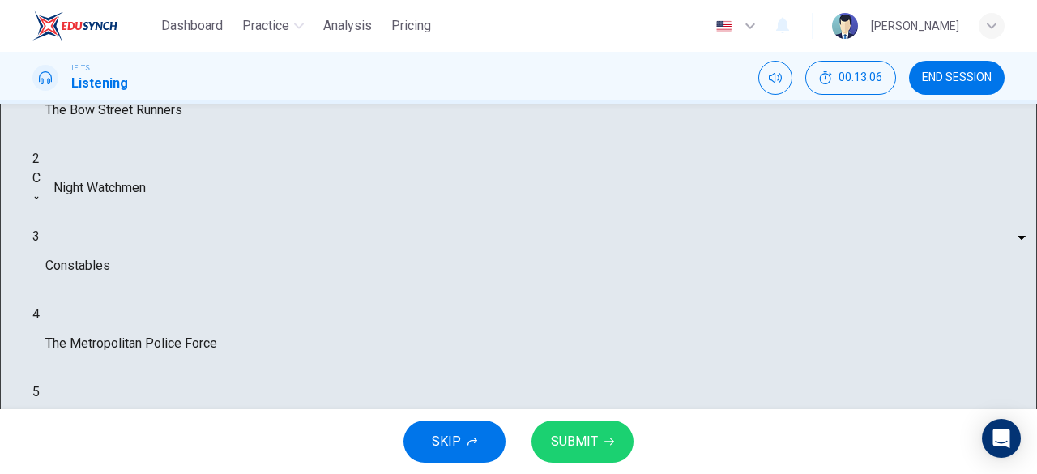
scroll to position [256, 0]
click at [535, 355] on body "Dashboard Practice Analysis Pricing English en ​ [PERSON_NAME] IELTS Listening …" at bounding box center [518, 237] width 1037 height 474
type input "76"
type input "B"
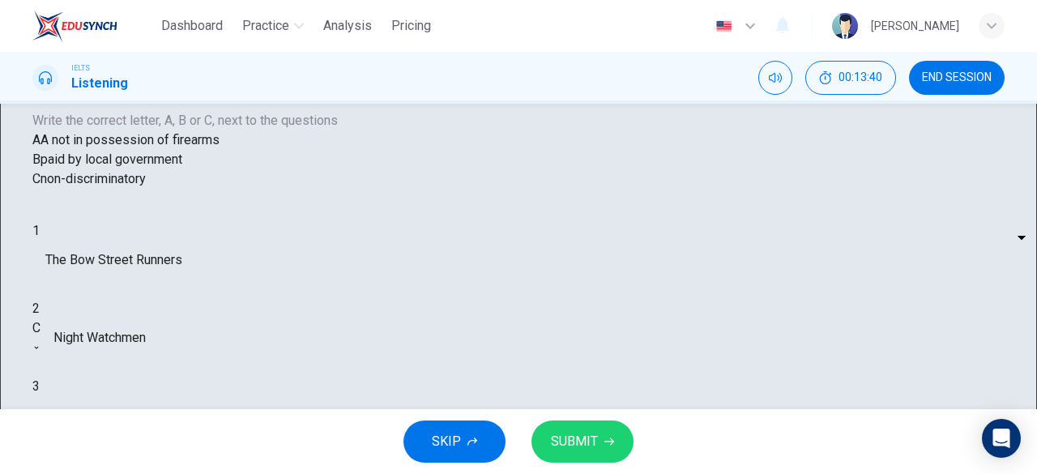
scroll to position [109, 0]
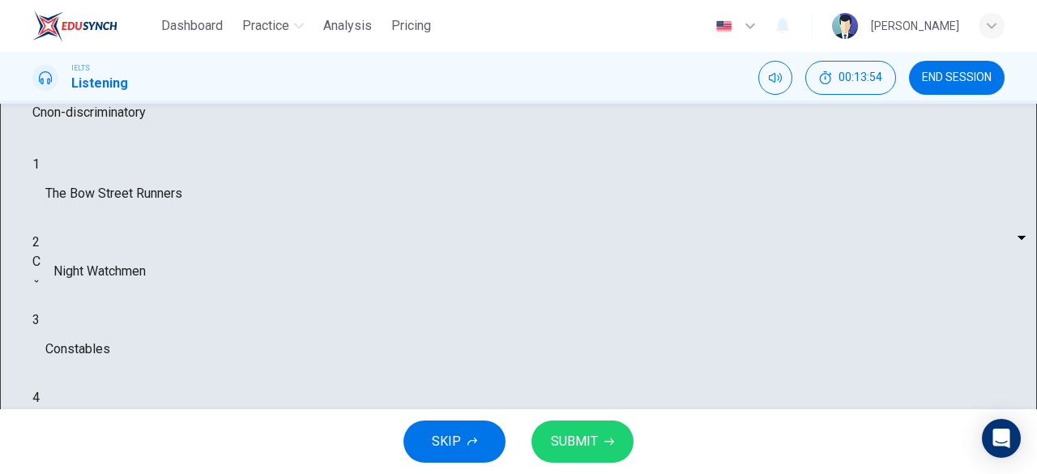
scroll to position [174, 0]
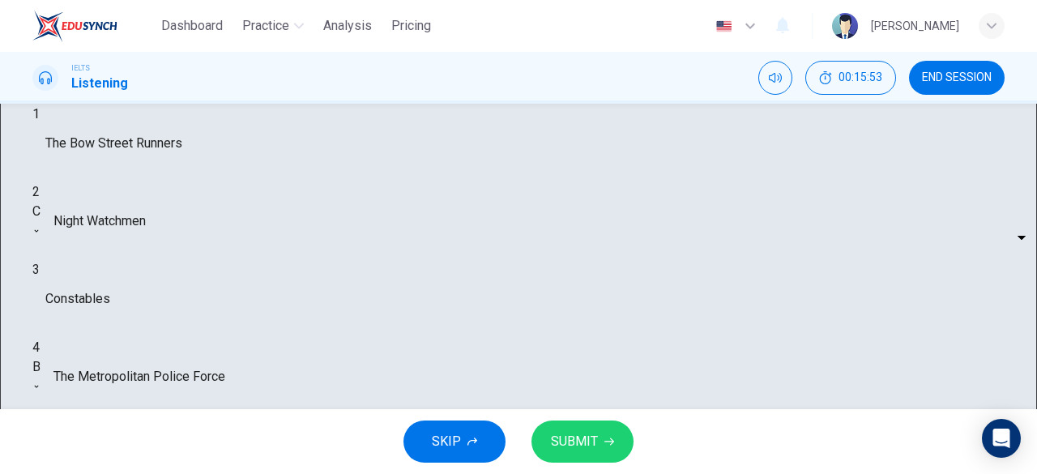
scroll to position [228, 0]
click at [564, 247] on body "Dashboard Practice Analysis Pricing English en ​ [PERSON_NAME] IELTS Listening …" at bounding box center [518, 237] width 1037 height 474
type input "80"
type input "A"
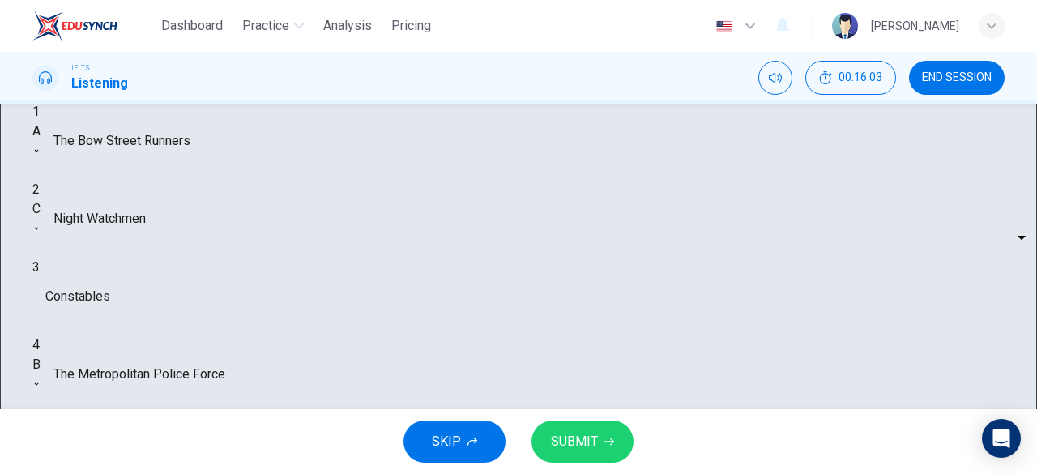
click at [539, 333] on body "Dashboard Practice Analysis Pricing English en ​ [PERSON_NAME] IELTS Listening …" at bounding box center [518, 237] width 1037 height 474
click at [801, 473] on div at bounding box center [518, 474] width 1037 height 0
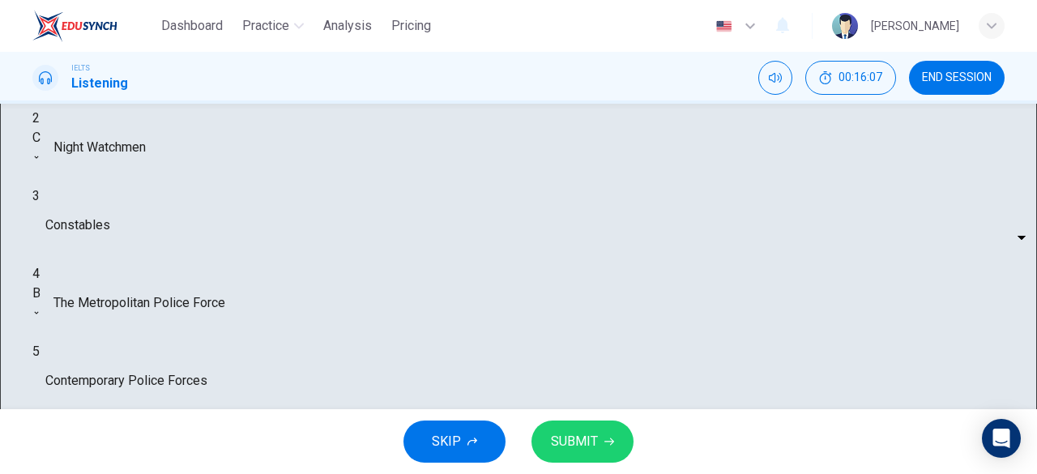
scroll to position [305, 0]
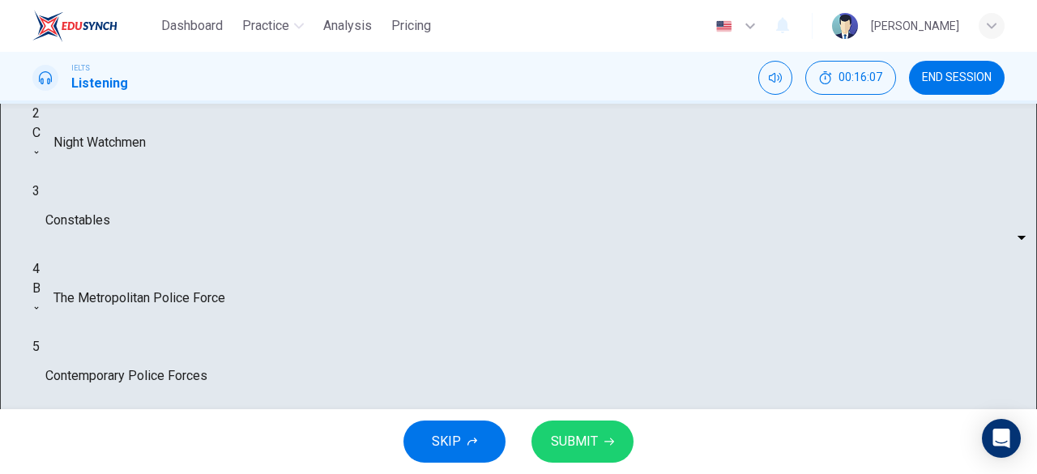
click at [540, 357] on body "Dashboard Practice Analysis Pricing English en ​ [PERSON_NAME] IELTS Listening …" at bounding box center [518, 237] width 1037 height 474
type input "82"
type input "B"
drag, startPoint x: 536, startPoint y: 260, endPoint x: 538, endPoint y: 331, distance: 71.3
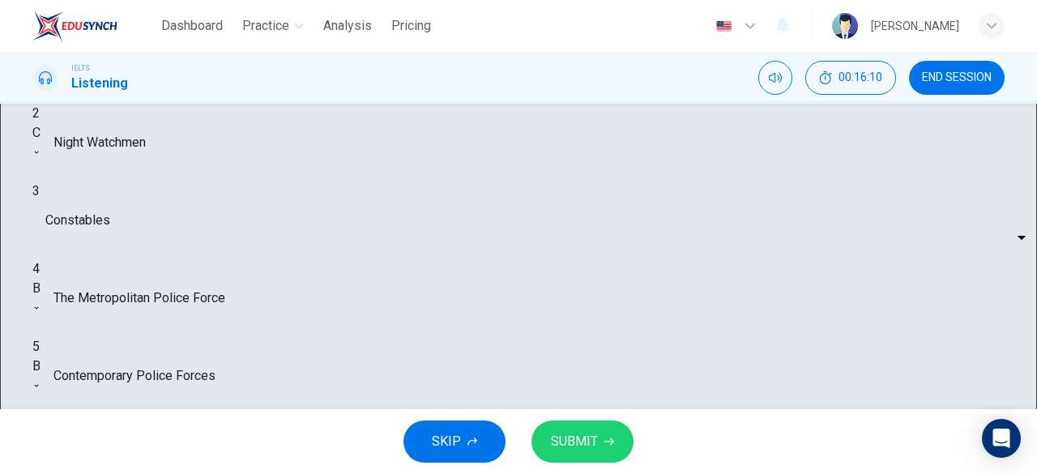
click at [538, 331] on body "Dashboard Practice Analysis Pricing English en ​ [PERSON_NAME] IELTS Listening …" at bounding box center [518, 237] width 1037 height 474
drag, startPoint x: 538, startPoint y: 331, endPoint x: 569, endPoint y: 329, distance: 30.9
type input "83"
type input "C"
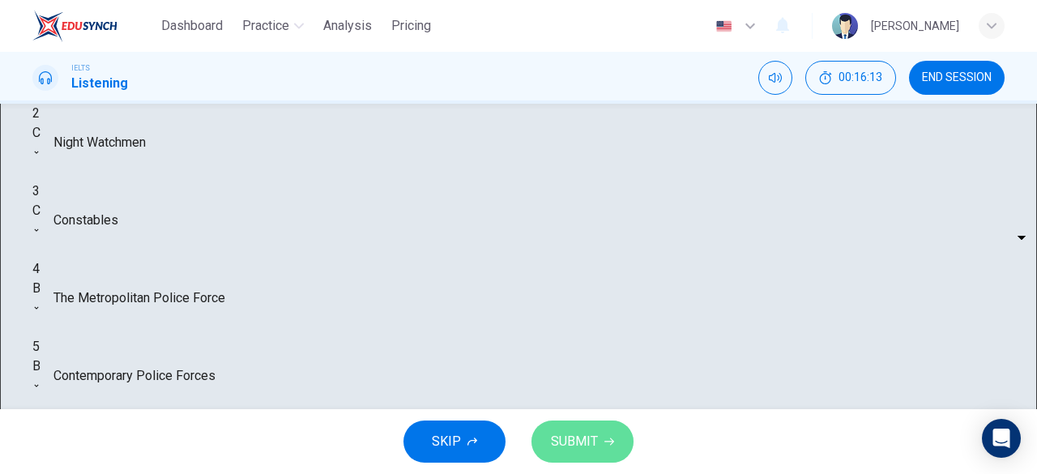
click at [586, 442] on span "SUBMIT" at bounding box center [574, 441] width 47 height 23
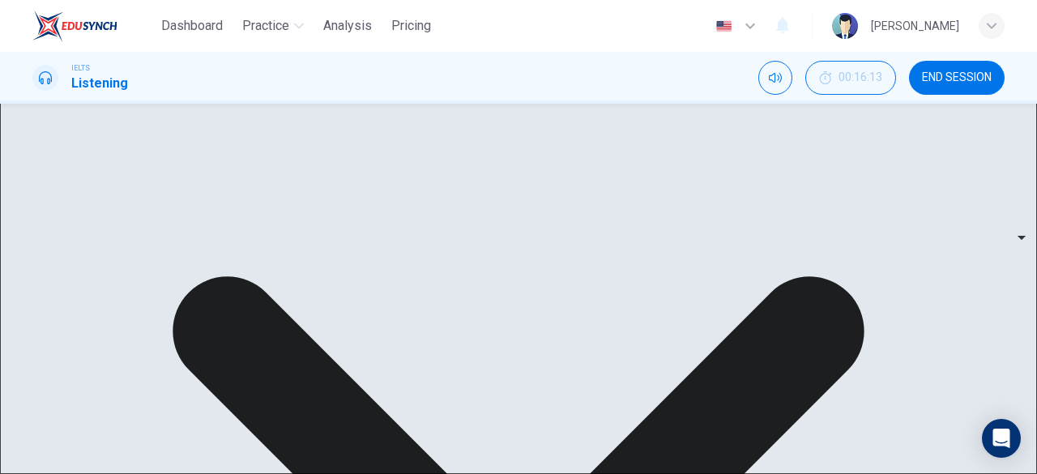
scroll to position [109, 0]
type input "87"
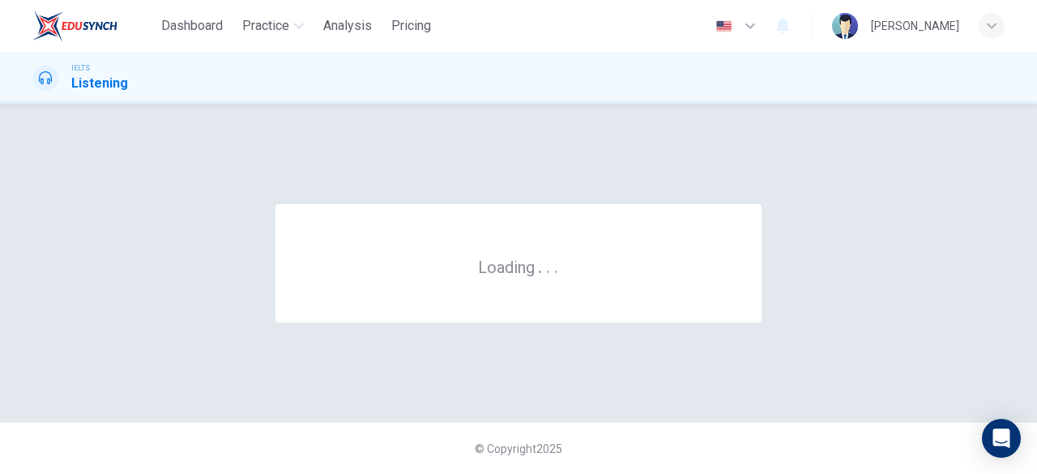
scroll to position [0, 0]
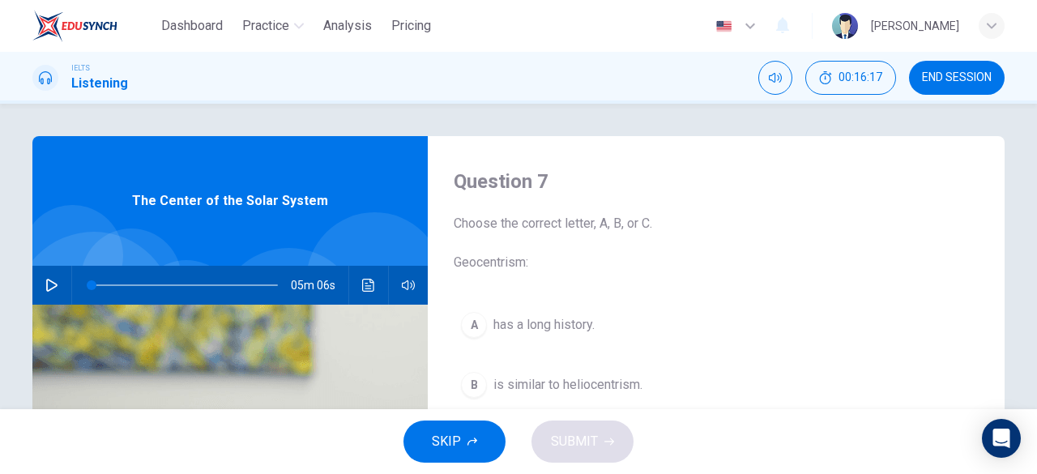
click at [49, 285] on icon "button" at bounding box center [51, 285] width 13 height 13
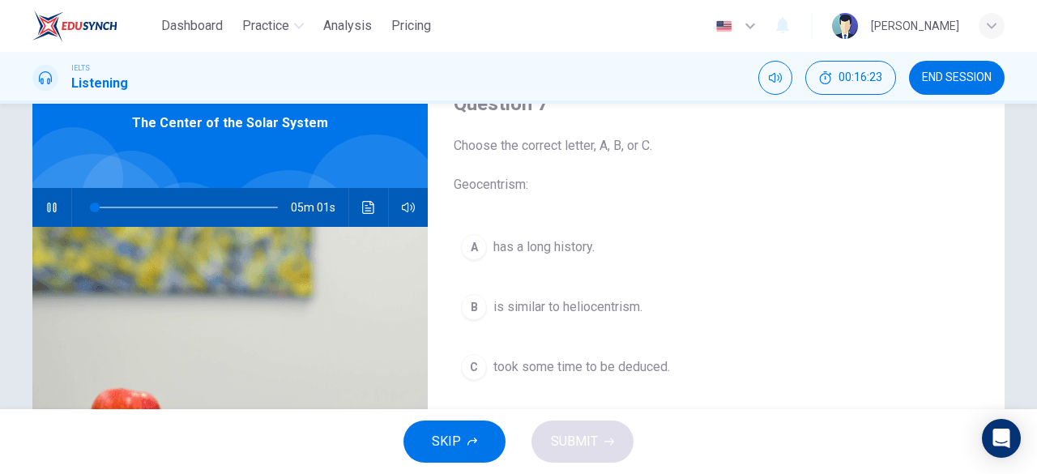
scroll to position [75, 0]
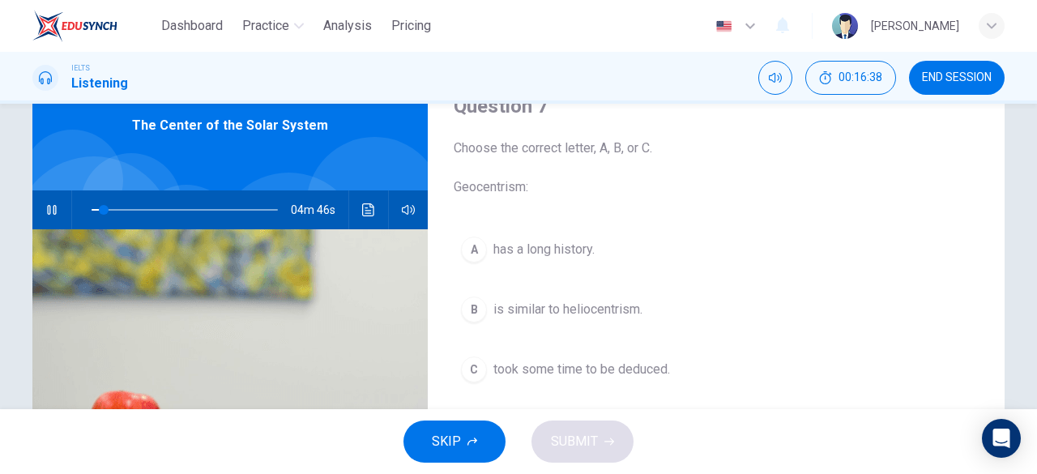
click at [50, 205] on icon "button" at bounding box center [51, 210] width 9 height 10
click at [50, 205] on icon "button" at bounding box center [51, 209] width 13 height 13
click at [536, 320] on button "B is similar to heliocentrism." at bounding box center [716, 309] width 525 height 41
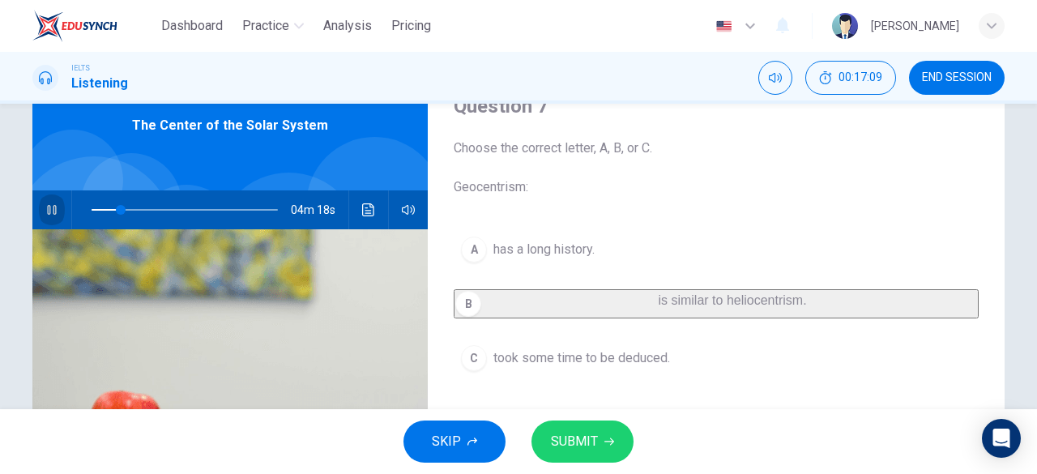
click at [39, 216] on button "button" at bounding box center [52, 209] width 26 height 39
click at [572, 433] on span "SUBMIT" at bounding box center [574, 441] width 47 height 23
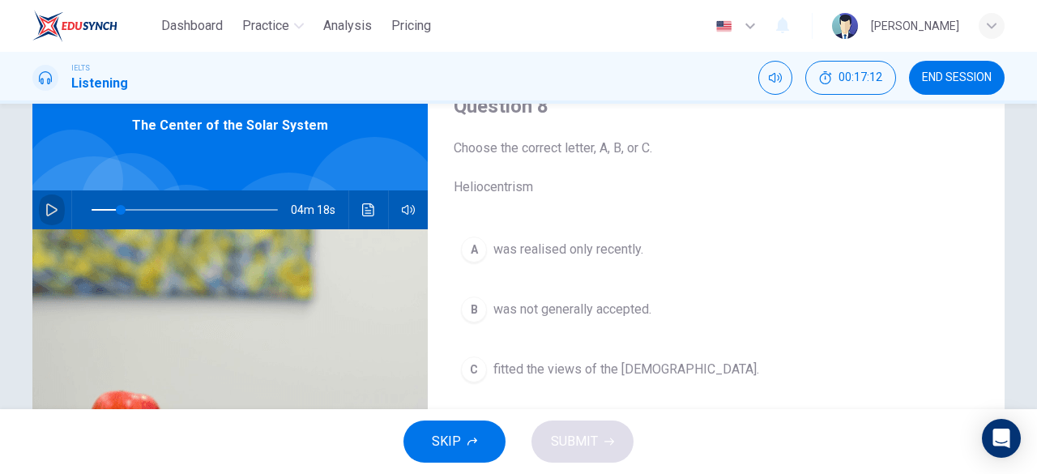
click at [45, 207] on icon "button" at bounding box center [51, 209] width 13 height 13
click at [109, 211] on span at bounding box center [114, 210] width 10 height 10
click at [109, 208] on span at bounding box center [114, 210] width 10 height 10
click at [122, 213] on span at bounding box center [125, 210] width 10 height 10
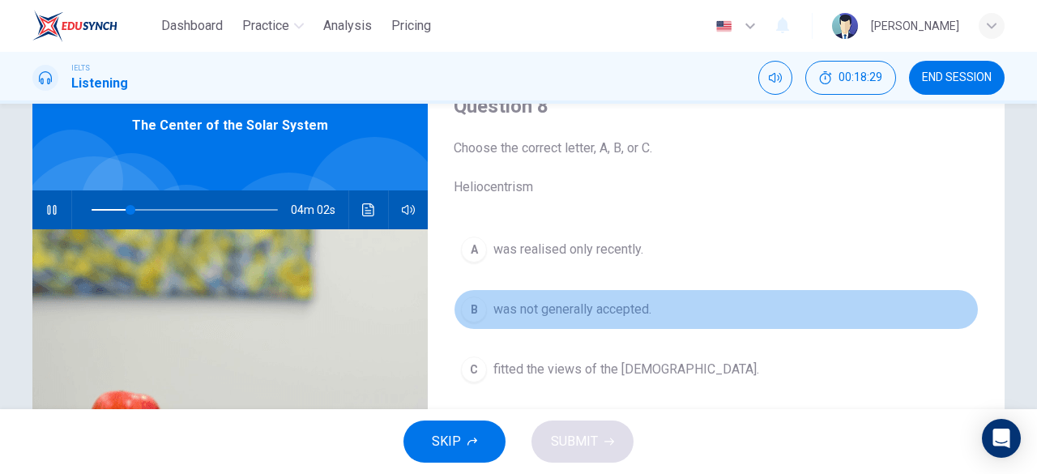
click at [572, 300] on span "was not generally accepted." at bounding box center [572, 309] width 158 height 19
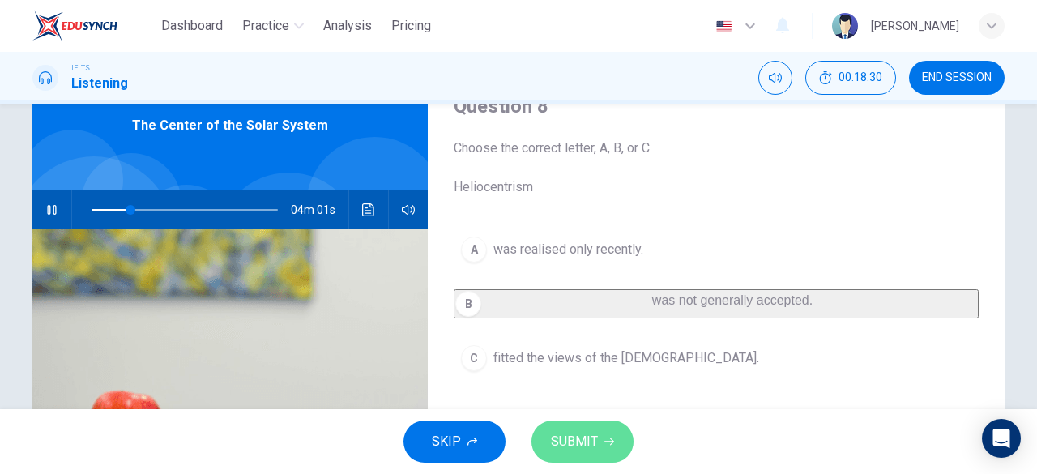
click at [587, 440] on span "SUBMIT" at bounding box center [574, 441] width 47 height 23
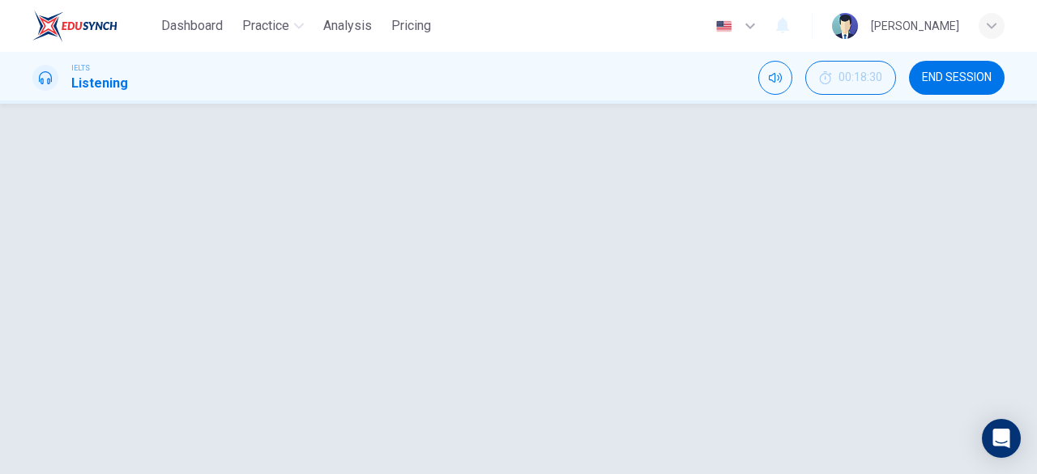
click at [50, 212] on icon "button" at bounding box center [51, 209] width 13 height 13
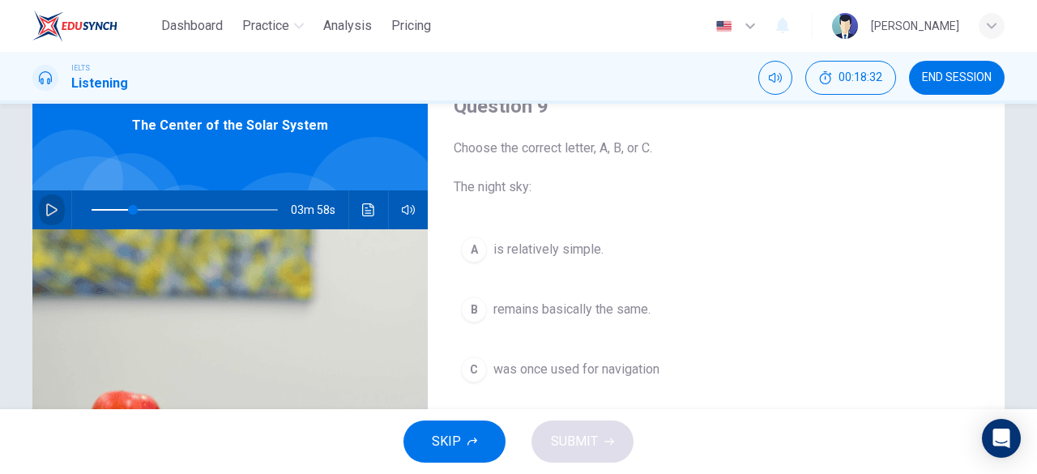
click at [51, 202] on button "button" at bounding box center [52, 209] width 26 height 39
click at [150, 208] on span at bounding box center [153, 210] width 10 height 10
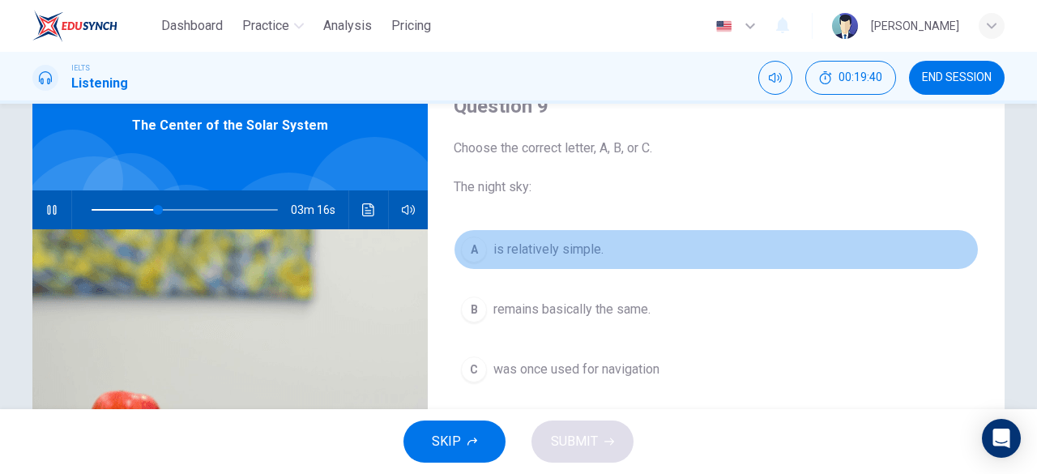
click at [522, 265] on button "A is relatively simple." at bounding box center [716, 249] width 525 height 41
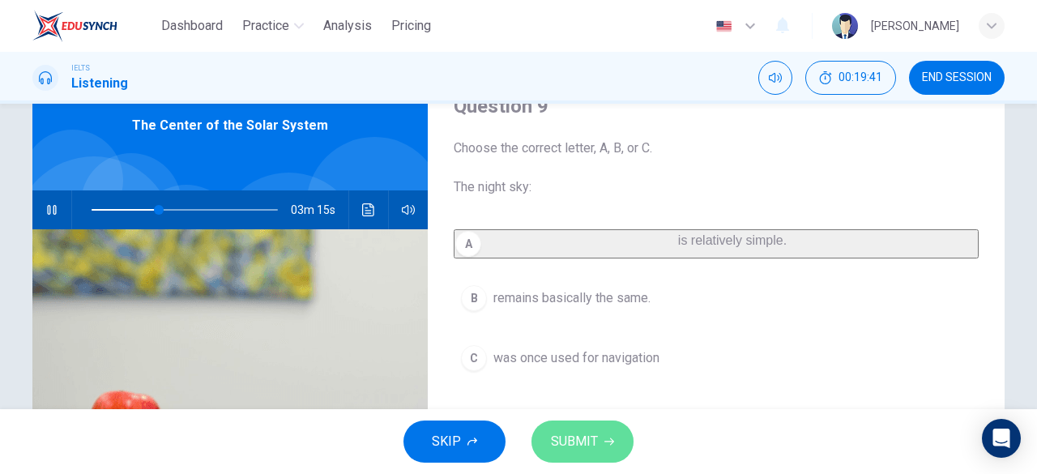
click at [554, 433] on span "SUBMIT" at bounding box center [574, 441] width 47 height 23
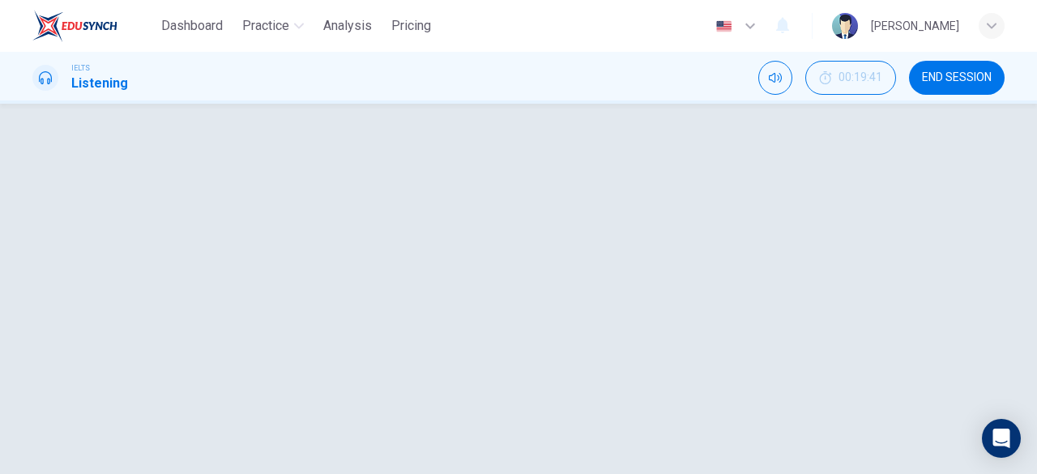
click at [50, 210] on icon "button" at bounding box center [51, 209] width 13 height 13
type input "37"
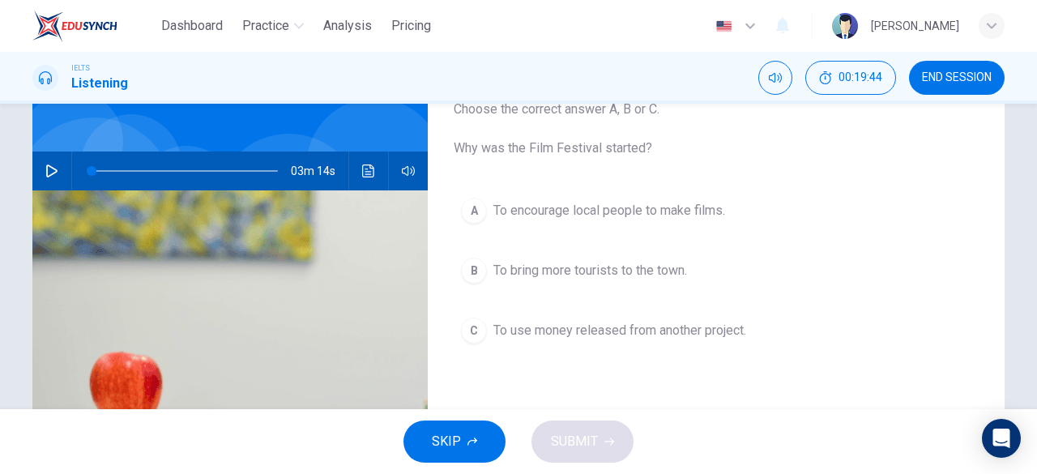
scroll to position [113, 0]
click at [46, 173] on icon "button" at bounding box center [51, 171] width 13 height 13
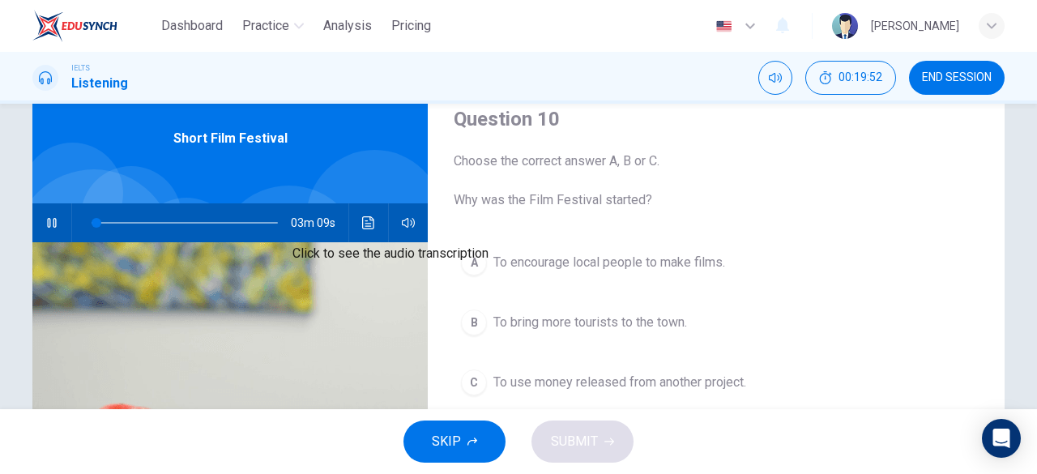
scroll to position [60, 0]
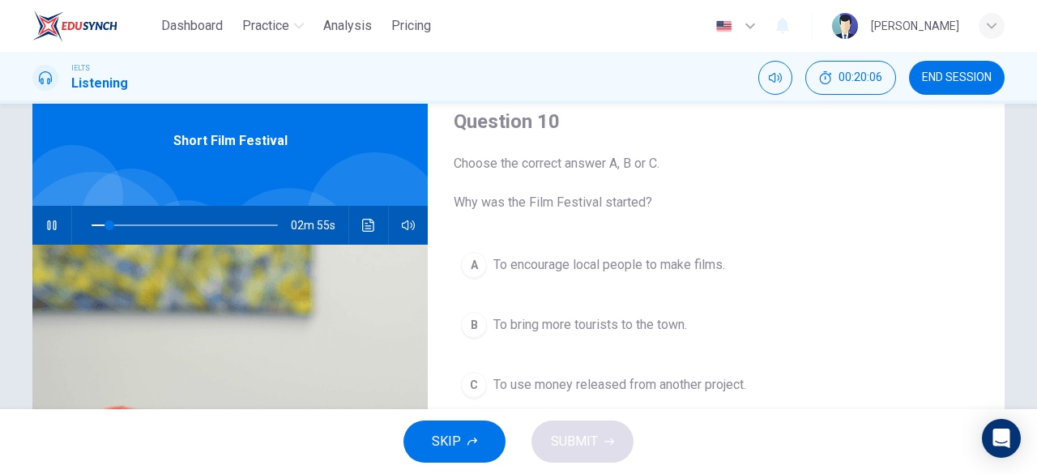
type input "10"
click at [115, 224] on span at bounding box center [185, 225] width 186 height 23
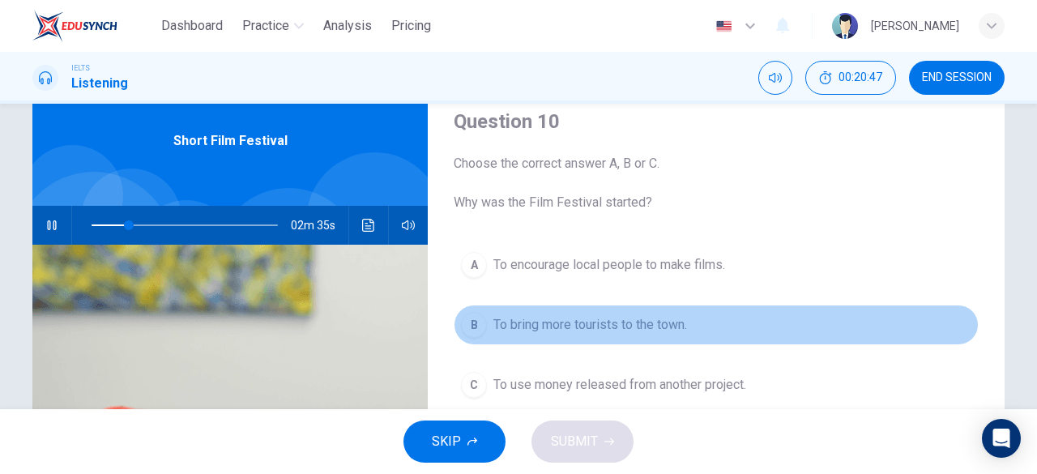
click at [518, 319] on span "To bring more tourists to the town." at bounding box center [590, 324] width 194 height 19
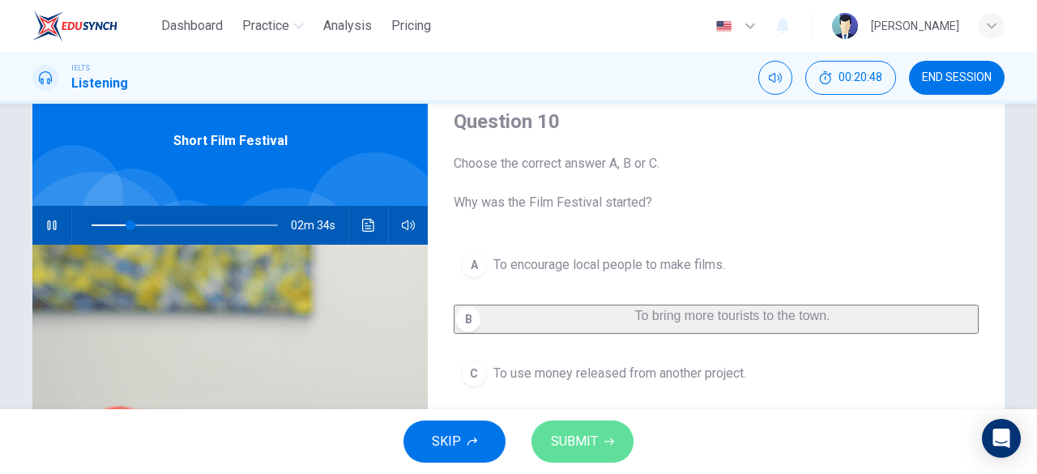
click at [587, 452] on span "SUBMIT" at bounding box center [574, 441] width 47 height 23
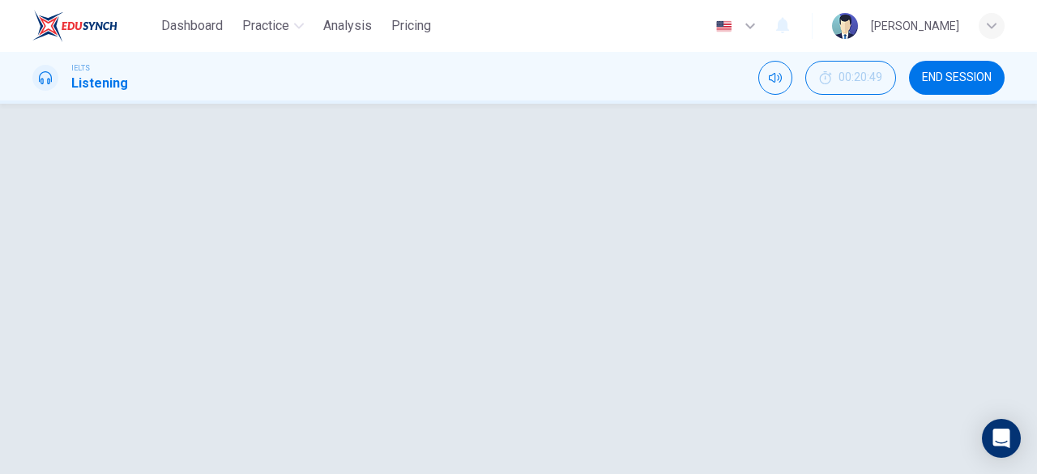
click at [39, 227] on button "button" at bounding box center [52, 225] width 26 height 39
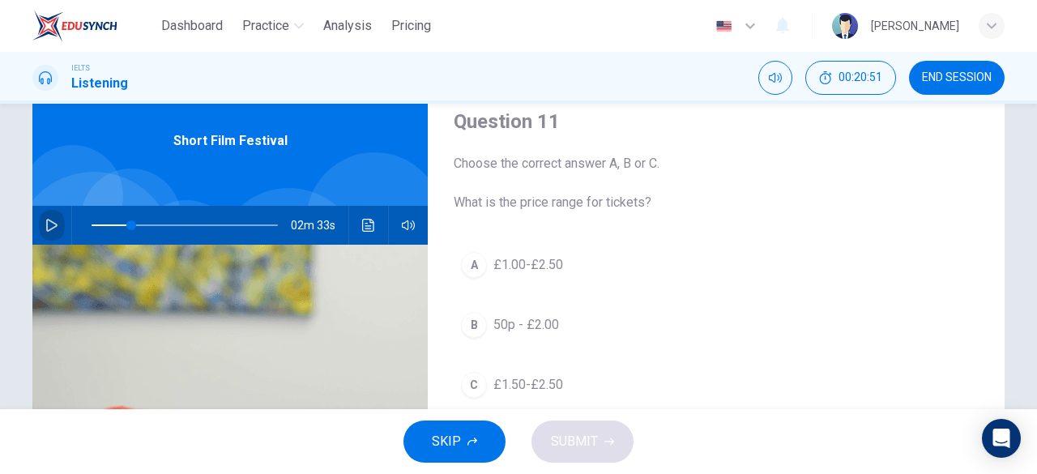
click at [53, 211] on button "button" at bounding box center [52, 225] width 26 height 39
click at [182, 226] on span at bounding box center [187, 225] width 10 height 10
click at [172, 226] on span at bounding box center [176, 225] width 10 height 10
click at [168, 224] on span at bounding box center [172, 225] width 10 height 10
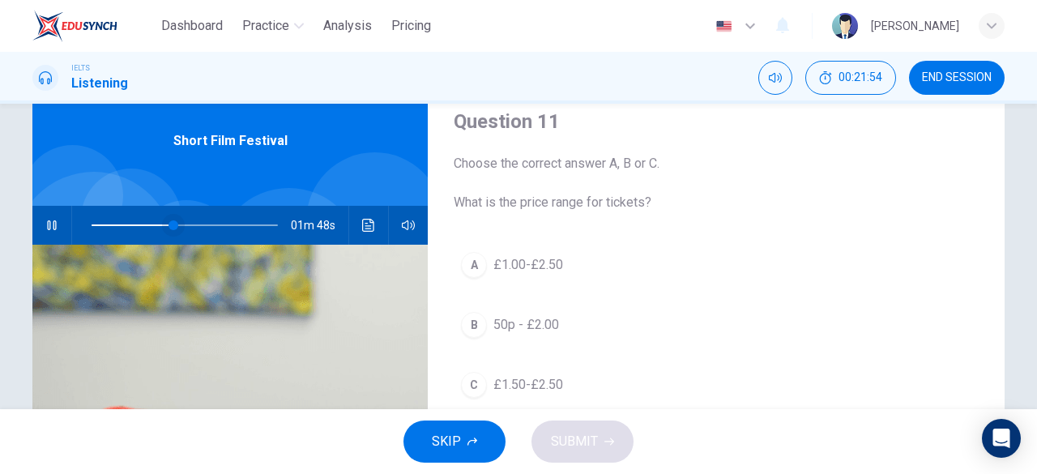
click at [169, 223] on span at bounding box center [174, 225] width 10 height 10
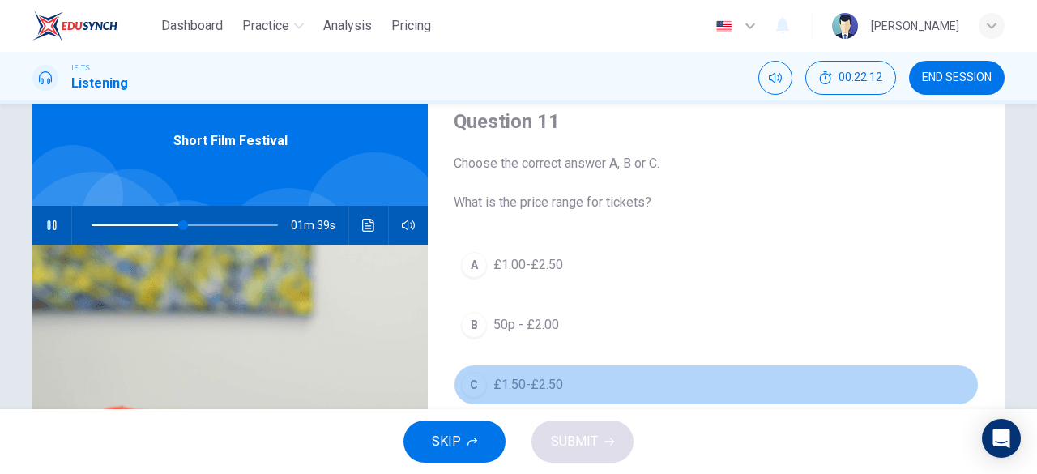
click at [469, 382] on div "C" at bounding box center [474, 385] width 26 height 26
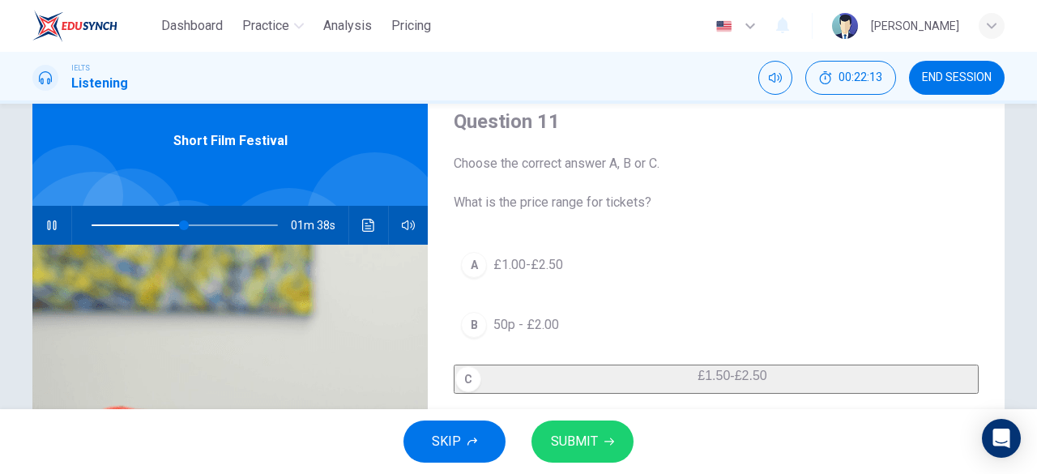
click at [585, 451] on span "SUBMIT" at bounding box center [574, 441] width 47 height 23
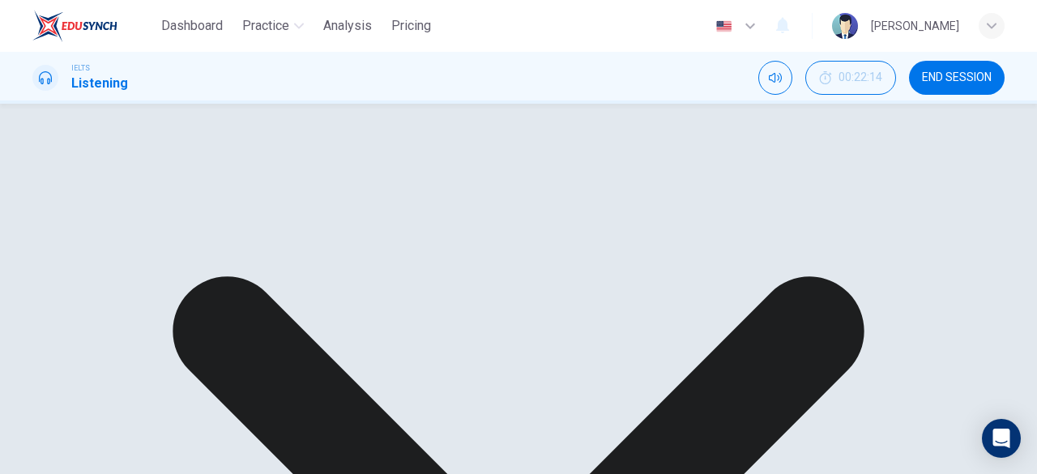
click at [53, 224] on icon "button" at bounding box center [51, 225] width 13 height 13
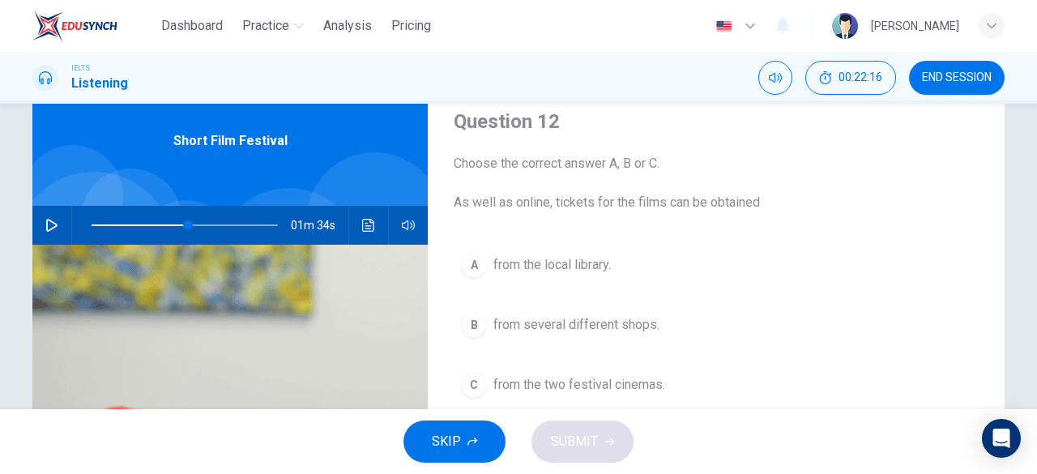
click at [45, 226] on icon "button" at bounding box center [51, 225] width 13 height 13
click at [47, 226] on icon "button" at bounding box center [51, 225] width 9 height 10
click at [39, 225] on button "button" at bounding box center [52, 225] width 26 height 39
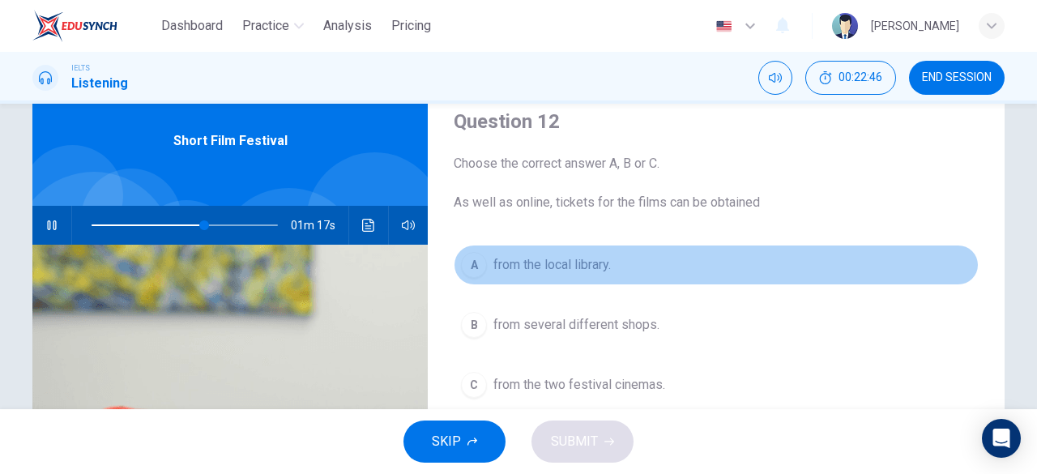
click at [578, 258] on span "from the local library." at bounding box center [551, 264] width 117 height 19
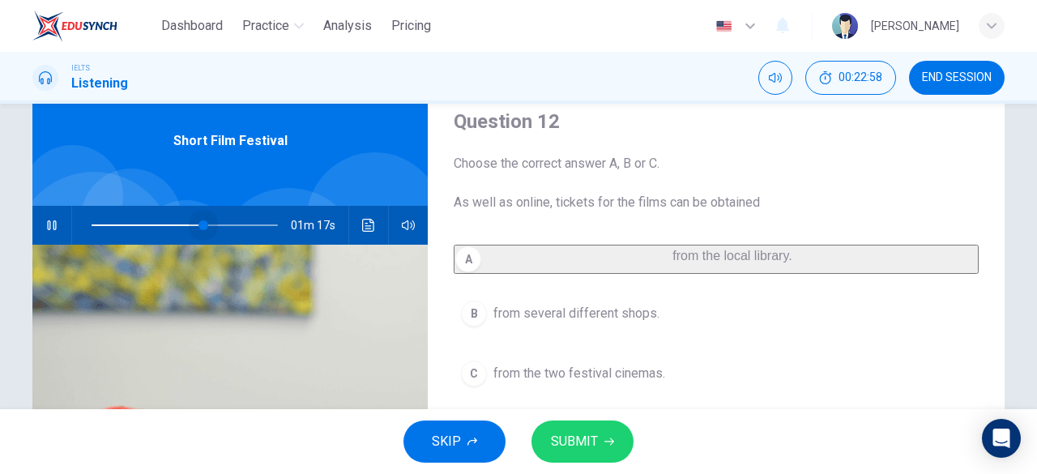
click at [199, 224] on span at bounding box center [204, 225] width 10 height 10
click at [195, 224] on span at bounding box center [199, 225] width 10 height 10
click at [191, 225] on span at bounding box center [195, 225] width 10 height 10
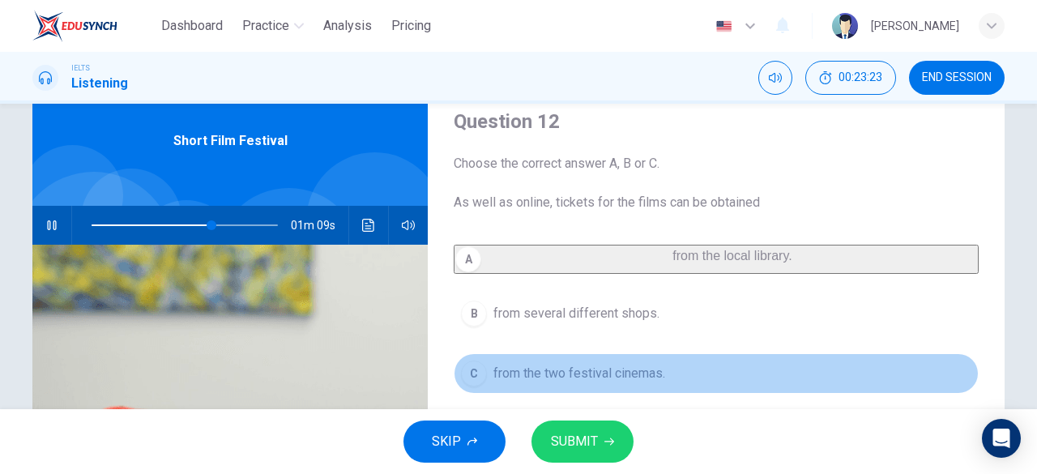
click at [544, 383] on span "from the two festival cinemas." at bounding box center [579, 373] width 172 height 19
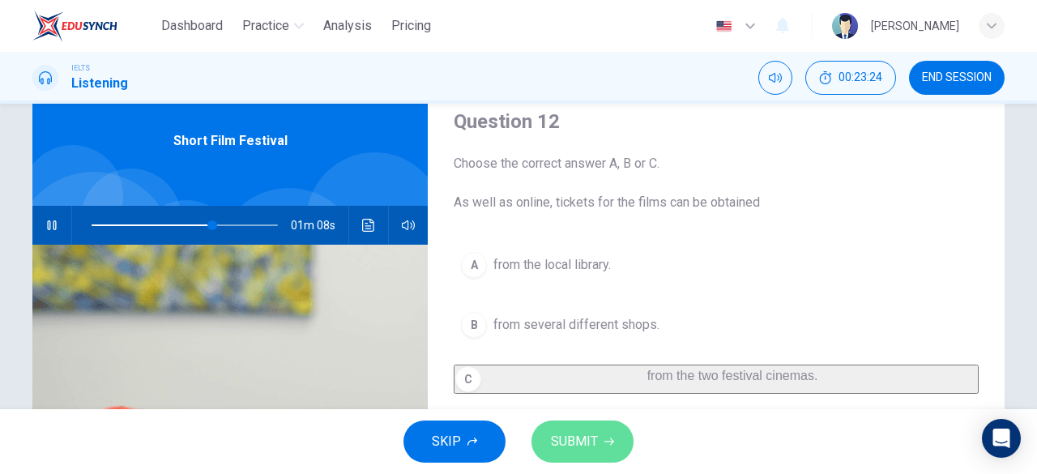
click at [566, 431] on span "SUBMIT" at bounding box center [574, 441] width 47 height 23
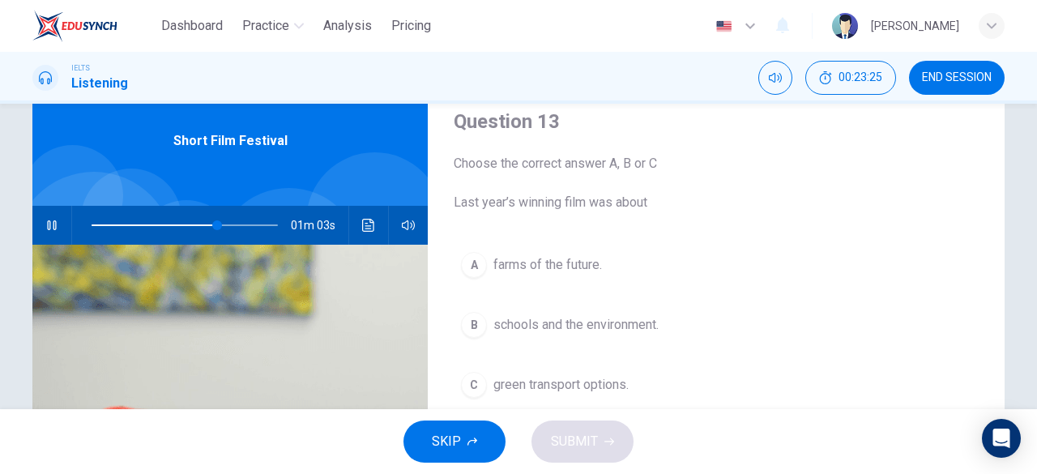
click at [50, 216] on button "button" at bounding box center [52, 225] width 26 height 39
click at [224, 223] on span at bounding box center [185, 225] width 186 height 23
click at [212, 225] on span at bounding box center [216, 225] width 10 height 10
click at [207, 224] on span at bounding box center [185, 225] width 186 height 23
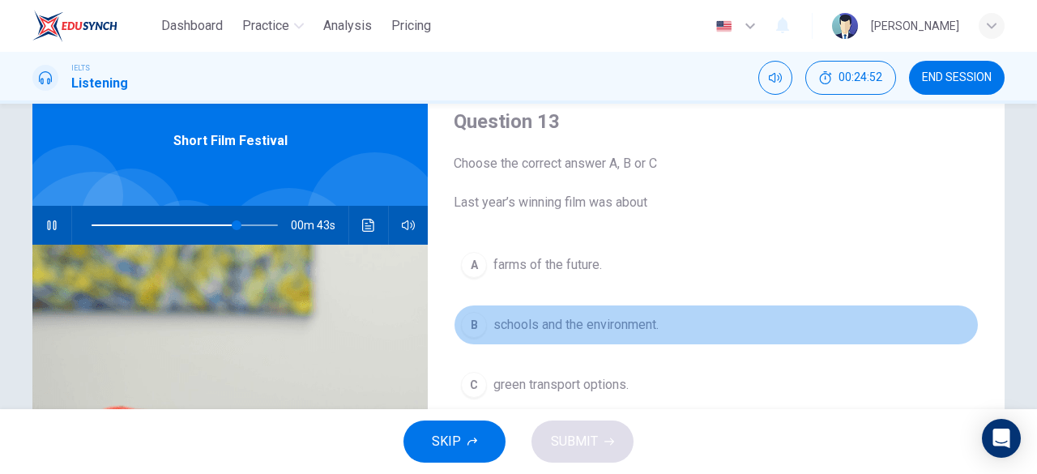
click at [506, 331] on span "schools and the environment." at bounding box center [575, 324] width 165 height 19
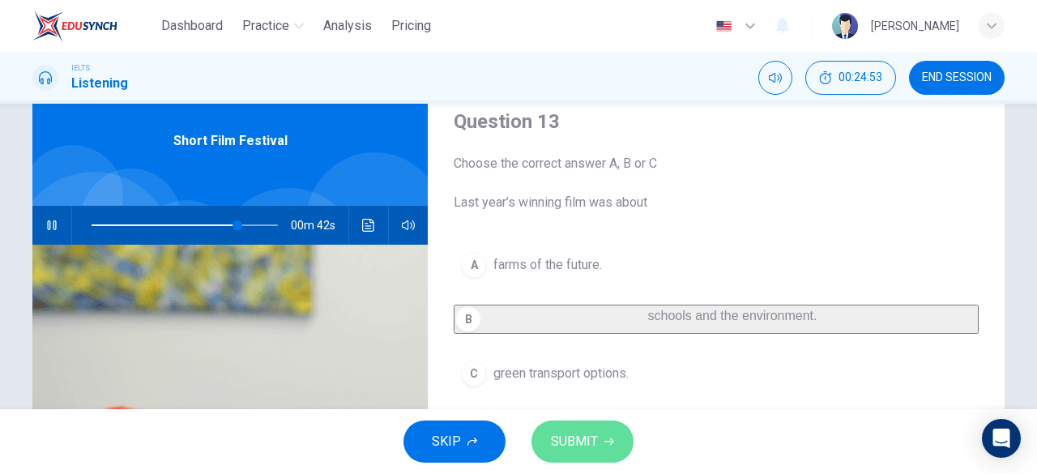
click at [569, 437] on span "SUBMIT" at bounding box center [574, 441] width 47 height 23
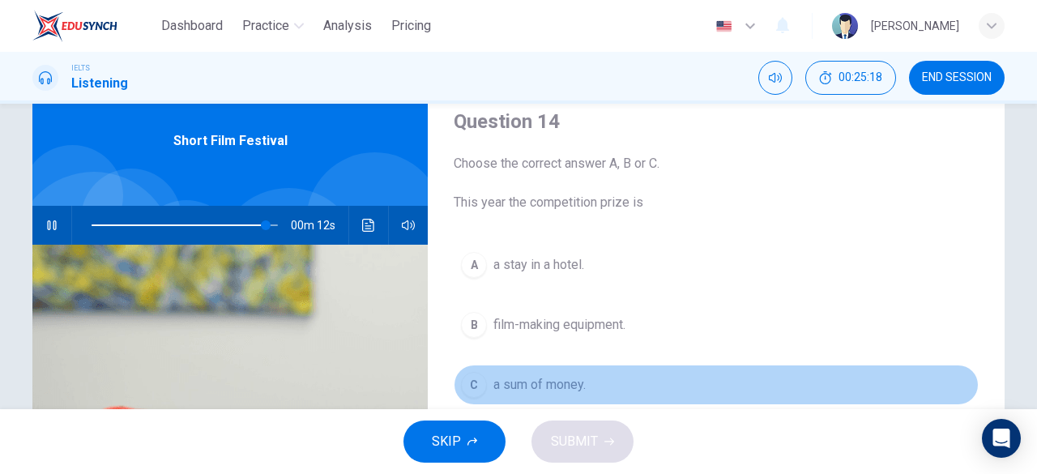
click at [557, 391] on span "a sum of money." at bounding box center [539, 384] width 92 height 19
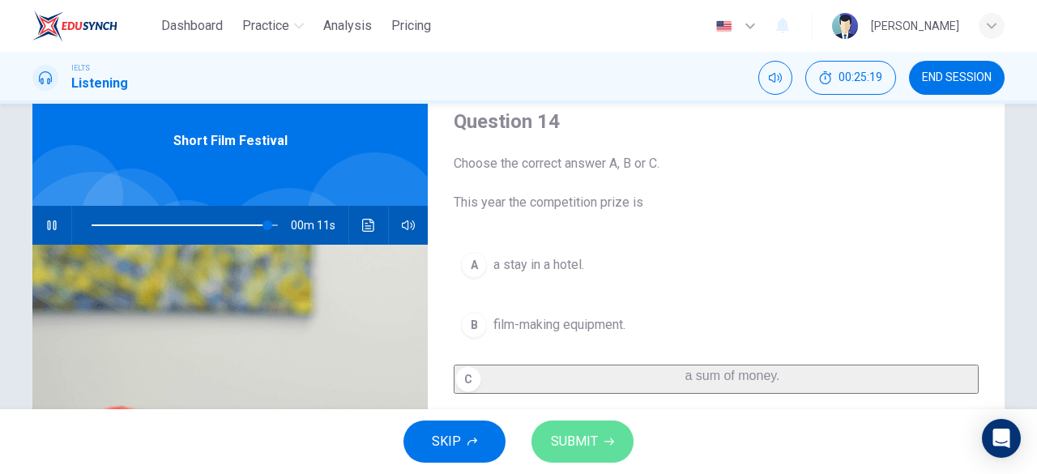
click at [570, 430] on span "SUBMIT" at bounding box center [574, 441] width 47 height 23
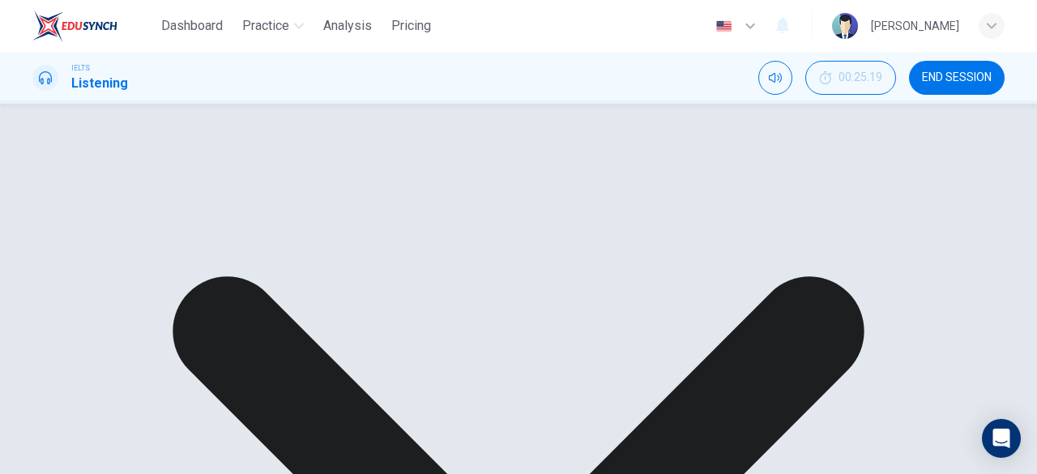
click at [258, 224] on span at bounding box center [261, 225] width 10 height 10
click at [251, 224] on span at bounding box center [254, 225] width 10 height 10
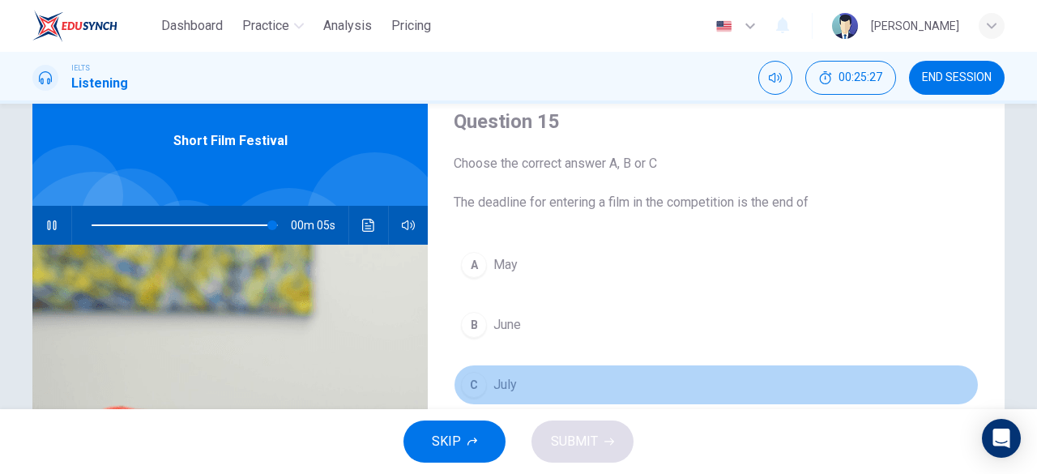
click at [506, 388] on span "July" at bounding box center [504, 384] width 23 height 19
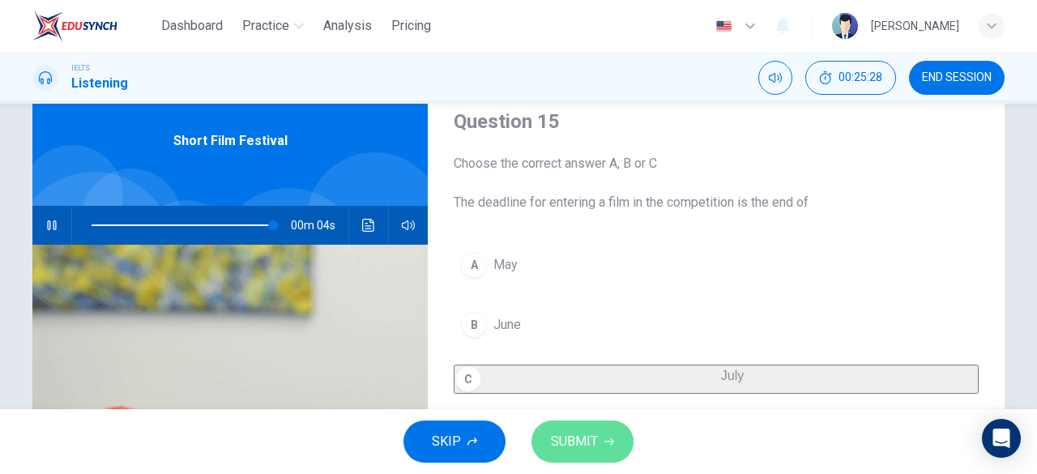
click at [596, 443] on span "SUBMIT" at bounding box center [574, 441] width 47 height 23
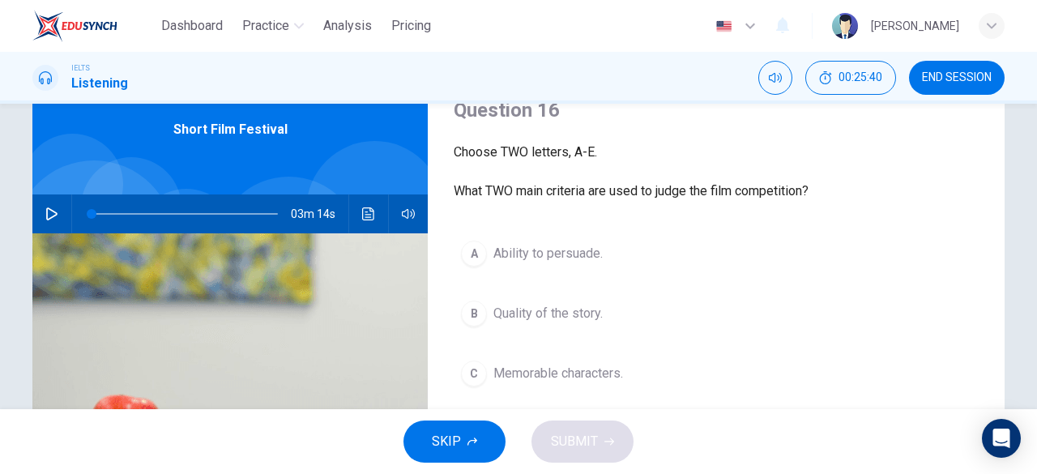
scroll to position [71, 0]
click at [51, 207] on button "button" at bounding box center [52, 213] width 26 height 39
click at [94, 211] on span at bounding box center [99, 214] width 10 height 10
click at [106, 215] on span at bounding box center [110, 214] width 10 height 10
click at [162, 213] on span at bounding box center [185, 214] width 186 height 23
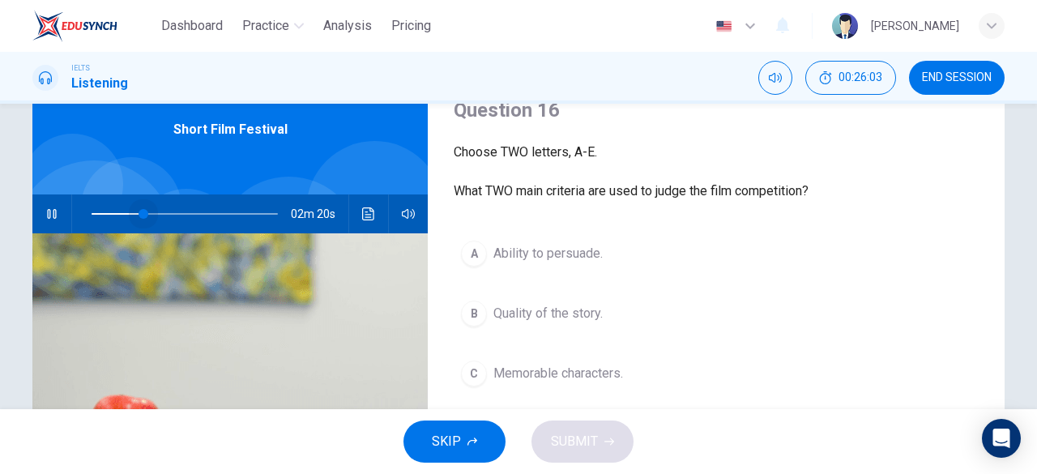
click at [140, 213] on span at bounding box center [185, 214] width 186 height 23
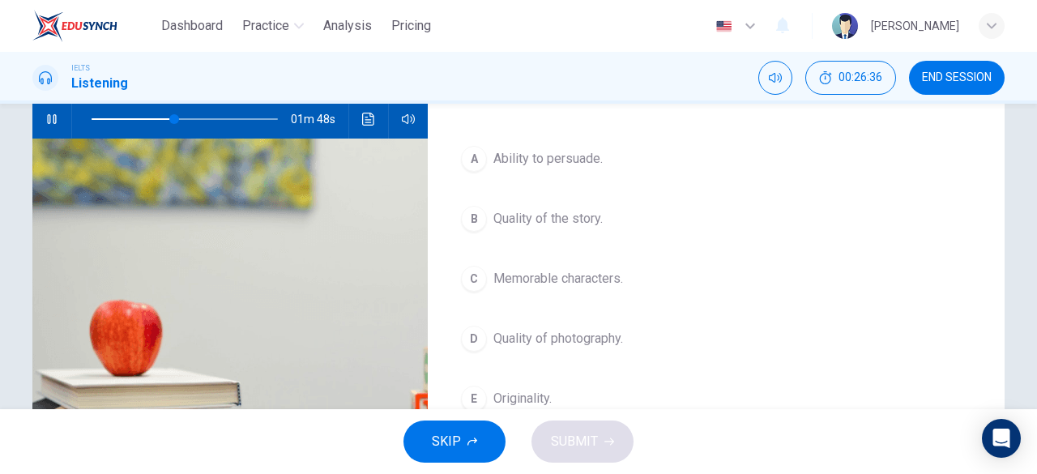
scroll to position [168, 0]
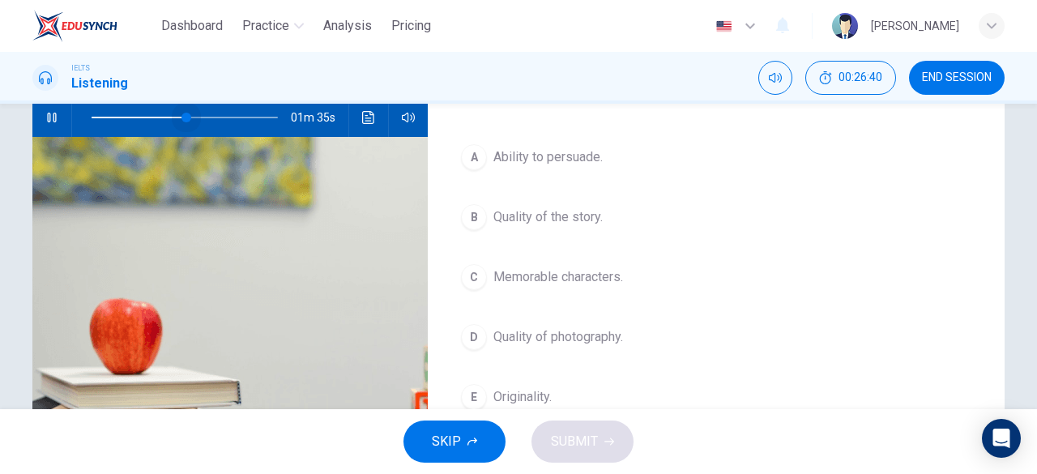
click at [183, 116] on span at bounding box center [186, 118] width 10 height 10
click at [199, 117] on span at bounding box center [202, 118] width 10 height 10
click at [568, 222] on span "Quality of the story." at bounding box center [547, 216] width 109 height 19
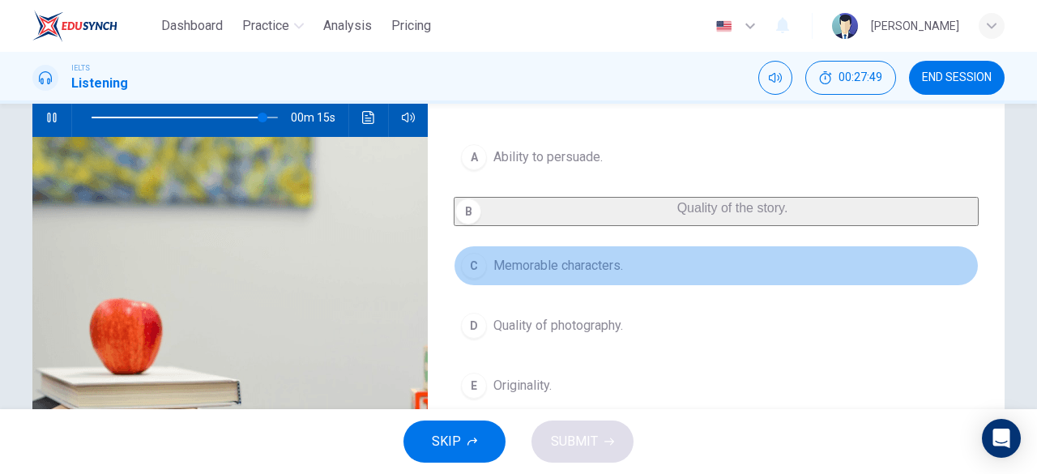
click at [566, 275] on span "Memorable characters." at bounding box center [558, 265] width 130 height 19
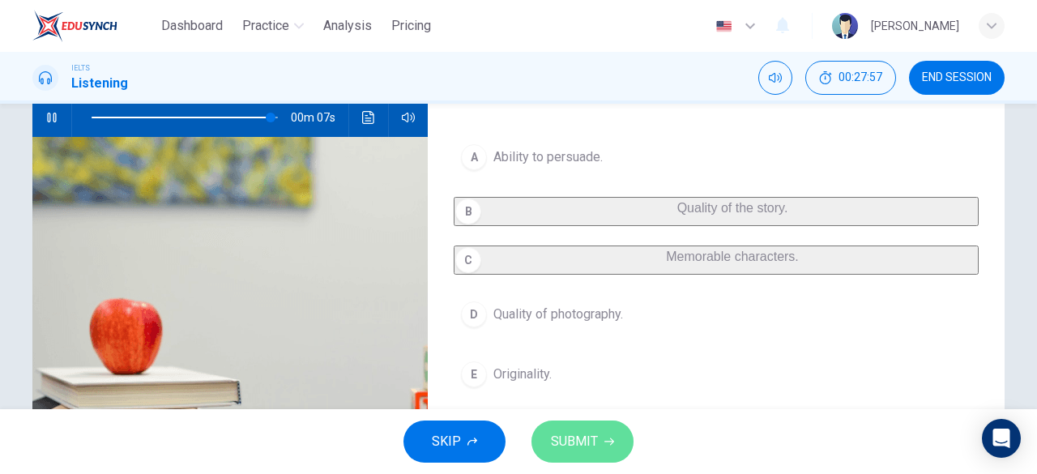
click at [593, 429] on button "SUBMIT" at bounding box center [583, 442] width 102 height 42
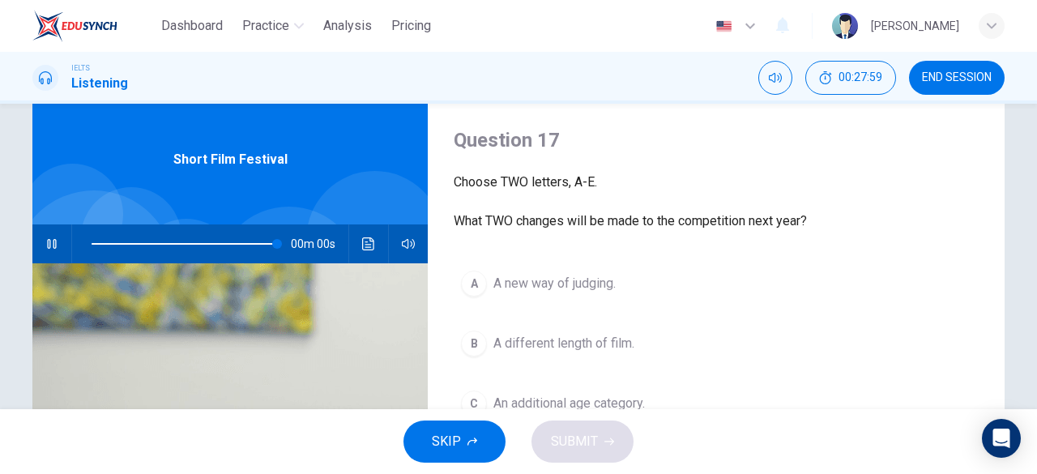
scroll to position [41, 0]
type input "0"
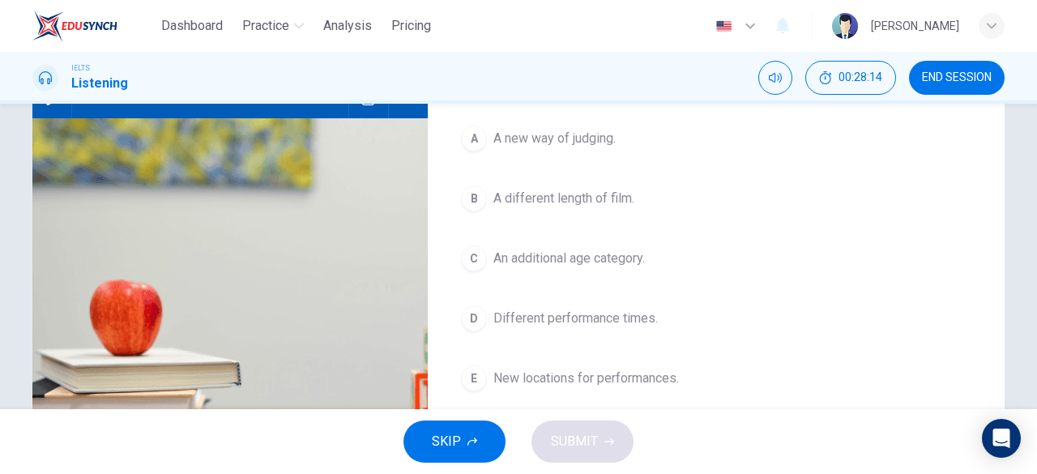
scroll to position [186, 0]
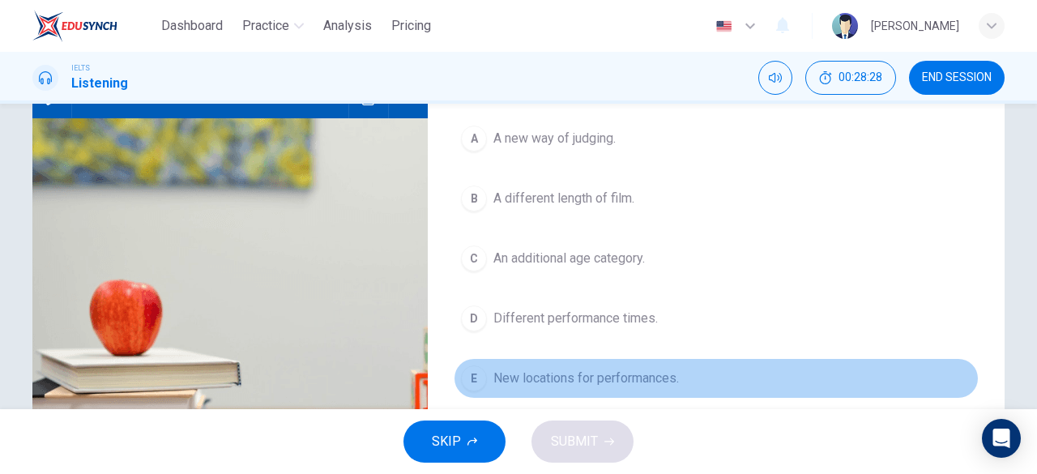
click at [653, 370] on span "New locations for performances." at bounding box center [586, 378] width 186 height 19
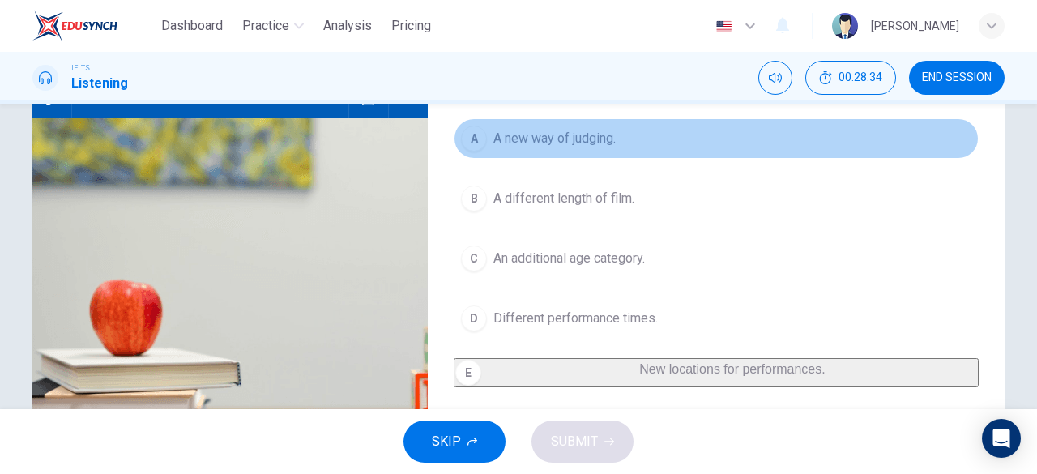
click at [586, 142] on span "A new way of judging." at bounding box center [554, 138] width 122 height 19
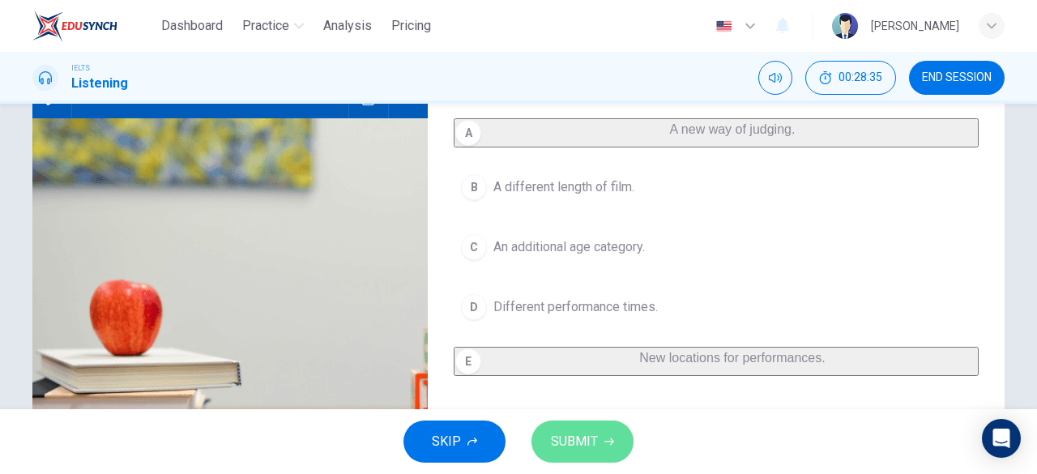
click at [575, 437] on span "SUBMIT" at bounding box center [574, 441] width 47 height 23
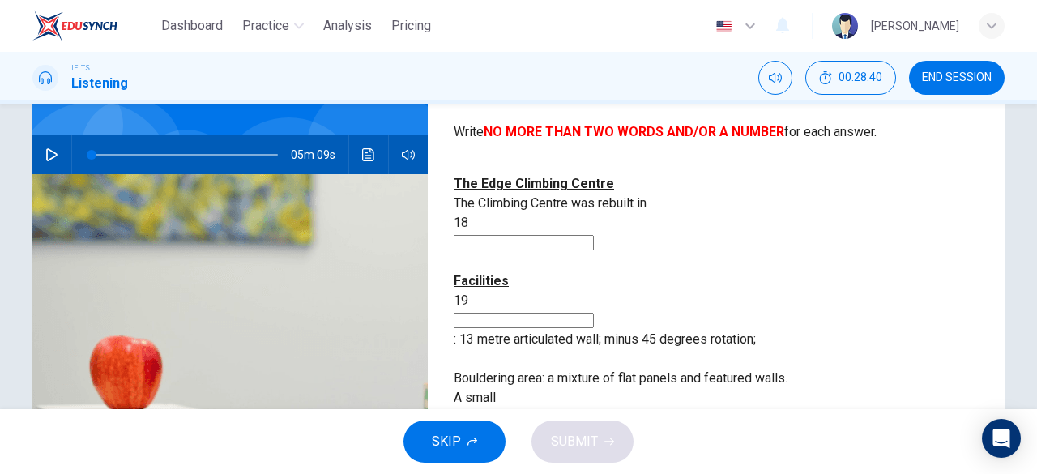
scroll to position [128, 0]
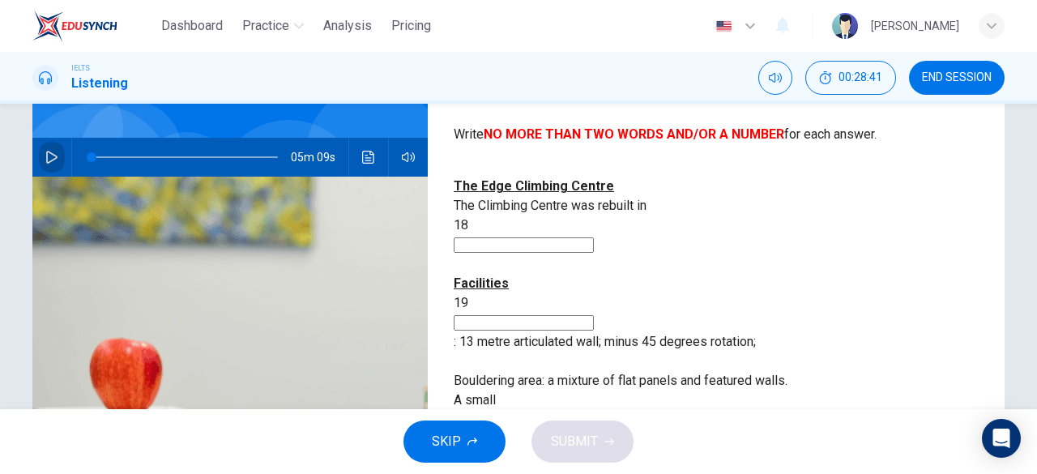
click at [45, 155] on icon "button" at bounding box center [51, 157] width 13 height 13
type input "4"
click at [594, 237] on input at bounding box center [524, 244] width 140 height 15
type input "24"
type input "ha"
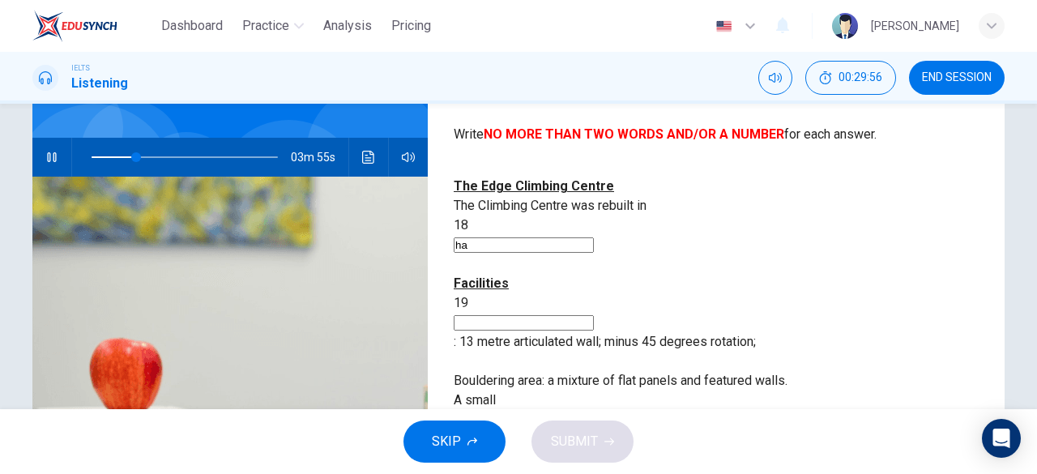
type input "24"
type input "hall"
type input "25"
type input "hall"
click at [585, 315] on input at bounding box center [524, 322] width 140 height 15
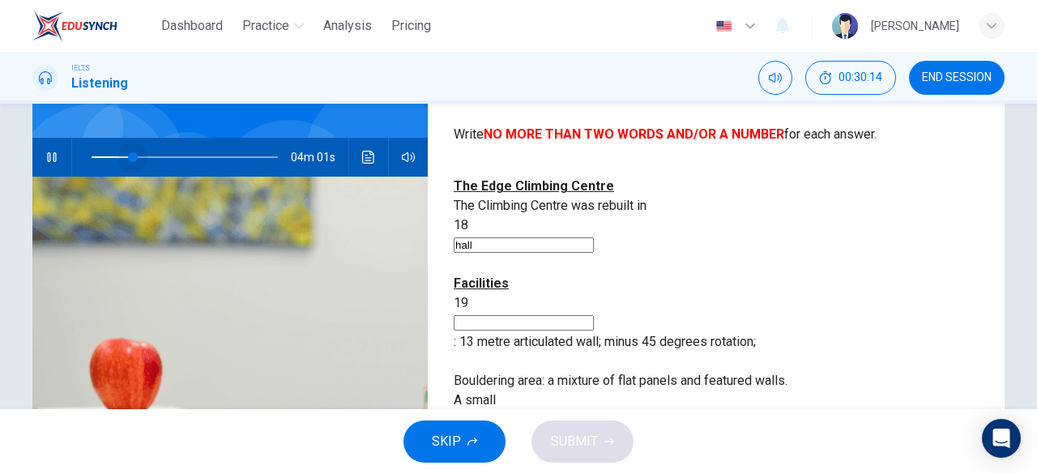
click at [129, 156] on span at bounding box center [133, 157] width 10 height 10
click at [125, 160] on span at bounding box center [129, 157] width 10 height 10
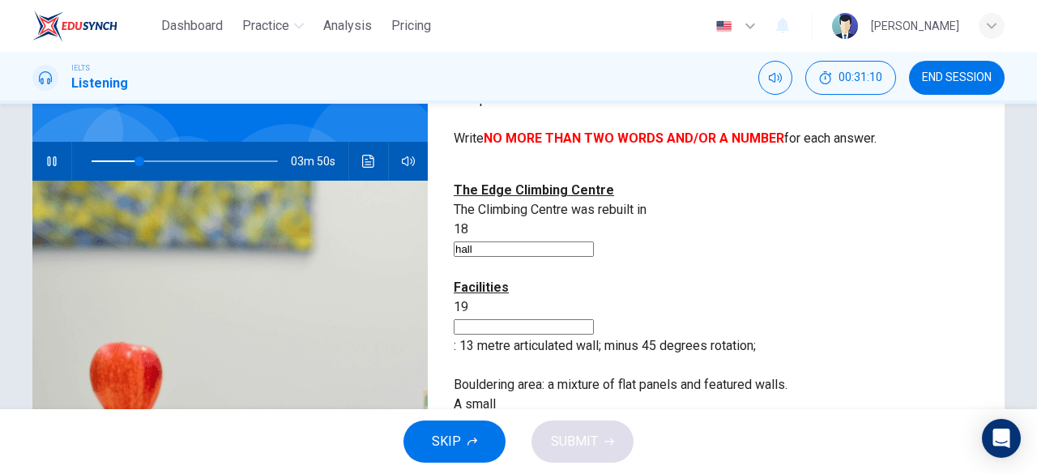
click at [540, 319] on input at bounding box center [524, 326] width 140 height 15
type input "26"
type input "L"
type input "26"
type input "Fl"
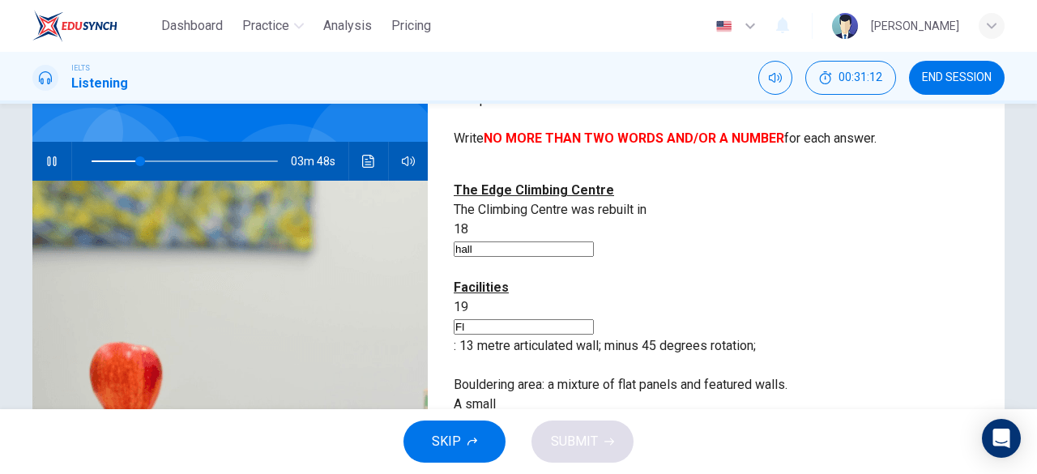
type input "26"
type input "Flat"
type input "27"
type input "Flat panel"
type input "27"
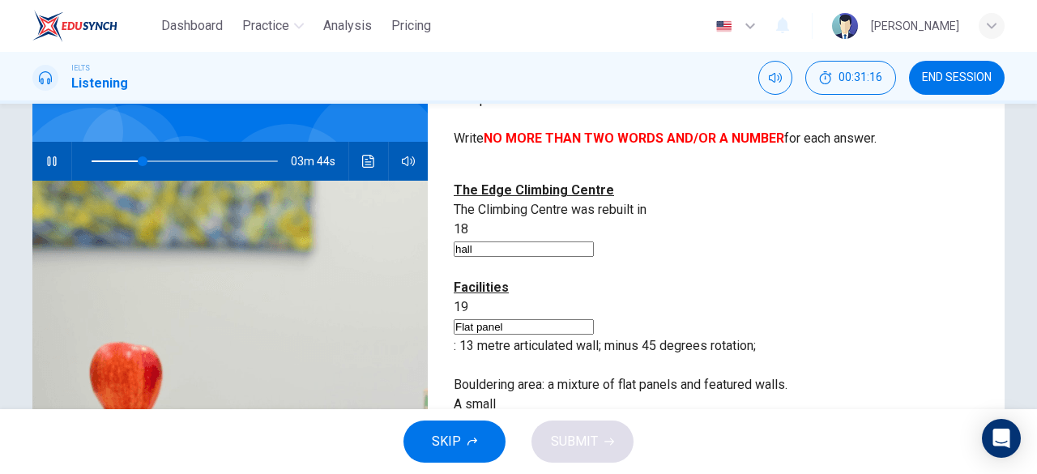
type input "Flat panel"
click at [594, 436] on input at bounding box center [524, 443] width 140 height 15
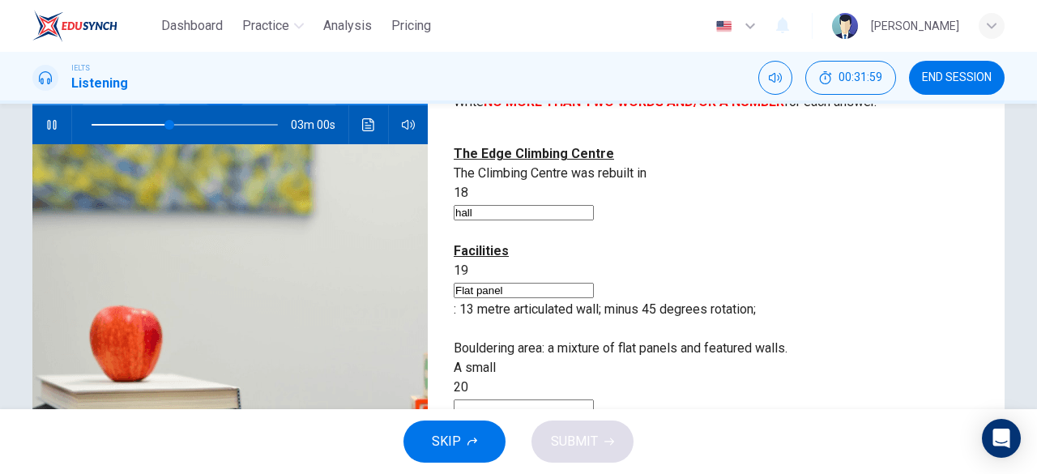
scroll to position [157, 0]
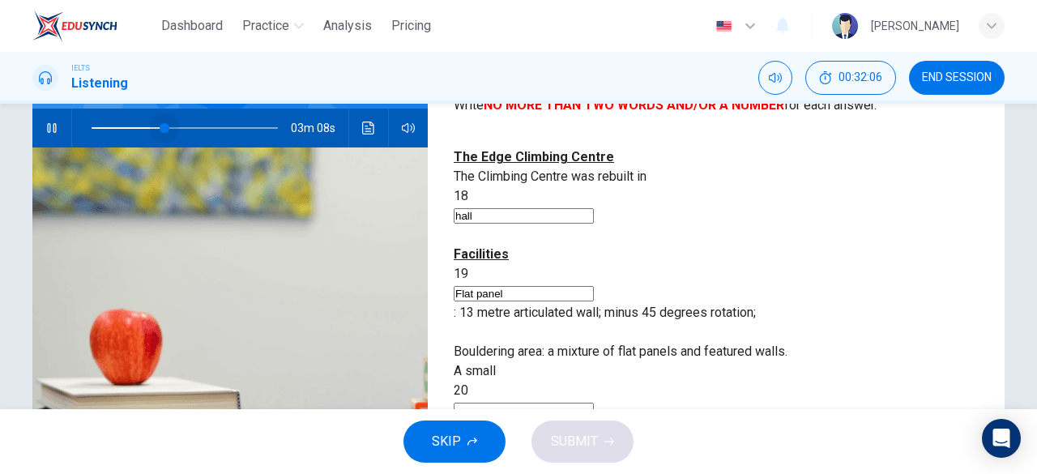
click at [160, 127] on span at bounding box center [165, 128] width 10 height 10
click at [49, 123] on icon "button" at bounding box center [51, 128] width 13 height 13
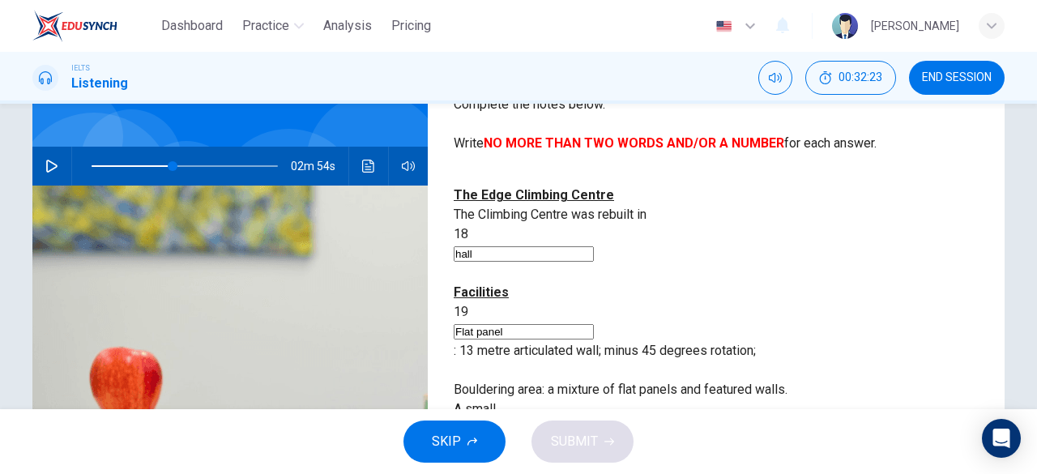
scroll to position [118, 0]
click at [594, 442] on input at bounding box center [524, 449] width 140 height 15
click at [164, 166] on span at bounding box center [168, 167] width 10 height 10
click at [50, 161] on icon "button" at bounding box center [51, 166] width 13 height 13
click at [566, 442] on input at bounding box center [524, 449] width 140 height 15
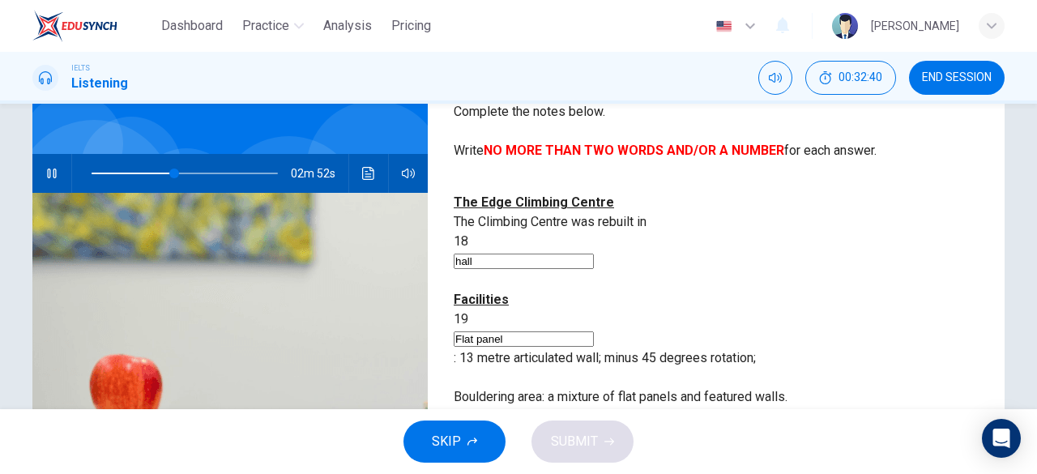
scroll to position [112, 0]
click at [165, 176] on span at bounding box center [170, 174] width 10 height 10
click at [592, 448] on input at bounding box center [524, 455] width 140 height 15
click at [167, 171] on span at bounding box center [170, 174] width 10 height 10
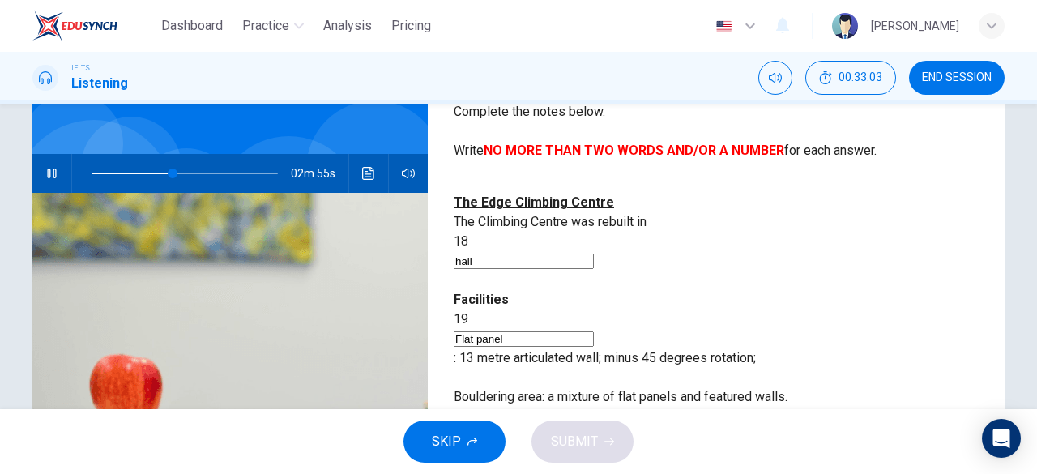
click at [42, 181] on button "button" at bounding box center [52, 173] width 26 height 39
click at [168, 169] on span at bounding box center [173, 174] width 10 height 10
click at [39, 180] on button "button" at bounding box center [52, 173] width 26 height 39
click at [55, 173] on button "button" at bounding box center [52, 173] width 26 height 39
type input "48"
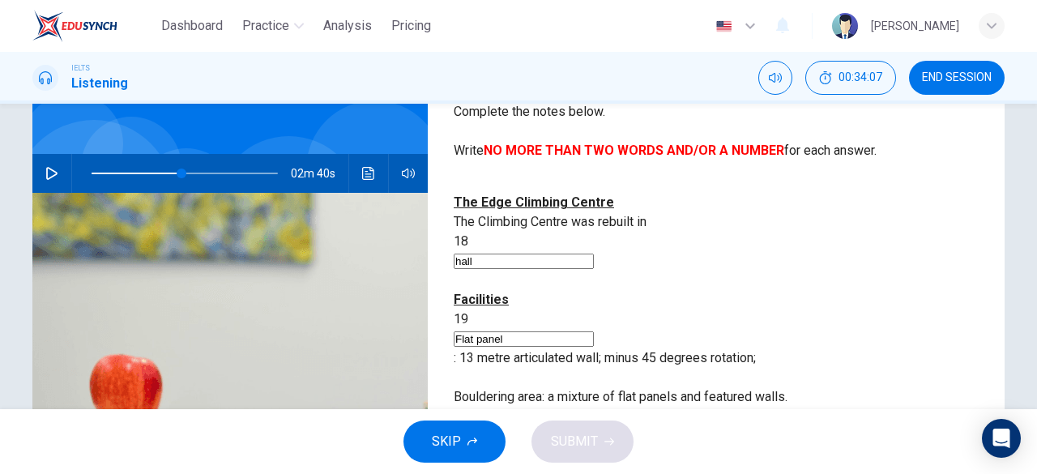
click at [594, 448] on input at bounding box center [524, 455] width 140 height 15
type input "warm up"
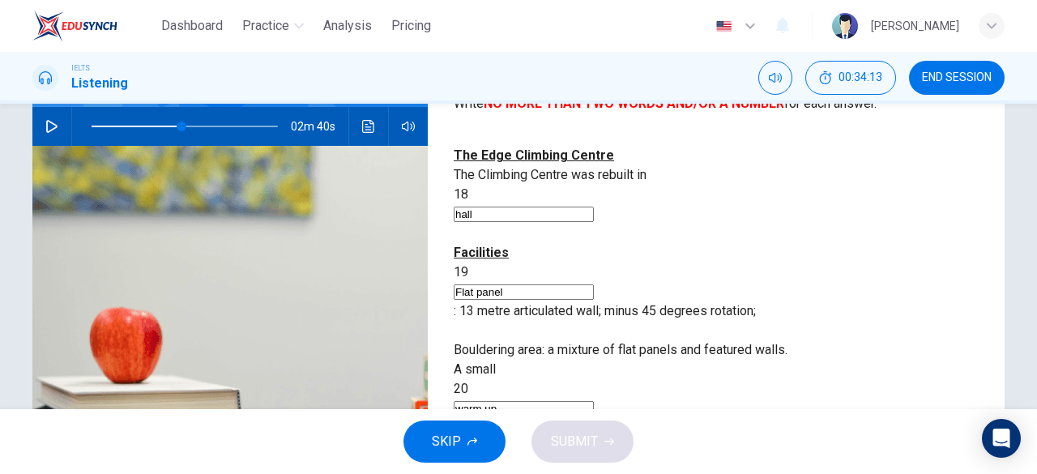
scroll to position [135, 0]
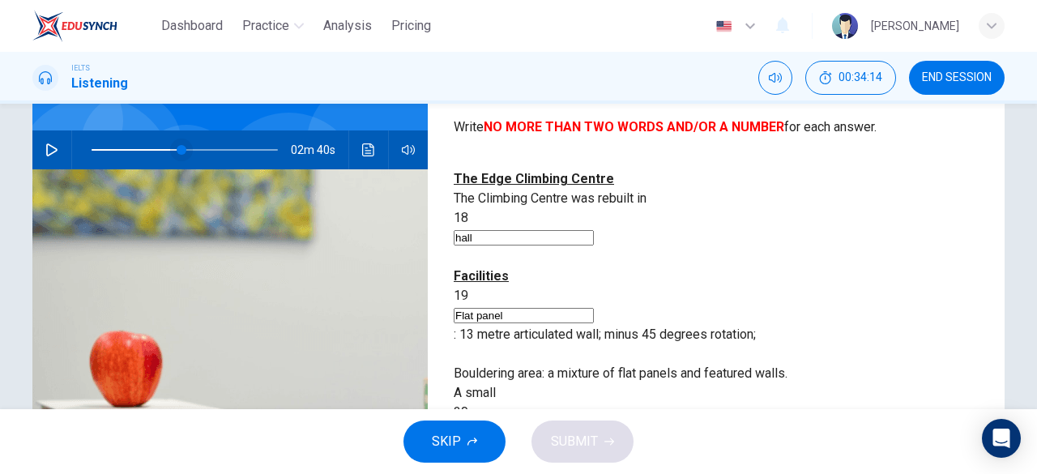
type input "48"
type input "warm up"
click at [177, 147] on span at bounding box center [182, 150] width 10 height 10
click at [53, 148] on icon "button" at bounding box center [51, 149] width 13 height 13
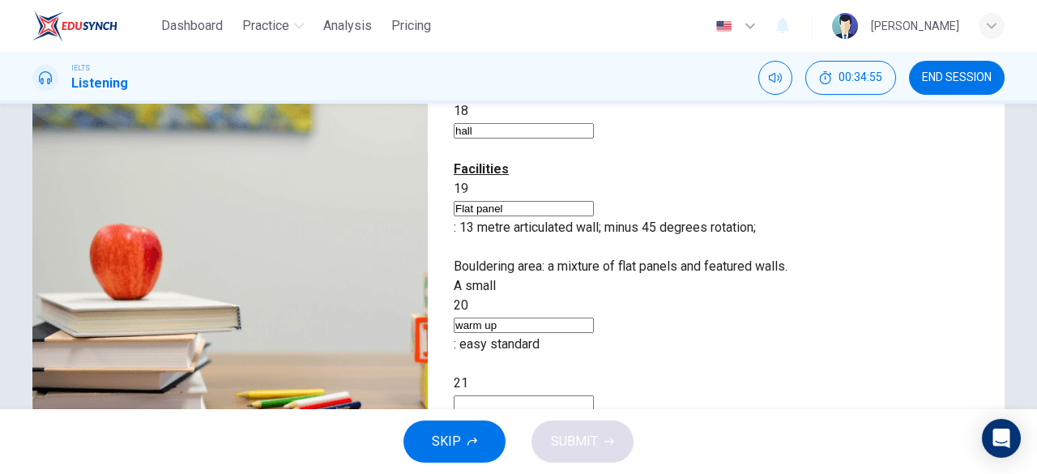
scroll to position [241, 0]
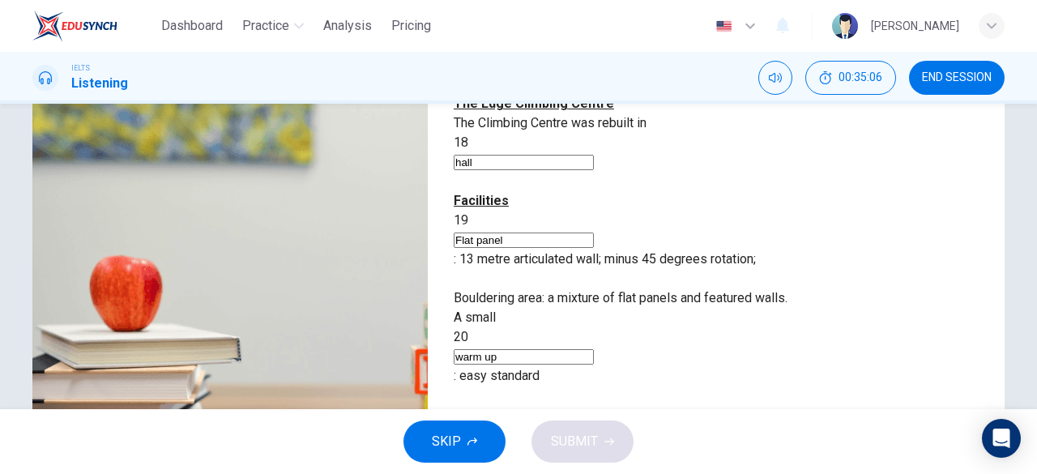
scroll to position [164, 0]
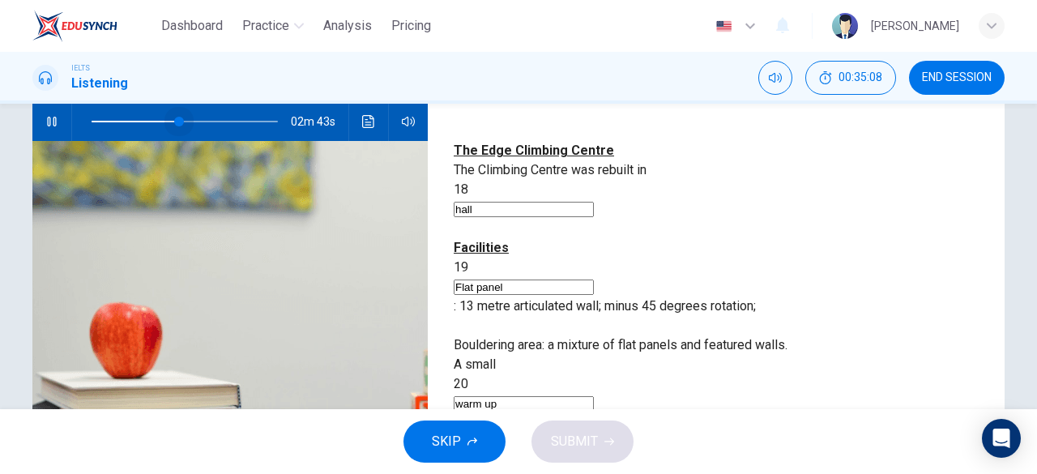
click at [175, 119] on span at bounding box center [185, 121] width 186 height 23
click at [169, 120] on span at bounding box center [174, 122] width 10 height 10
type input "49"
click at [587, 473] on input at bounding box center [524, 481] width 140 height 15
type input "t"
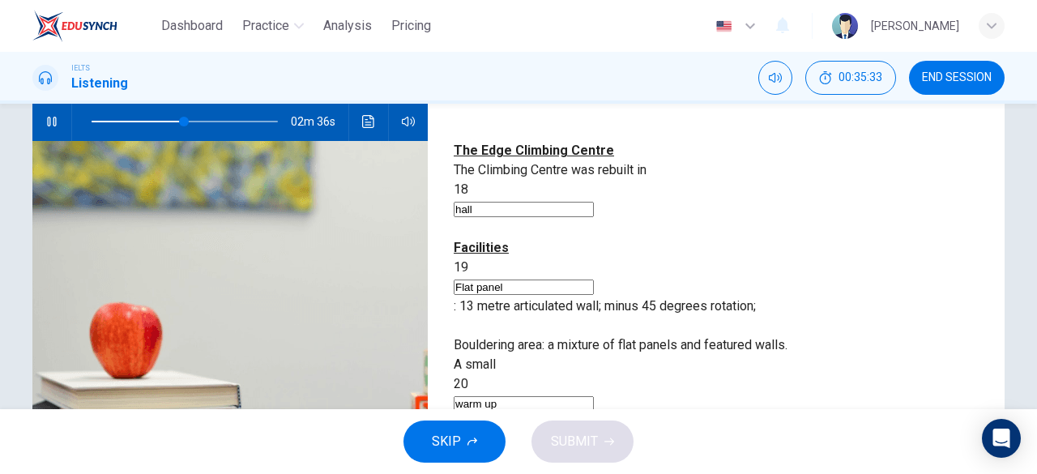
type input "50"
type input "top t"
type input "50"
type input "top t"
type input "50"
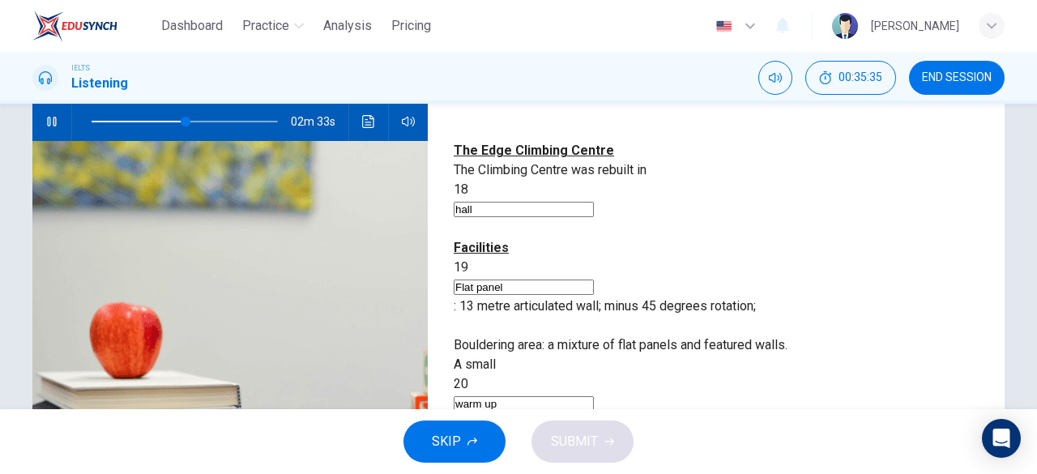
type input "top"
type input "51"
type input "top"
click at [175, 122] on span at bounding box center [179, 122] width 10 height 10
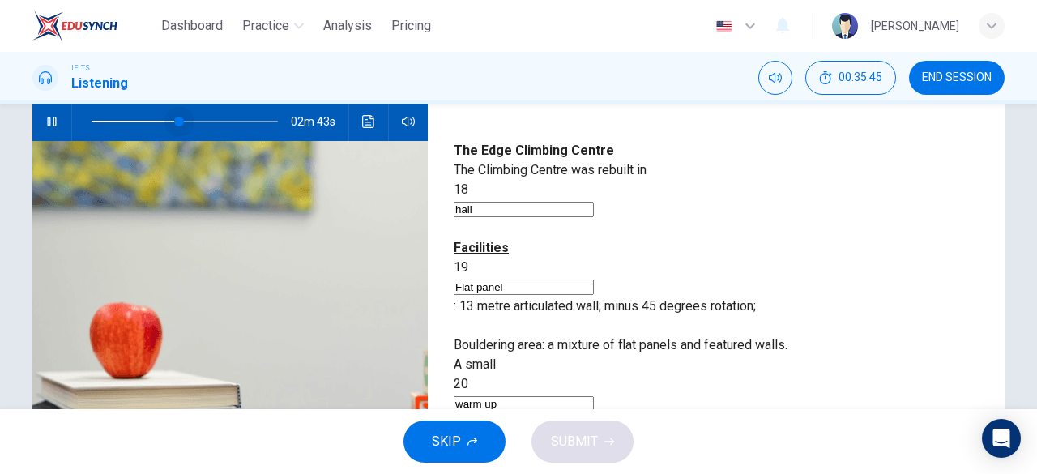
click at [175, 122] on span at bounding box center [179, 122] width 10 height 10
click at [543, 473] on input "top" at bounding box center [524, 481] width 140 height 15
type input "50"
type input "top pro"
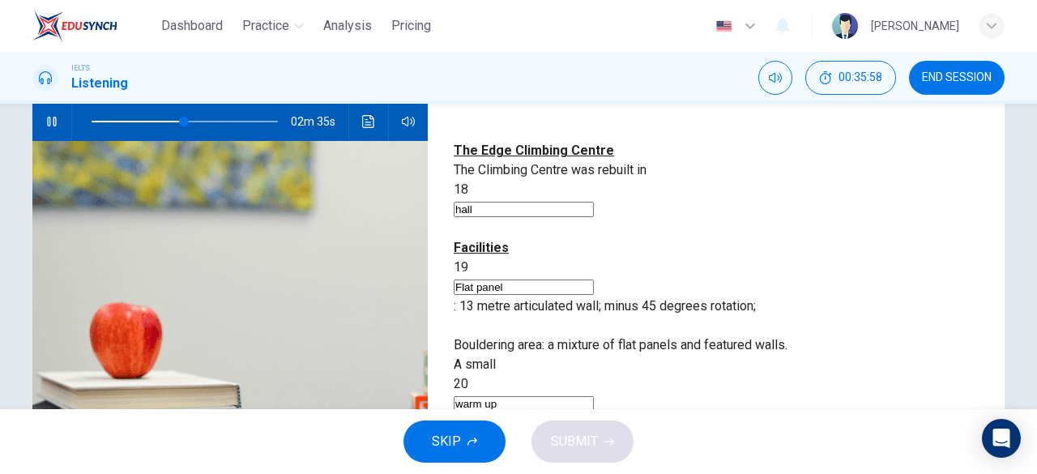
type input "50"
type input "top proves"
type input "50"
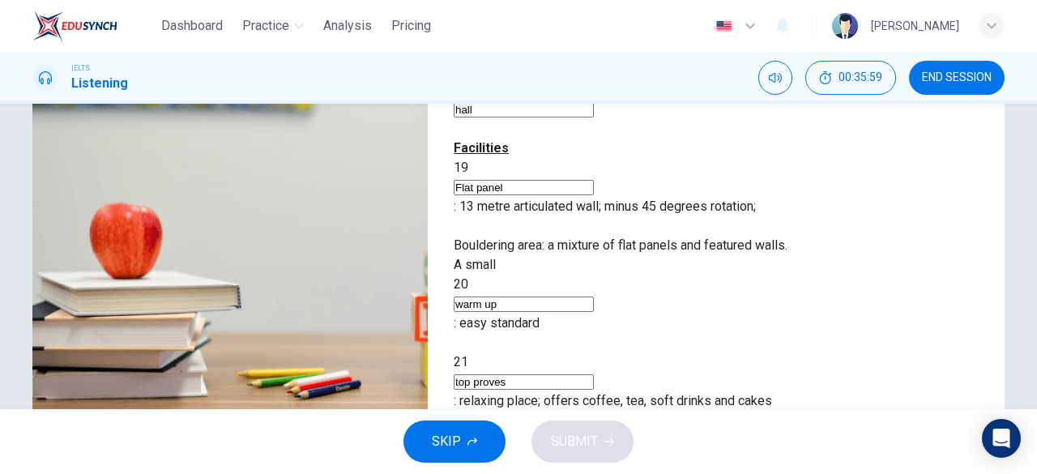
scroll to position [261, 0]
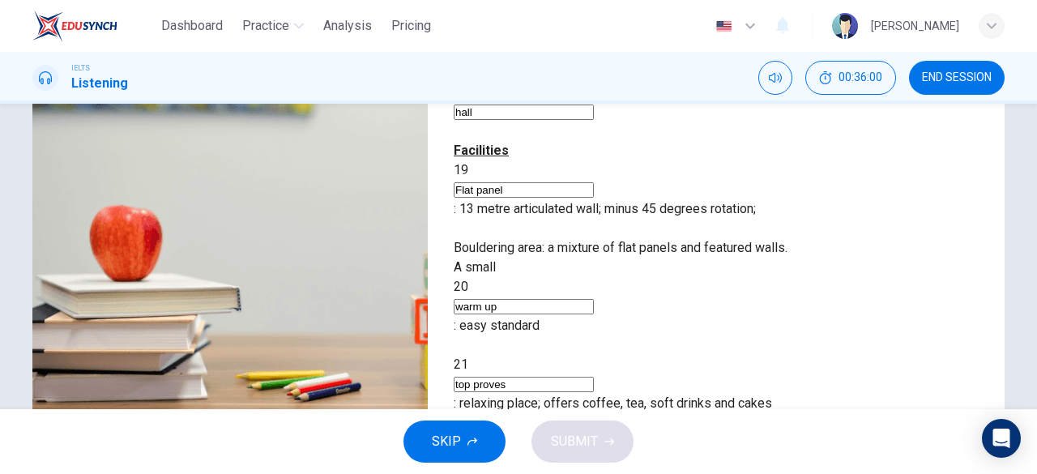
type input "top prove"
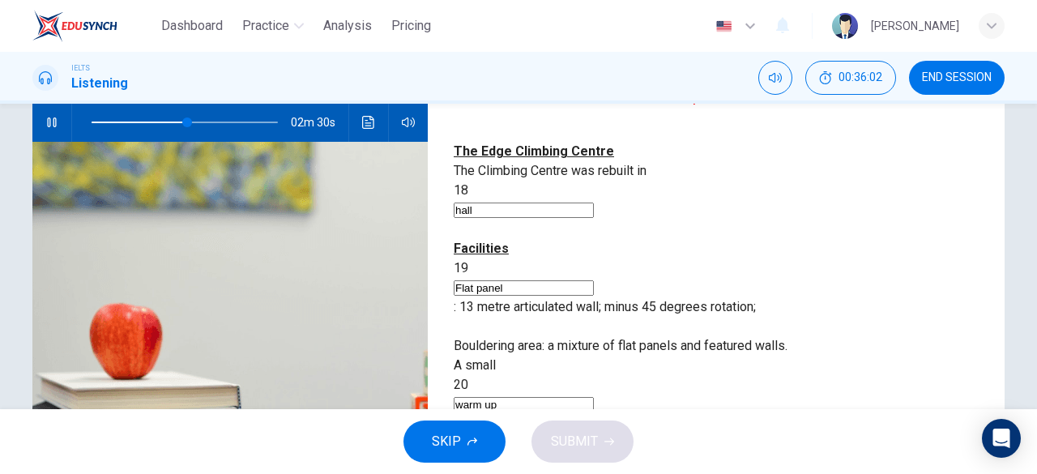
scroll to position [162, 0]
type input "52"
type input "top prove"
click at [175, 118] on span at bounding box center [179, 123] width 10 height 10
click at [49, 124] on icon "button" at bounding box center [51, 123] width 9 height 10
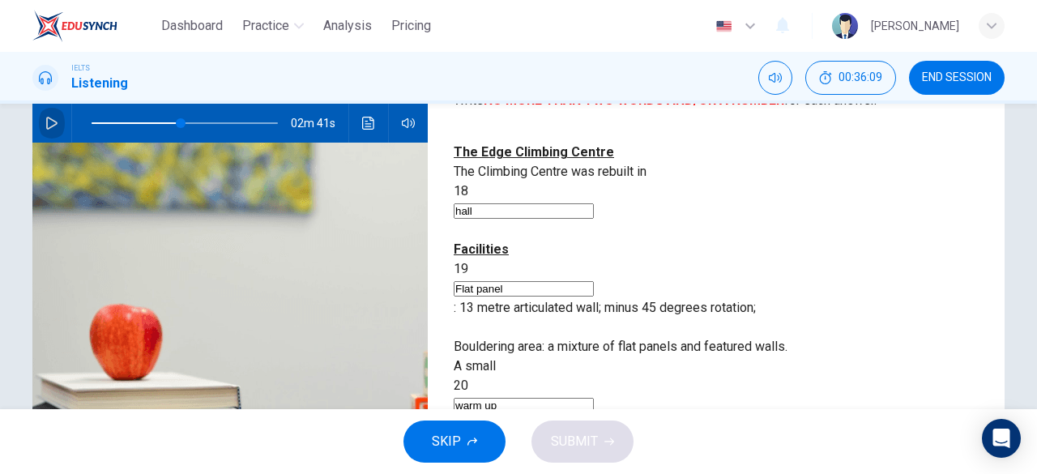
click at [47, 124] on icon "button" at bounding box center [51, 123] width 13 height 13
click at [170, 122] on span at bounding box center [174, 123] width 10 height 10
click at [594, 473] on input "top prove" at bounding box center [524, 483] width 140 height 15
type input "47"
type input "top pro"
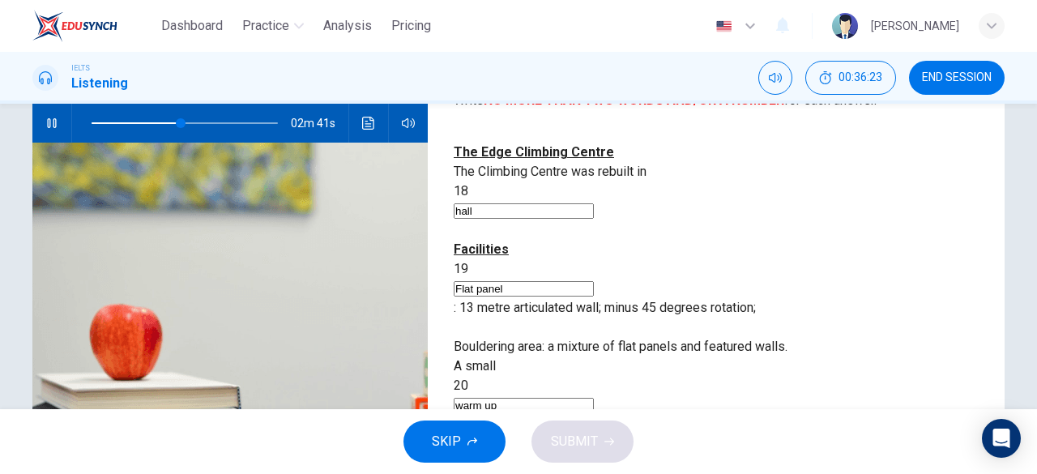
type input "48"
type input "top p"
type input "49"
type input "top"
type input "49"
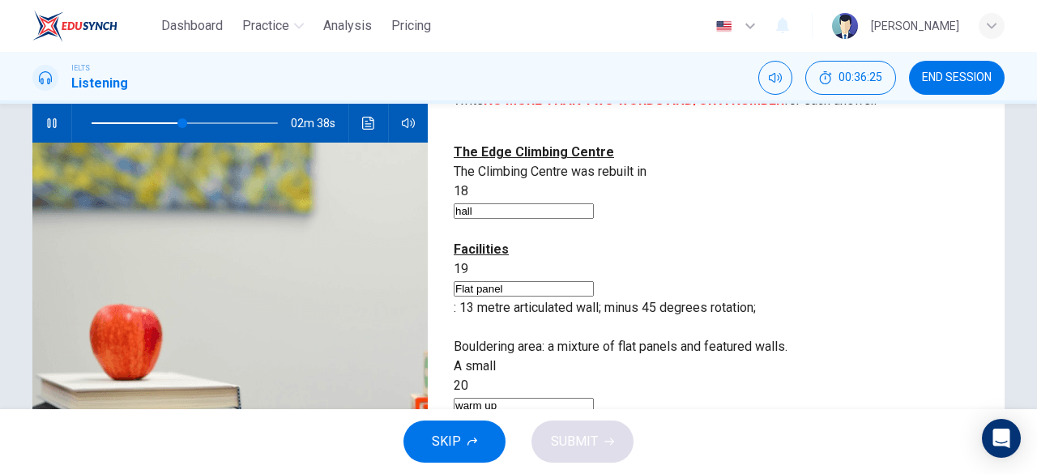
type input "top ro"
type input "50"
type input "top roots"
type input "50"
type input "top root"
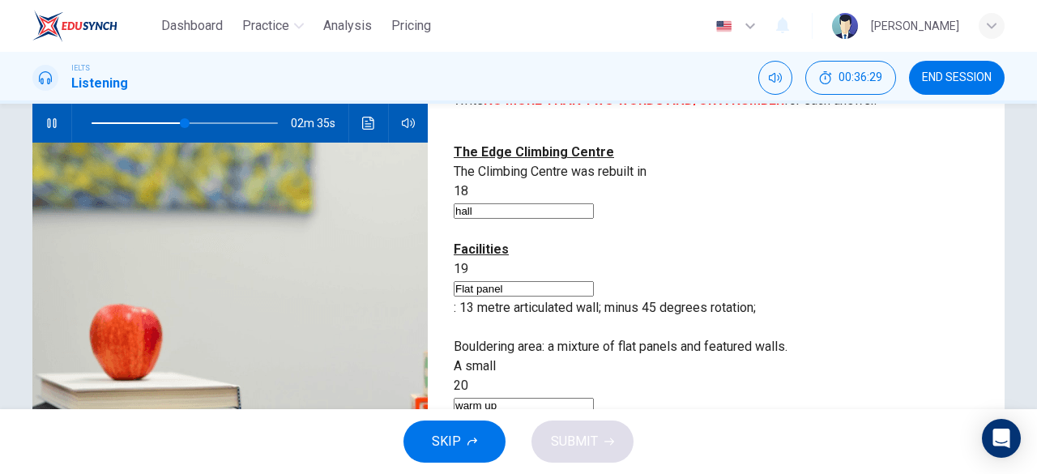
type input "50"
type input "top roots"
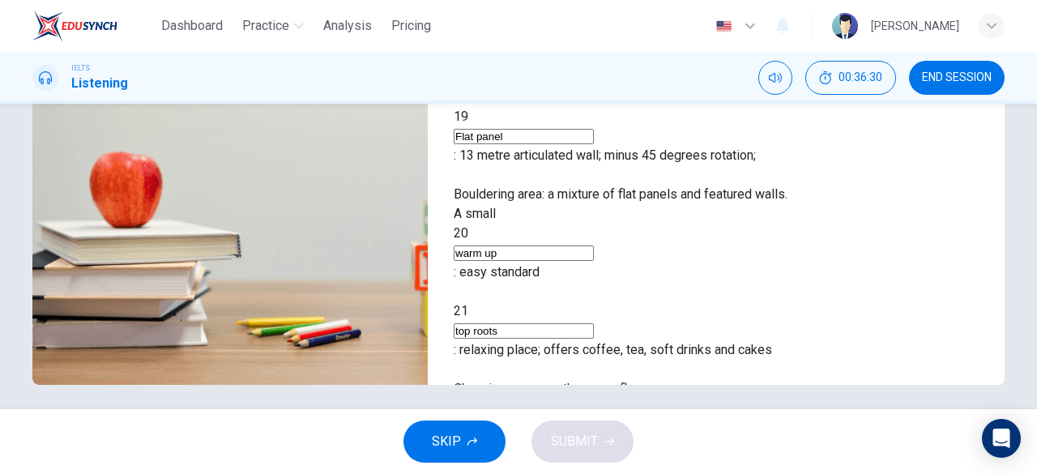
scroll to position [314, 0]
type input "51"
type input "top roots"
click at [594, 440] on input at bounding box center [524, 447] width 140 height 15
click at [589, 323] on input "top roots" at bounding box center [524, 330] width 140 height 15
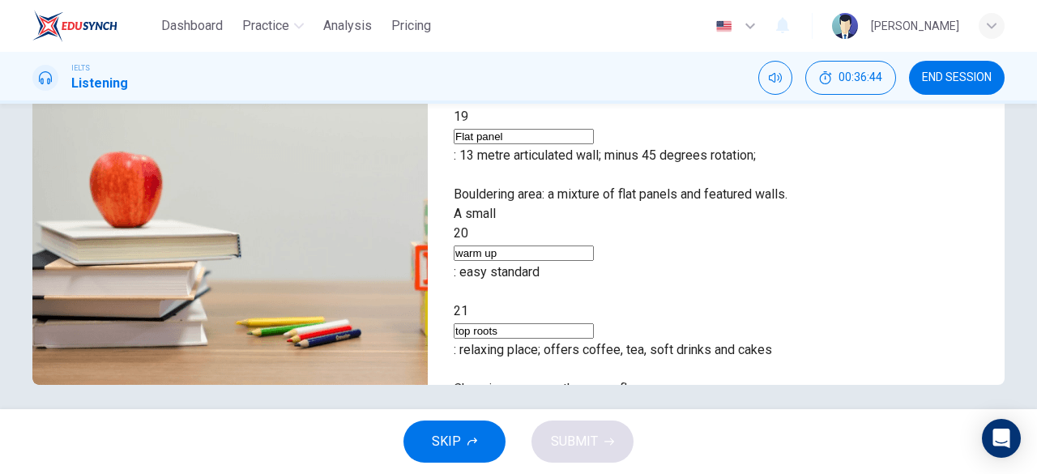
type input "55"
type input "top"
type input "55"
type input "top flo"
type input "56"
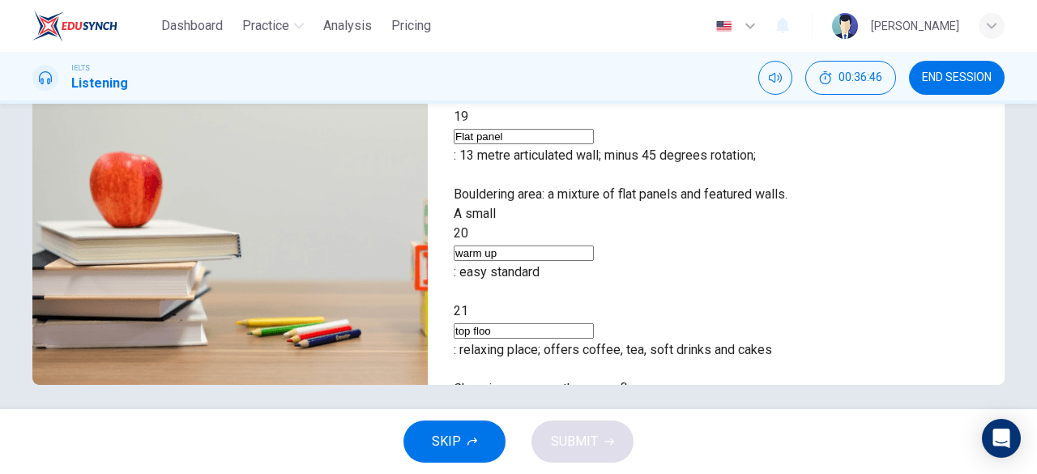
type input "top floor"
type input "60"
type input "top floor"
click at [594, 440] on input at bounding box center [524, 447] width 140 height 15
type input "61"
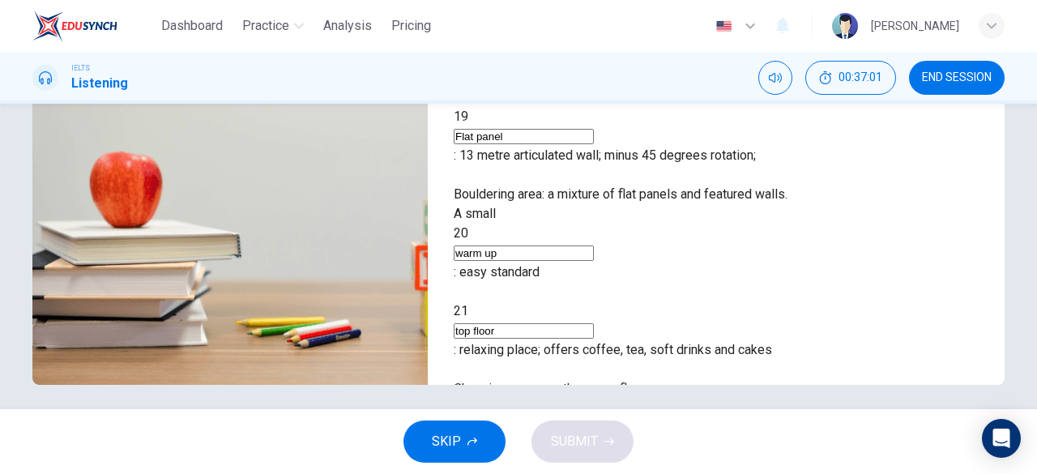
type input "r"
type input "61"
type input "re"
type input "61"
type input "rec"
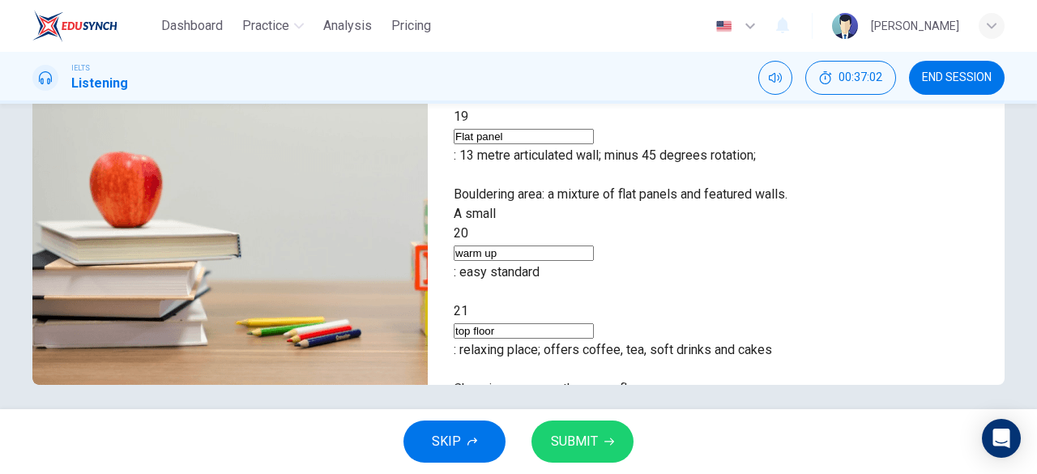
type input "61"
type input "rece"
type input "61"
type input "recep"
type input "61"
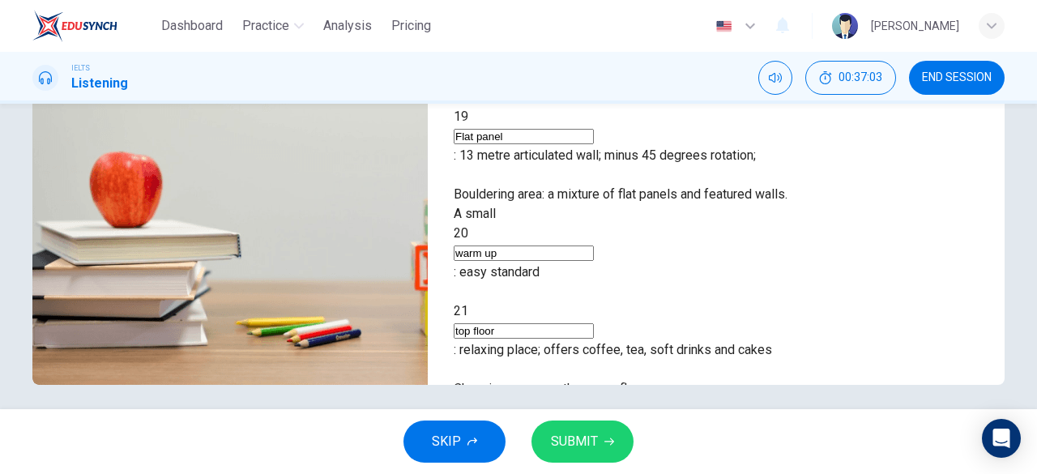
type input "recept"
type input "61"
type input "recepti"
type input "61"
type input "receptio"
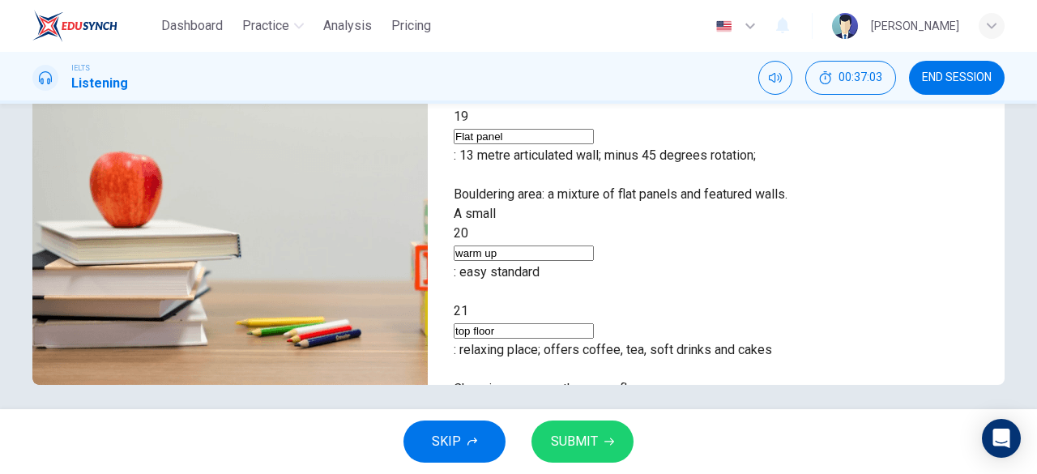
type input "61"
type input "reception"
type input "62"
type input "reception"
click at [564, 432] on span "SUBMIT" at bounding box center [574, 441] width 47 height 23
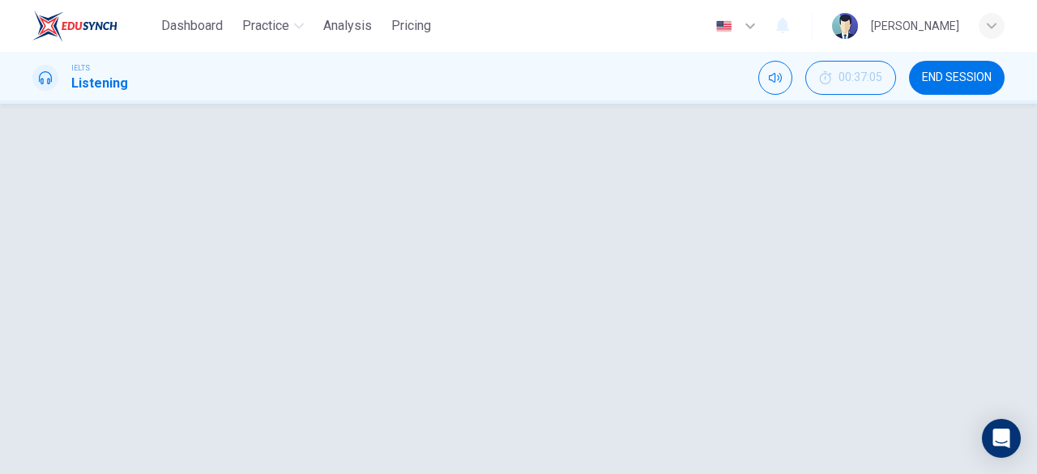
scroll to position [107, 0]
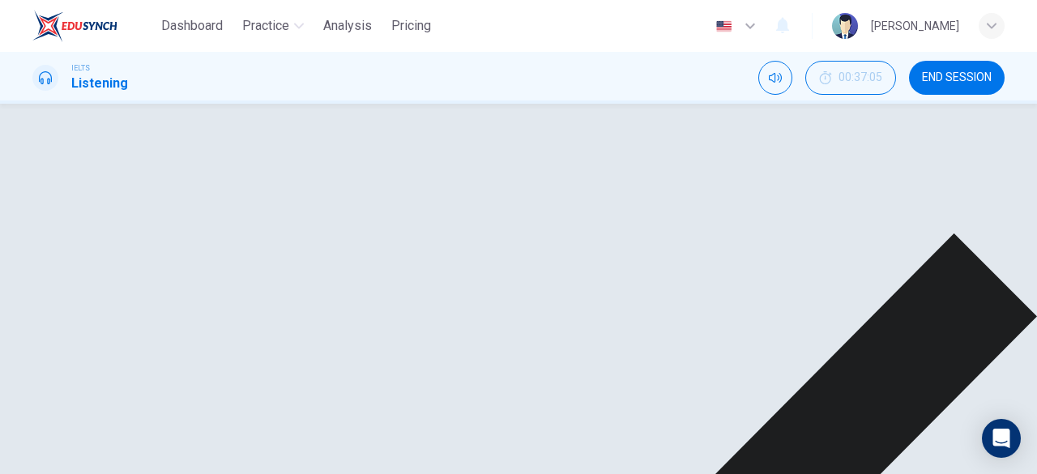
click at [48, 175] on icon "button" at bounding box center [51, 178] width 13 height 13
click at [128, 280] on span at bounding box center [185, 285] width 186 height 23
click at [39, 281] on button "button" at bounding box center [52, 285] width 26 height 39
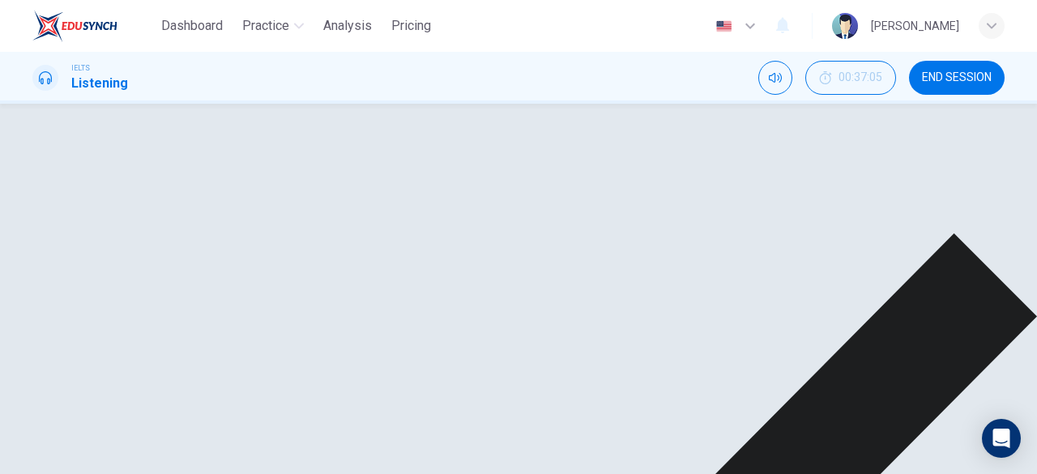
click at [125, 205] on span at bounding box center [129, 209] width 10 height 10
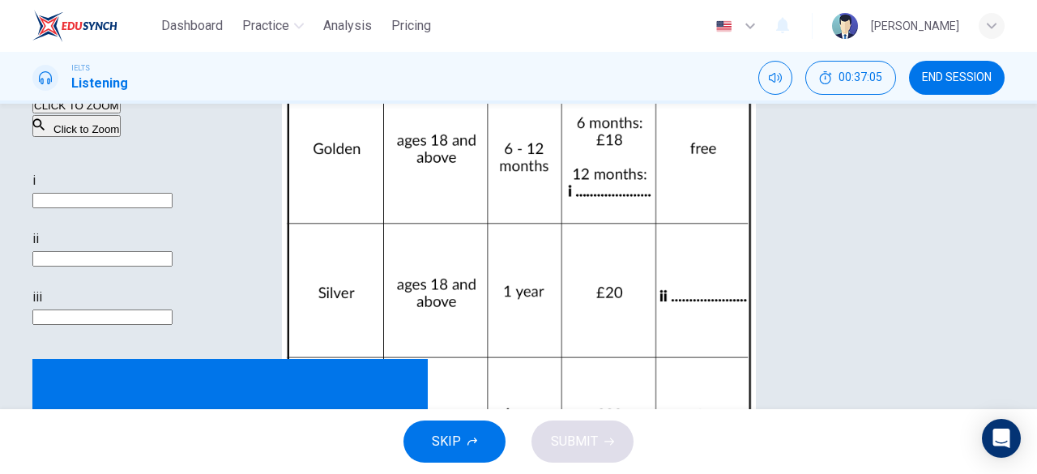
scroll to position [96, 0]
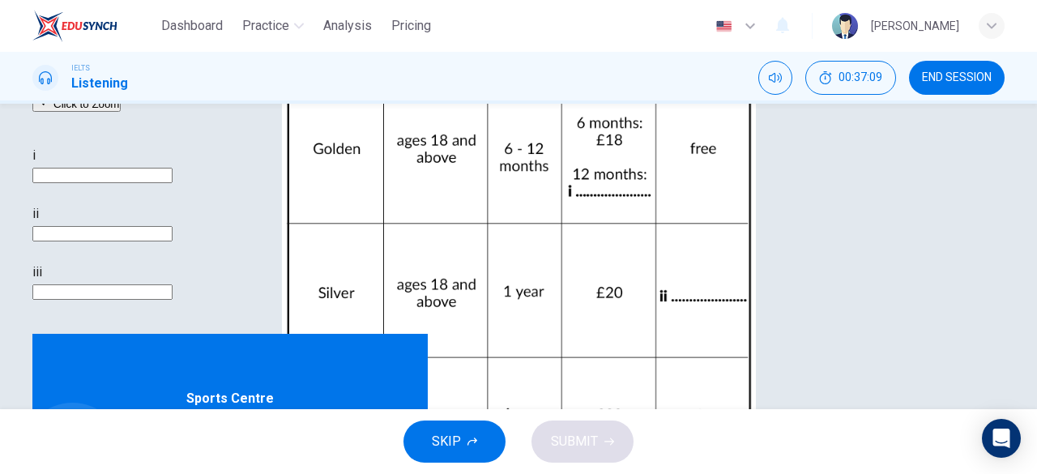
scroll to position [169, 0]
click at [167, 472] on span at bounding box center [185, 483] width 186 height 23
click at [46, 473] on icon "button" at bounding box center [51, 482] width 11 height 13
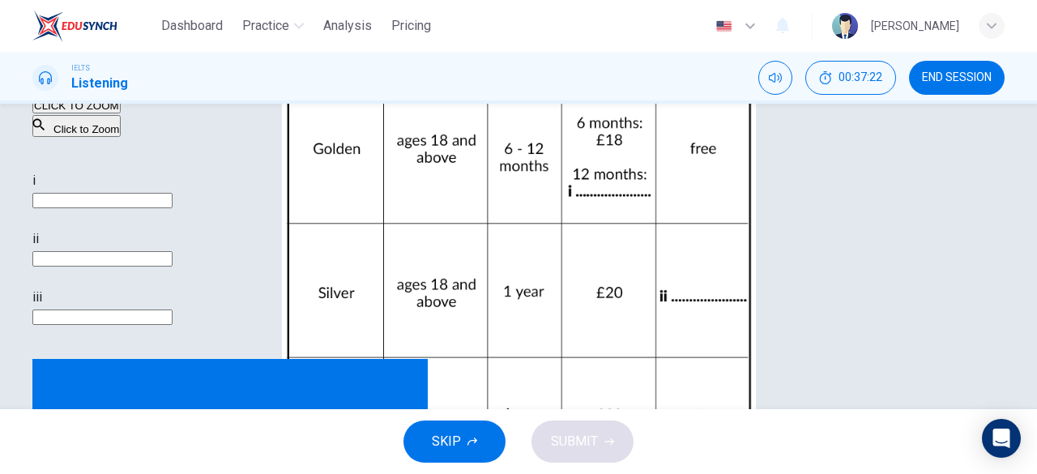
scroll to position [140, 0]
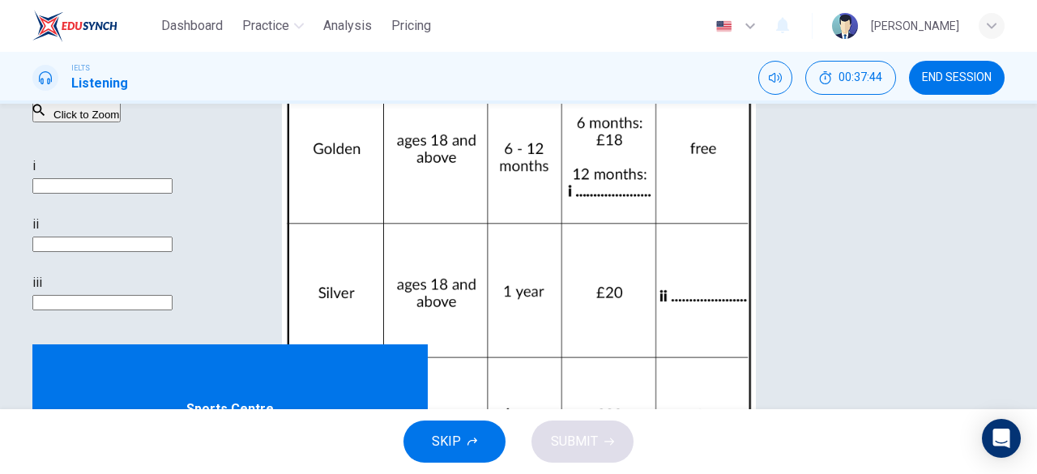
scroll to position [158, 0]
type input "69"
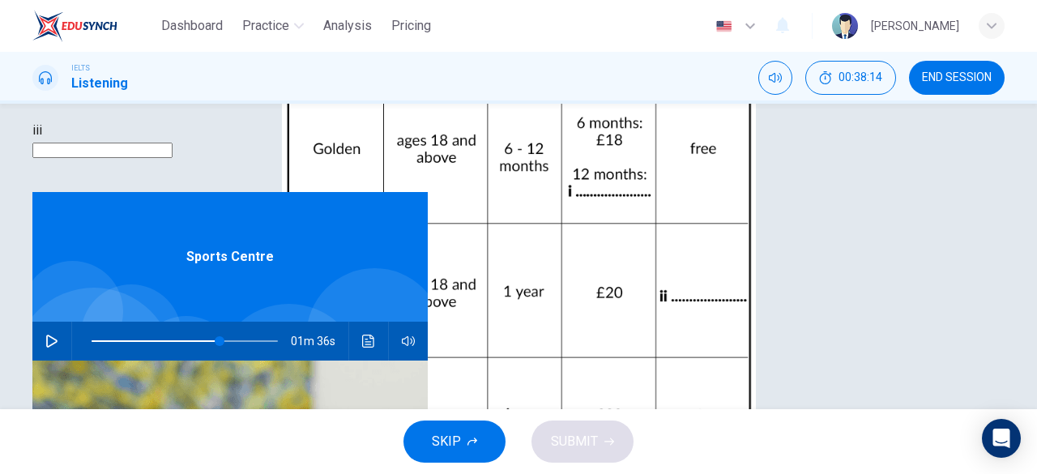
scroll to position [322, 0]
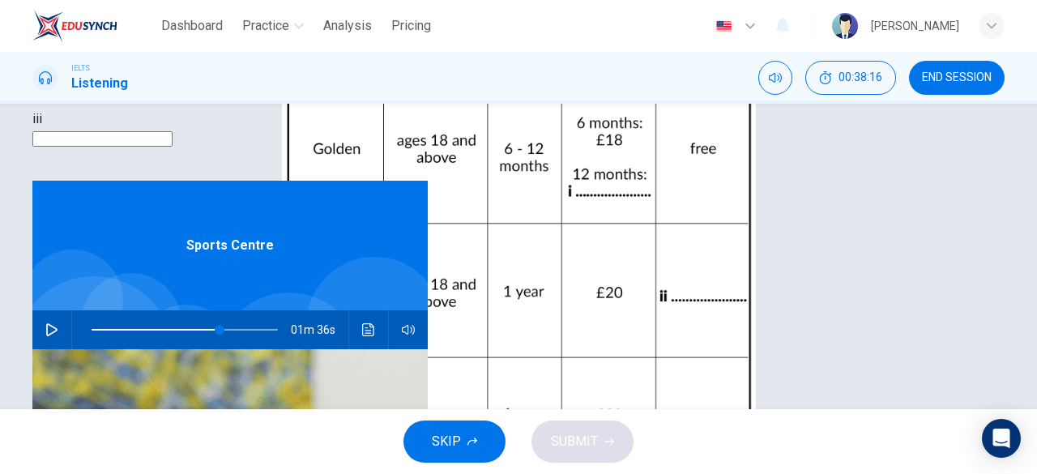
click at [173, 30] on input at bounding box center [102, 22] width 140 height 15
type input "30 pounds"
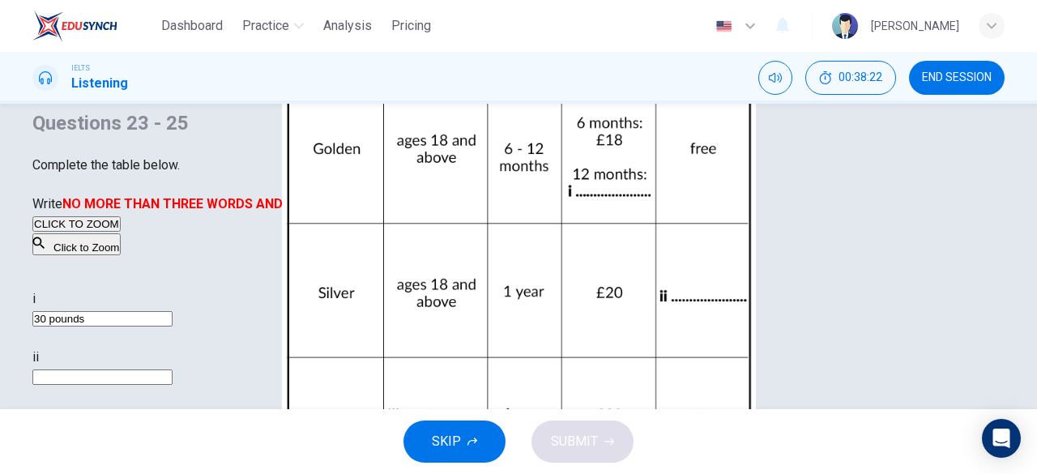
scroll to position [95, 0]
type input "69"
type input "30 pounds"
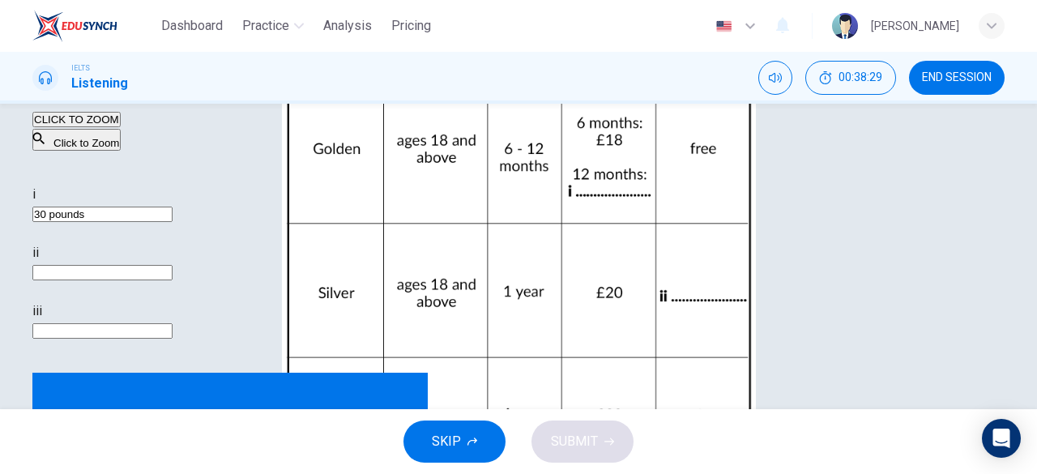
scroll to position [132, 0]
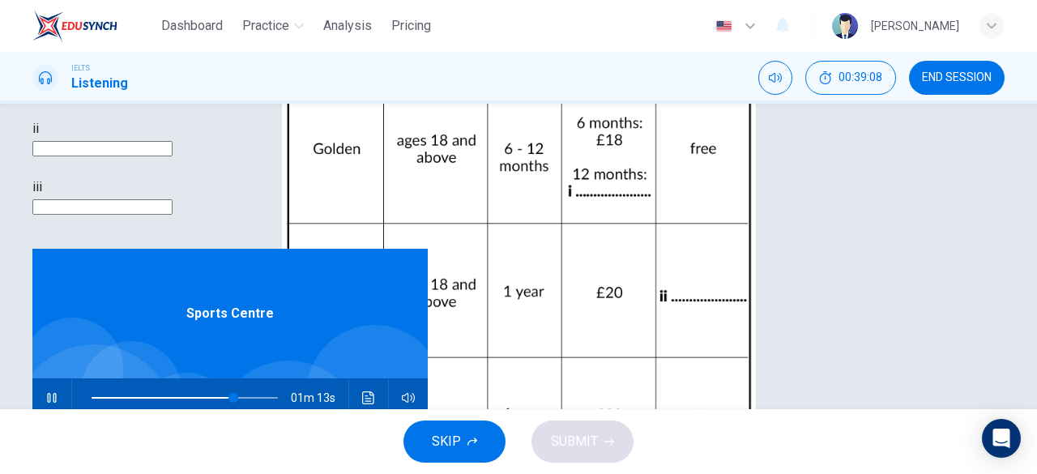
scroll to position [275, 0]
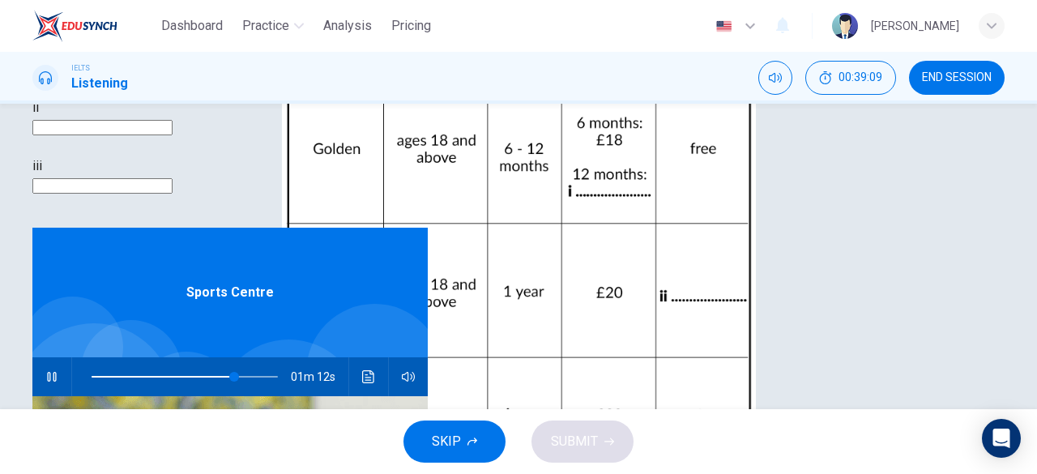
click at [173, 194] on input at bounding box center [102, 185] width 140 height 15
type input "78"
type input "14"
type input "79"
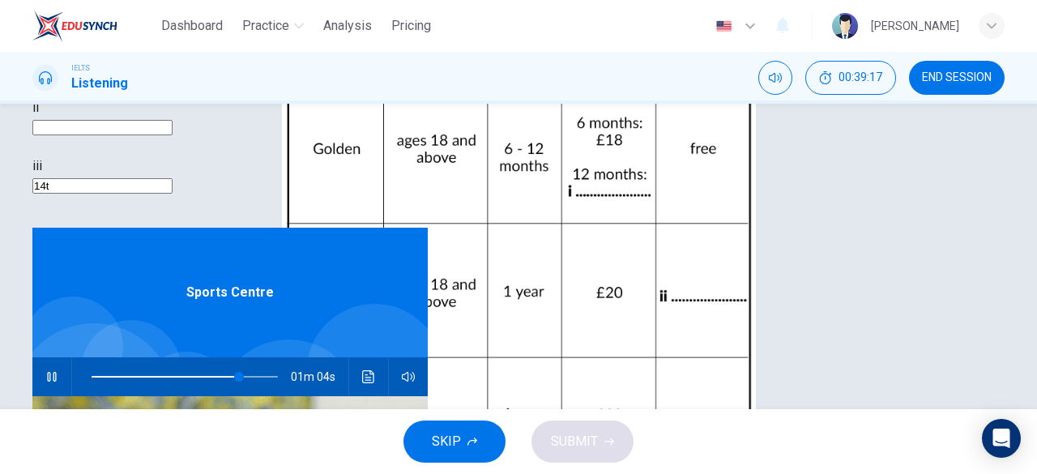
type input "14to"
type input "79"
type input "14t"
type input "80"
type input "14 t"
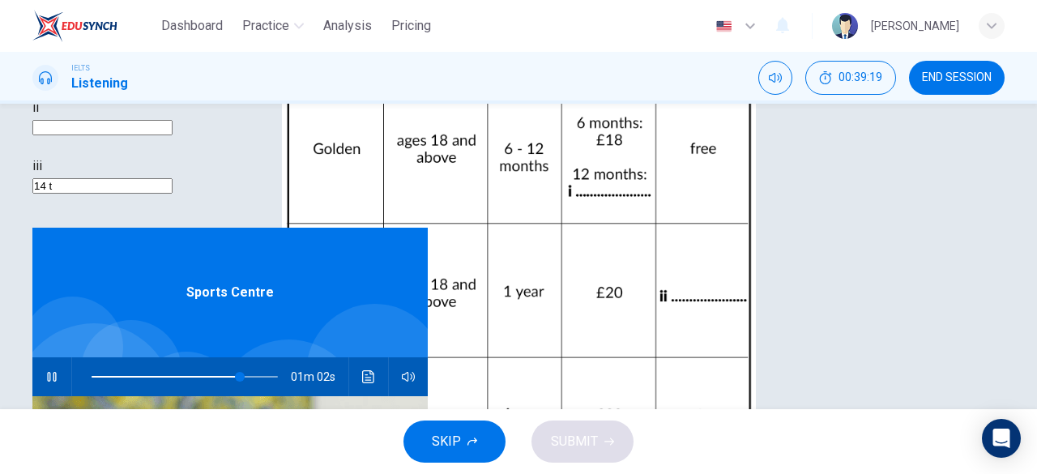
type input "80"
type input "14 to 1"
type input "80"
type input "14 to 17"
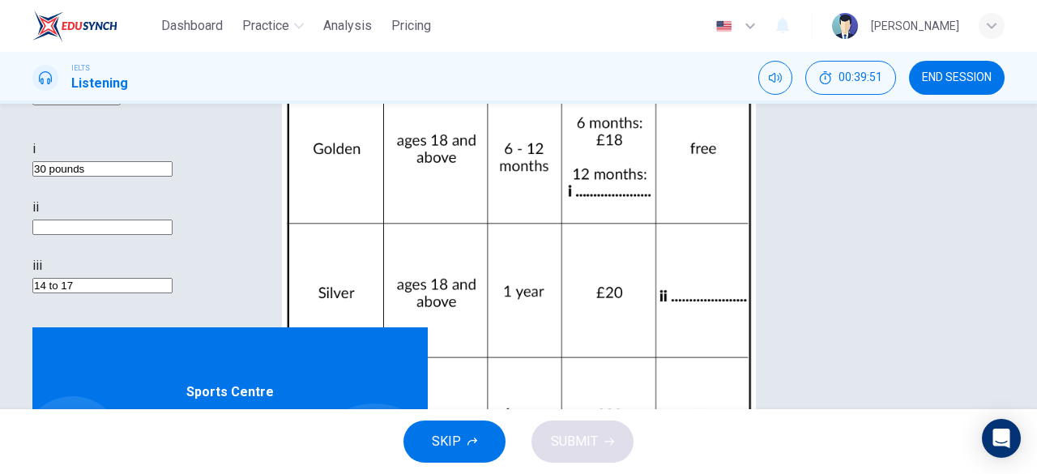
scroll to position [95, 0]
type input "91"
type input "14 to 17"
click at [243, 472] on span at bounding box center [248, 477] width 10 height 10
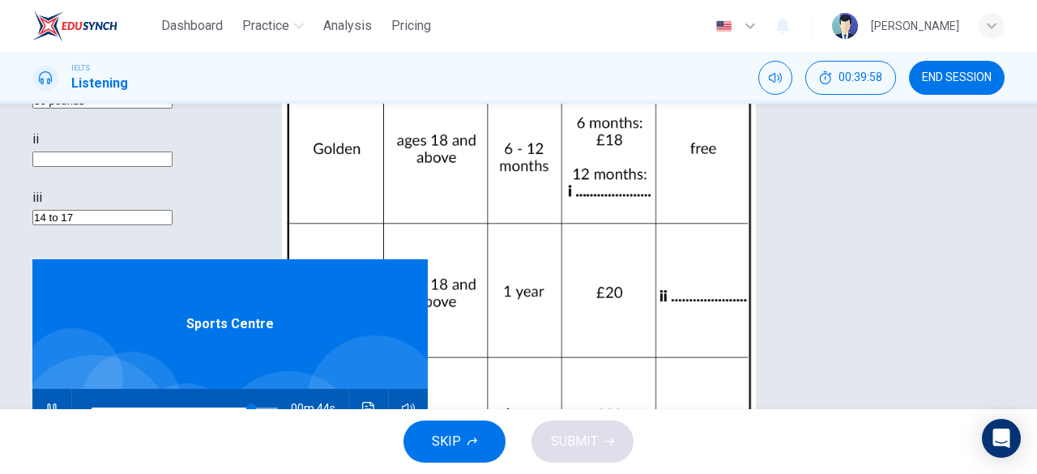
scroll to position [245, 0]
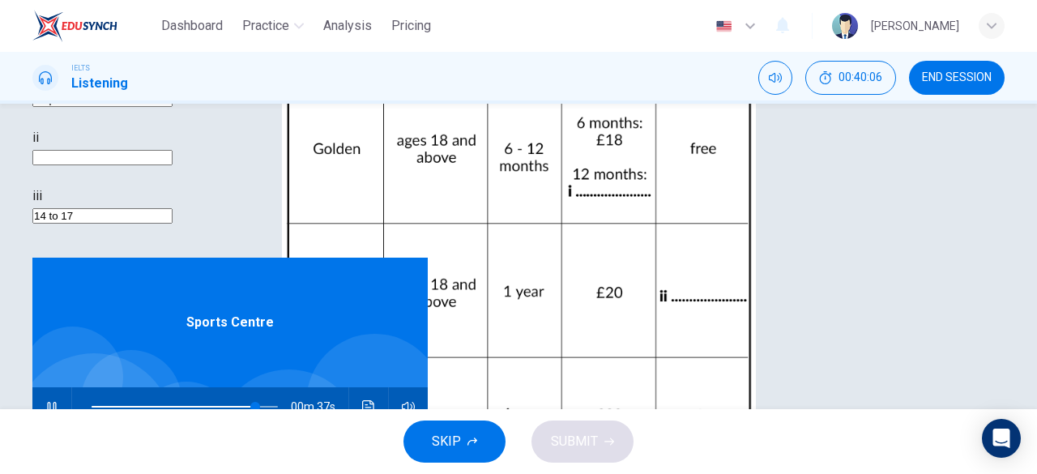
type input "88"
click at [173, 165] on input at bounding box center [102, 157] width 140 height 15
type input "f"
type input "88"
type input "fr"
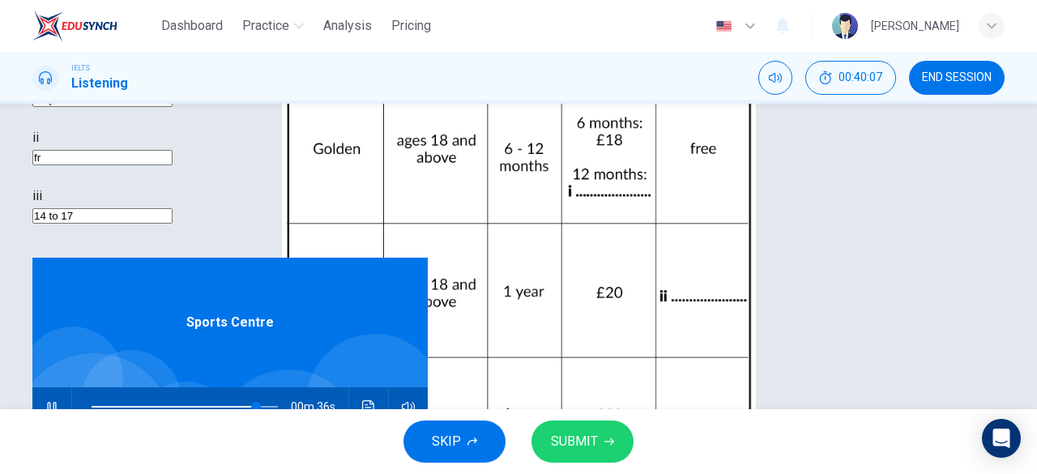
type input "88"
type input "free"
type input "89"
type input "free"
click at [600, 431] on button "SUBMIT" at bounding box center [583, 442] width 102 height 42
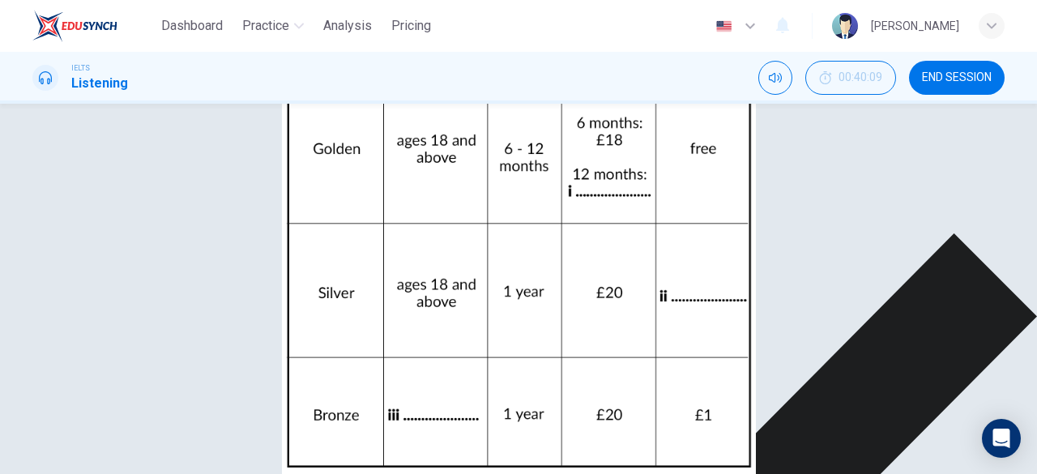
scroll to position [93, 0]
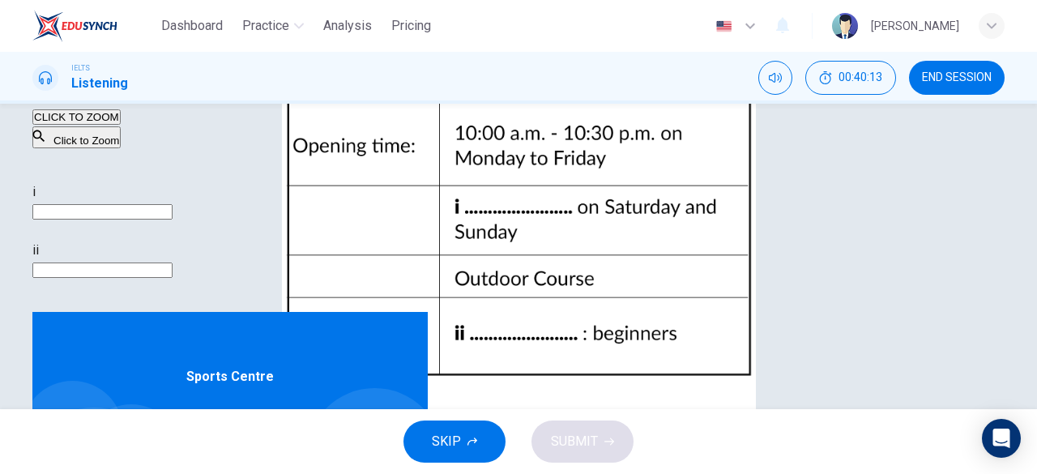
scroll to position [134, 0]
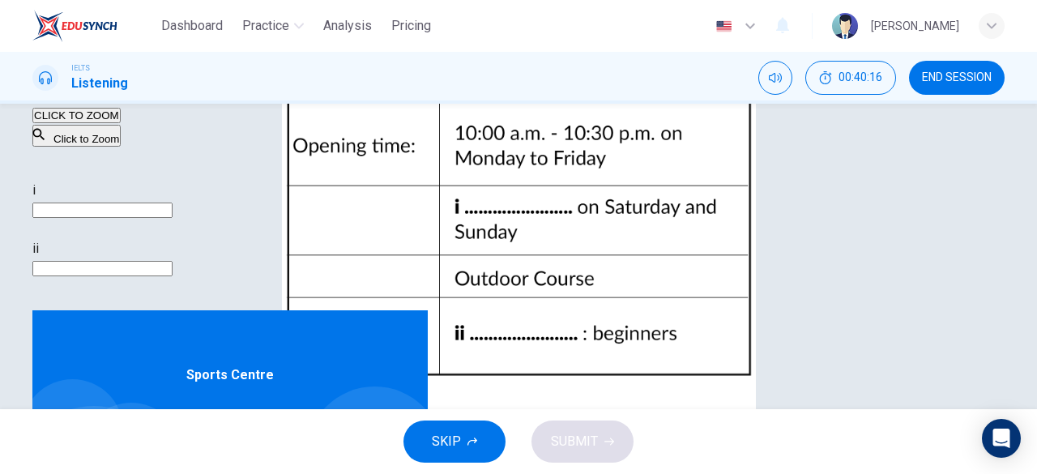
click at [237, 448] on span at bounding box center [185, 459] width 186 height 23
click at [226, 448] on span at bounding box center [185, 459] width 186 height 23
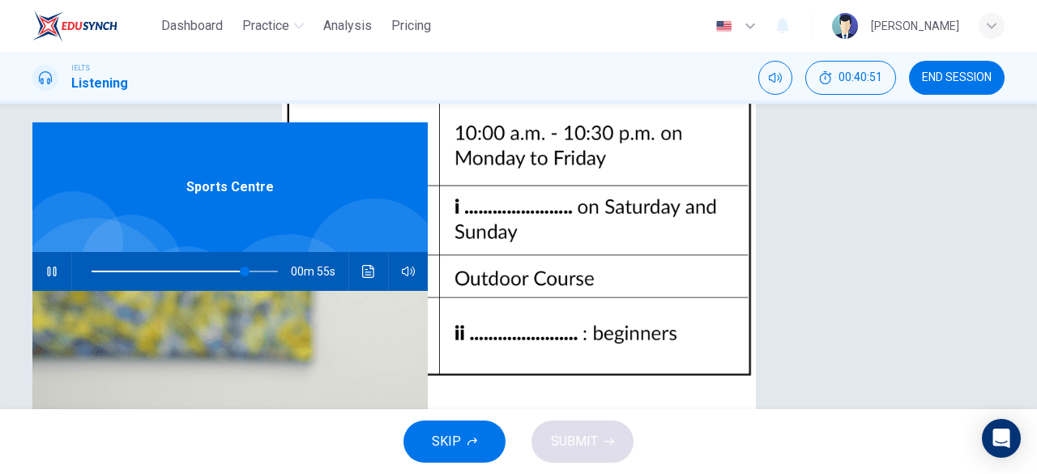
scroll to position [318, 0]
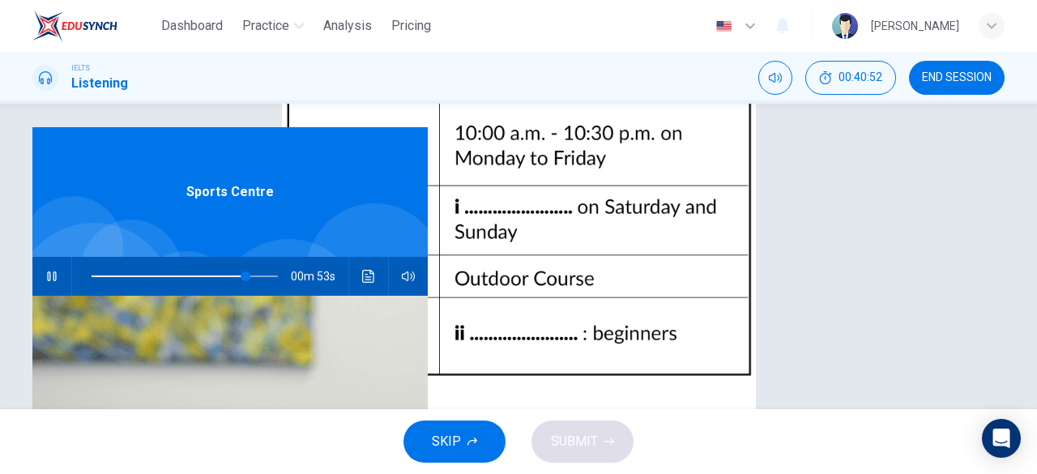
click at [173, 35] on input at bounding box center [102, 26] width 140 height 15
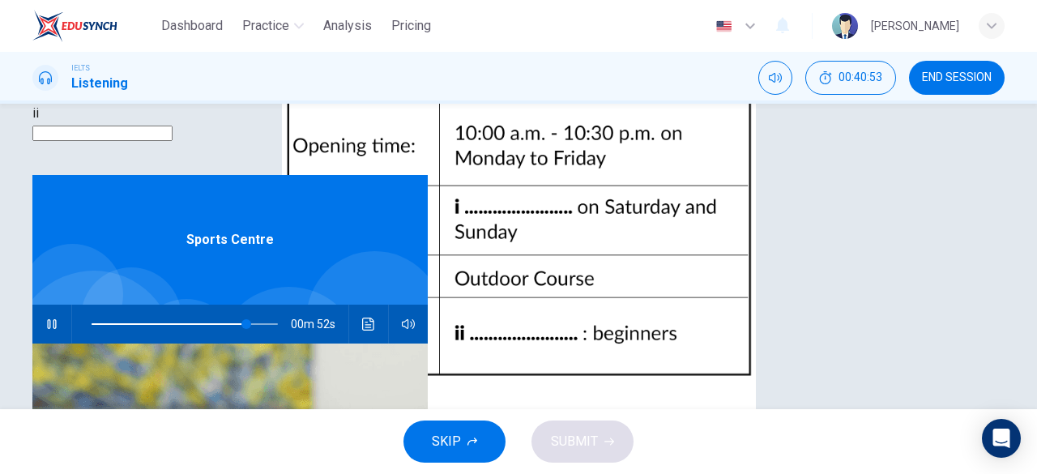
scroll to position [267, 0]
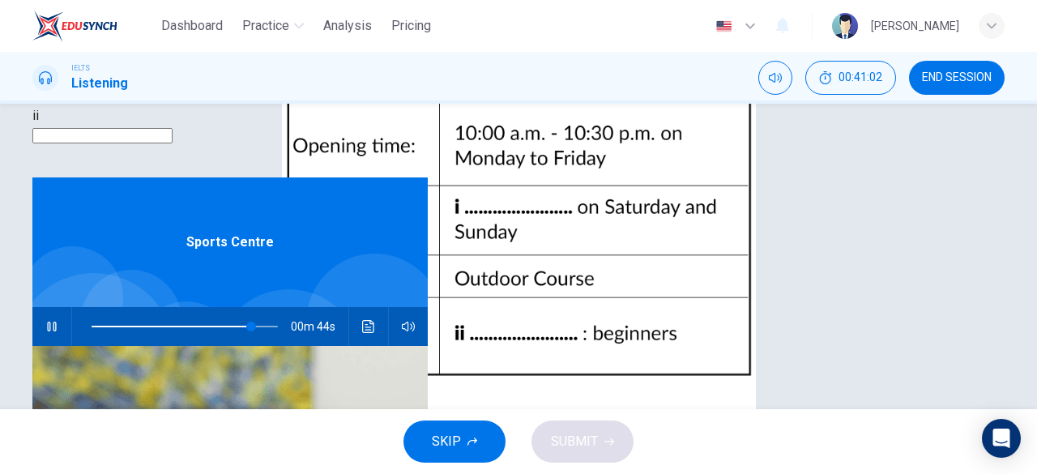
type input "86"
type input "8"
type input "89"
type input "8:00"
type input "90"
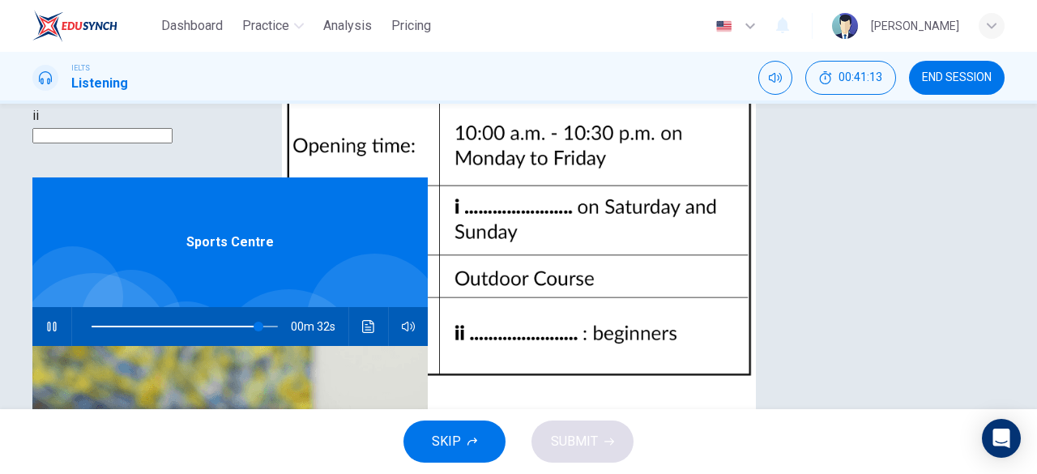
type input "8:00 p"
type input "90"
type input "8:00 p.m."
type input "92"
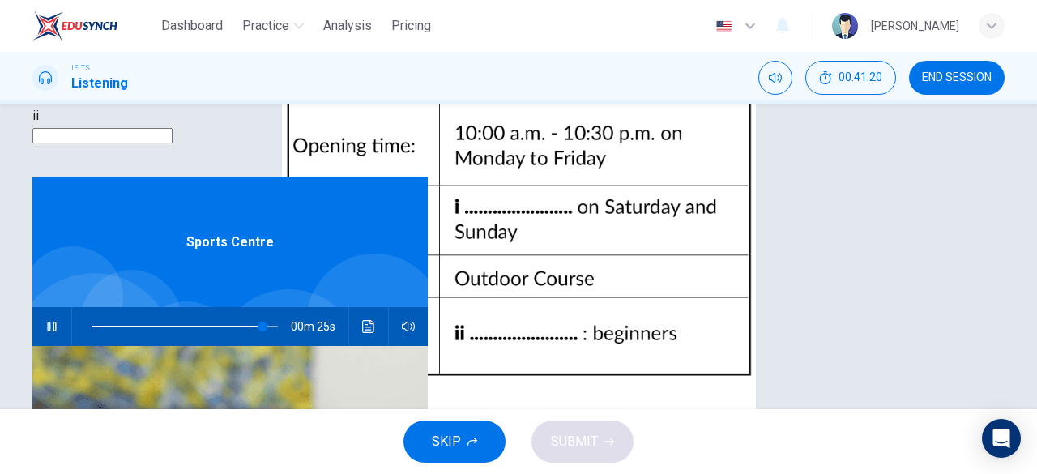
type input "8:00 p.m."
click at [173, 143] on input at bounding box center [102, 135] width 140 height 15
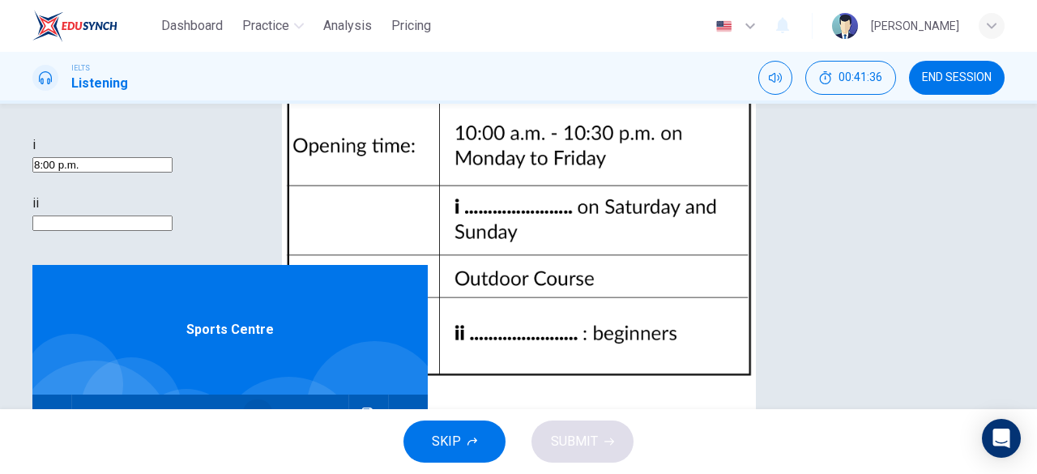
scroll to position [177, 0]
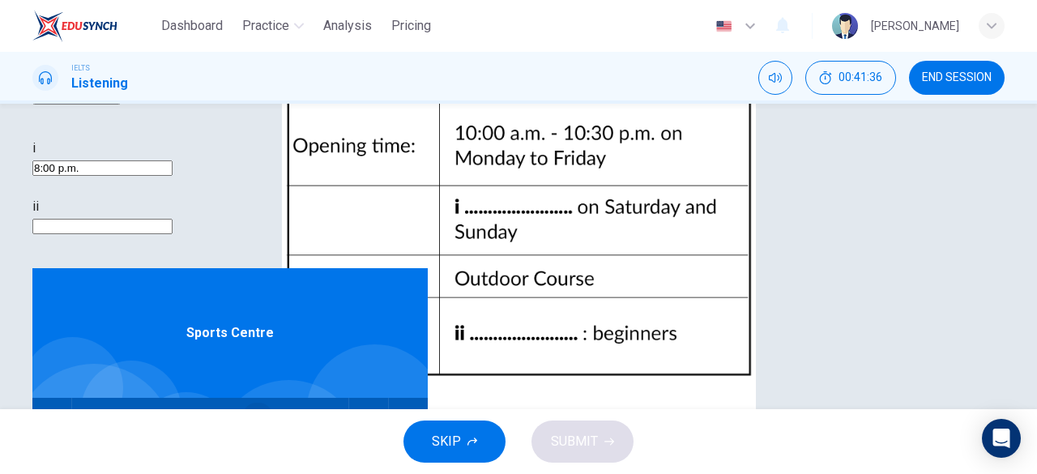
click at [253, 412] on span at bounding box center [258, 417] width 10 height 10
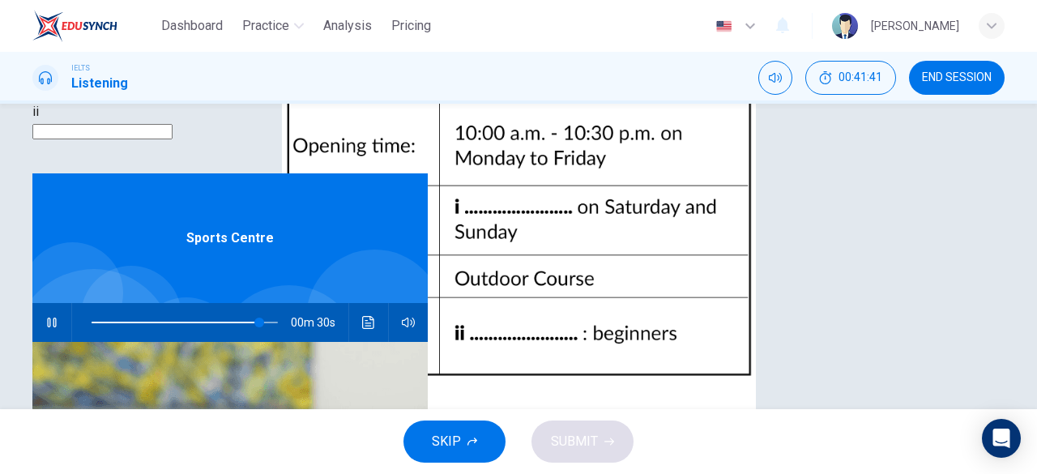
scroll to position [270, 0]
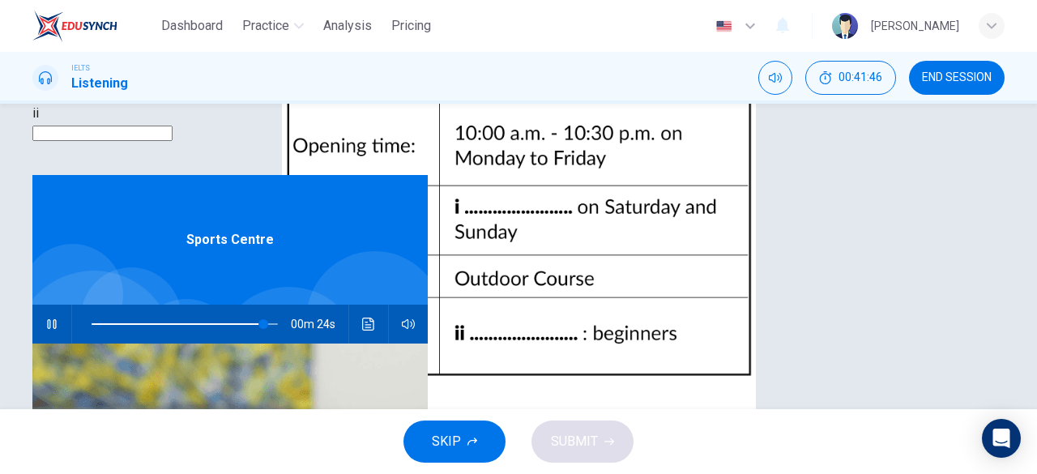
click at [173, 141] on input at bounding box center [102, 133] width 140 height 15
type input "92"
type input "I"
type input "92"
type input "In"
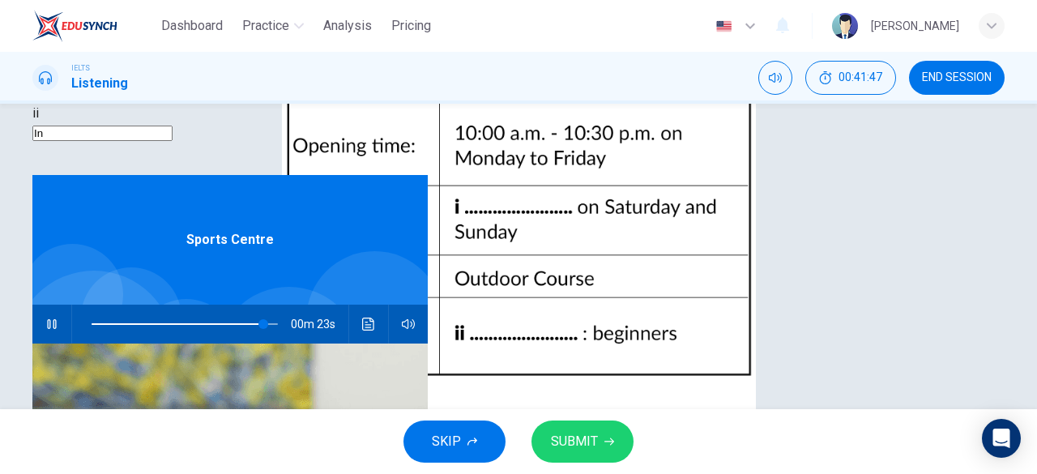
type input "92"
type input "Indd"
type input "93"
type input "Ind"
type input "93"
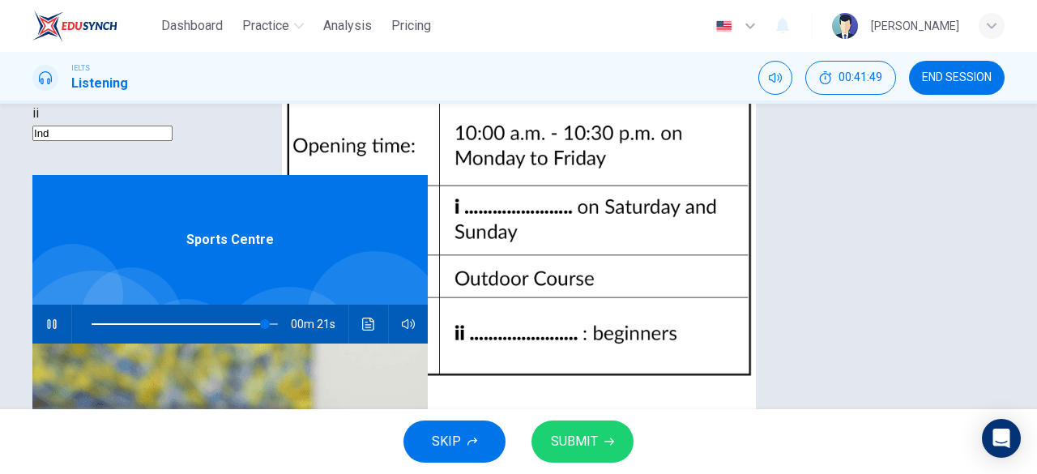
type input "Indo"
type input "93"
type input "Indor"
type input "93"
type input "Indorr"
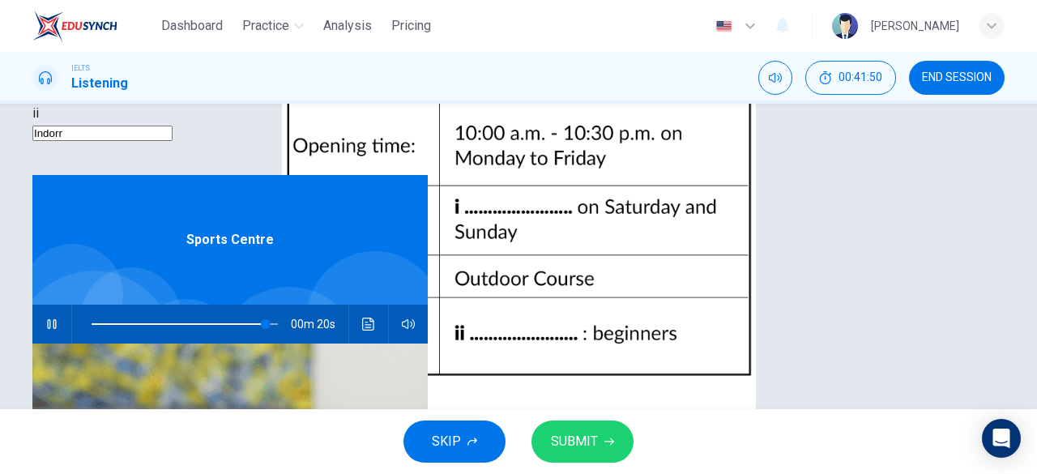
type input "93"
type input "Indorr"
type input "94"
type input "Indorr"
type input "94"
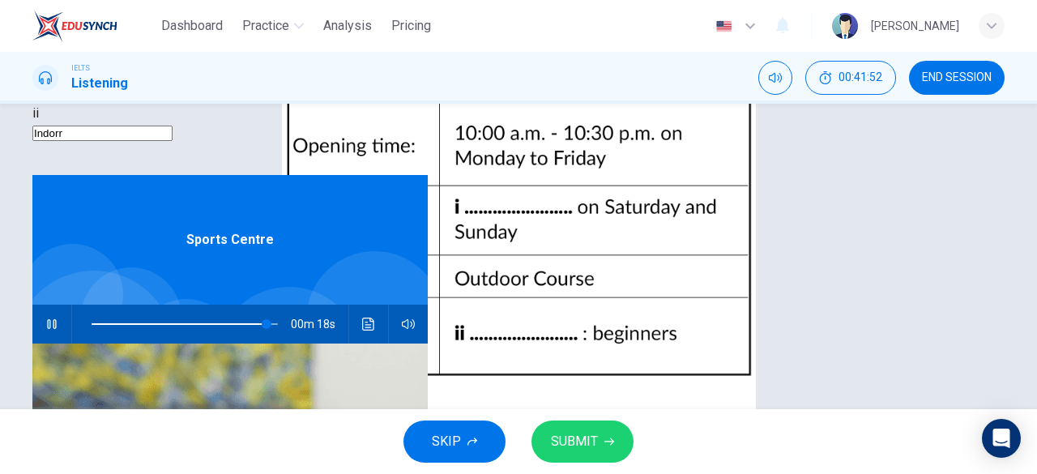
type input "Indor"
type input "94"
type input "Indoror"
type input "94"
type input "Indoror"
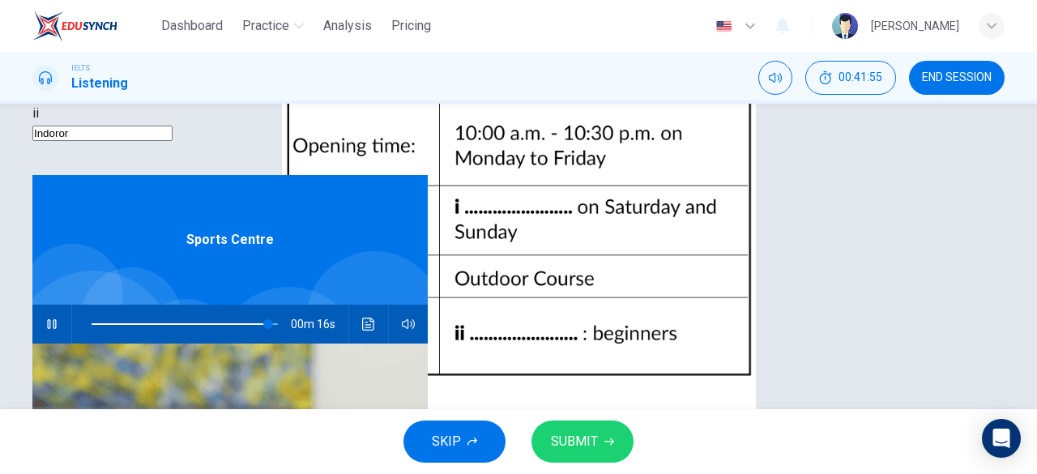
type input "95"
type input "Indoror"
type input "95"
type input "Indoro"
type input "95"
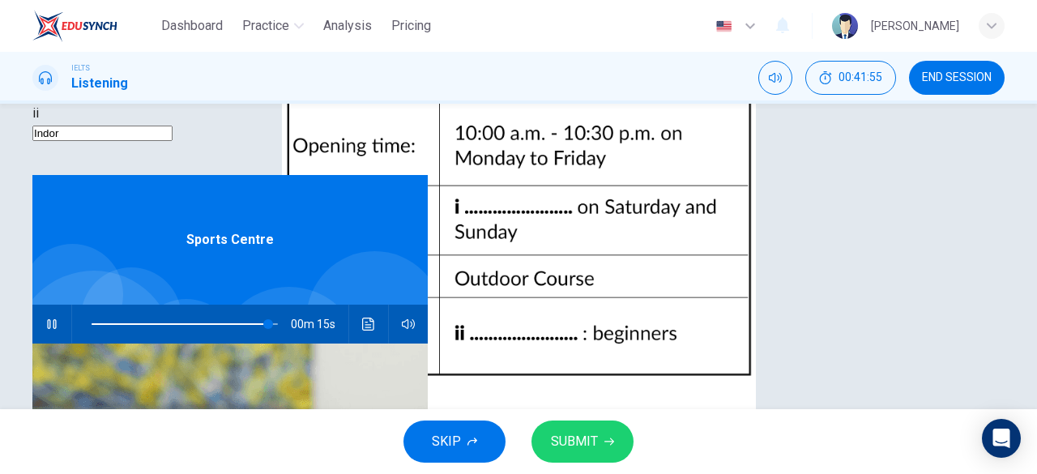
type input "Indo"
type input "95"
type input "Ind"
type input "96"
type input "Indoo"
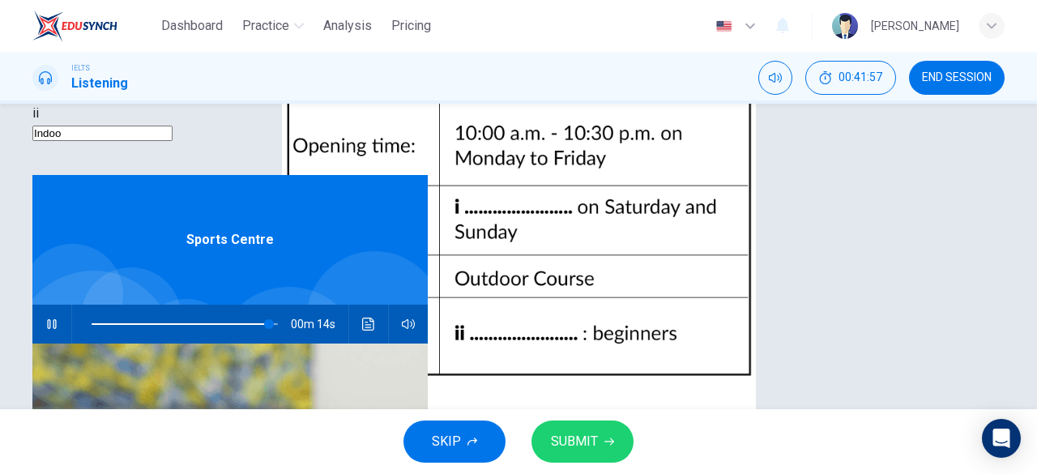
type input "96"
type input "Indoor"
type input "96"
type input "Indoor"
type input "96"
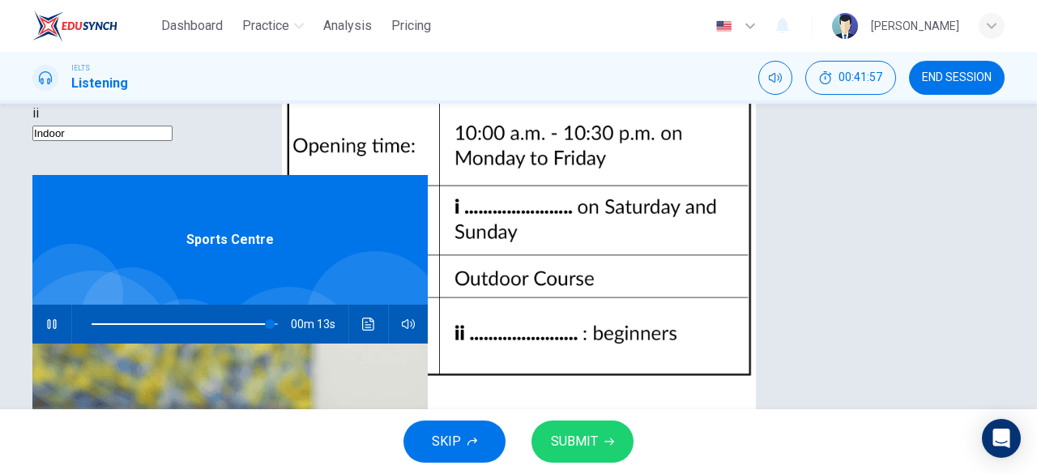
type input "Indoor c"
type input "96"
type input "Indoor co"
type input "96"
type input "Indoor cou"
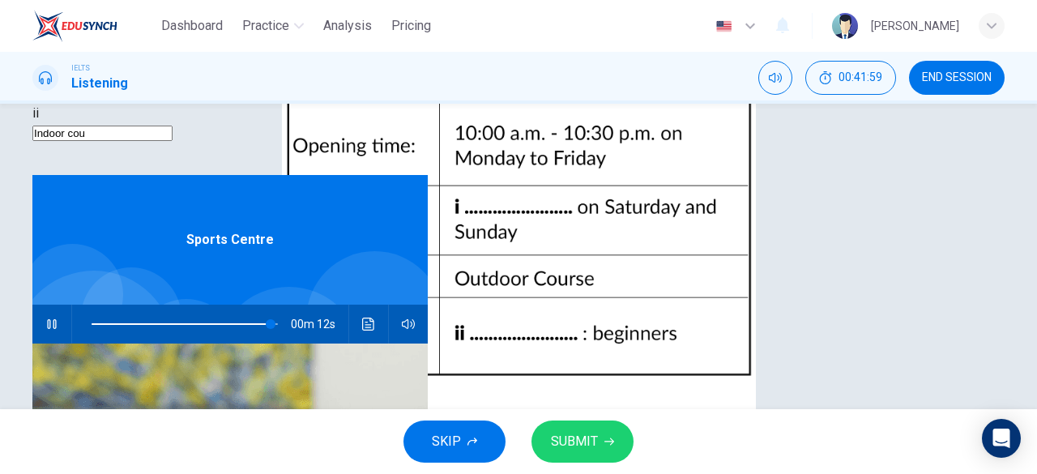
type input "96"
type input "Indoor cours"
type input "96"
type input "Indoor course"
type input "97"
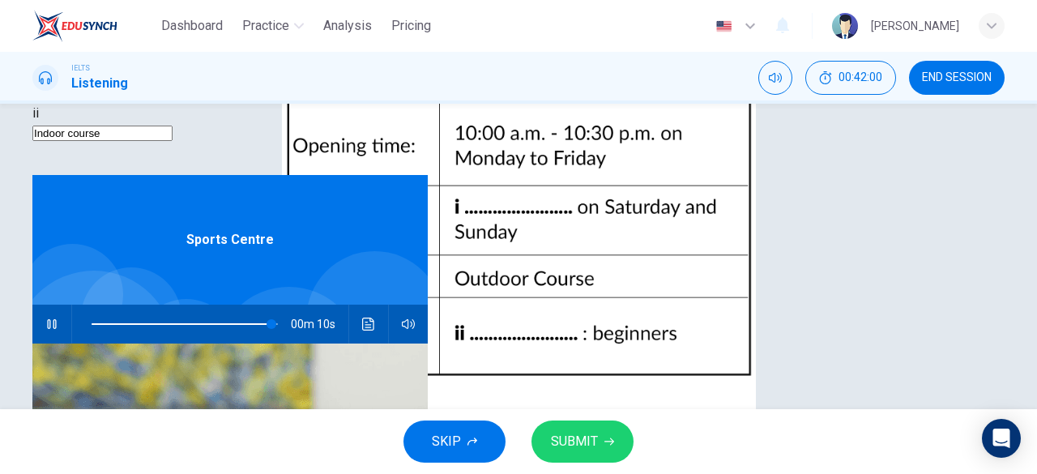
type input "Indoor course"
click at [584, 443] on span "SUBMIT" at bounding box center [574, 441] width 47 height 23
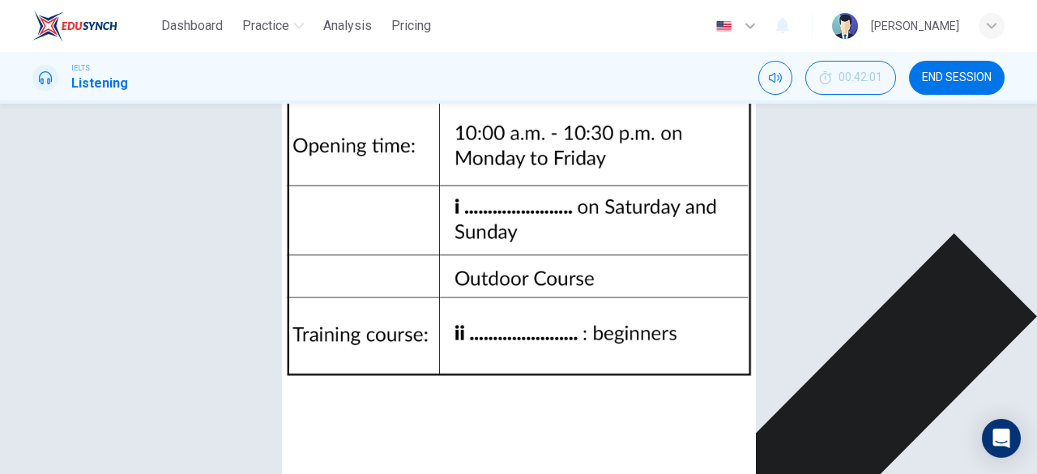
scroll to position [49, 0]
type input "100"
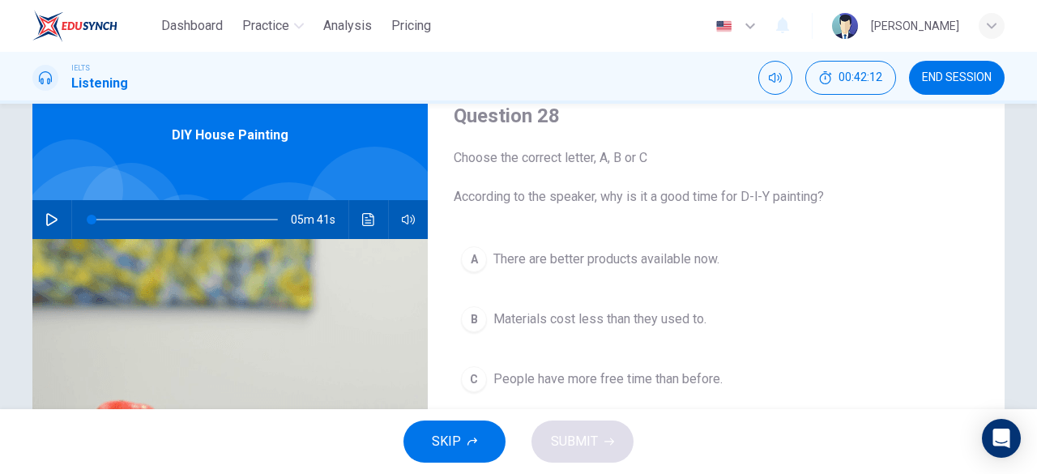
scroll to position [65, 0]
click at [49, 228] on button "button" at bounding box center [52, 220] width 26 height 39
click at [96, 219] on span at bounding box center [101, 221] width 10 height 10
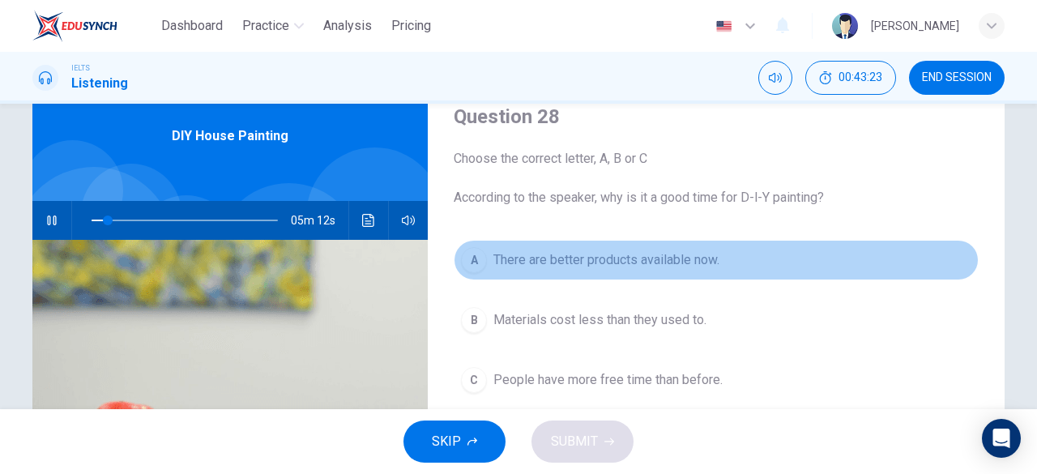
click at [459, 268] on button "A There are better products available now." at bounding box center [716, 260] width 525 height 41
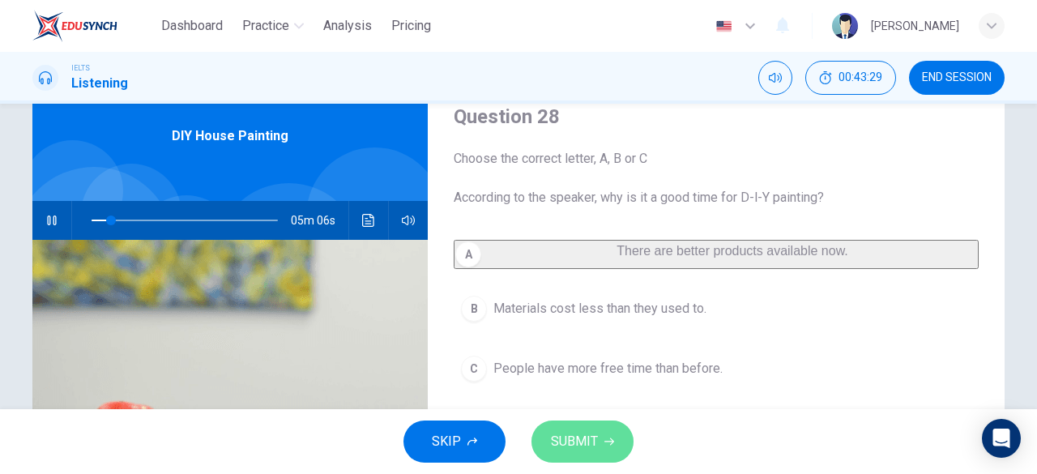
click at [566, 434] on span "SUBMIT" at bounding box center [574, 441] width 47 height 23
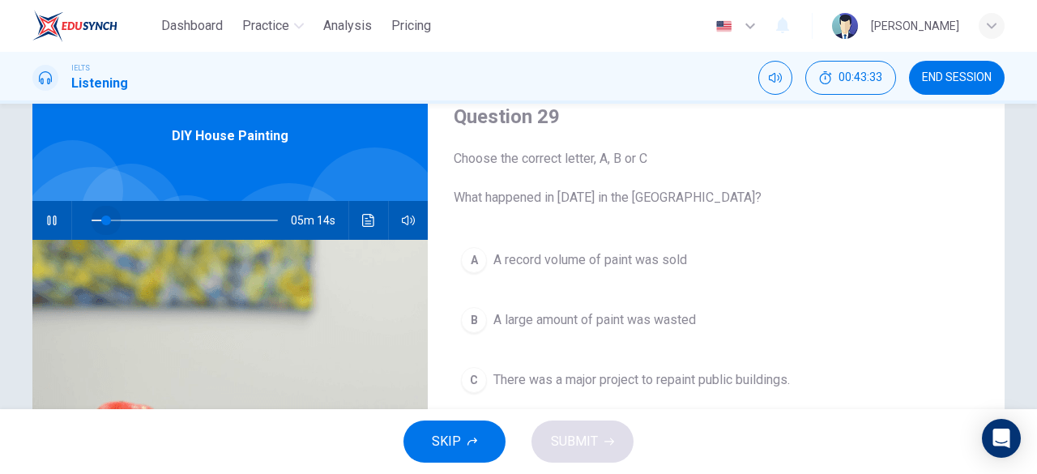
click at [103, 223] on span at bounding box center [106, 221] width 10 height 10
click at [108, 220] on span at bounding box center [112, 221] width 10 height 10
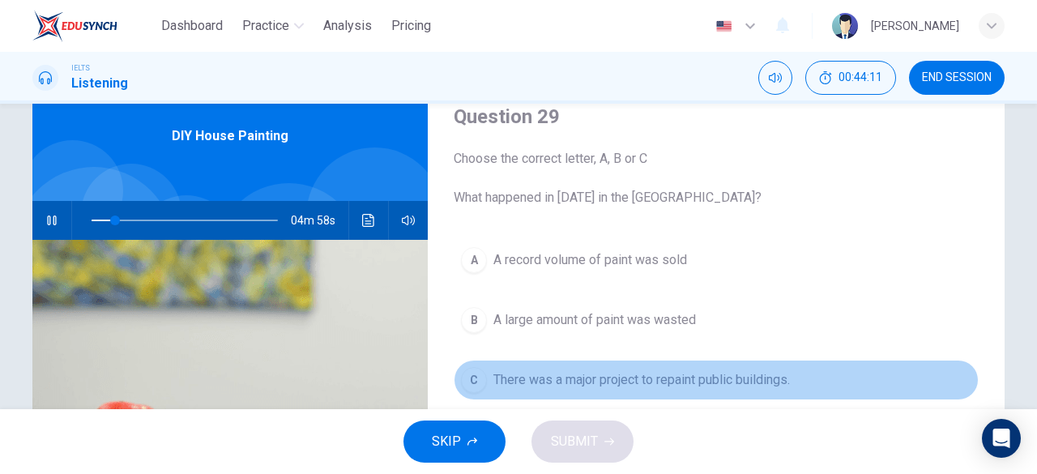
click at [478, 375] on div "C" at bounding box center [474, 380] width 26 height 26
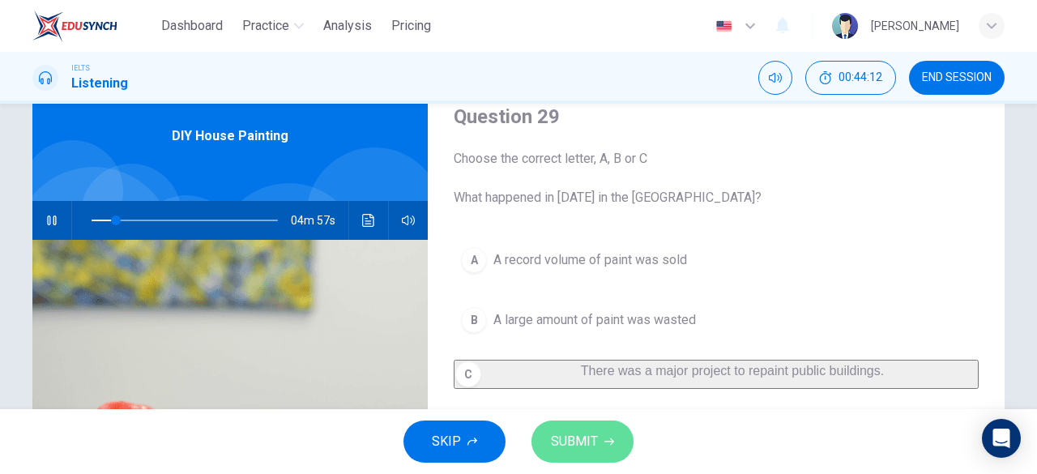
click at [570, 429] on button "SUBMIT" at bounding box center [583, 442] width 102 height 42
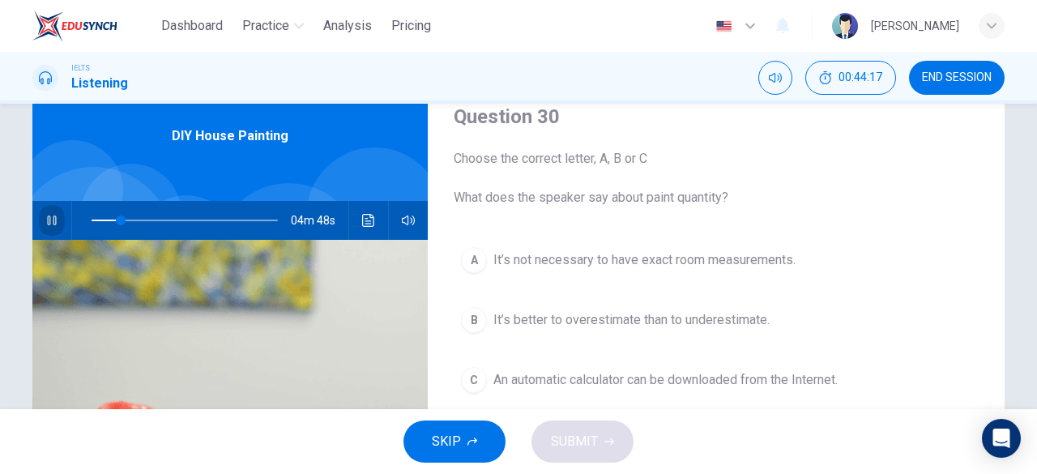
click at [49, 215] on icon "button" at bounding box center [51, 220] width 13 height 13
click at [55, 214] on button "button" at bounding box center [52, 220] width 26 height 39
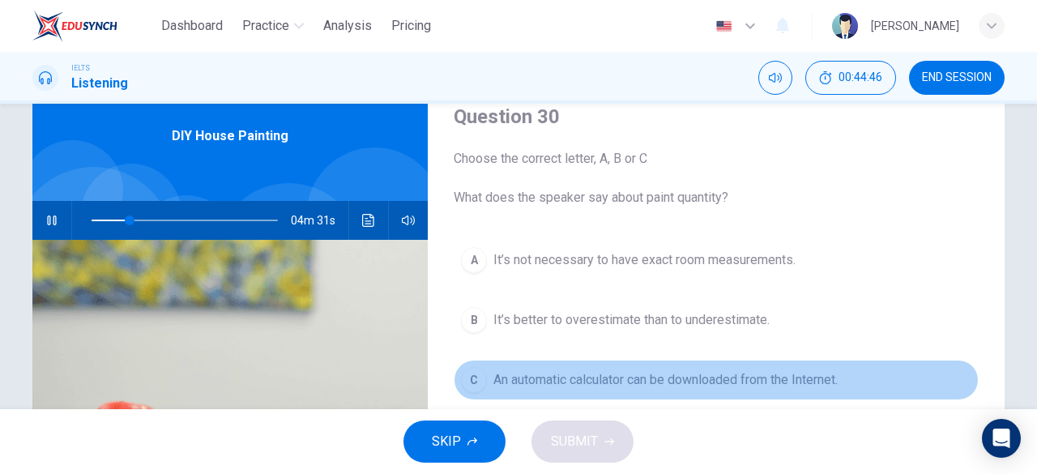
click at [529, 371] on span "An automatic calculator can be downloaded from the Internet." at bounding box center [665, 379] width 344 height 19
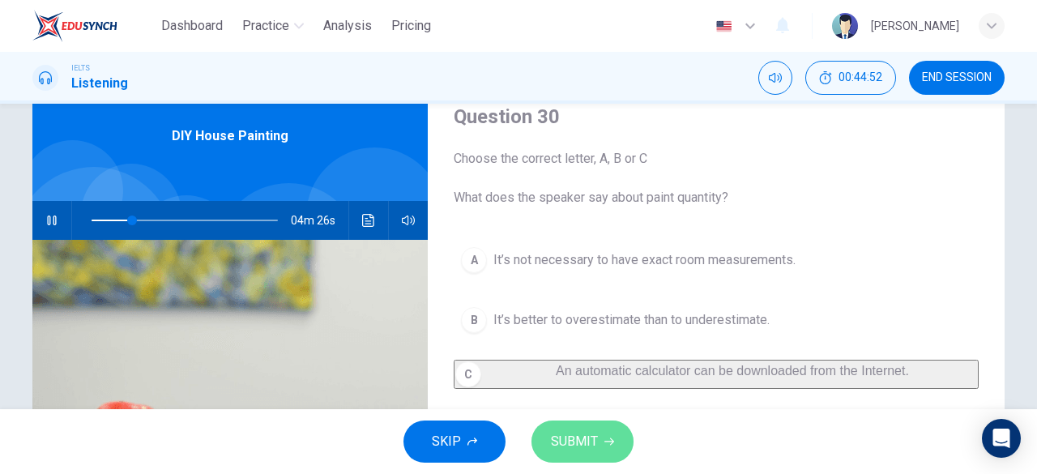
click at [580, 443] on span "SUBMIT" at bounding box center [574, 441] width 47 height 23
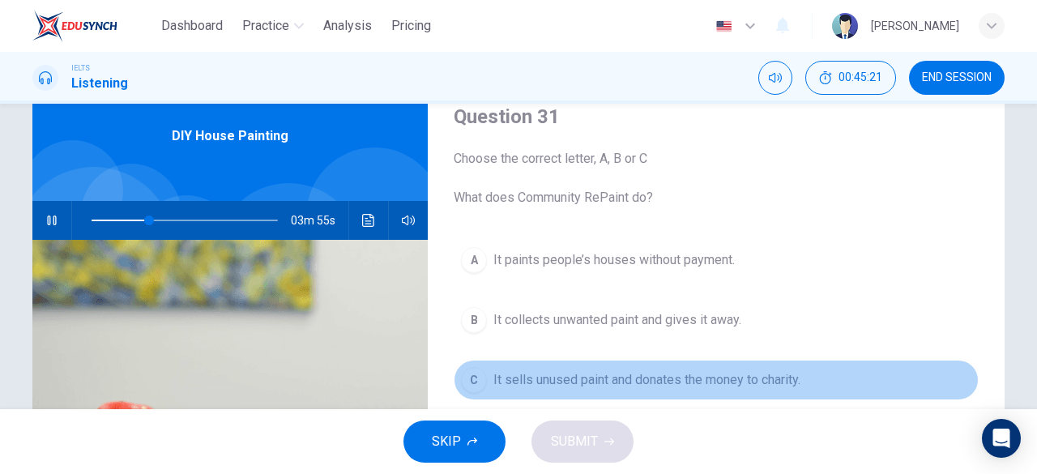
click at [672, 388] on span "It sells unused paint and donates the money to charity." at bounding box center [646, 379] width 307 height 19
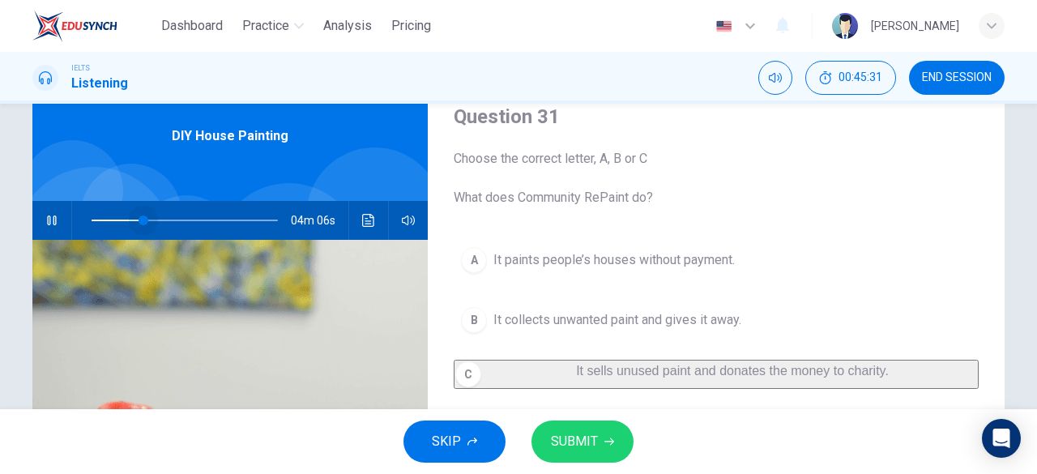
click at [139, 220] on span at bounding box center [144, 221] width 10 height 10
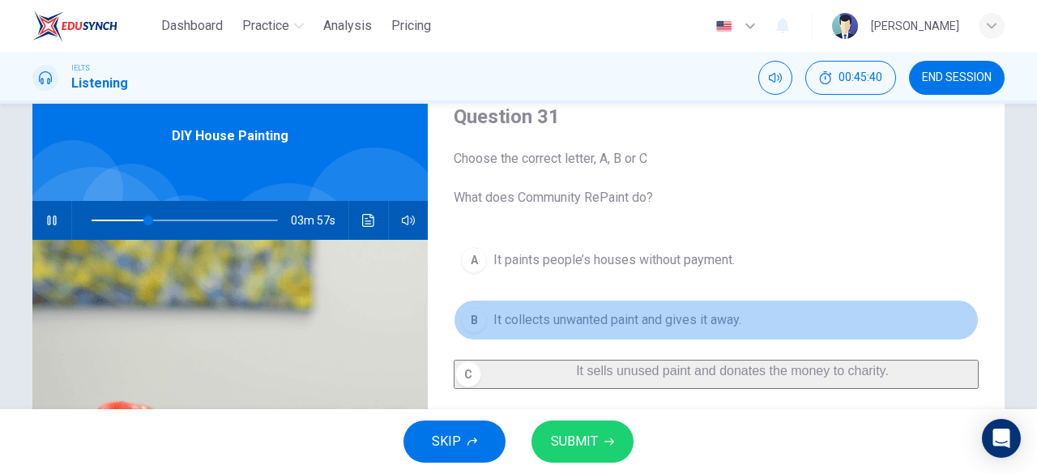
click at [527, 320] on span "It collects unwanted paint and gives it away." at bounding box center [617, 319] width 248 height 19
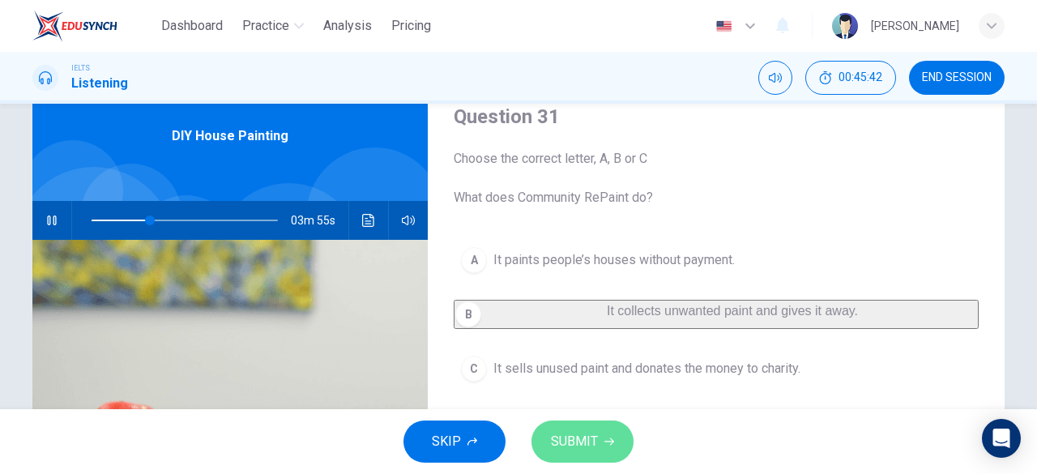
click at [577, 443] on span "SUBMIT" at bounding box center [574, 441] width 47 height 23
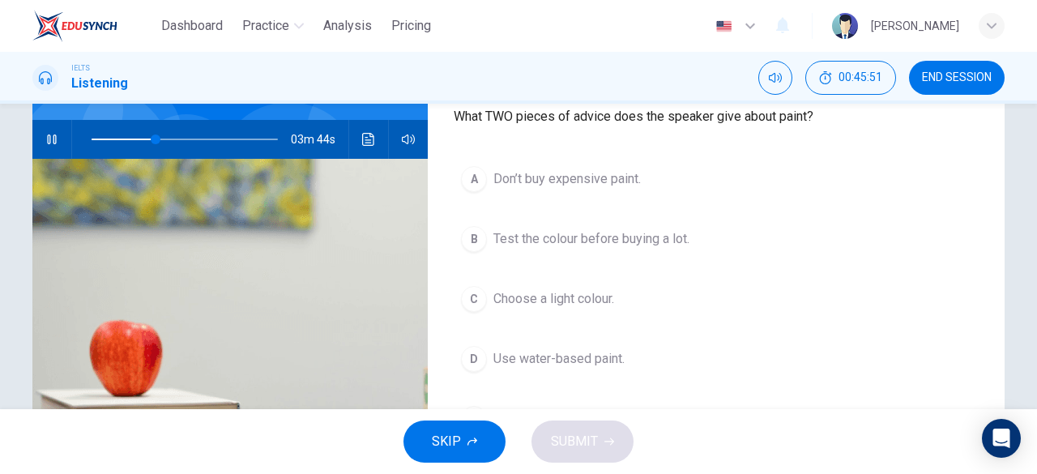
scroll to position [144, 0]
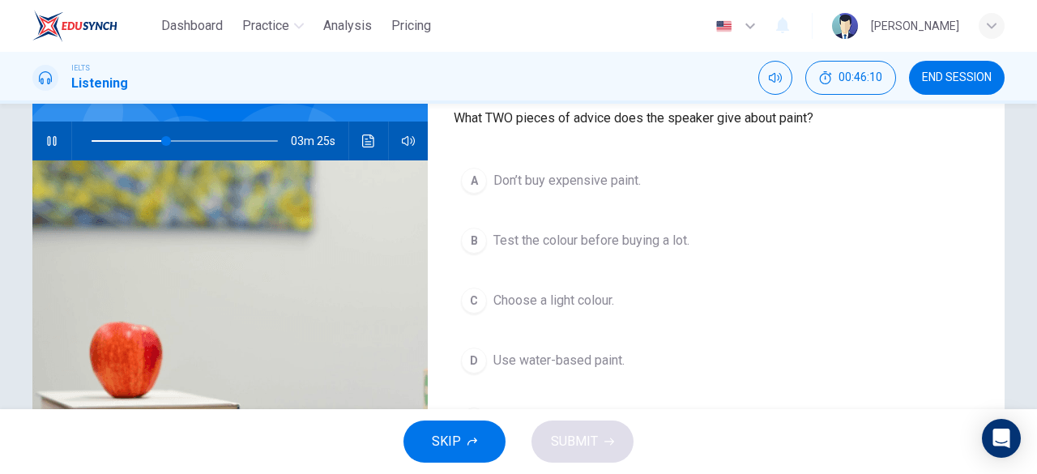
click at [593, 251] on button "B Test the colour before buying a lot." at bounding box center [716, 240] width 525 height 41
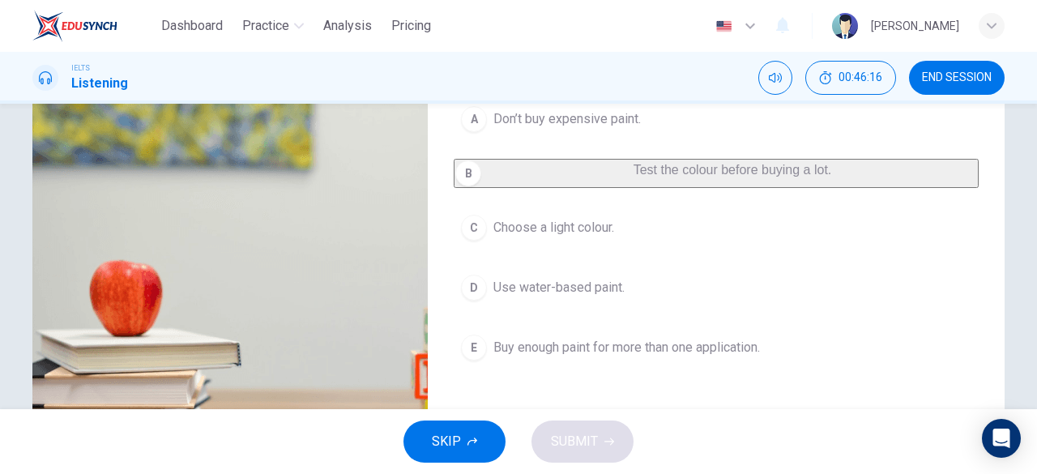
scroll to position [205, 0]
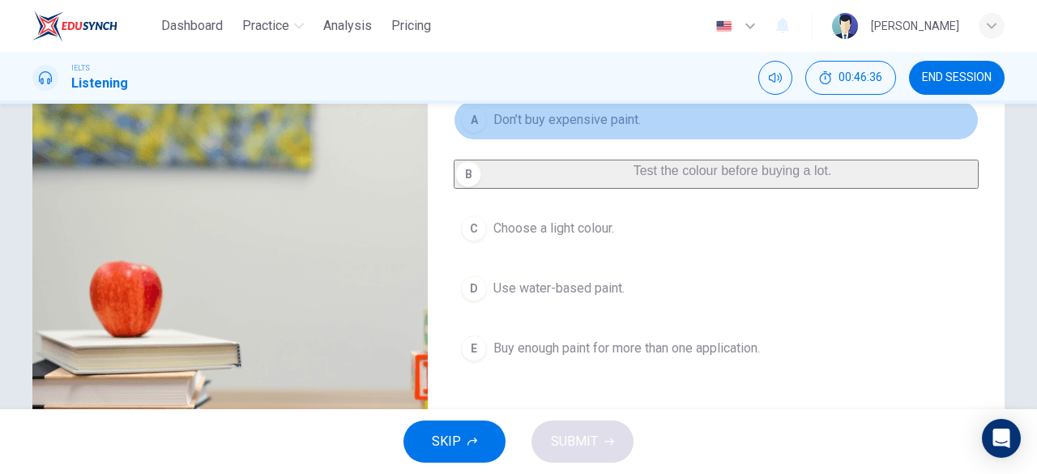
click at [567, 122] on span "Don’t buy expensive paint." at bounding box center [566, 119] width 147 height 19
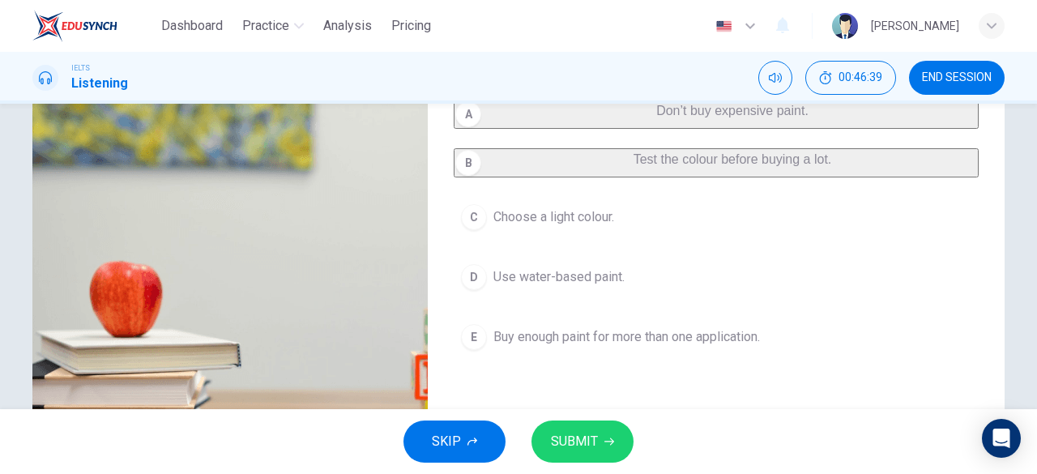
click at [577, 436] on span "SUBMIT" at bounding box center [574, 441] width 47 height 23
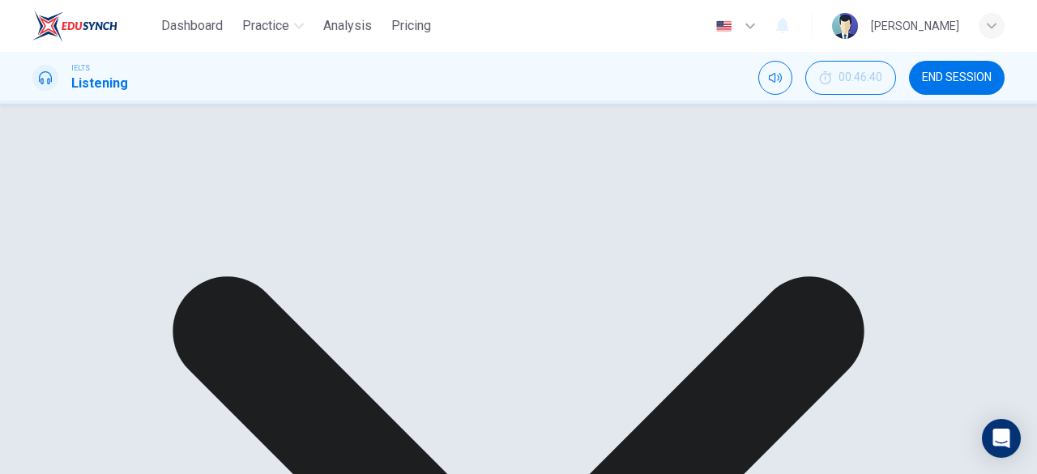
scroll to position [181, 0]
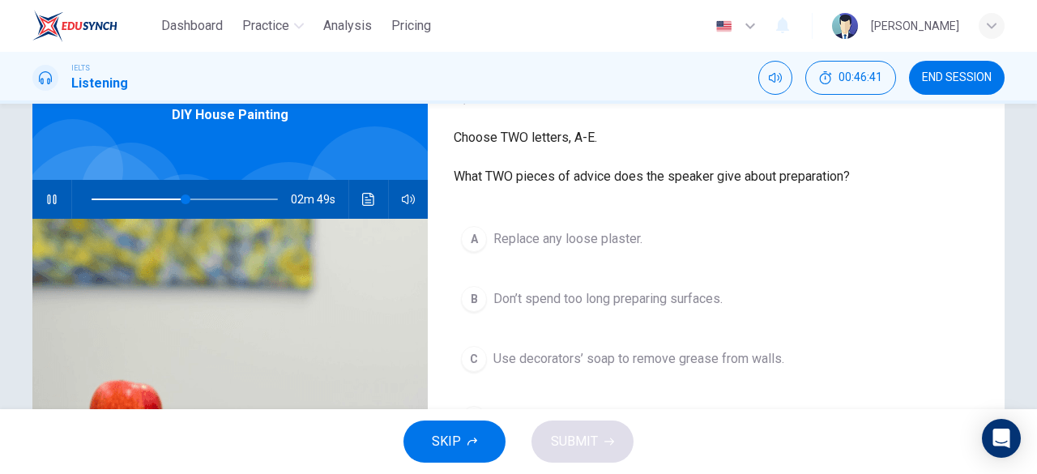
scroll to position [89, 0]
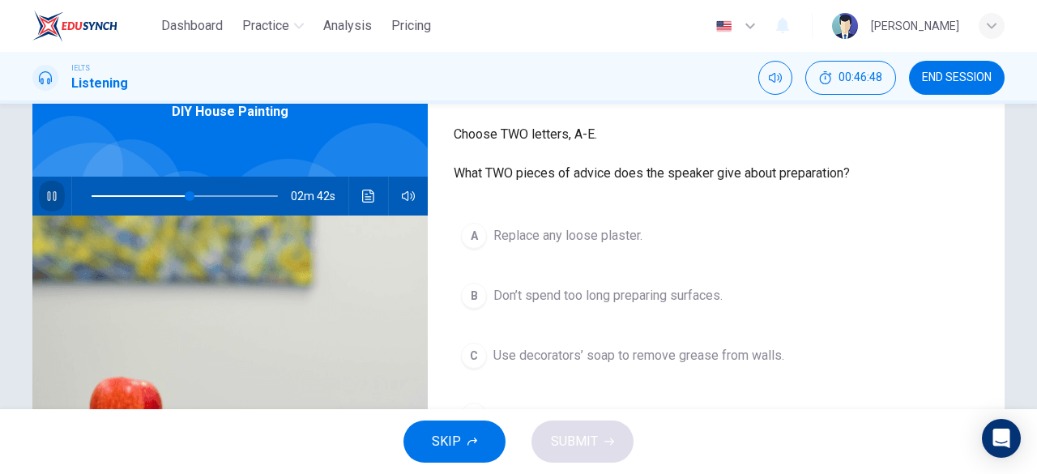
click at [45, 195] on icon "button" at bounding box center [51, 196] width 13 height 13
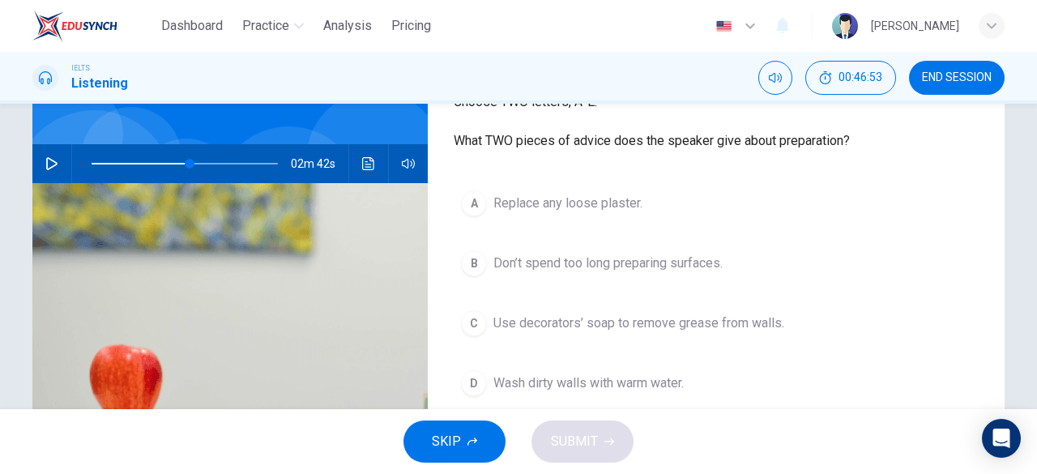
scroll to position [122, 0]
click at [46, 160] on icon "button" at bounding box center [51, 163] width 11 height 13
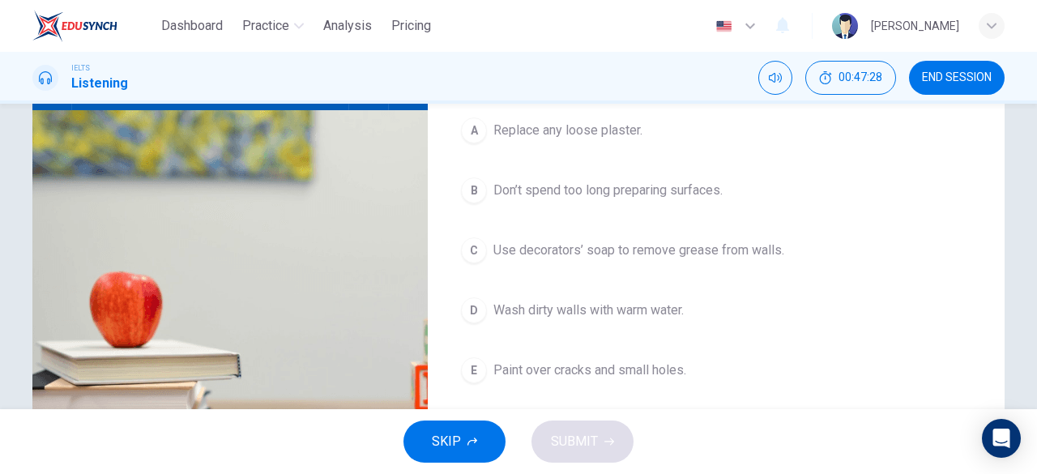
scroll to position [194, 0]
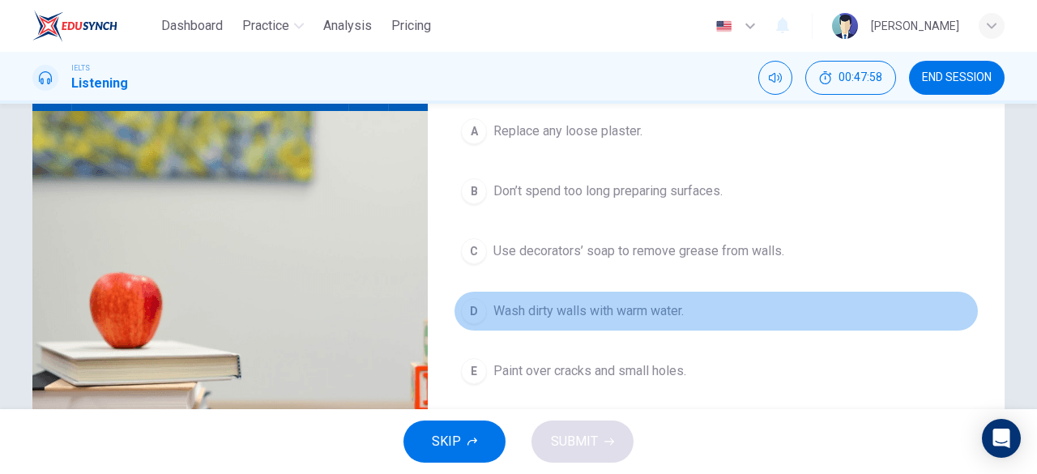
click at [569, 319] on button "D Wash dirty walls with warm water." at bounding box center [716, 311] width 525 height 41
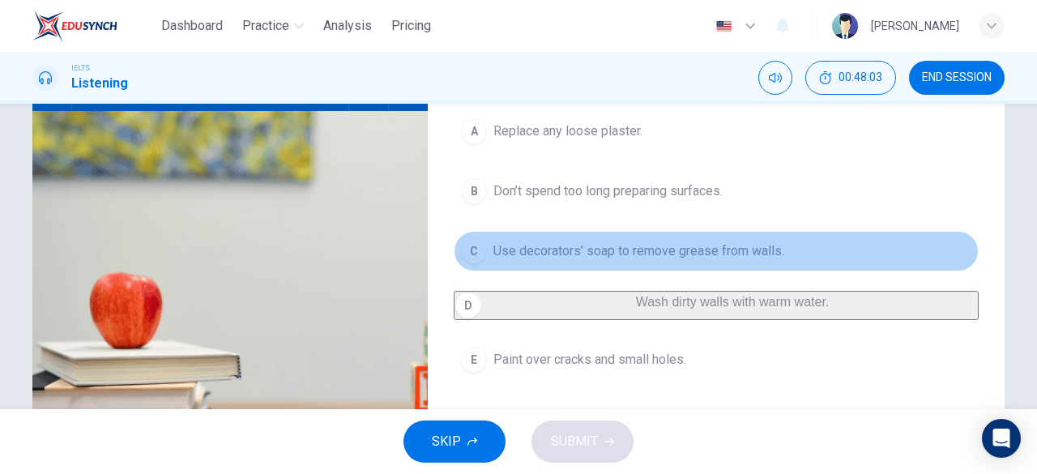
click at [569, 245] on span "Use decorators’ soap to remove grease from walls." at bounding box center [638, 250] width 291 height 19
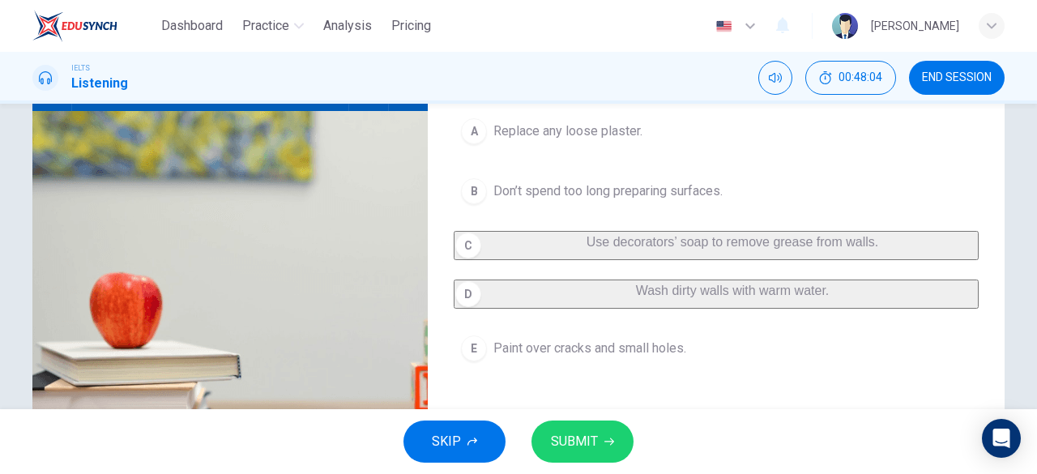
click at [587, 439] on span "SUBMIT" at bounding box center [574, 441] width 47 height 23
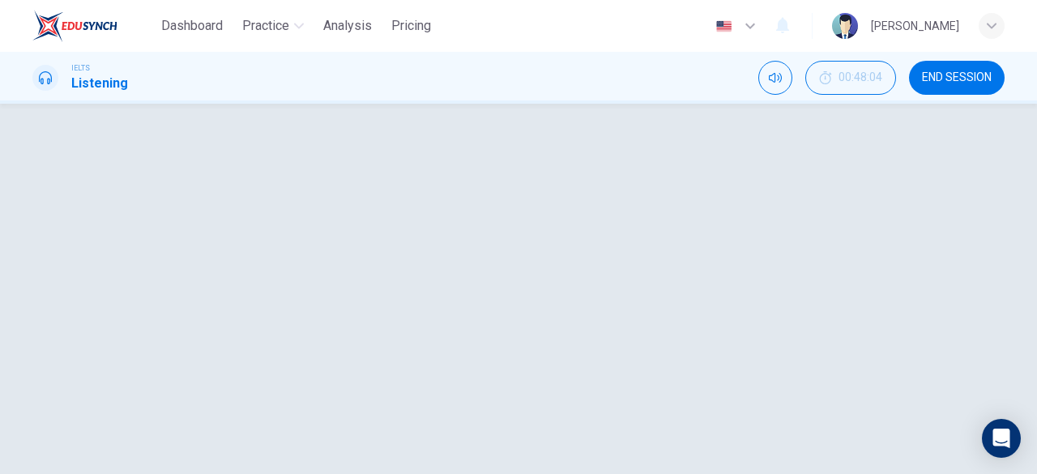
scroll to position [55, 0]
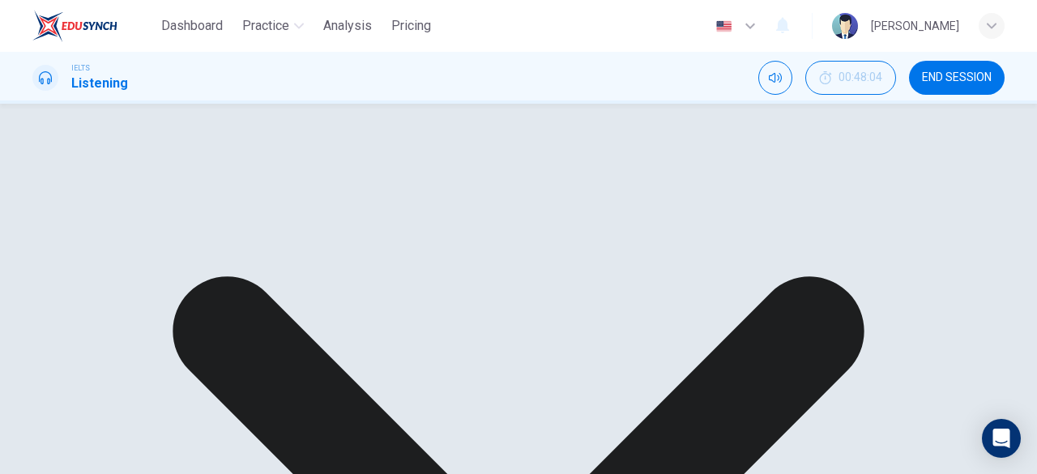
click at [44, 237] on button "button" at bounding box center [52, 230] width 26 height 39
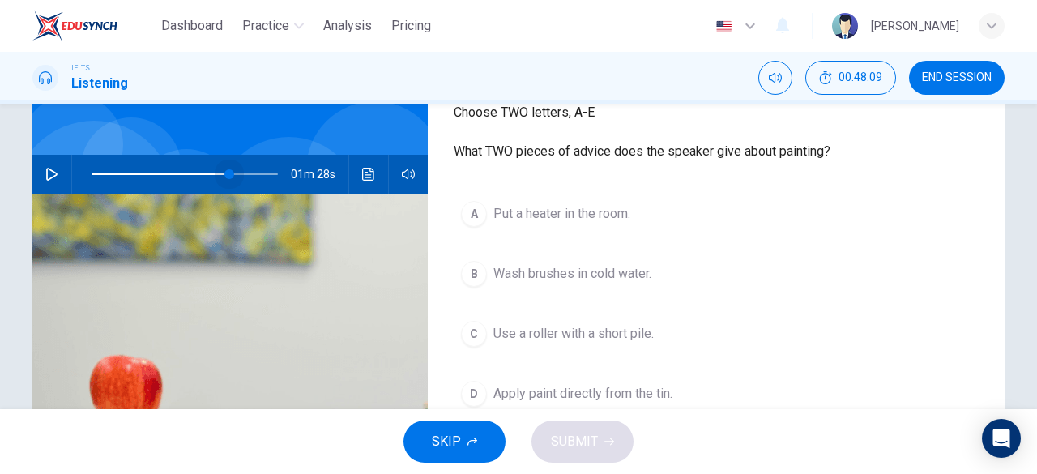
click at [225, 173] on span at bounding box center [229, 174] width 10 height 10
click at [220, 173] on span at bounding box center [224, 174] width 10 height 10
click at [53, 173] on icon "button" at bounding box center [51, 174] width 13 height 13
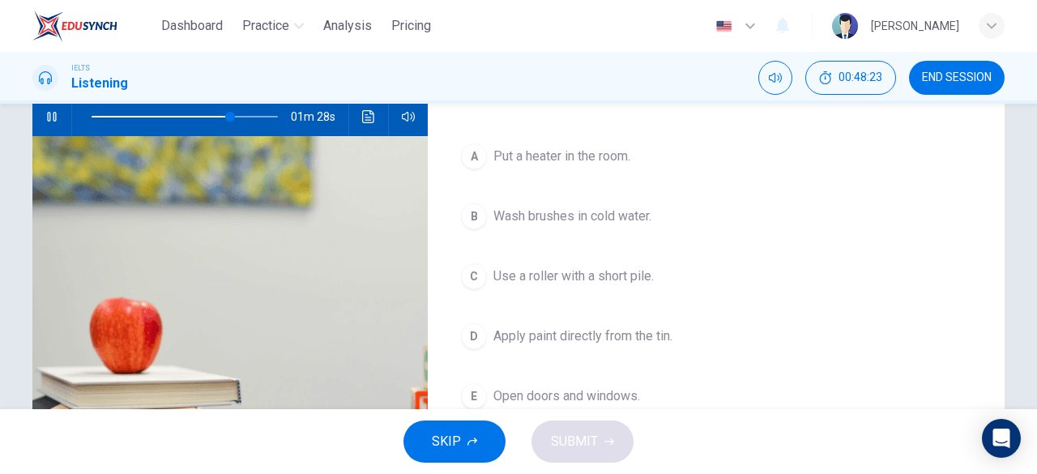
scroll to position [168, 0]
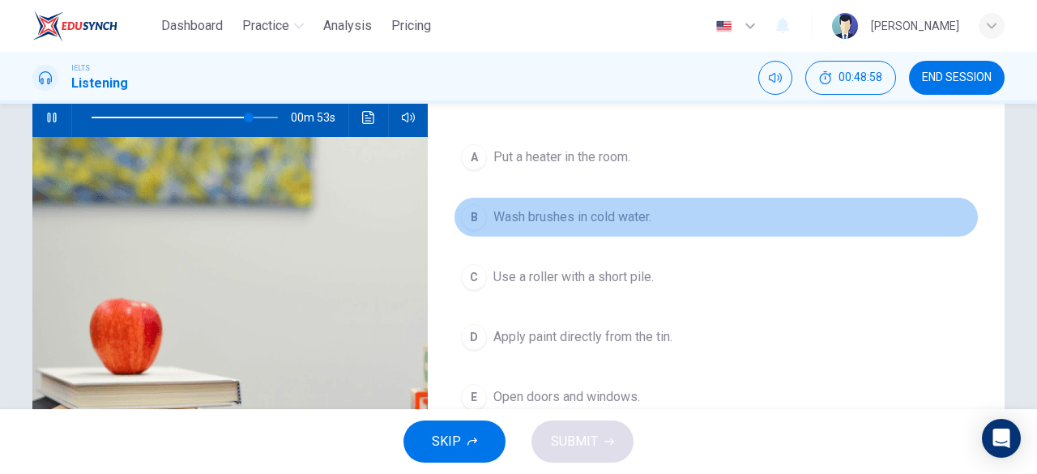
click at [600, 211] on span "Wash brushes in cold water." at bounding box center [572, 216] width 158 height 19
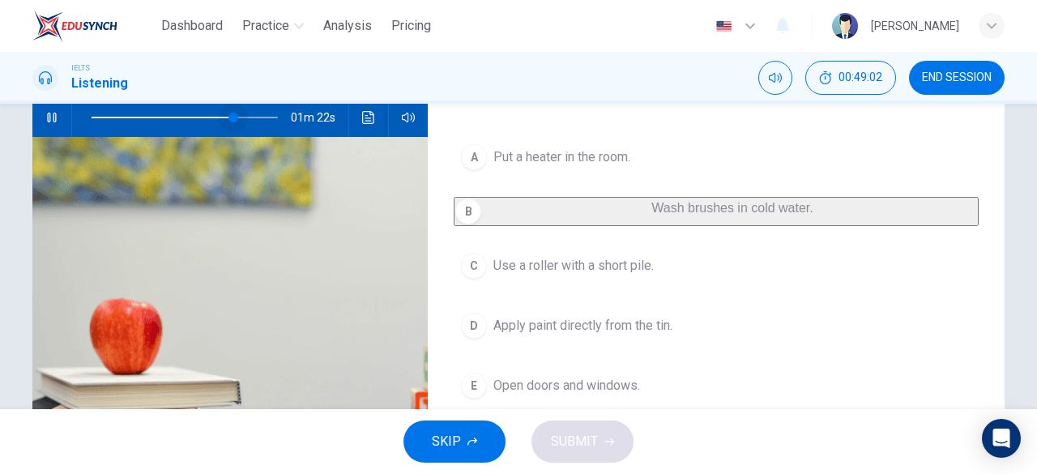
click at [230, 117] on span at bounding box center [233, 118] width 10 height 10
click at [224, 116] on span at bounding box center [228, 118] width 10 height 10
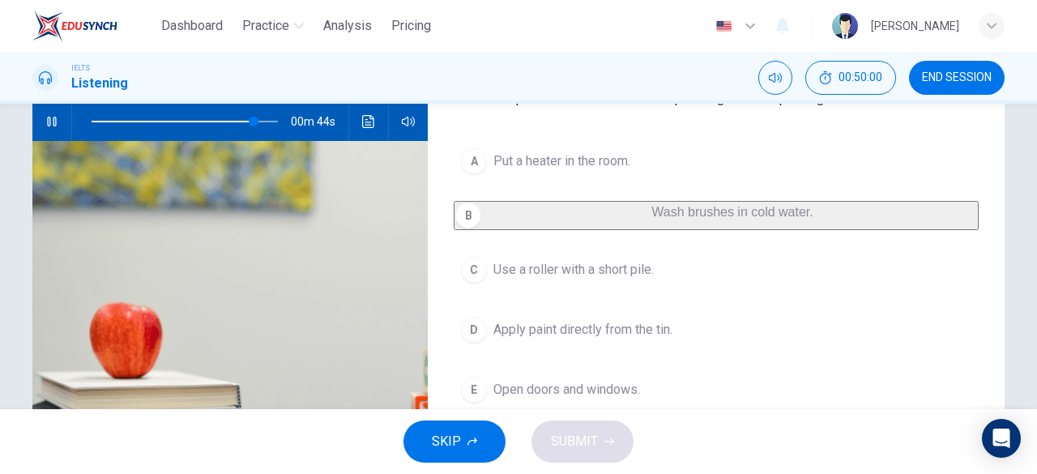
scroll to position [163, 0]
click at [242, 122] on span at bounding box center [246, 122] width 10 height 10
click at [521, 365] on div "A Put a heater in the room. B Wash brushes in cold water. C Use a roller with a…" at bounding box center [716, 292] width 525 height 301
click at [515, 340] on span "Apply paint directly from the tin." at bounding box center [582, 330] width 179 height 19
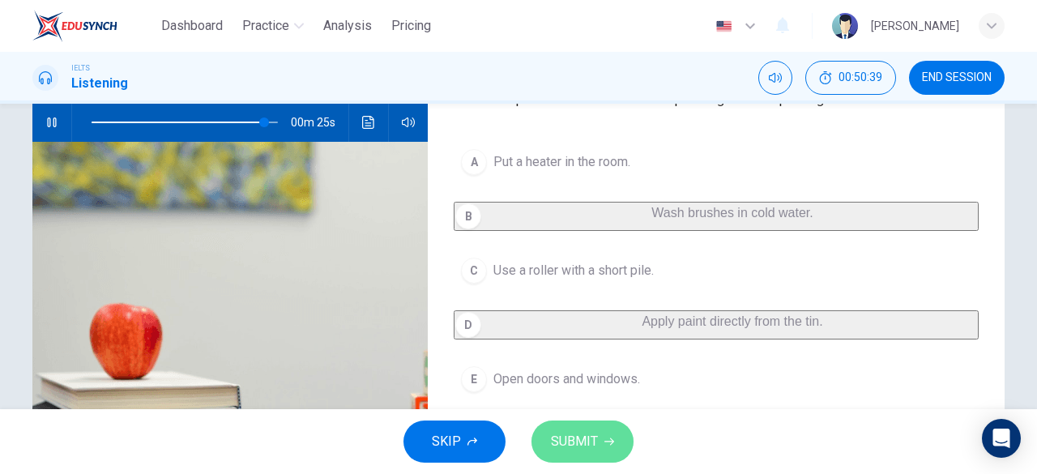
click at [570, 435] on span "SUBMIT" at bounding box center [574, 441] width 47 height 23
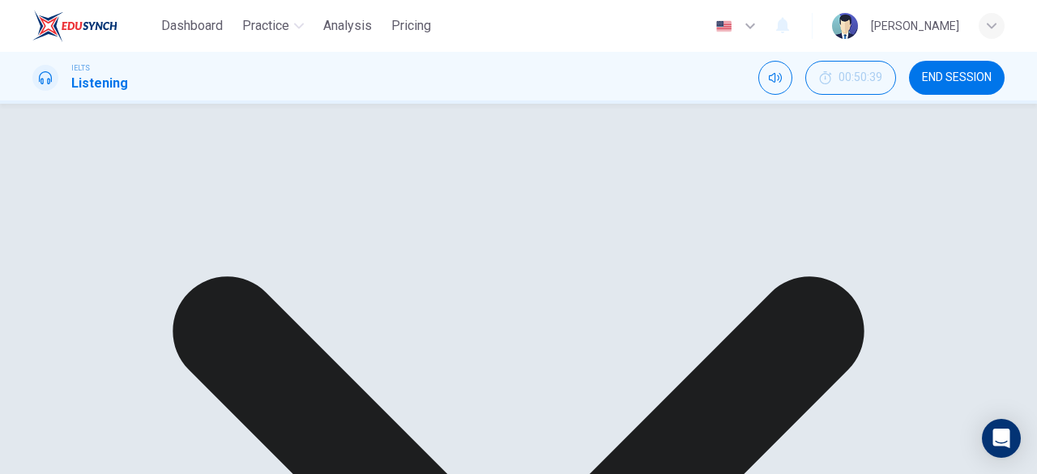
type input "94"
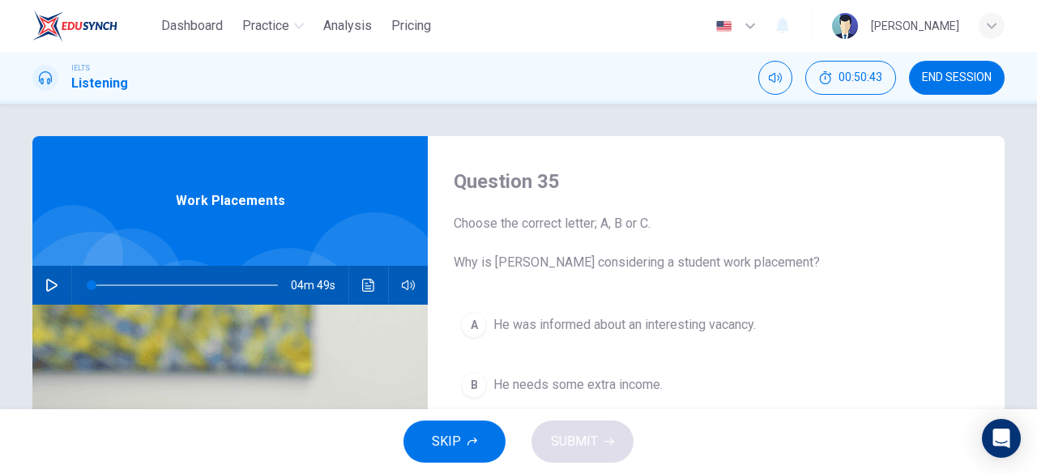
click at [946, 68] on button "END SESSION" at bounding box center [957, 78] width 96 height 34
